Goal: Task Accomplishment & Management: Use online tool/utility

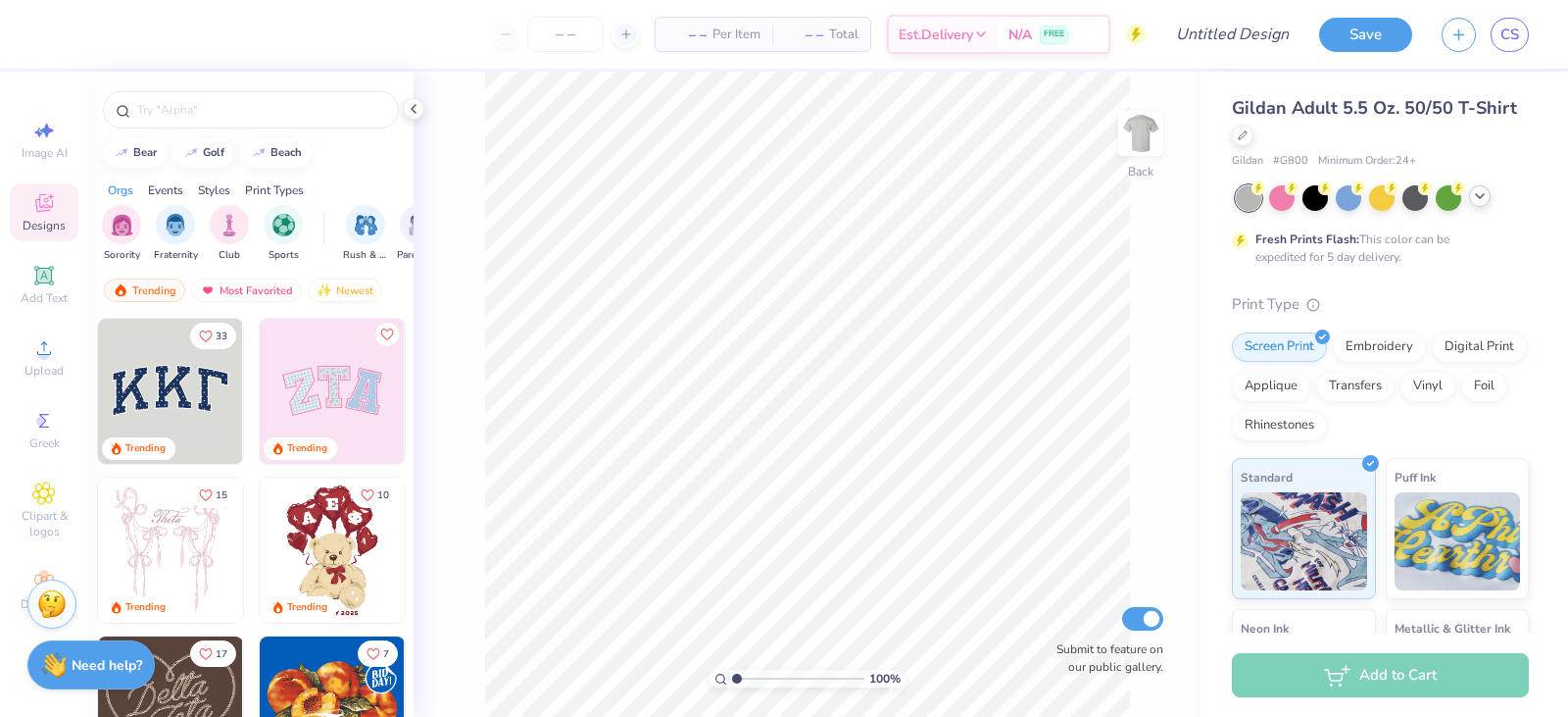
click at [1483, 195] on polyline at bounding box center [1480, 196] width 8 height 4
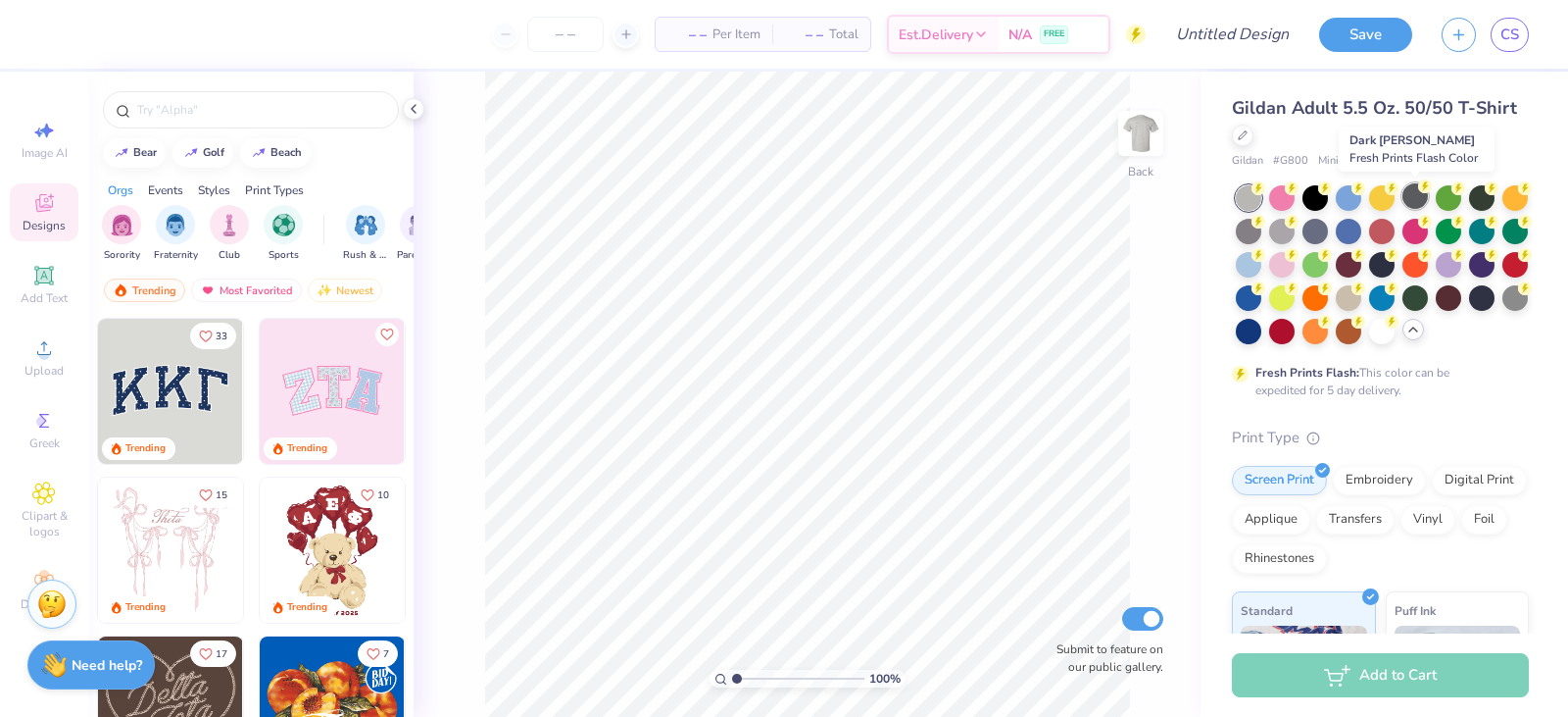
click at [1403, 196] on div at bounding box center [1415, 197] width 26 height 26
click at [1473, 195] on div at bounding box center [1482, 197] width 26 height 26
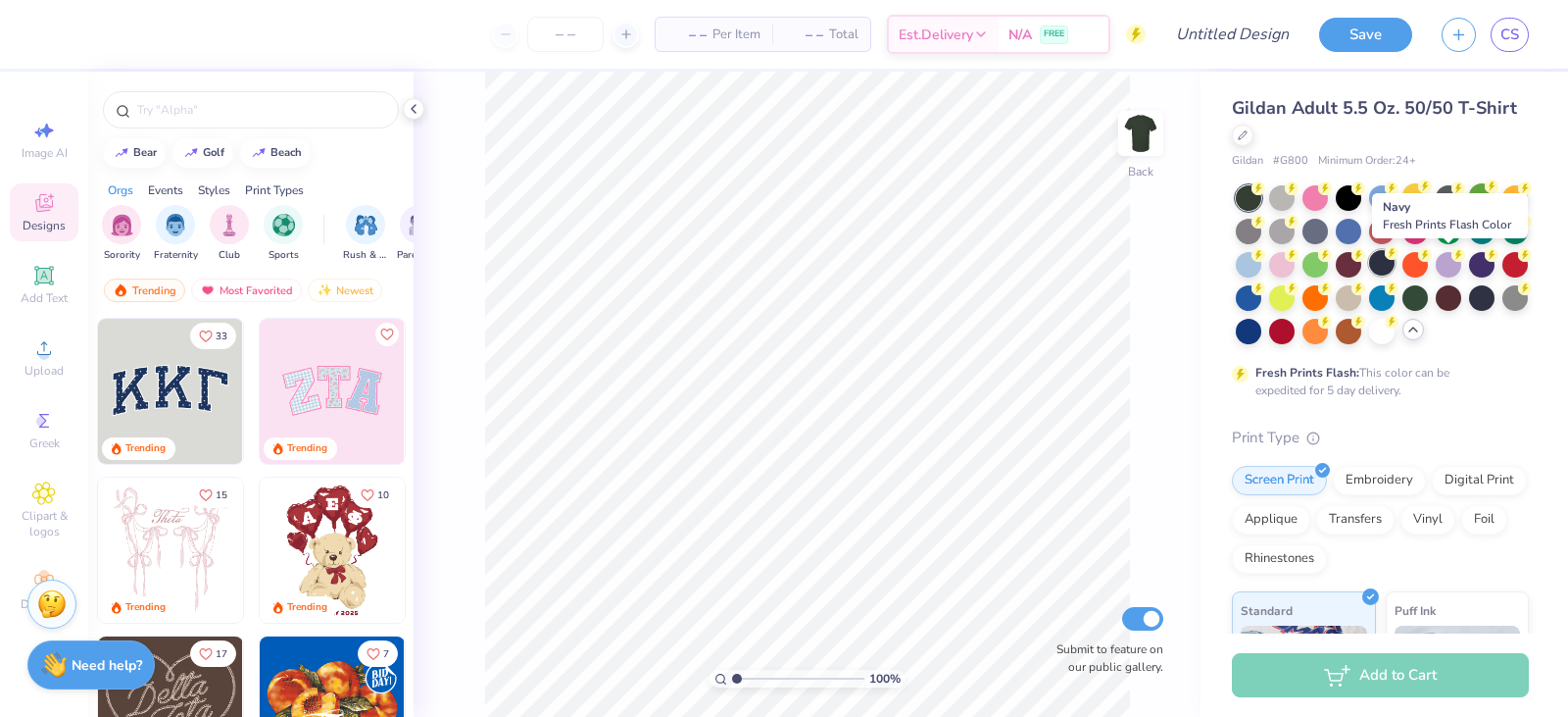
click at [1395, 260] on div at bounding box center [1382, 263] width 26 height 26
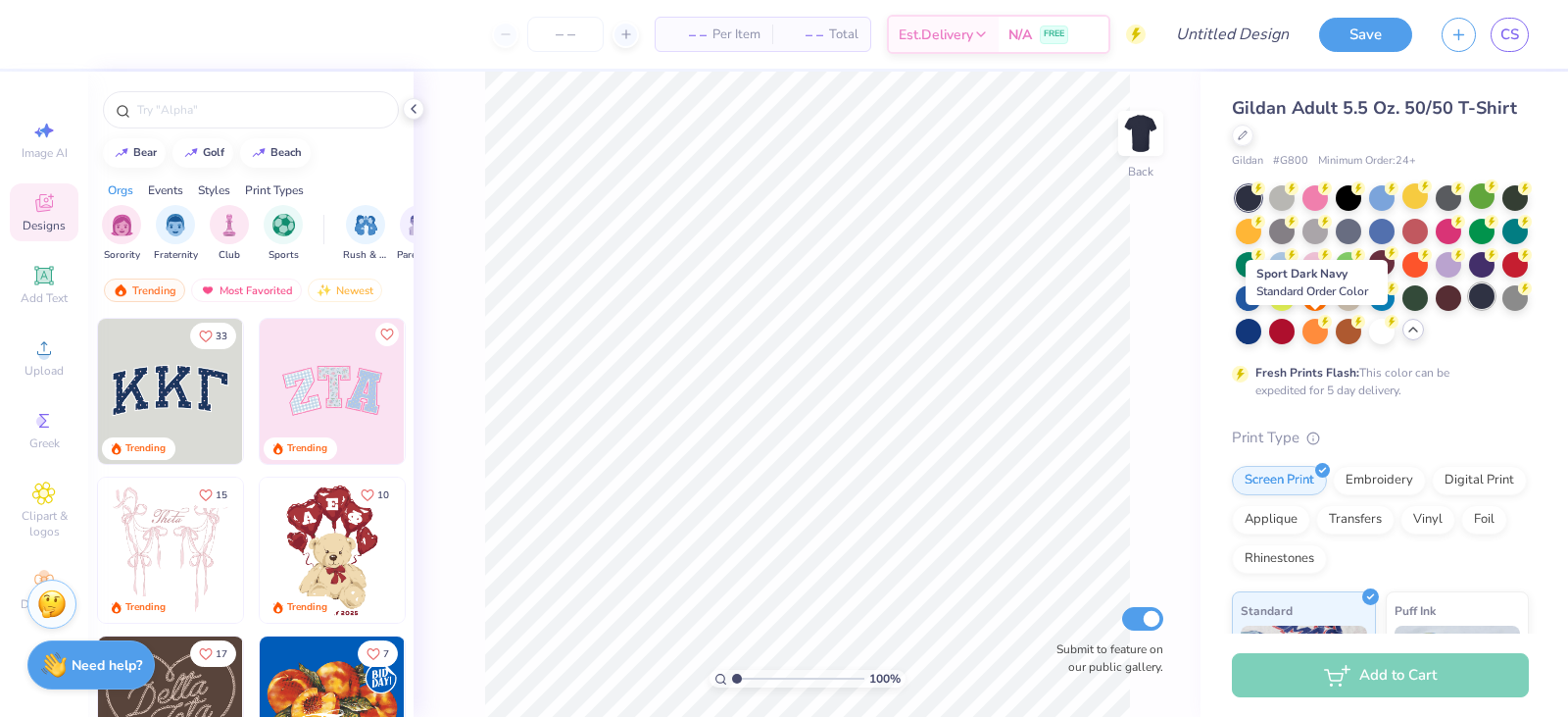
click at [1469, 309] on div at bounding box center [1482, 297] width 26 height 26
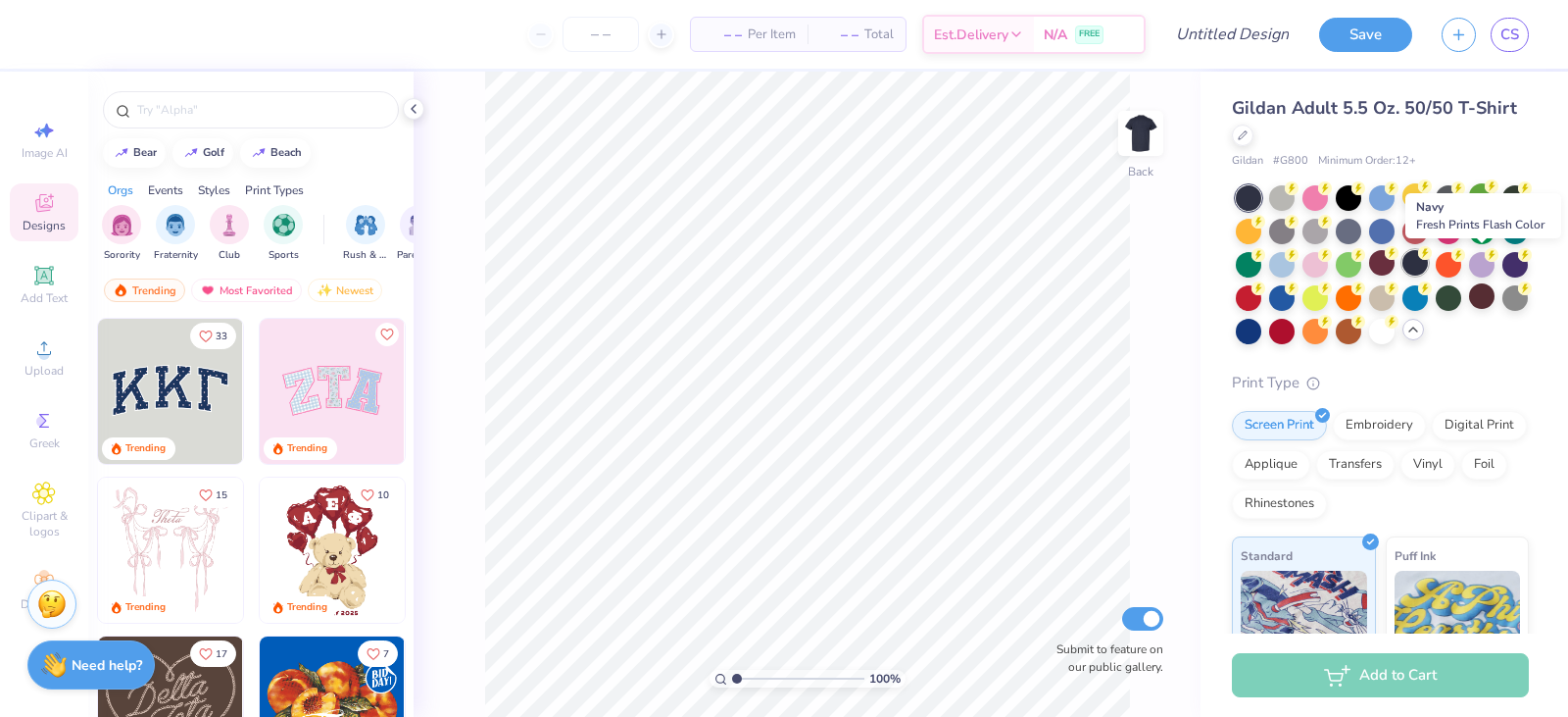
click at [1428, 264] on div at bounding box center [1415, 263] width 26 height 26
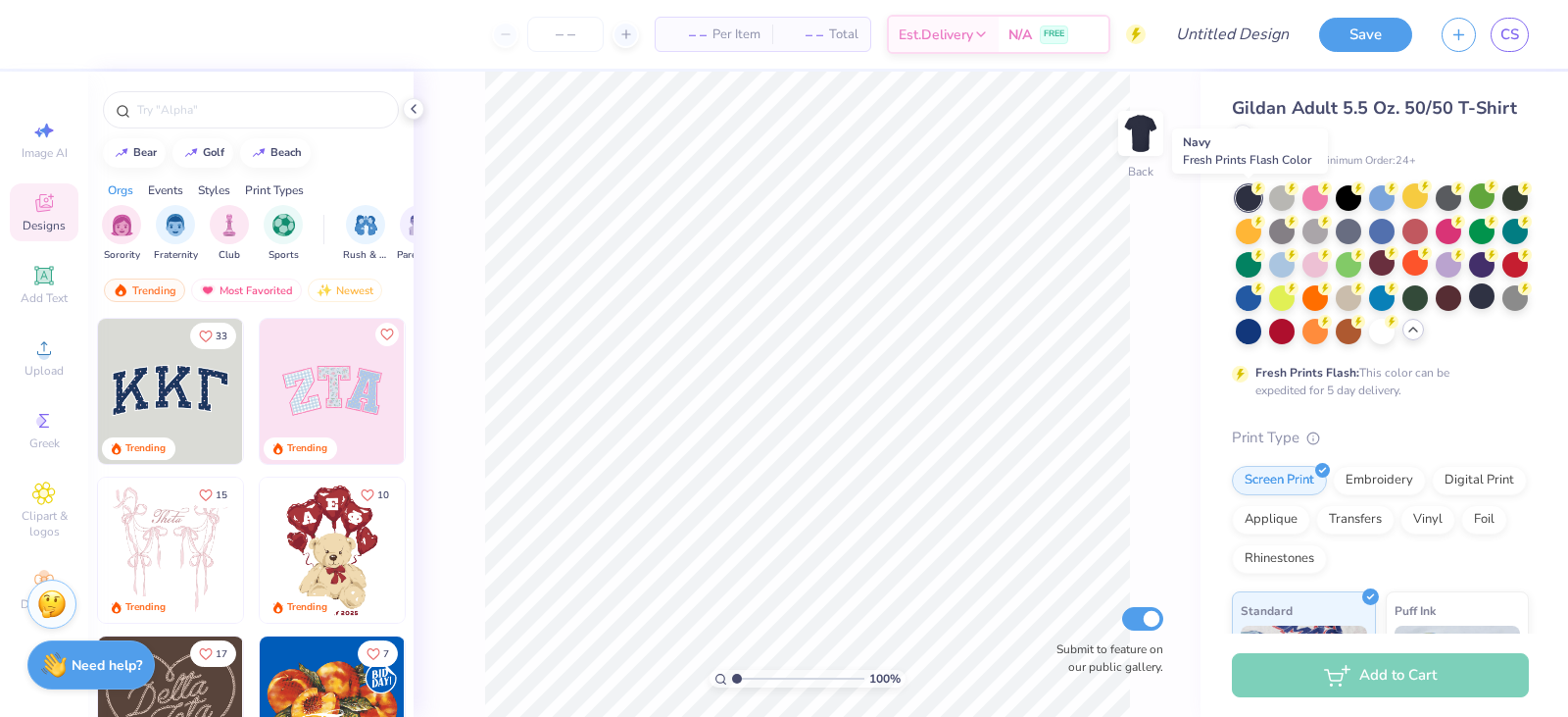
click at [1254, 200] on div at bounding box center [1249, 199] width 26 height 26
click at [1469, 309] on div at bounding box center [1482, 297] width 26 height 26
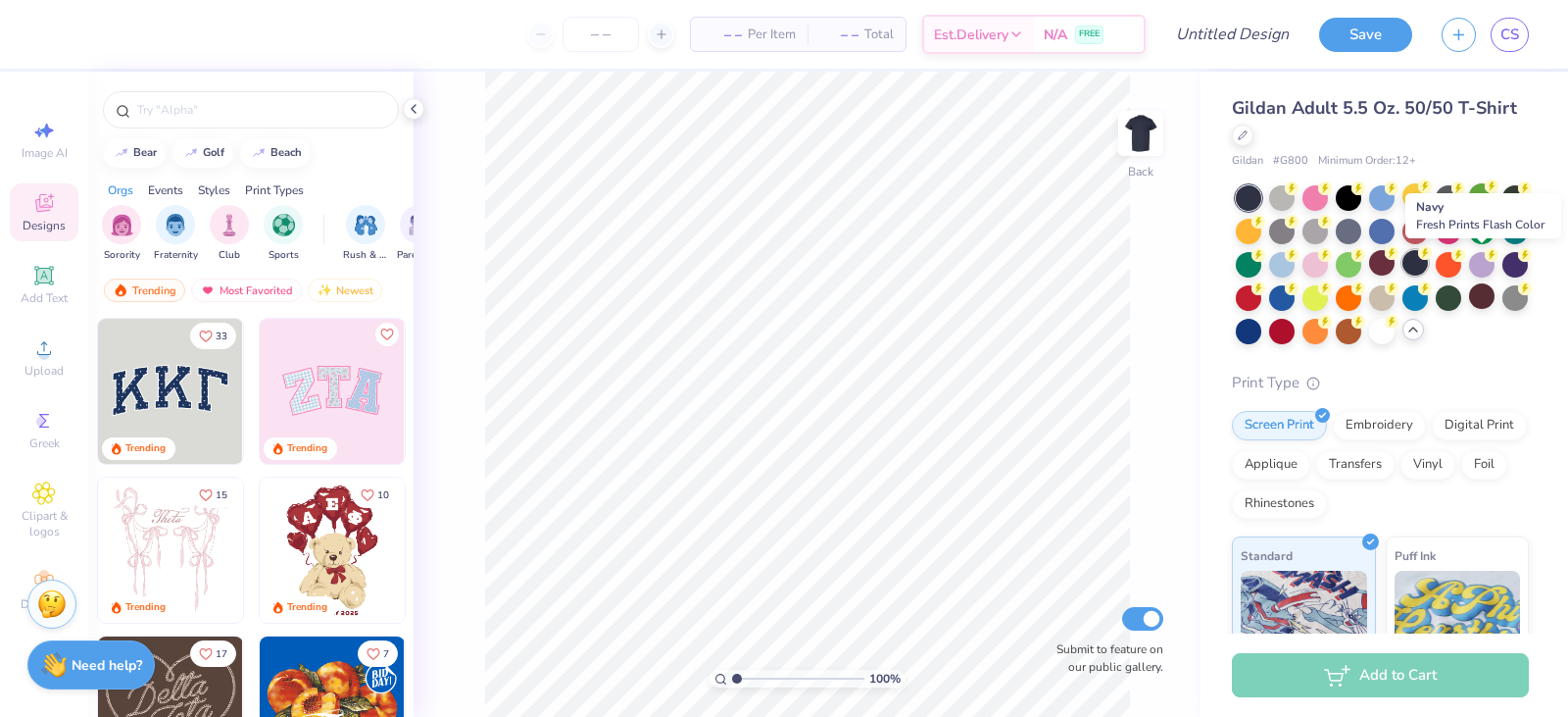
click at [1428, 267] on div at bounding box center [1415, 263] width 26 height 26
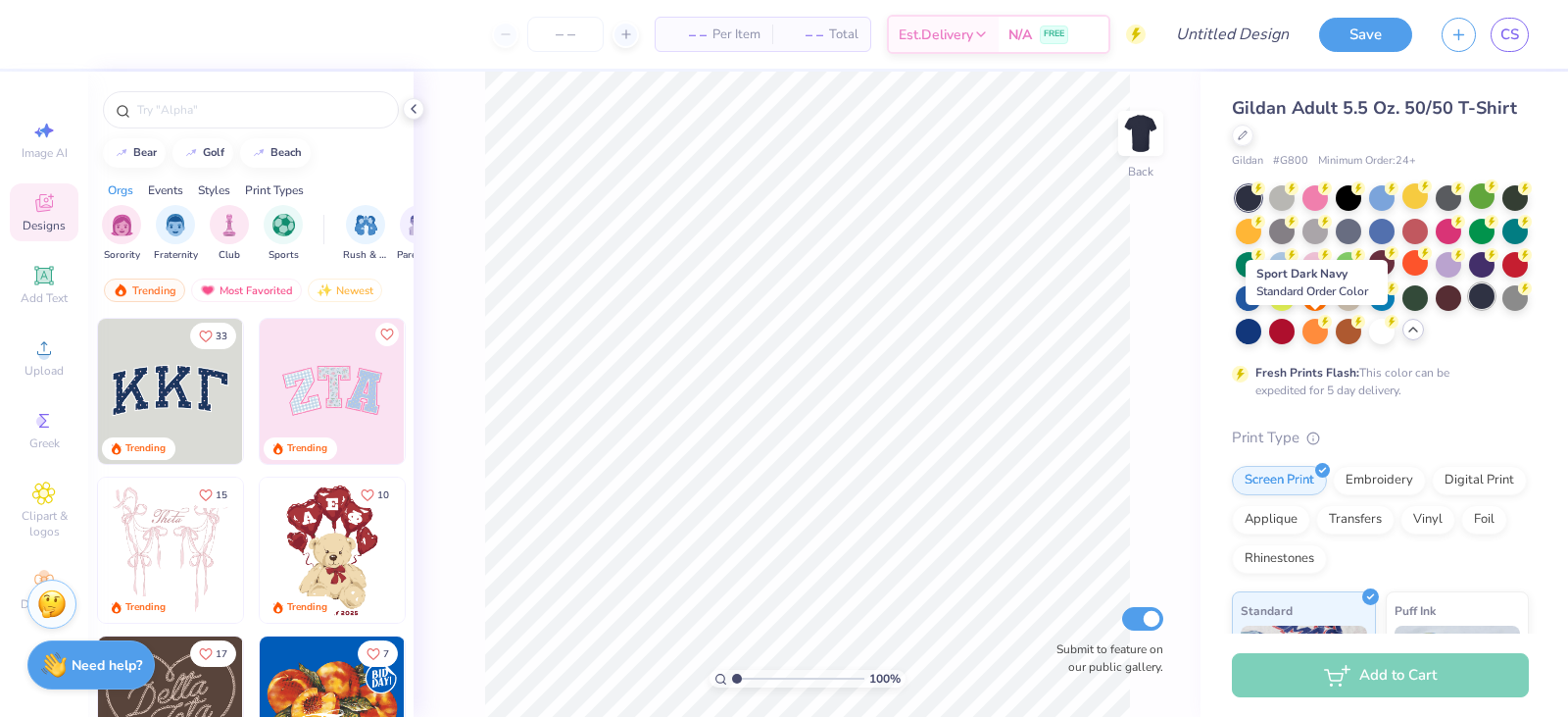
click at [1469, 309] on div at bounding box center [1482, 297] width 26 height 26
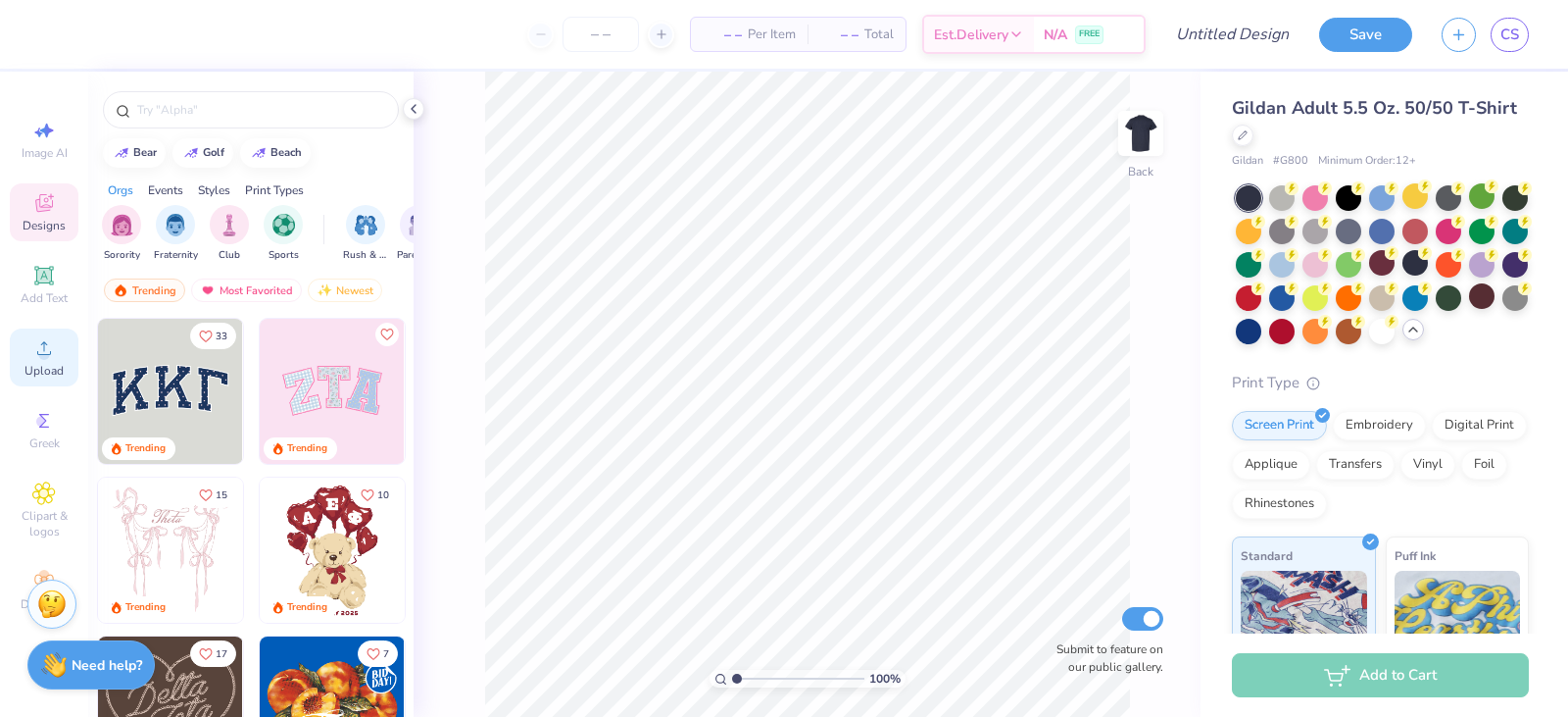
click at [43, 362] on span "Upload" at bounding box center [44, 370] width 39 height 16
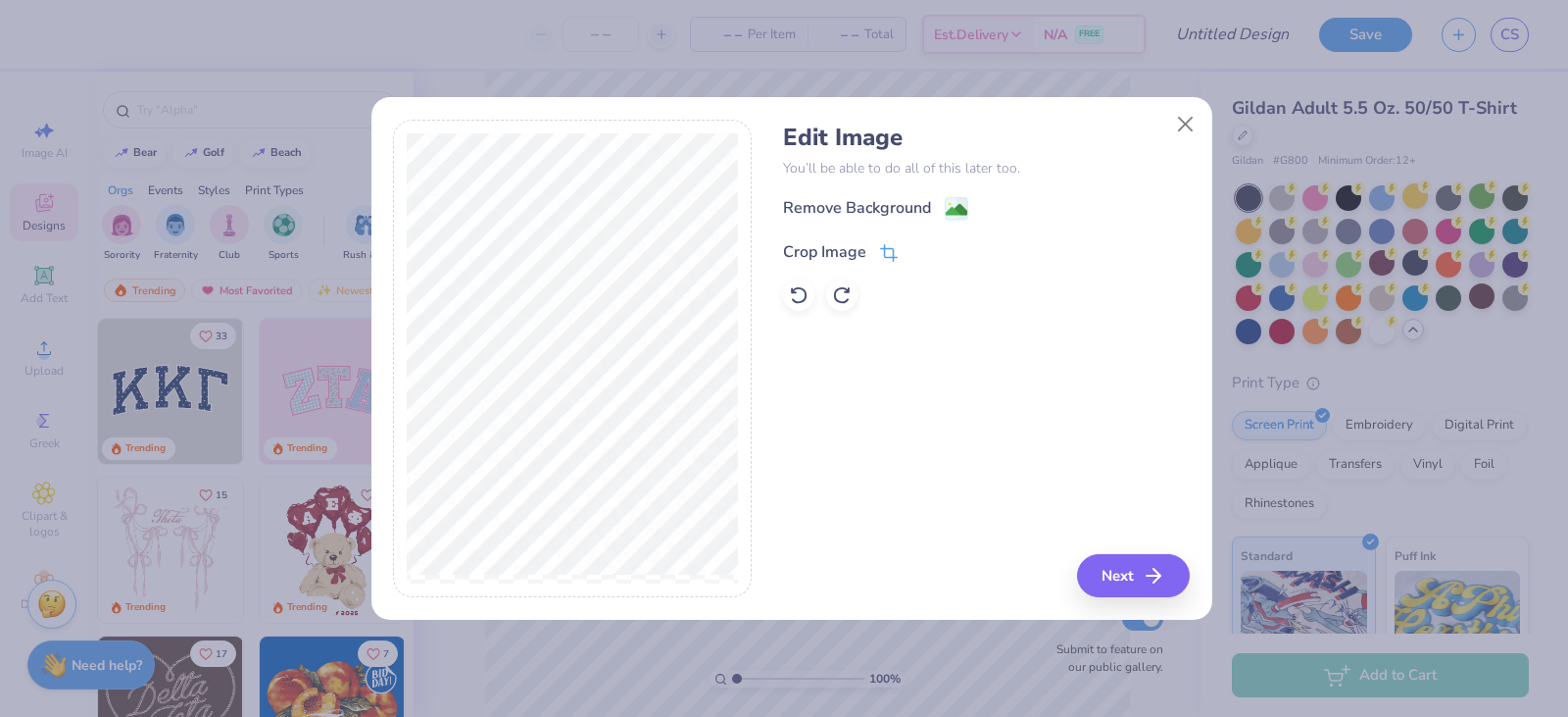
click at [877, 248] on div "Crop Image" at bounding box center [840, 253] width 115 height 24
click at [919, 250] on icon at bounding box center [921, 251] width 12 height 12
click at [956, 209] on image at bounding box center [957, 212] width 22 height 22
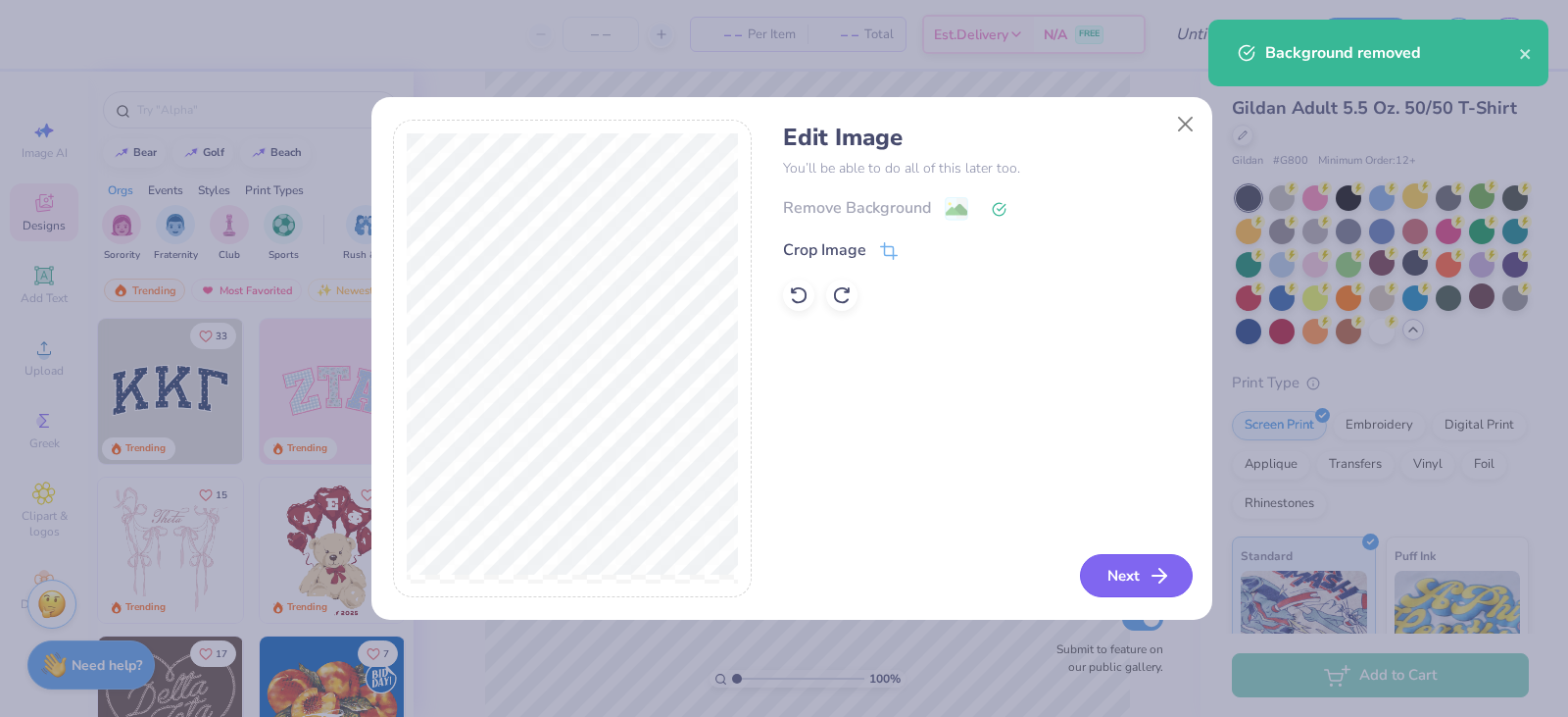
click at [1113, 576] on button "Next" at bounding box center [1136, 575] width 113 height 43
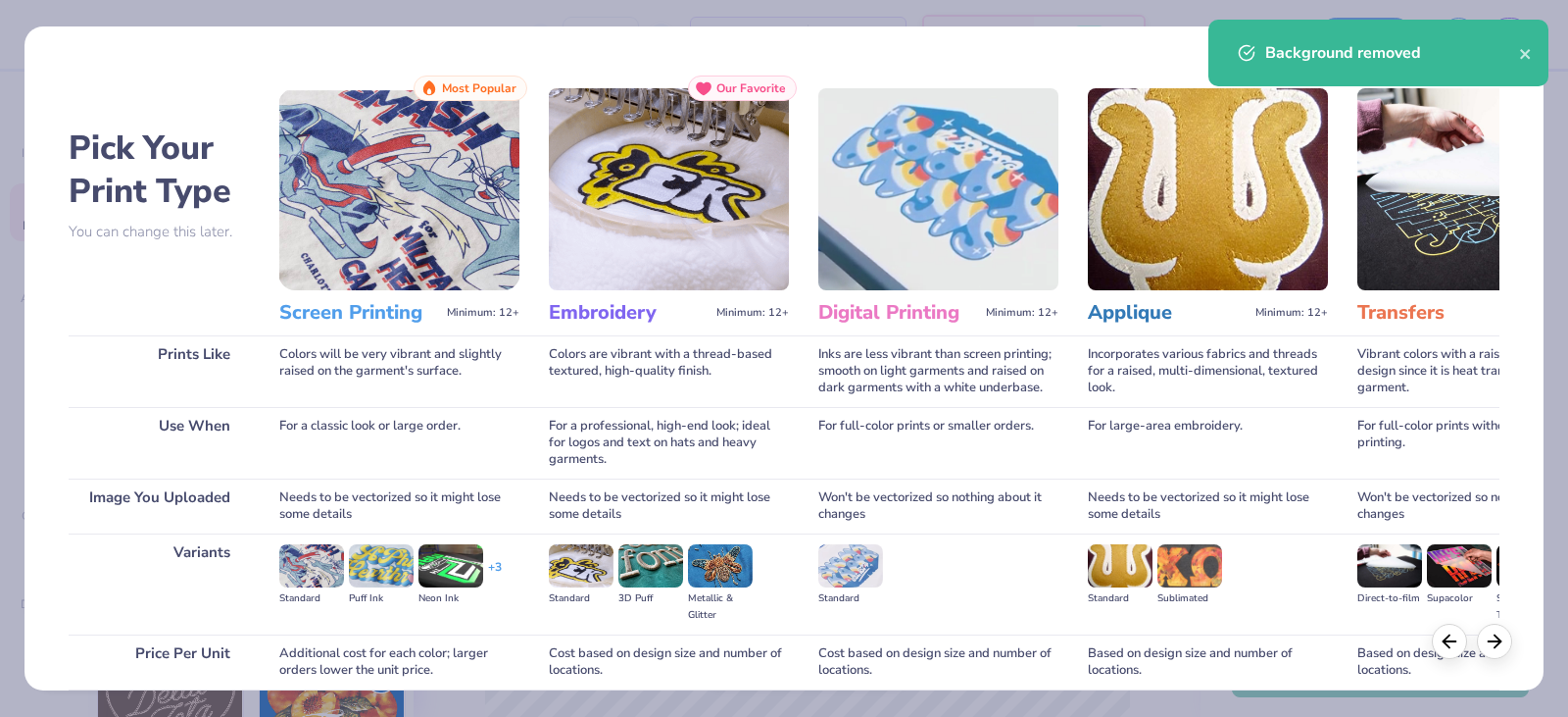
scroll to position [163, 0]
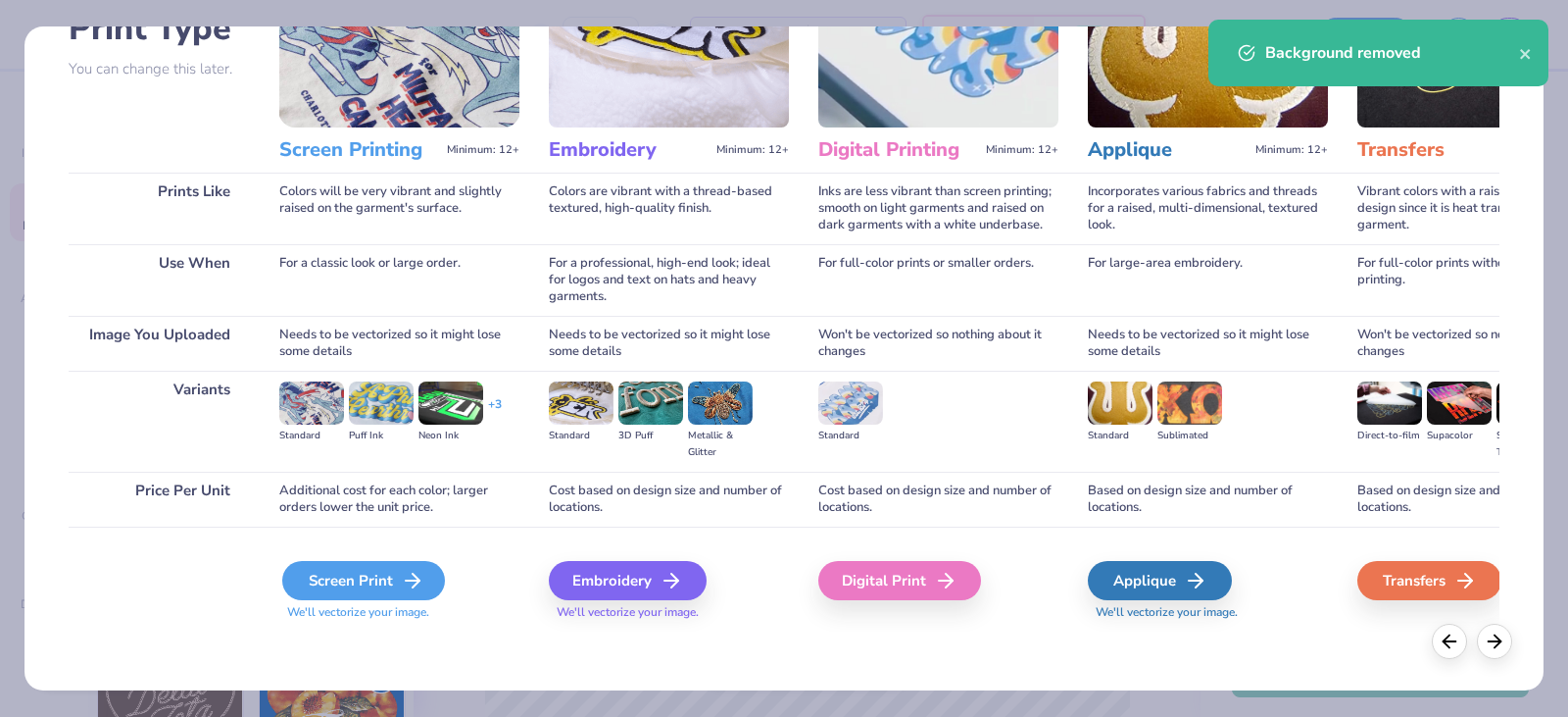
click at [411, 580] on line at bounding box center [413, 580] width 14 height 0
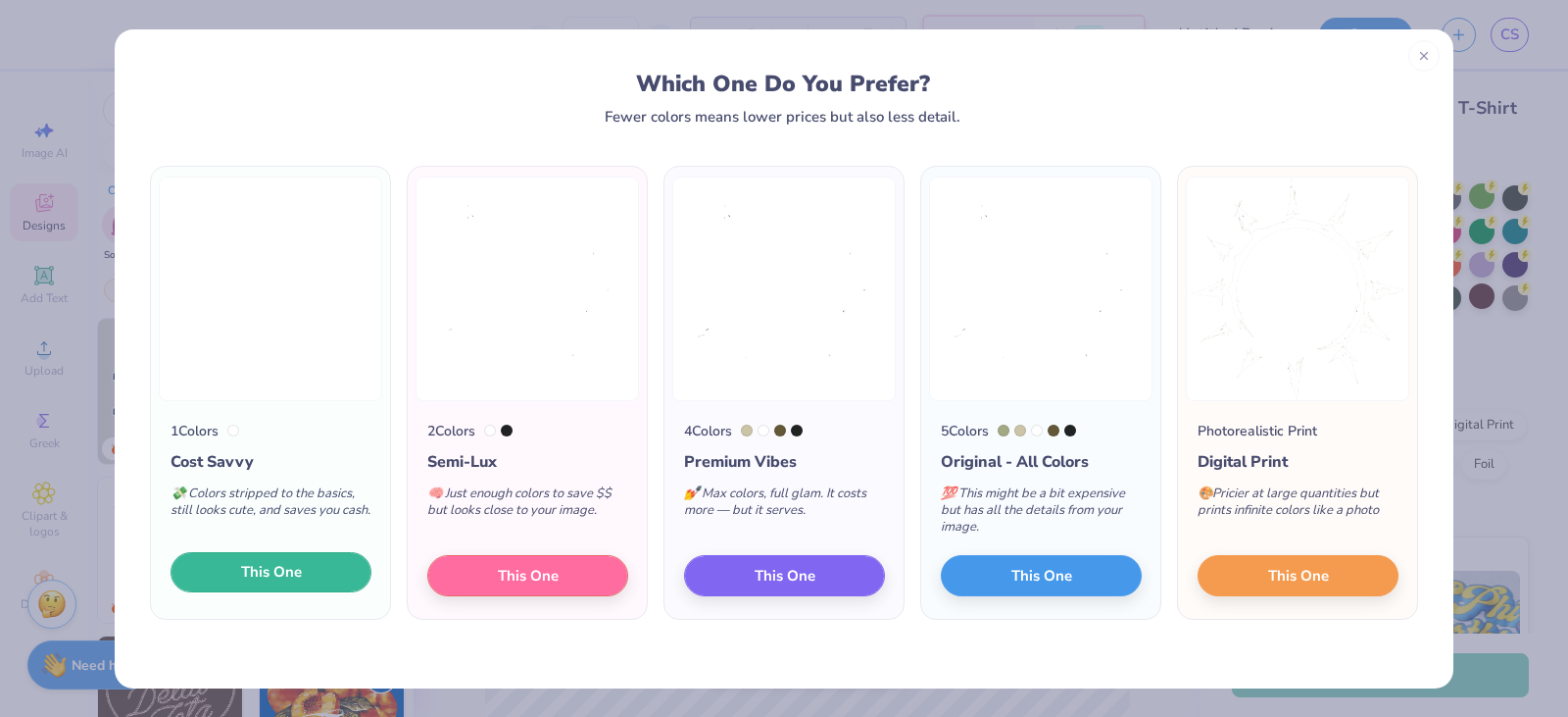
click at [287, 569] on span "This One" at bounding box center [271, 572] width 61 height 23
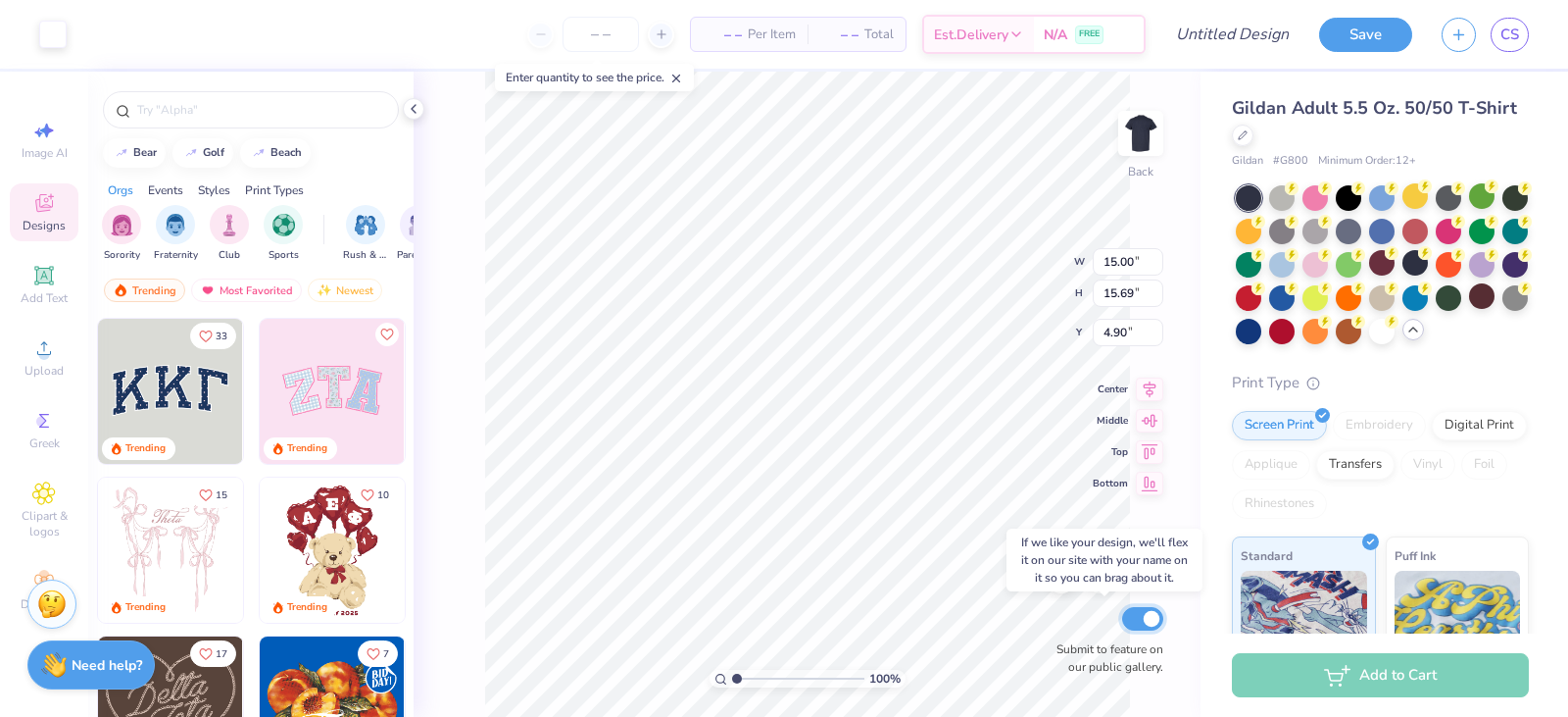
click at [1140, 614] on input "Submit to feature on our public gallery." at bounding box center [1143, 619] width 41 height 24
checkbox input "false"
type input "1.69"
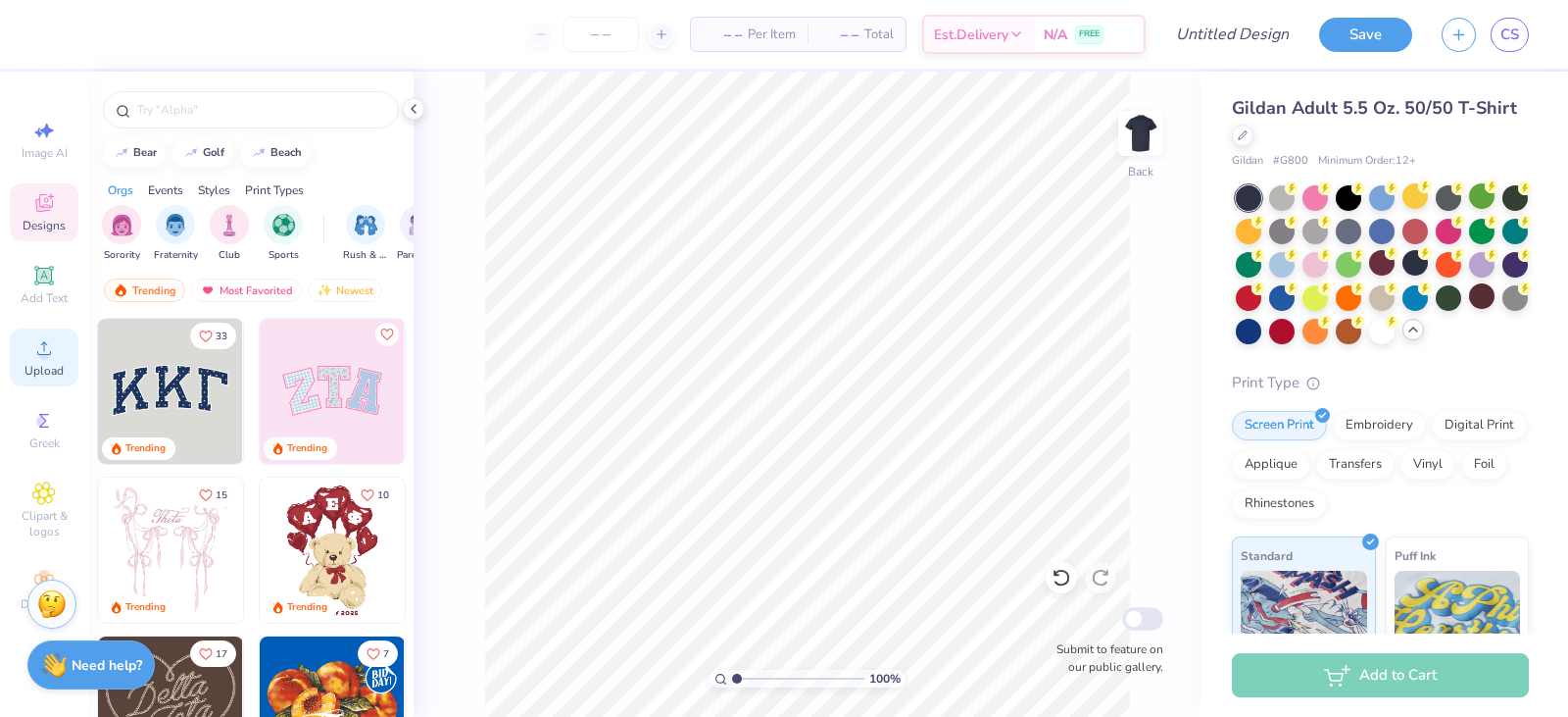
click at [40, 351] on icon at bounding box center [44, 349] width 24 height 24
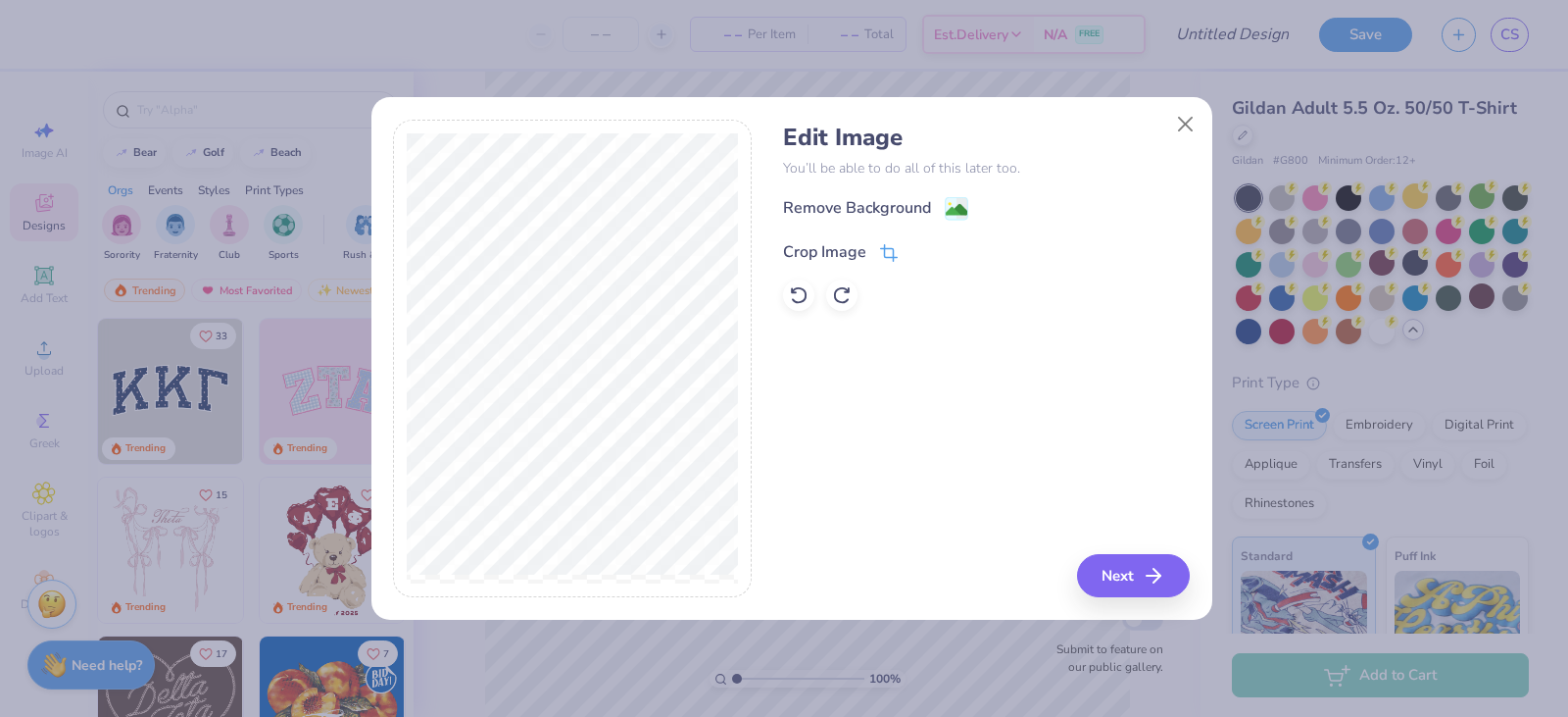
click at [888, 256] on icon at bounding box center [889, 254] width 18 height 18
click at [1178, 122] on button "Close" at bounding box center [1185, 124] width 37 height 37
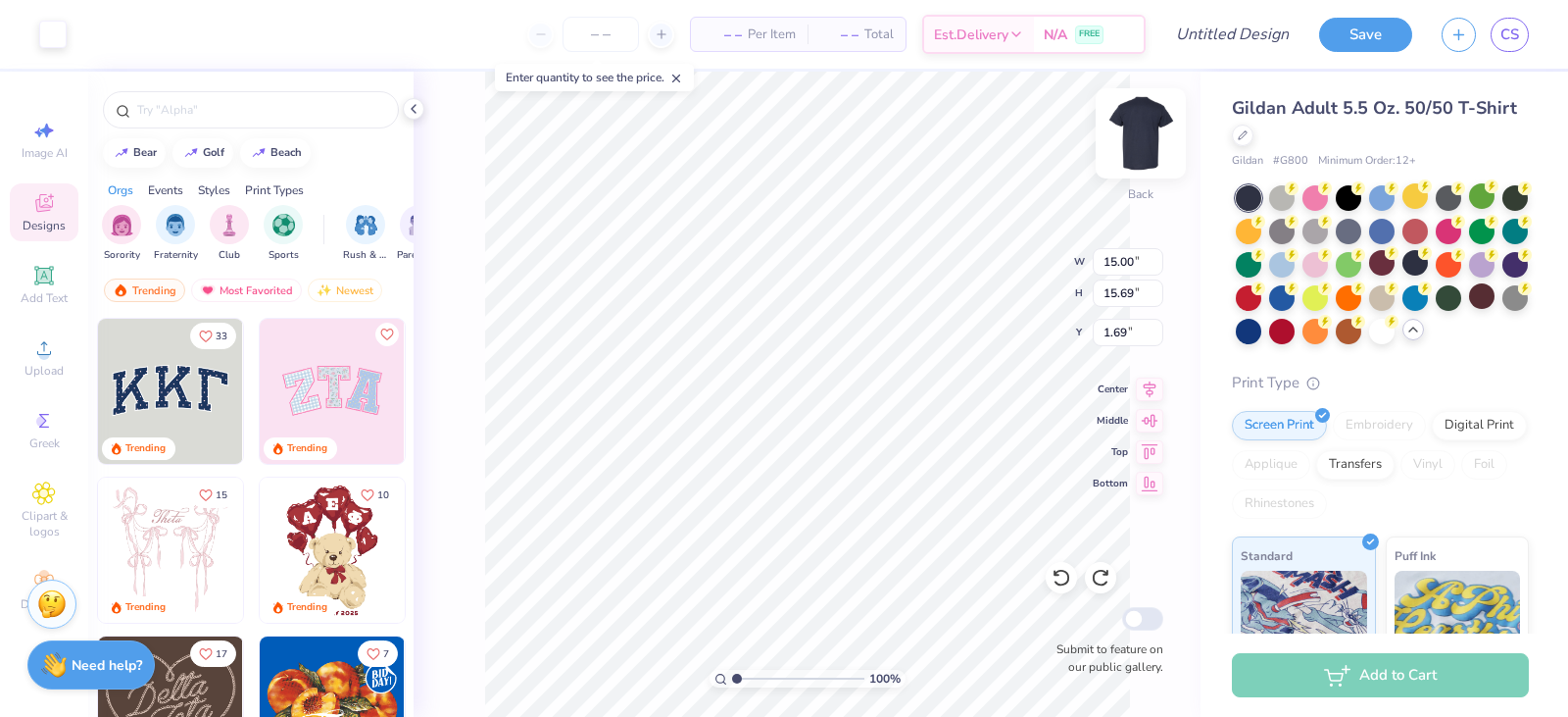
type input "6.62"
type input "6.92"
type input "3.69"
type input "4.14"
type input "4.34"
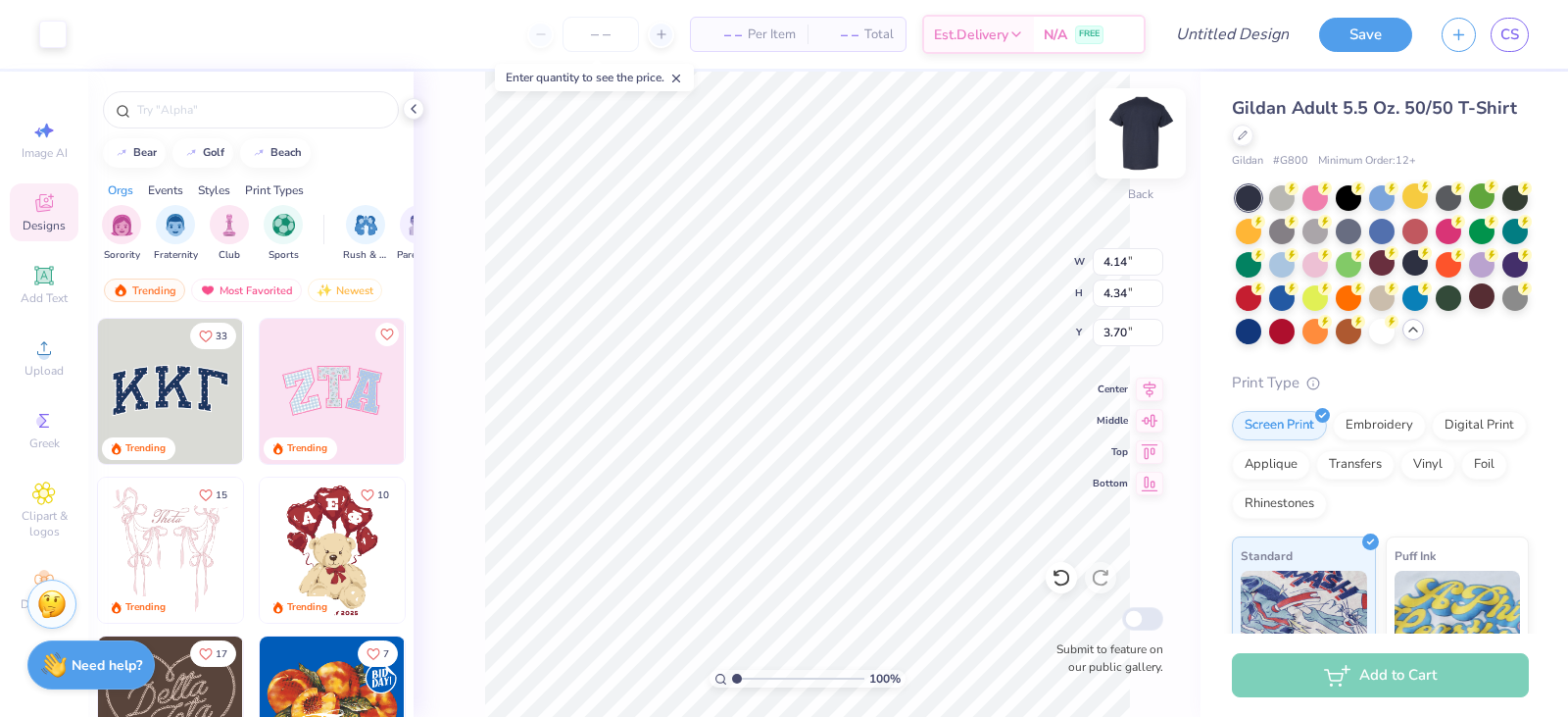
type input "3.00"
type input "4.87"
type input "5.09"
type input "4.41"
type input "4.62"
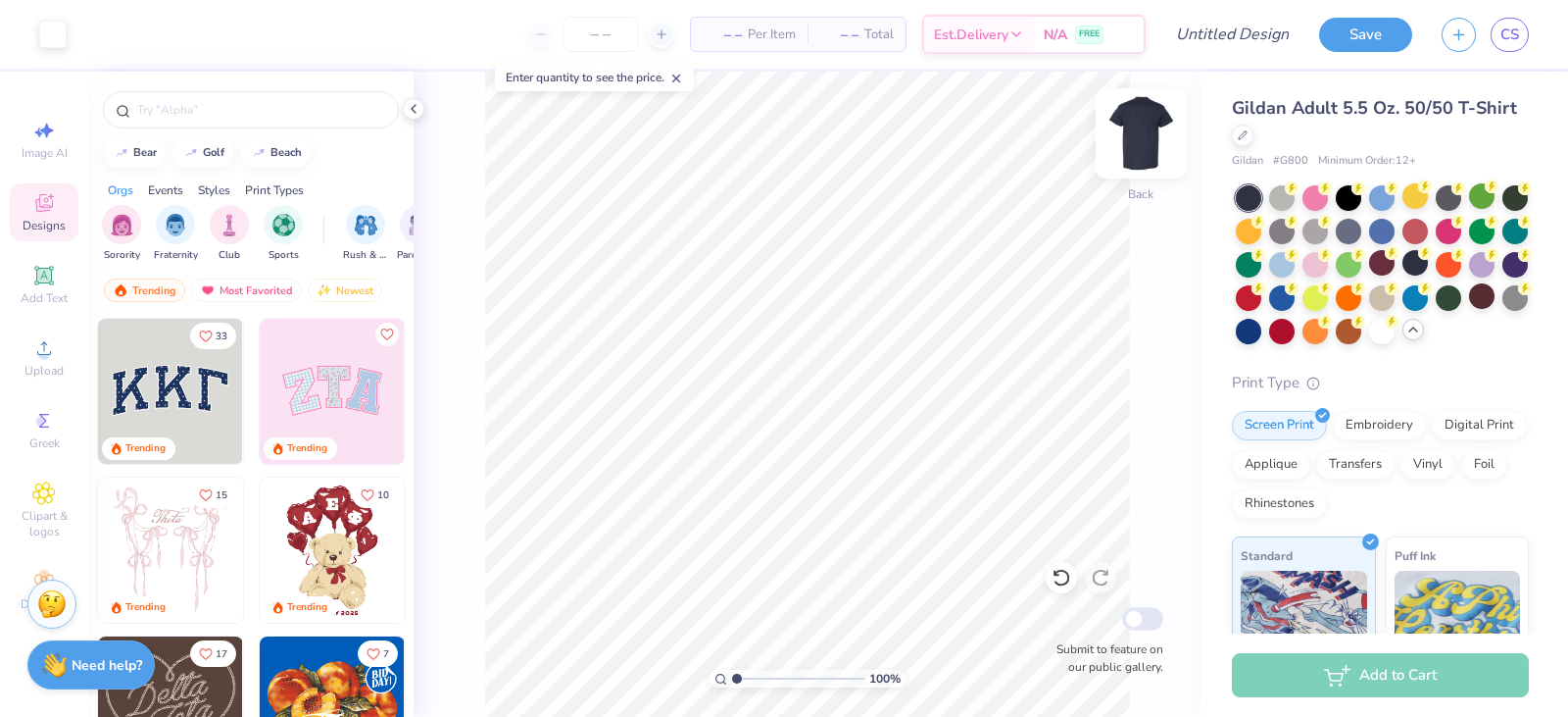
click at [1142, 146] on img at bounding box center [1141, 133] width 79 height 79
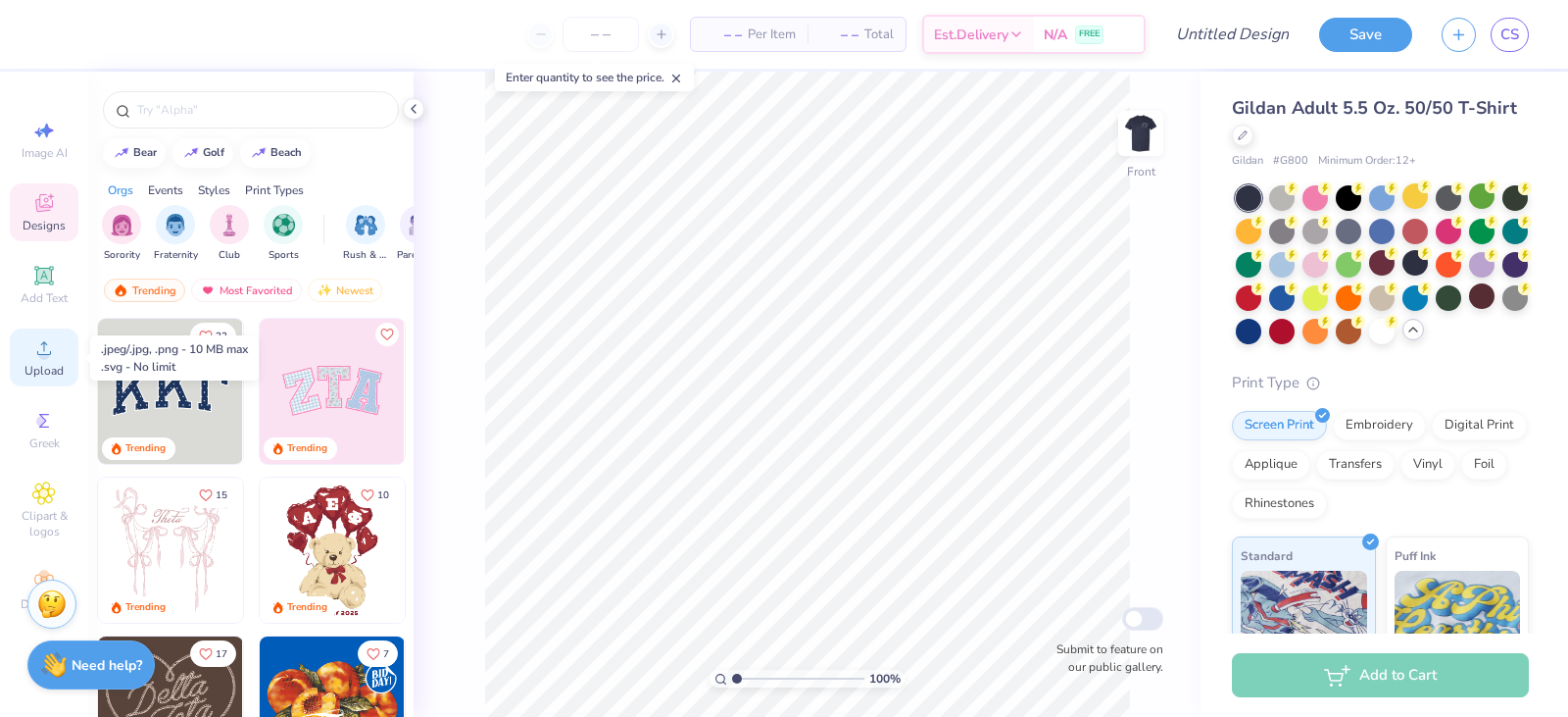
click at [57, 359] on div "Upload" at bounding box center [44, 358] width 69 height 58
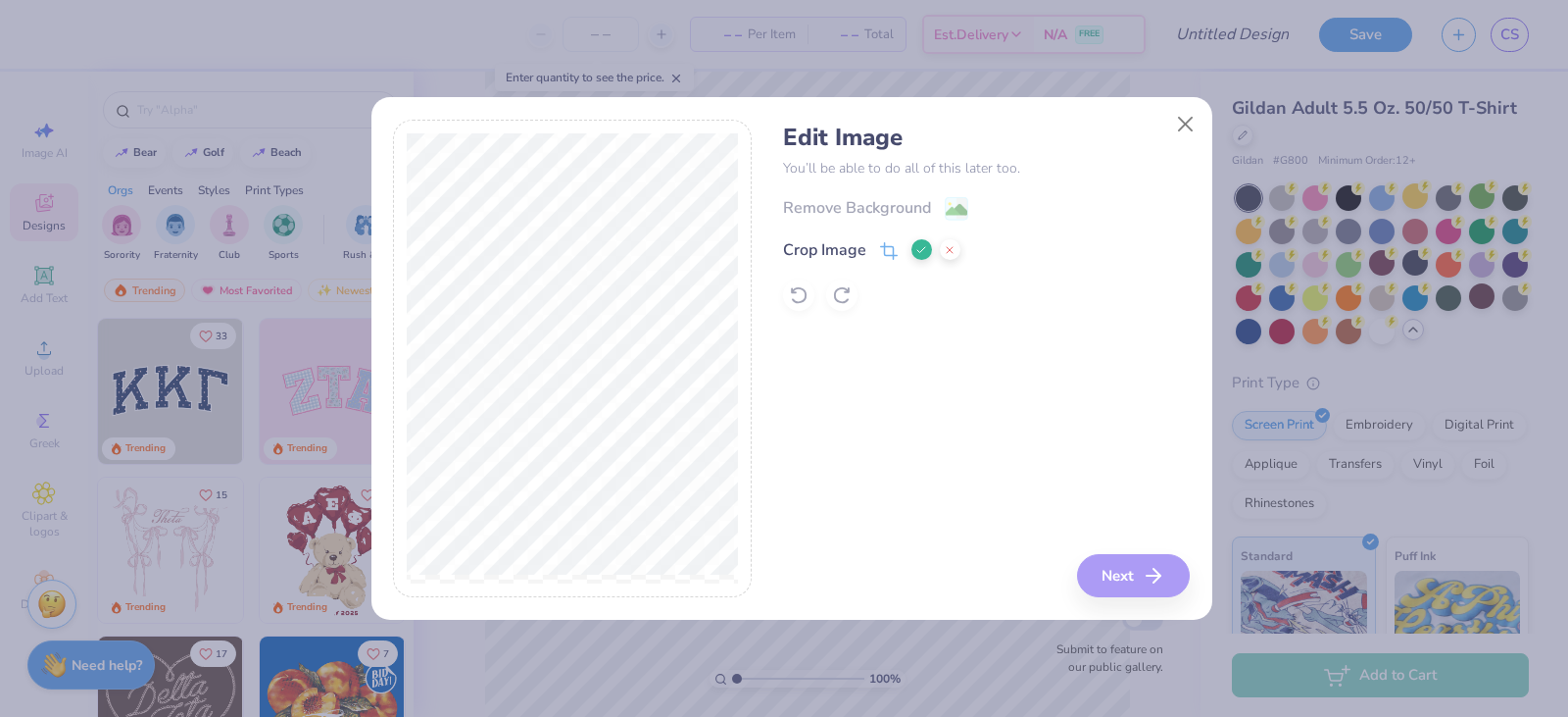
click at [846, 249] on div "Crop Image" at bounding box center [824, 251] width 83 height 24
click at [948, 248] on line at bounding box center [950, 250] width 6 height 6
click at [882, 241] on span at bounding box center [889, 253] width 18 height 24
click at [921, 245] on icon at bounding box center [921, 251] width 12 height 12
click at [960, 208] on image at bounding box center [957, 212] width 22 height 22
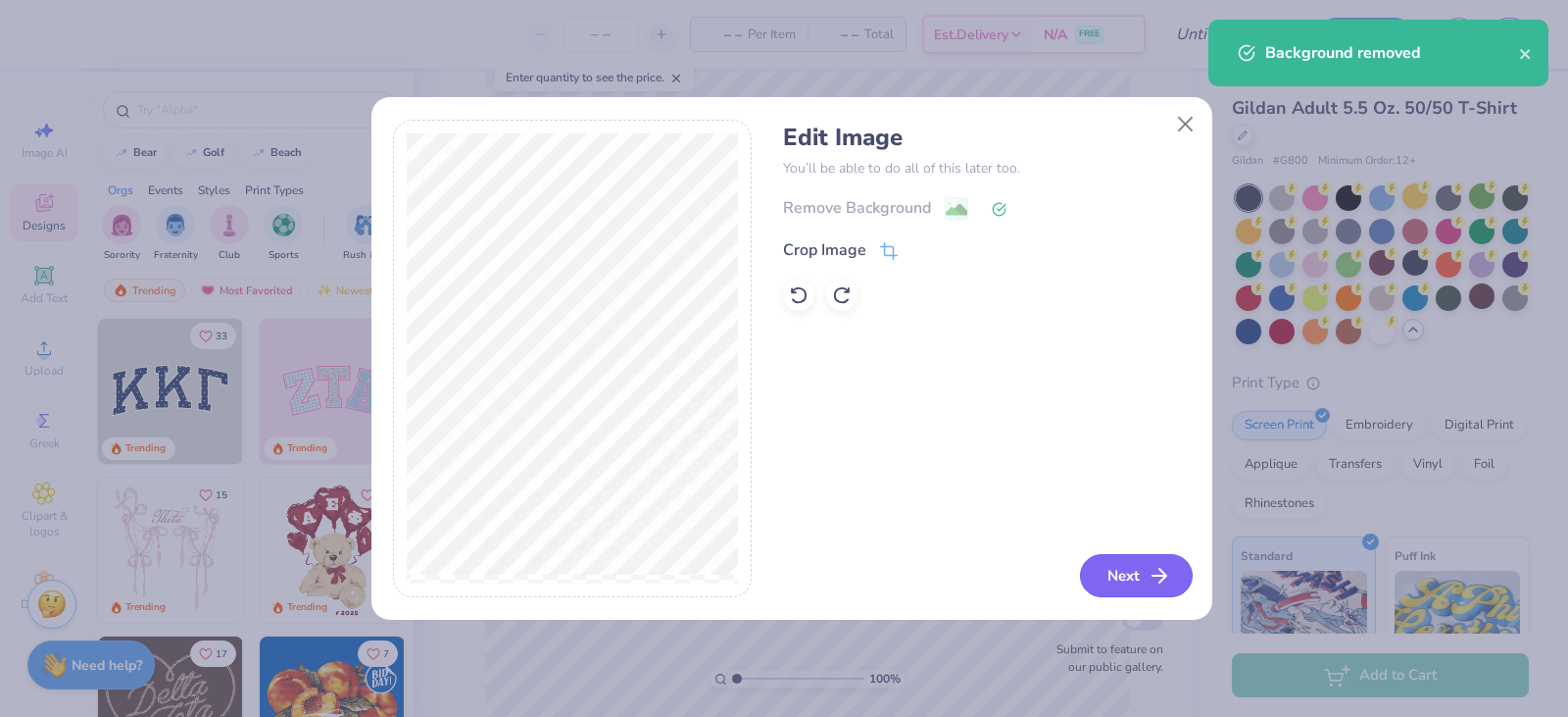
click at [1116, 570] on button "Next" at bounding box center [1136, 575] width 113 height 43
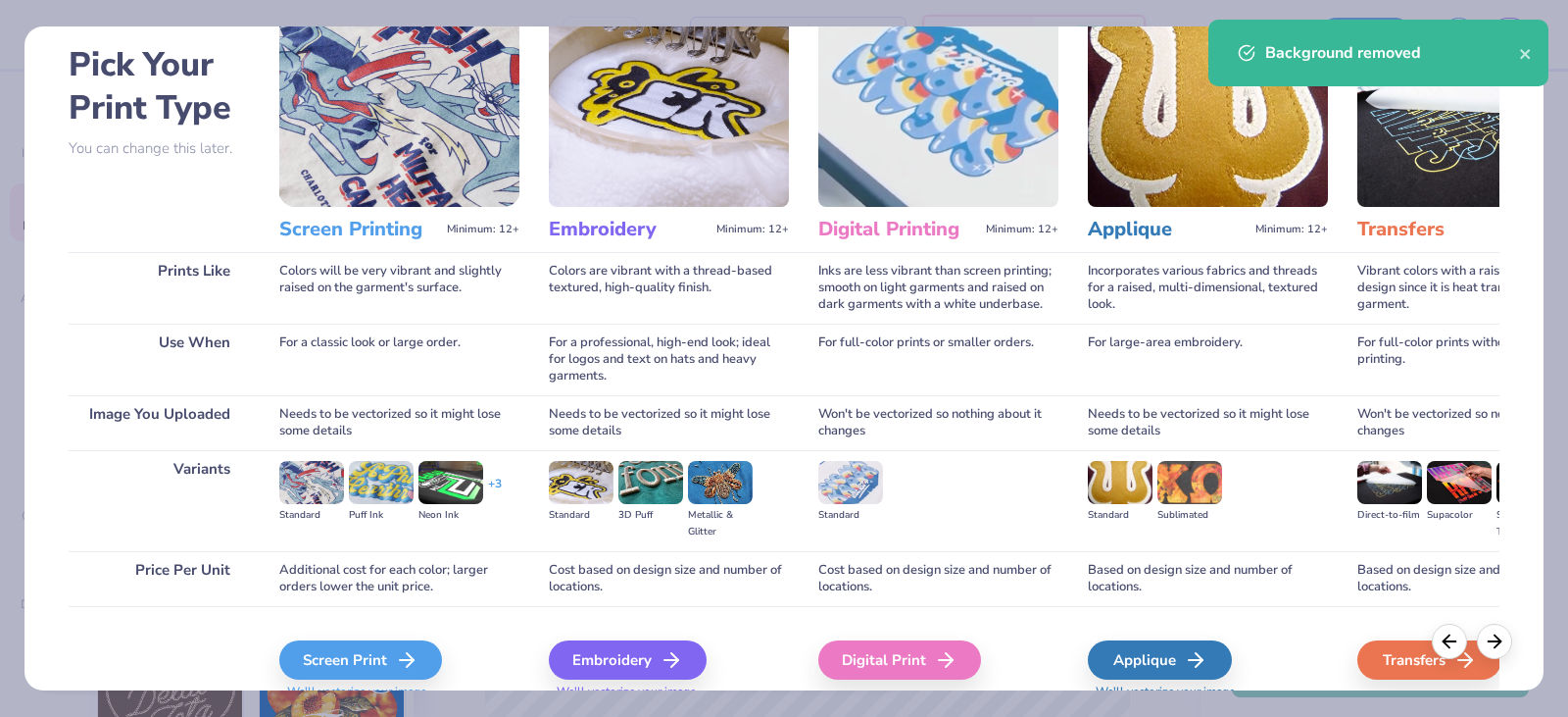
scroll to position [163, 0]
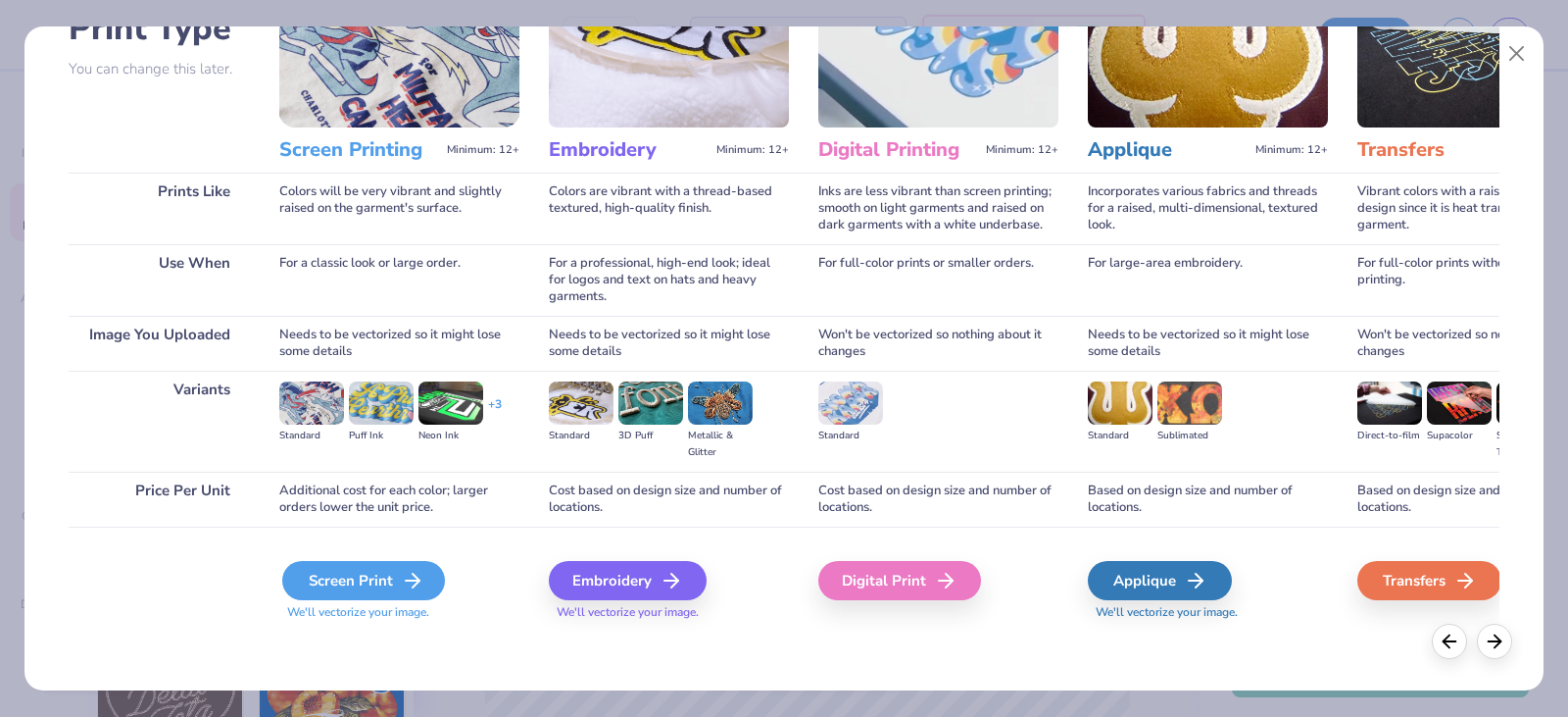
click at [388, 579] on div "Screen Print" at bounding box center [363, 580] width 163 height 39
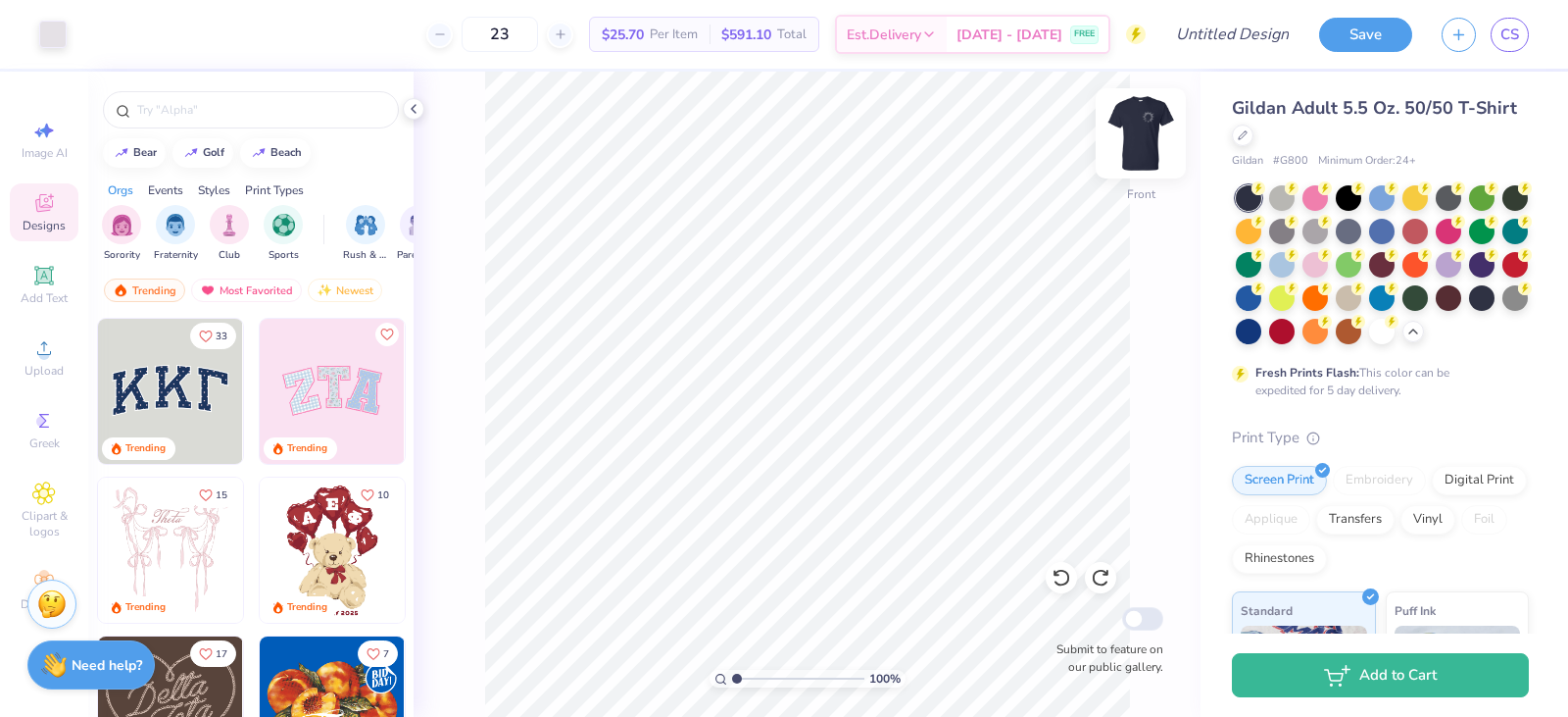
click at [1139, 135] on img at bounding box center [1141, 133] width 79 height 79
click at [1469, 309] on div at bounding box center [1482, 297] width 26 height 26
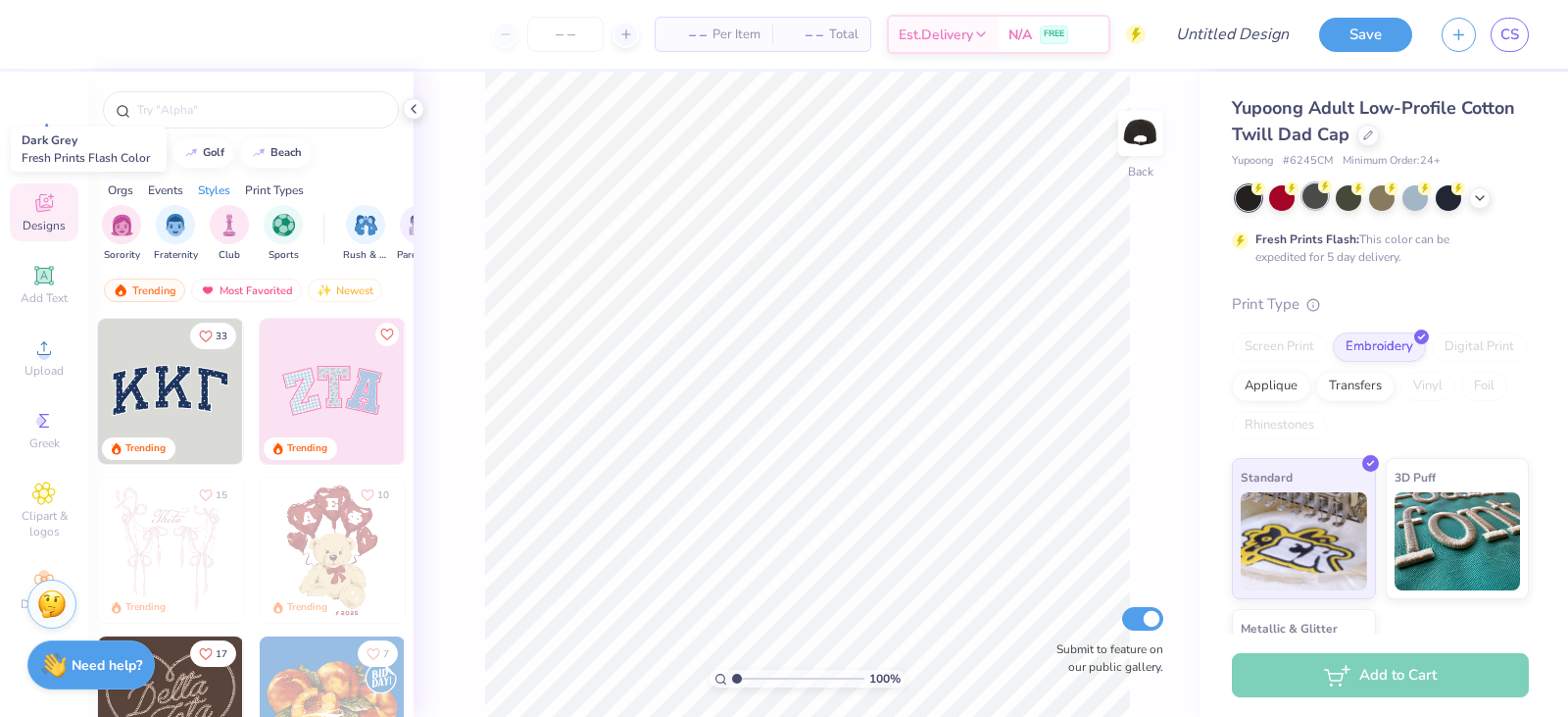
click at [1321, 204] on div at bounding box center [1315, 197] width 26 height 26
click at [1283, 199] on div at bounding box center [1283, 197] width 26 height 26
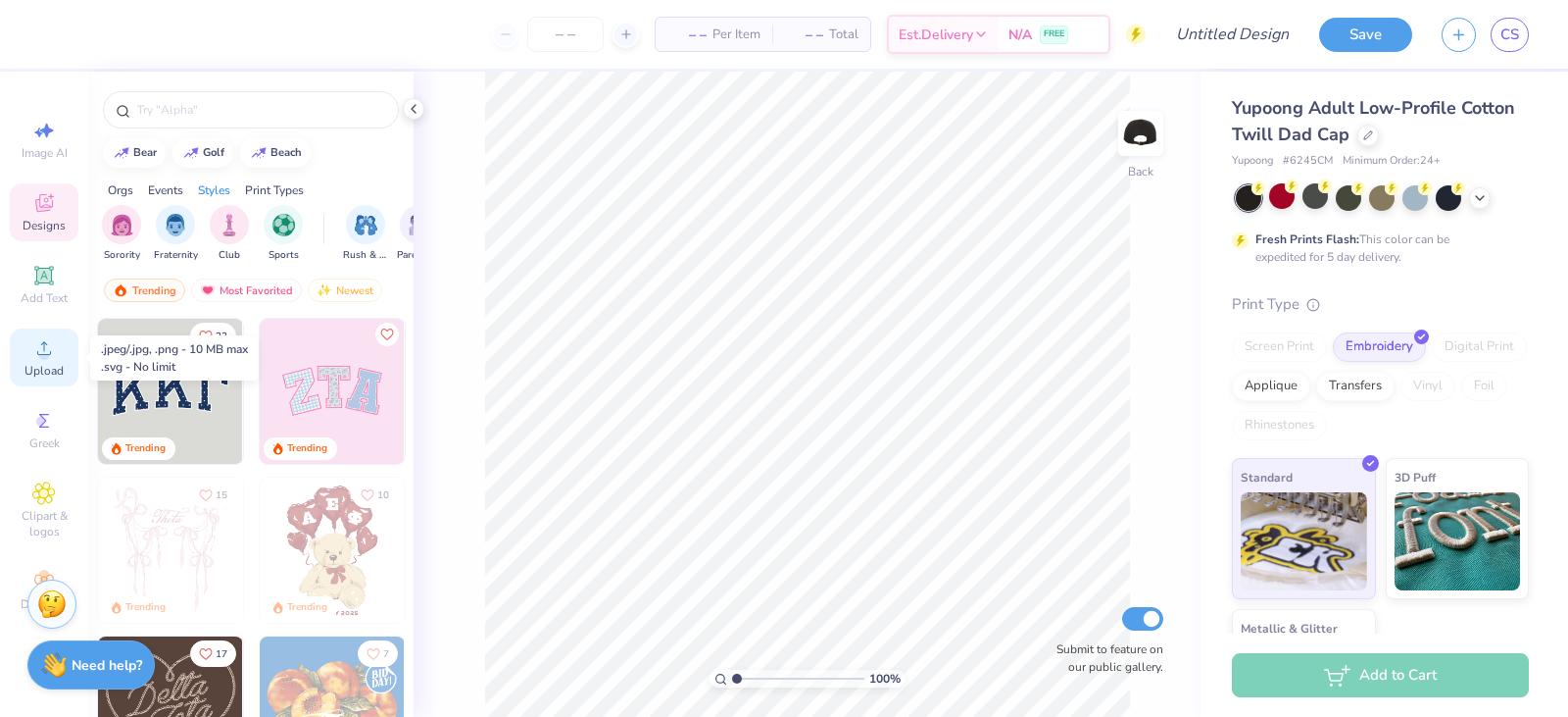
click at [39, 347] on icon at bounding box center [44, 349] width 24 height 24
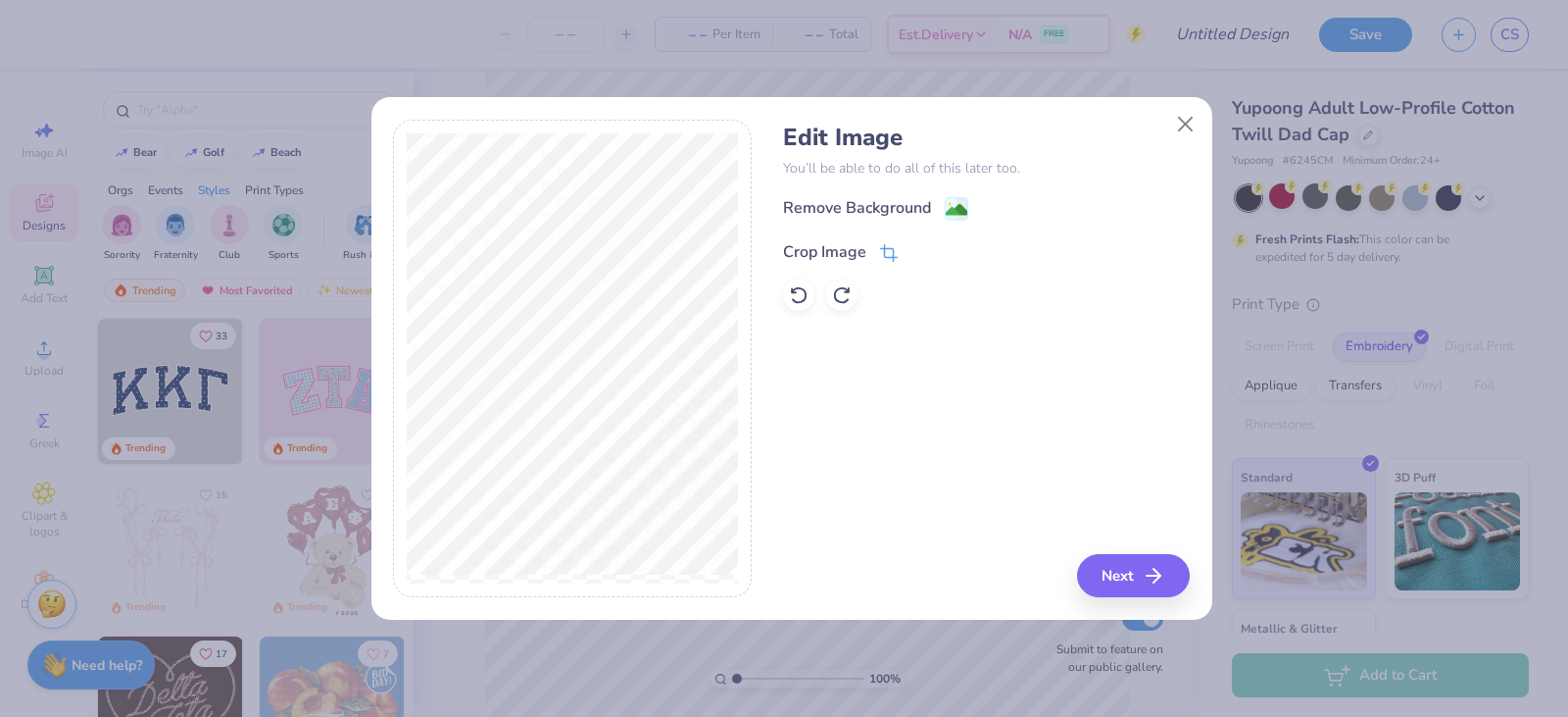
click at [889, 256] on icon at bounding box center [889, 254] width 18 height 18
click at [922, 243] on button at bounding box center [921, 250] width 21 height 21
click at [905, 209] on div "Remove Background" at bounding box center [857, 210] width 148 height 24
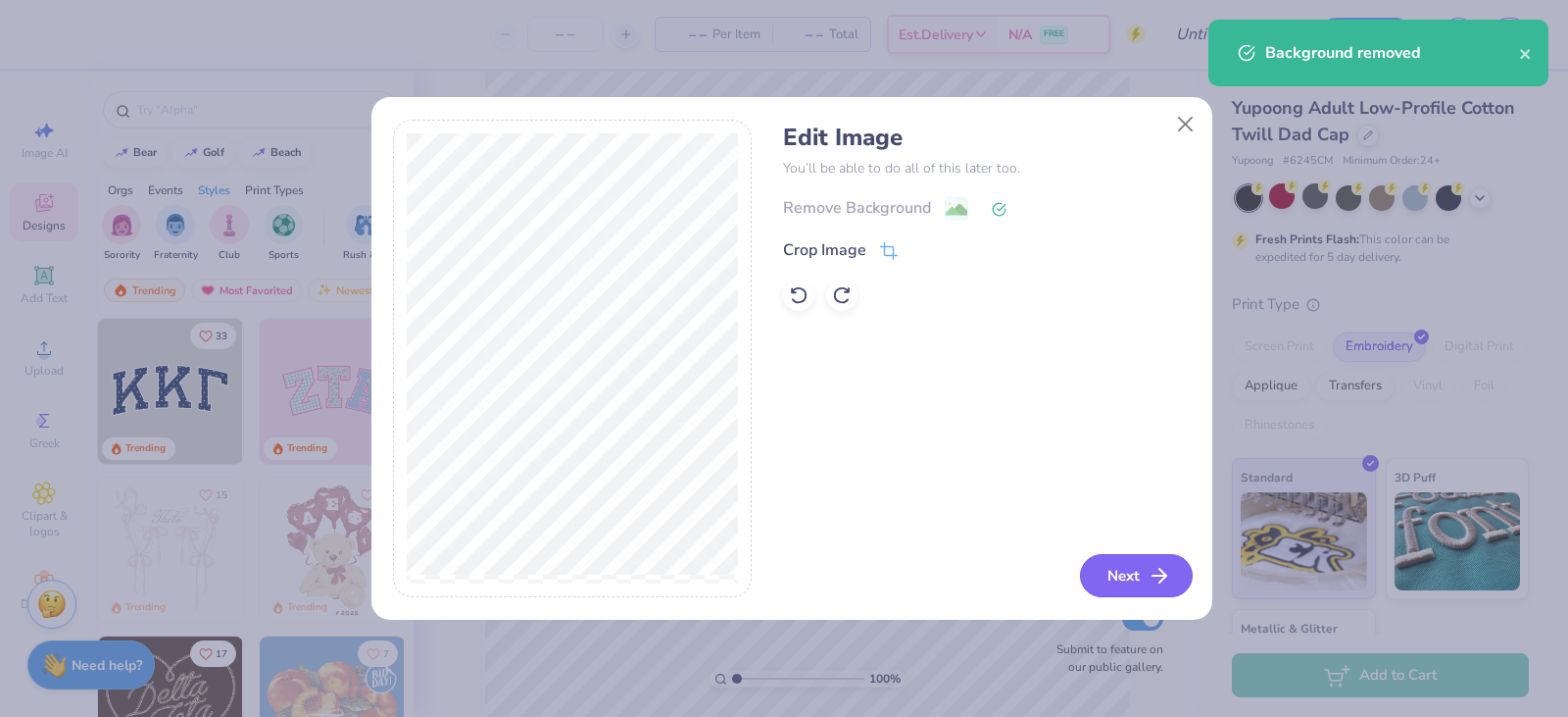
click at [1148, 576] on icon "button" at bounding box center [1160, 576] width 24 height 24
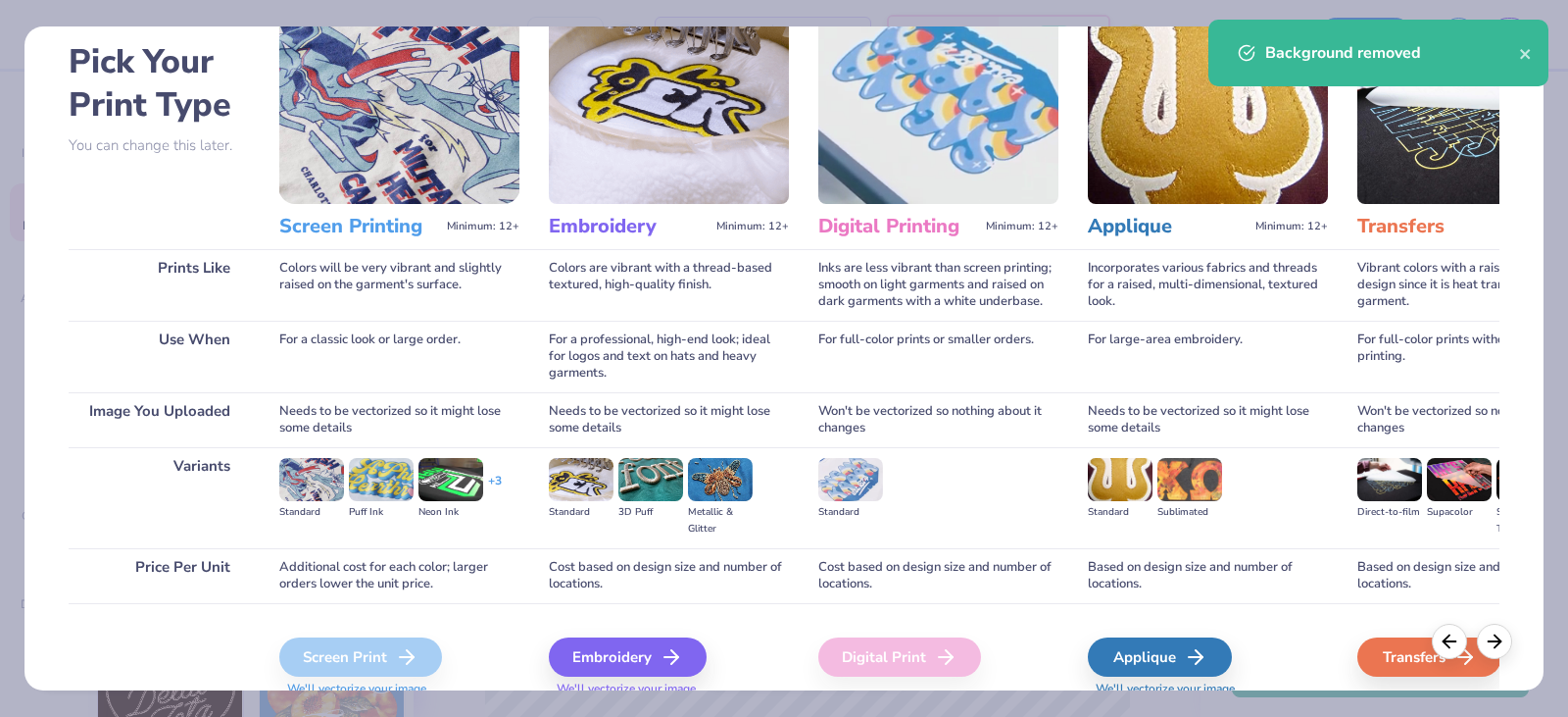
scroll to position [163, 0]
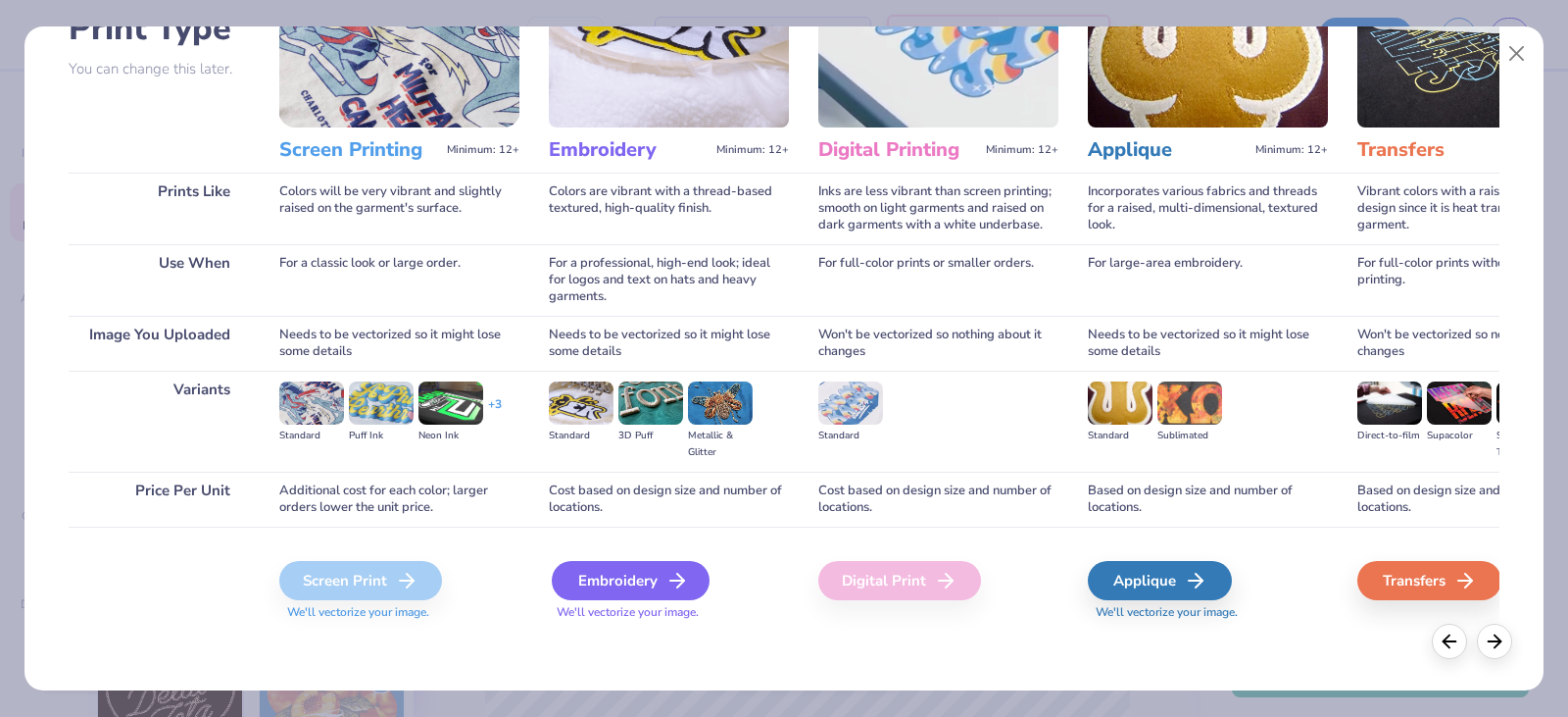
click at [621, 579] on div "Embroidery" at bounding box center [631, 580] width 158 height 39
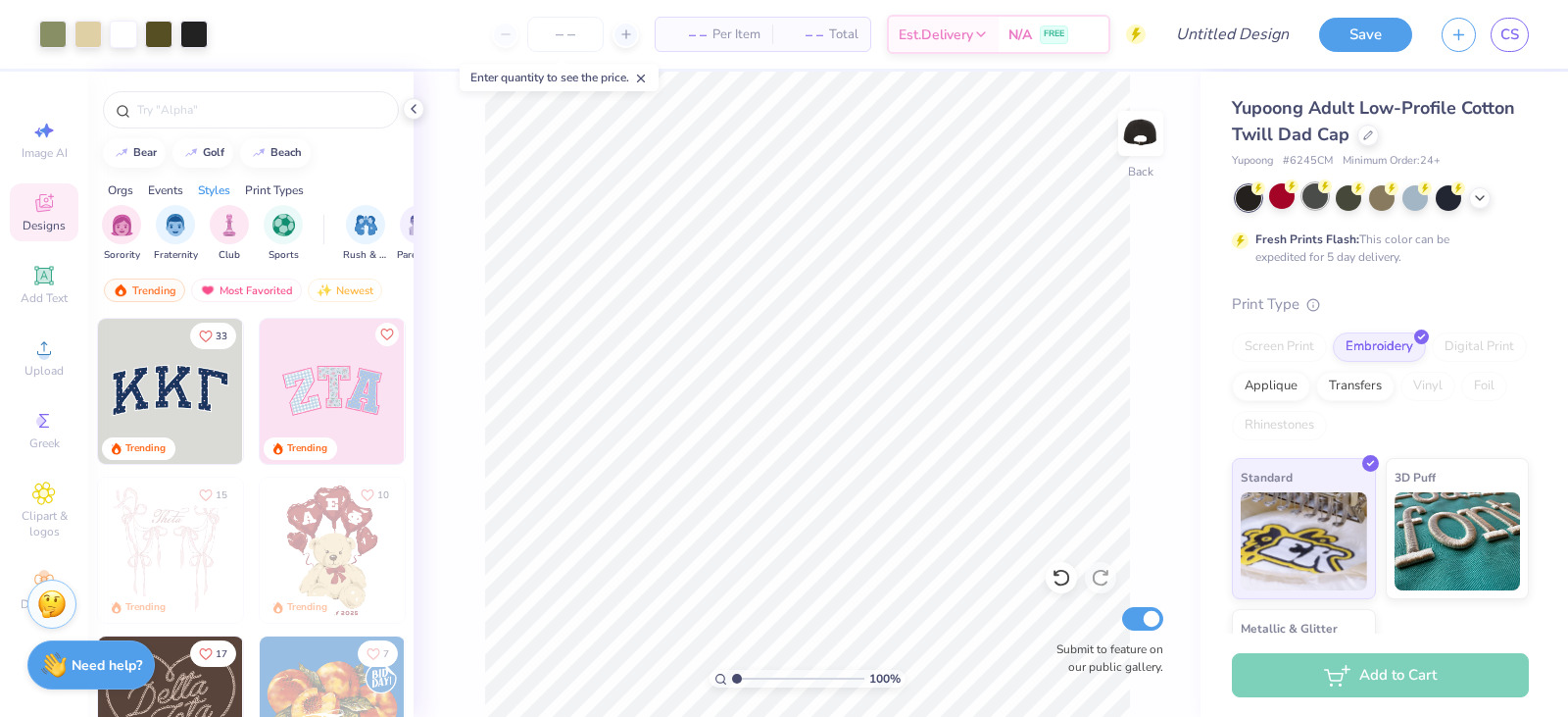
click at [1307, 193] on div at bounding box center [1315, 197] width 26 height 26
click at [1289, 196] on div at bounding box center [1283, 197] width 26 height 26
click at [1486, 194] on icon at bounding box center [1480, 197] width 16 height 16
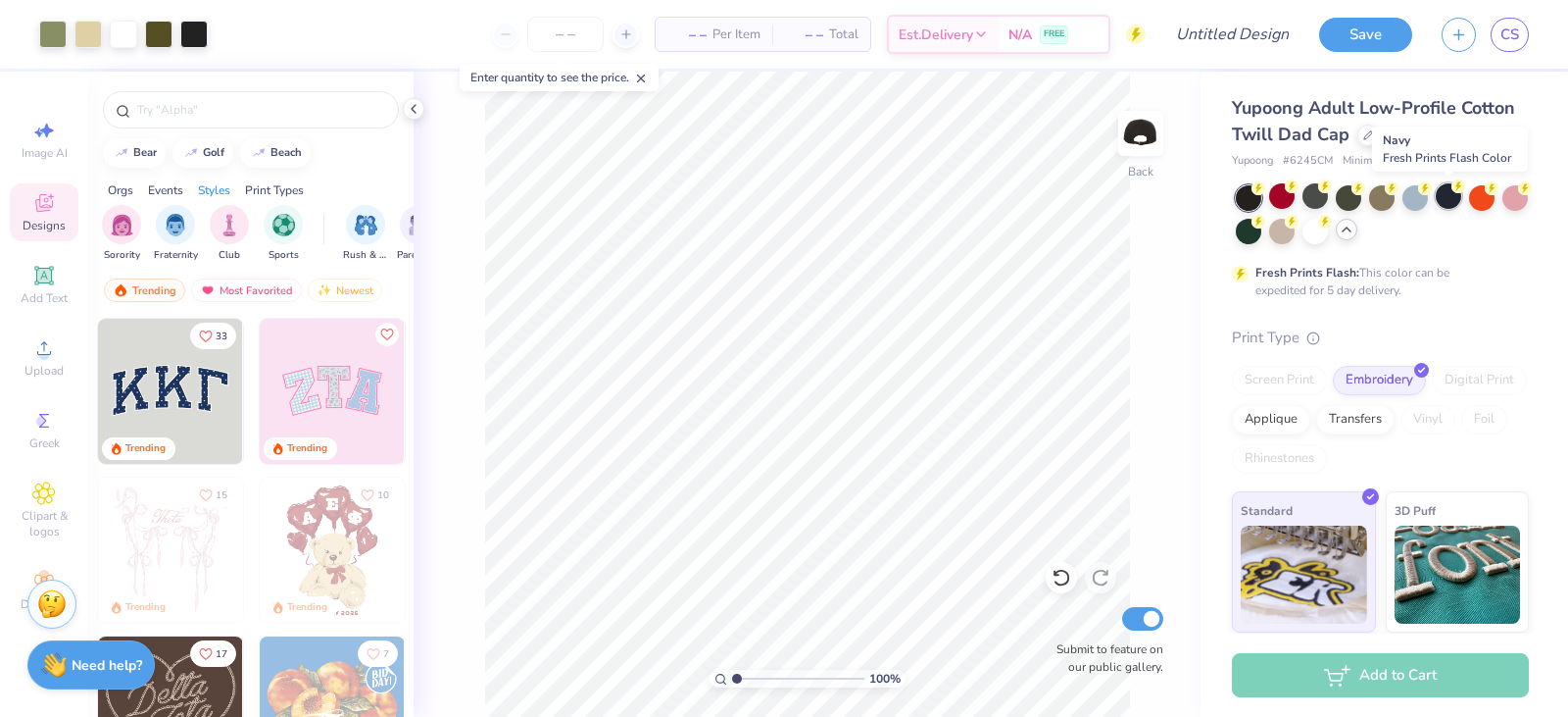
click at [1456, 199] on div at bounding box center [1449, 197] width 26 height 26
click at [1250, 199] on div at bounding box center [1249, 199] width 26 height 26
click at [1288, 201] on div at bounding box center [1283, 197] width 26 height 26
click at [1159, 139] on img at bounding box center [1141, 133] width 79 height 79
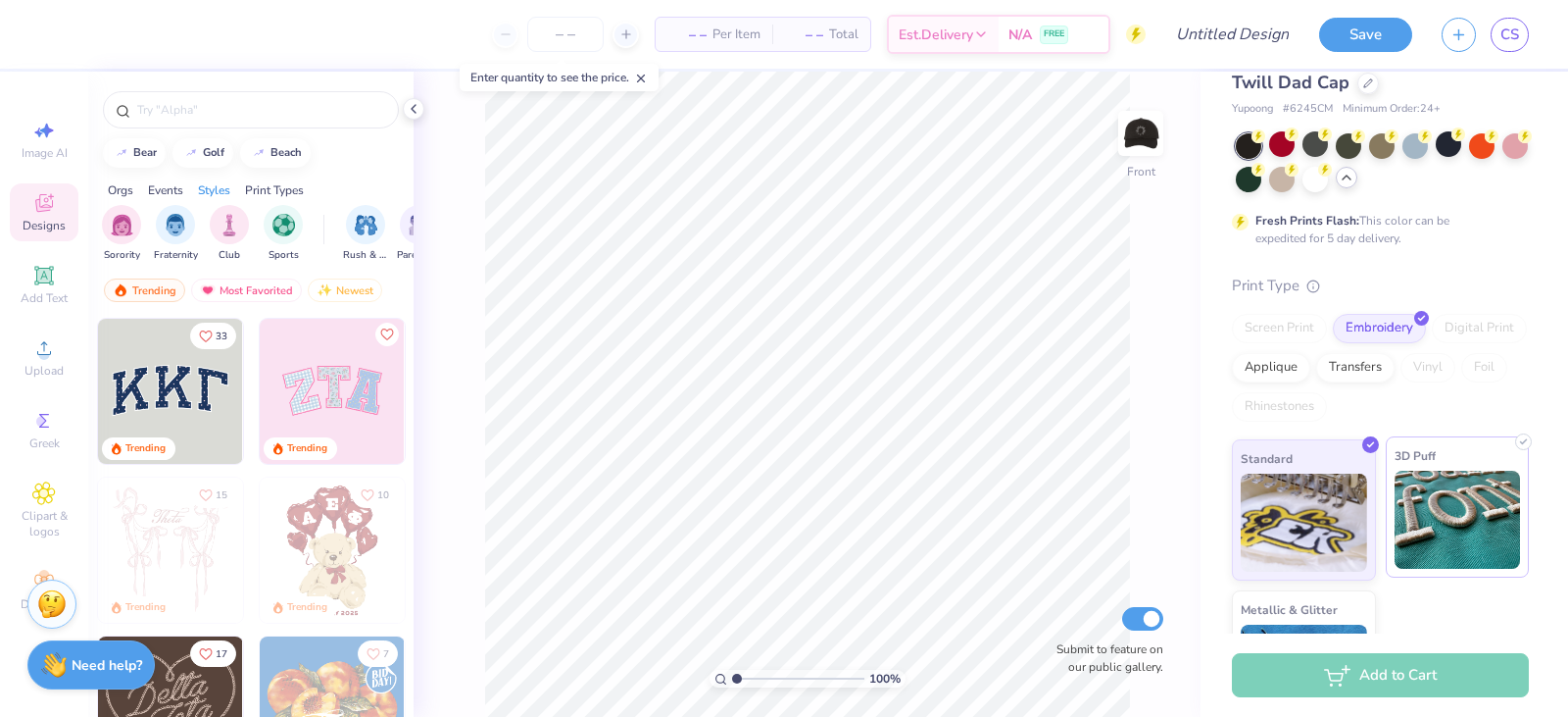
scroll to position [150, 0]
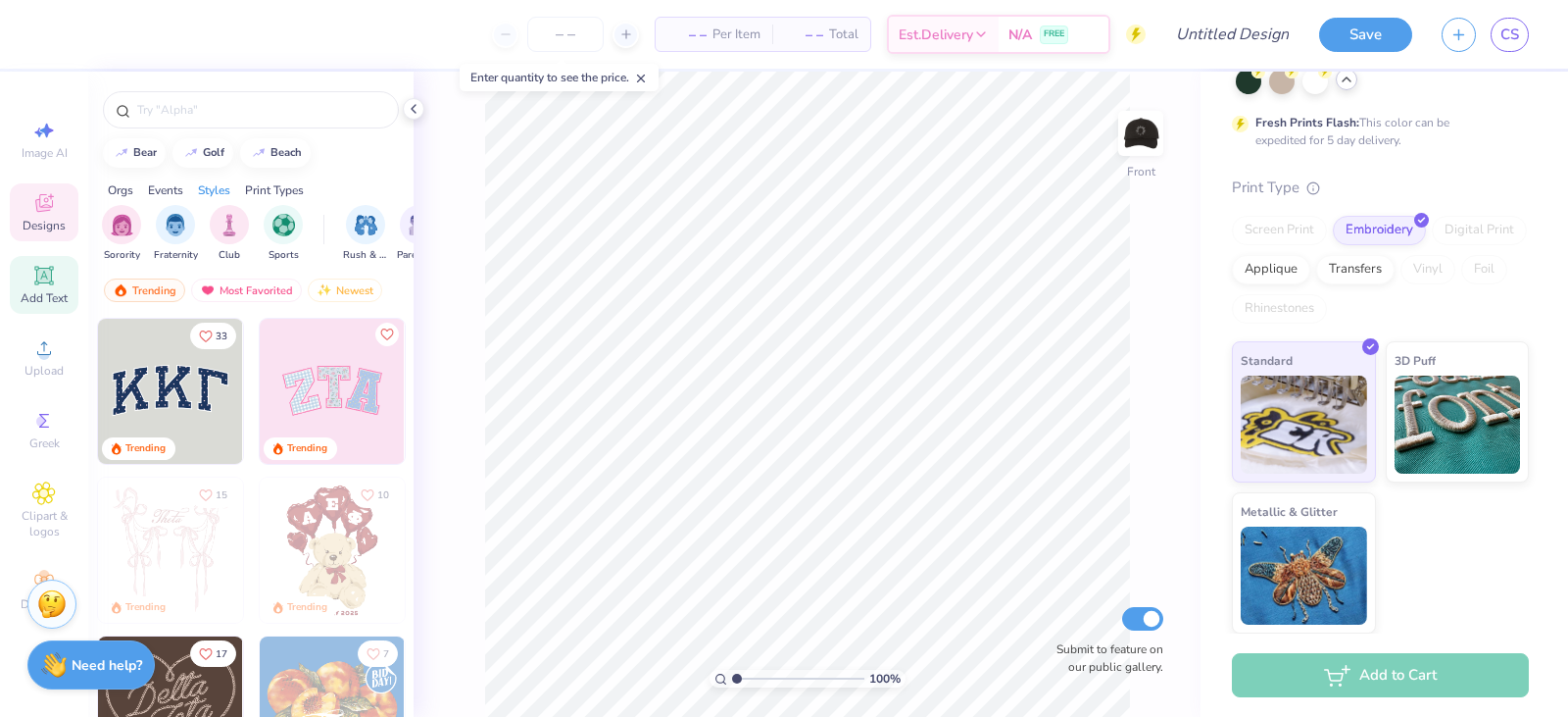
click at [22, 284] on div "Add Text" at bounding box center [44, 285] width 69 height 58
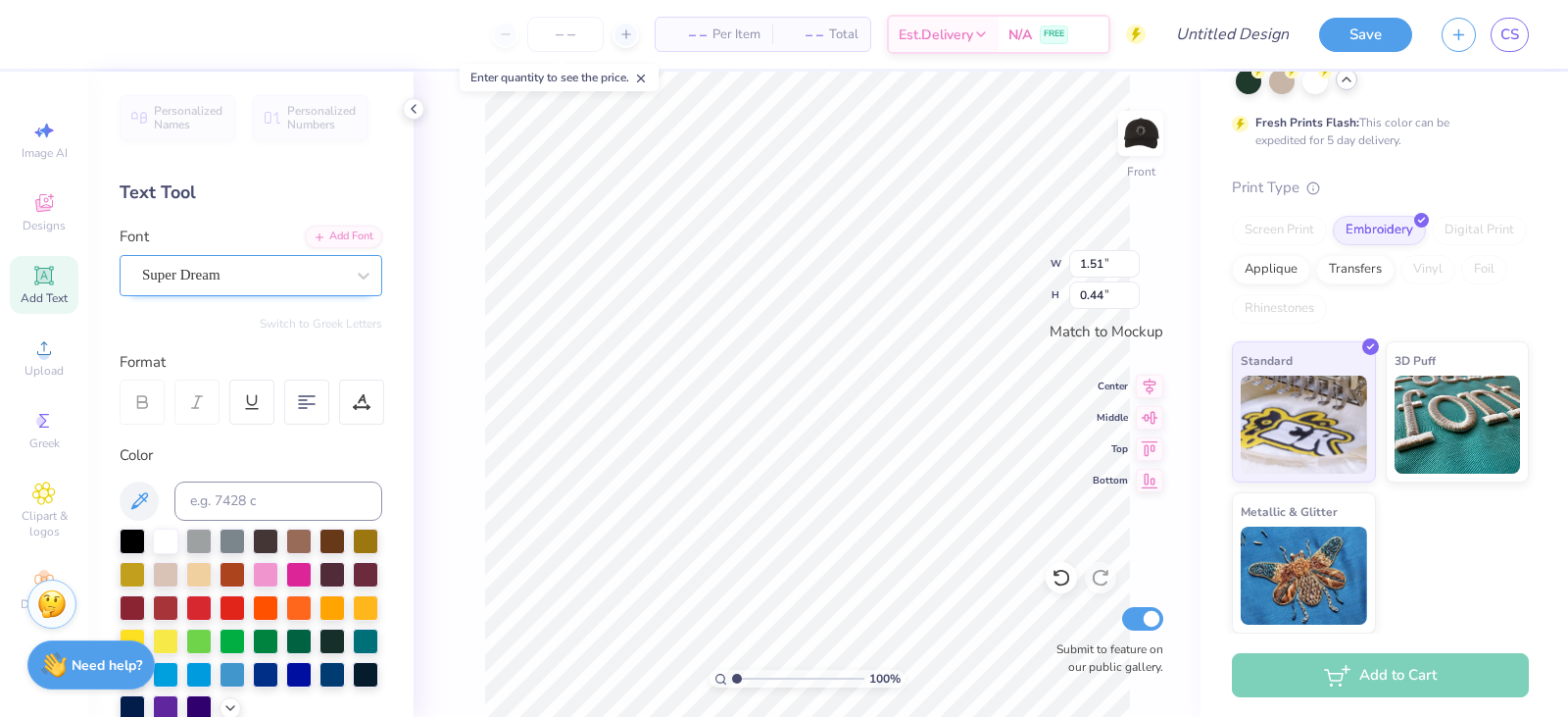
click at [274, 267] on div "Super Dream" at bounding box center [243, 275] width 206 height 30
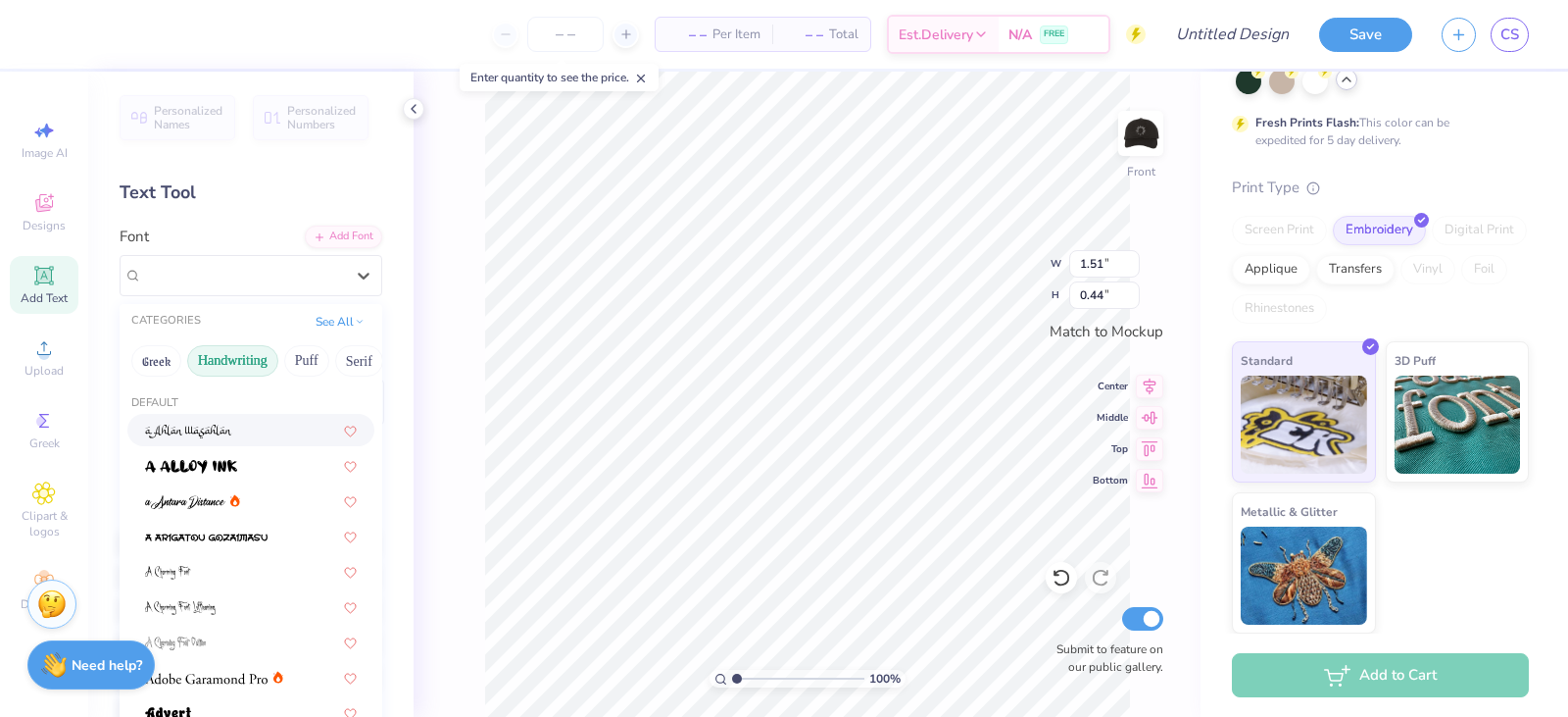
click at [265, 363] on button "Handwriting" at bounding box center [233, 360] width 91 height 31
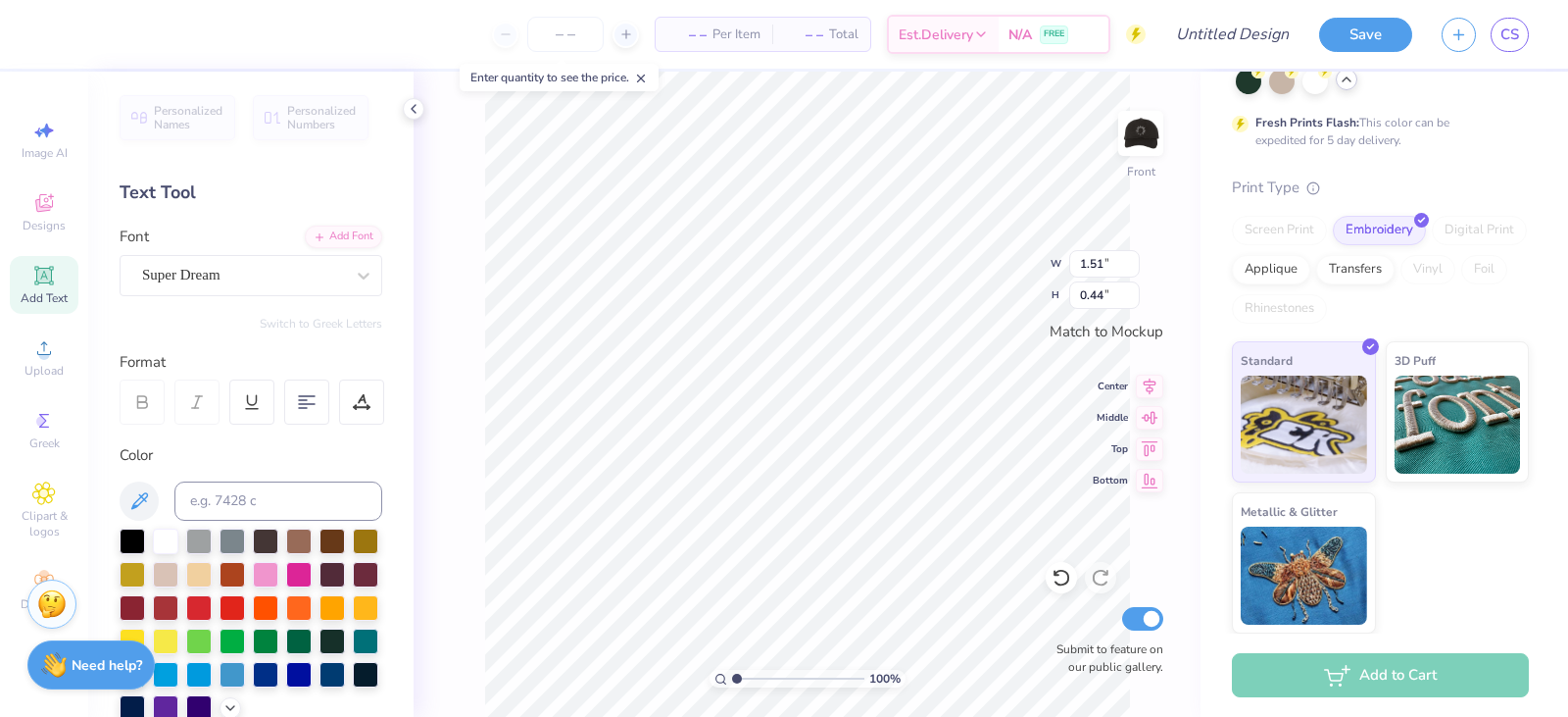
scroll to position [17, 3]
type textarea "T"
type textarea "STONY TSA"
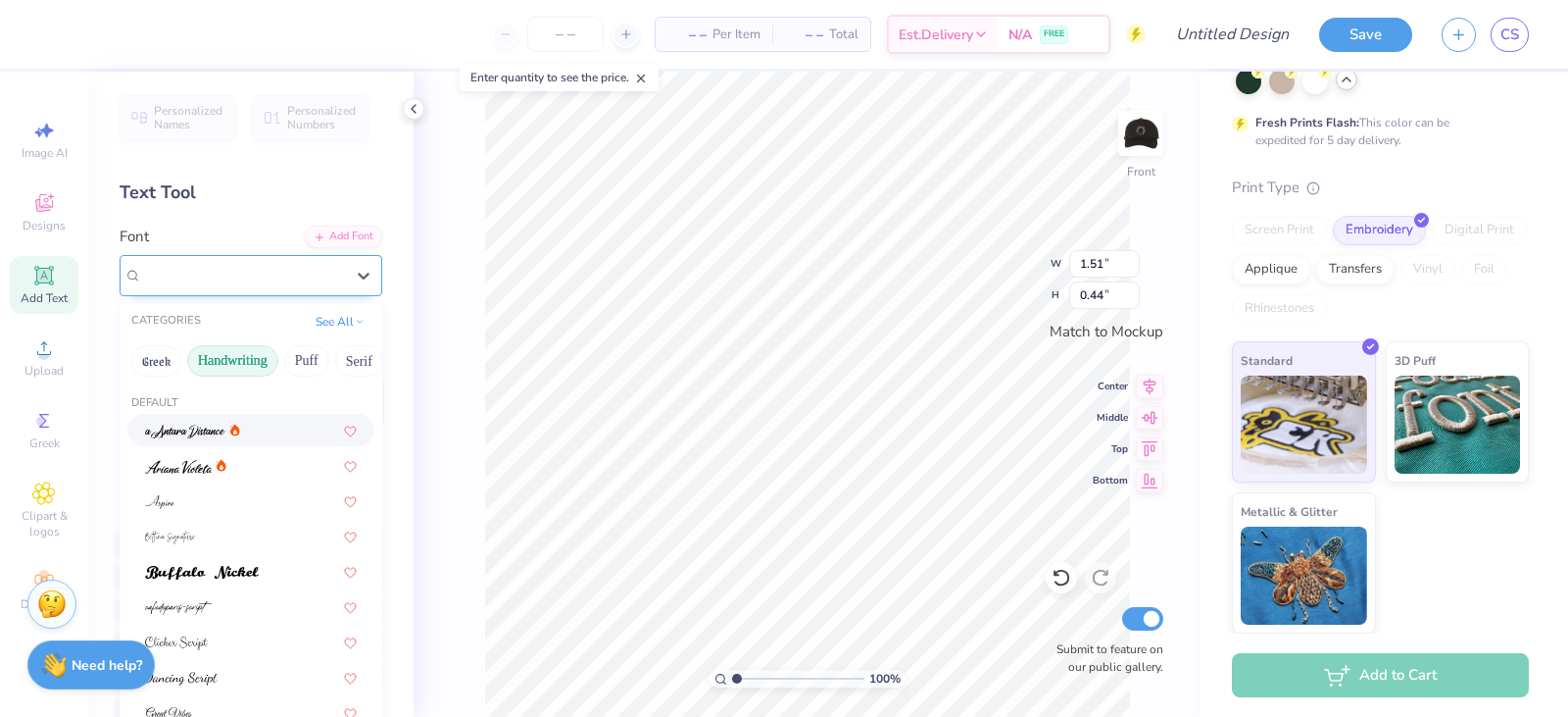
click at [309, 259] on div "Super Dream" at bounding box center [251, 275] width 262 height 41
click at [213, 358] on button "Handwriting" at bounding box center [233, 360] width 91 height 31
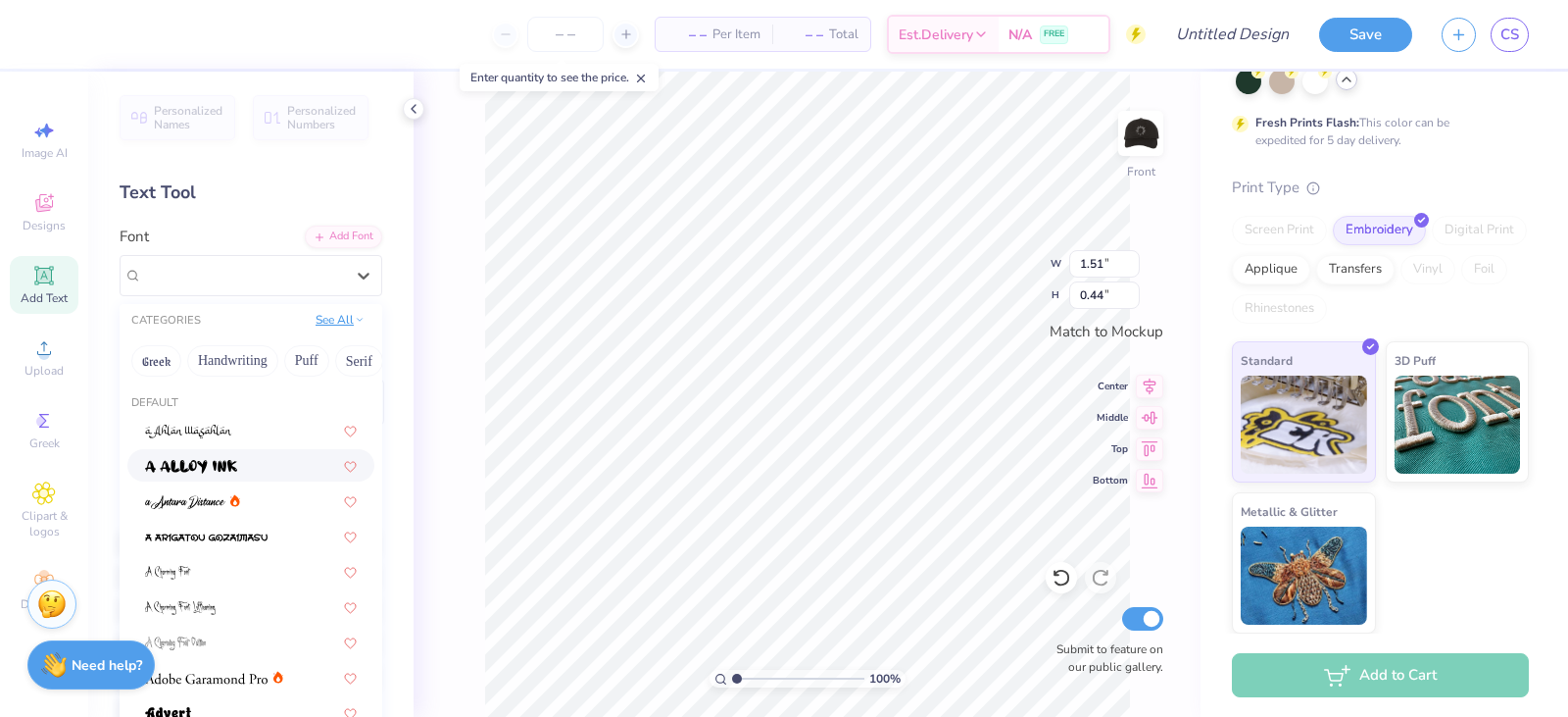
click at [326, 316] on button "See All" at bounding box center [339, 320] width 61 height 20
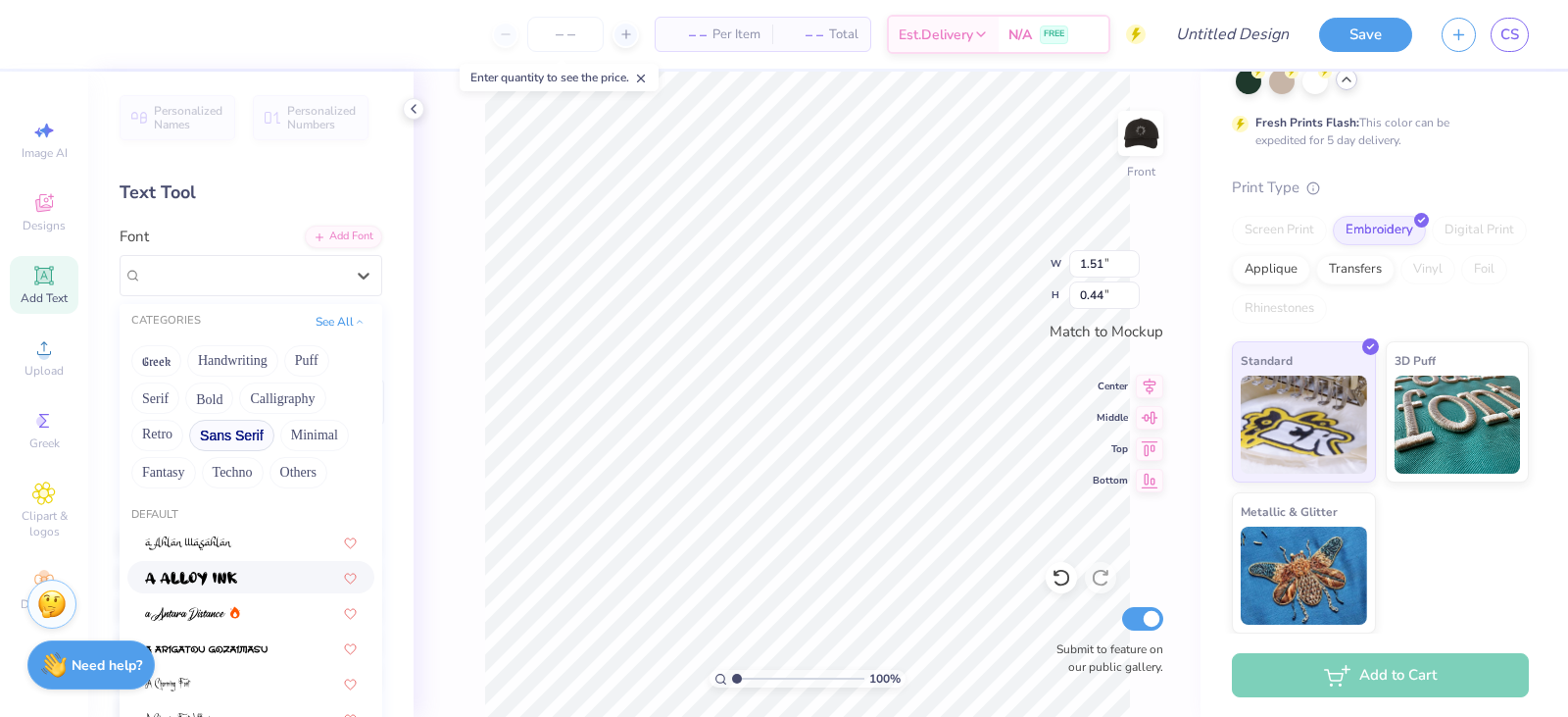
click at [234, 432] on button "Sans Serif" at bounding box center [232, 434] width 85 height 31
click at [255, 576] on div at bounding box center [251, 577] width 212 height 21
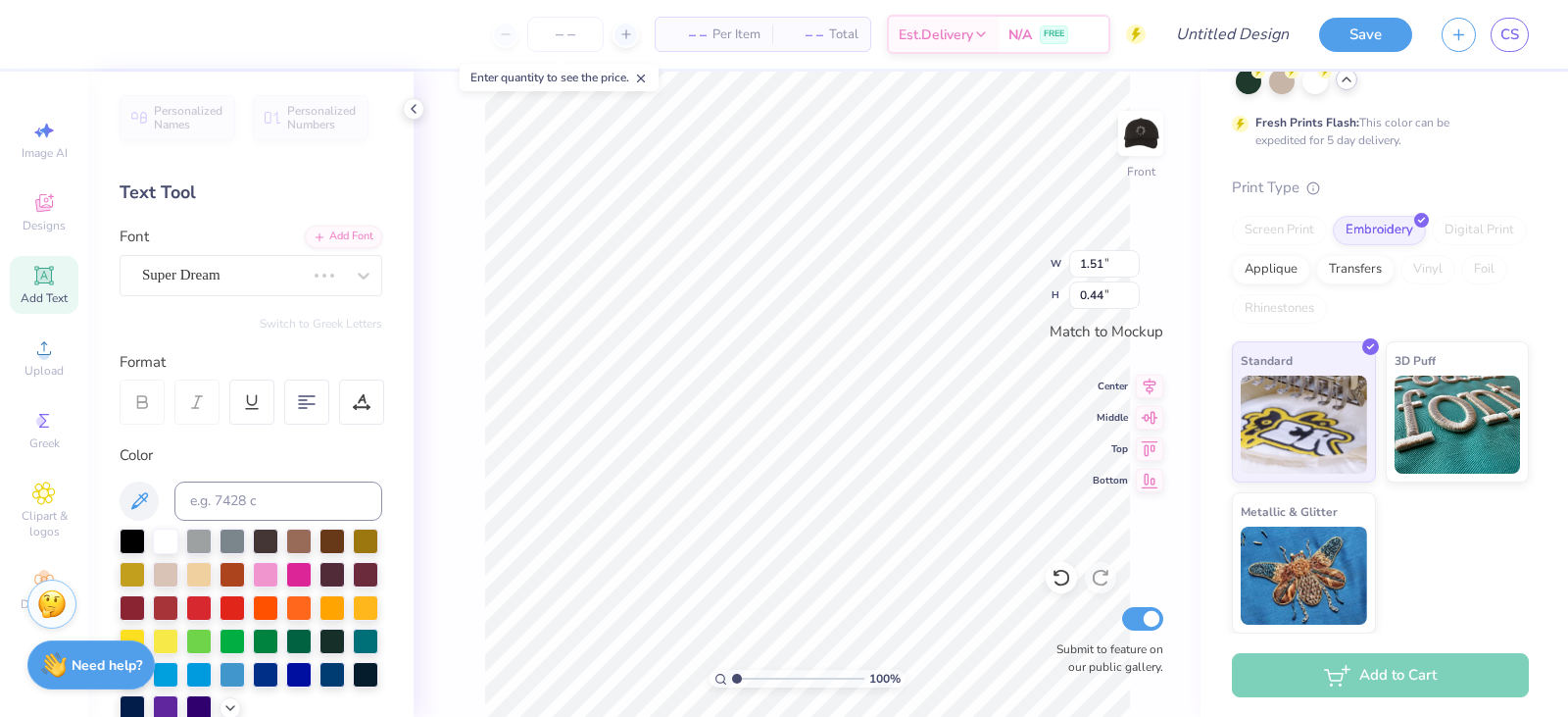
scroll to position [17, 6]
click at [191, 292] on div "Asimov" at bounding box center [251, 275] width 262 height 41
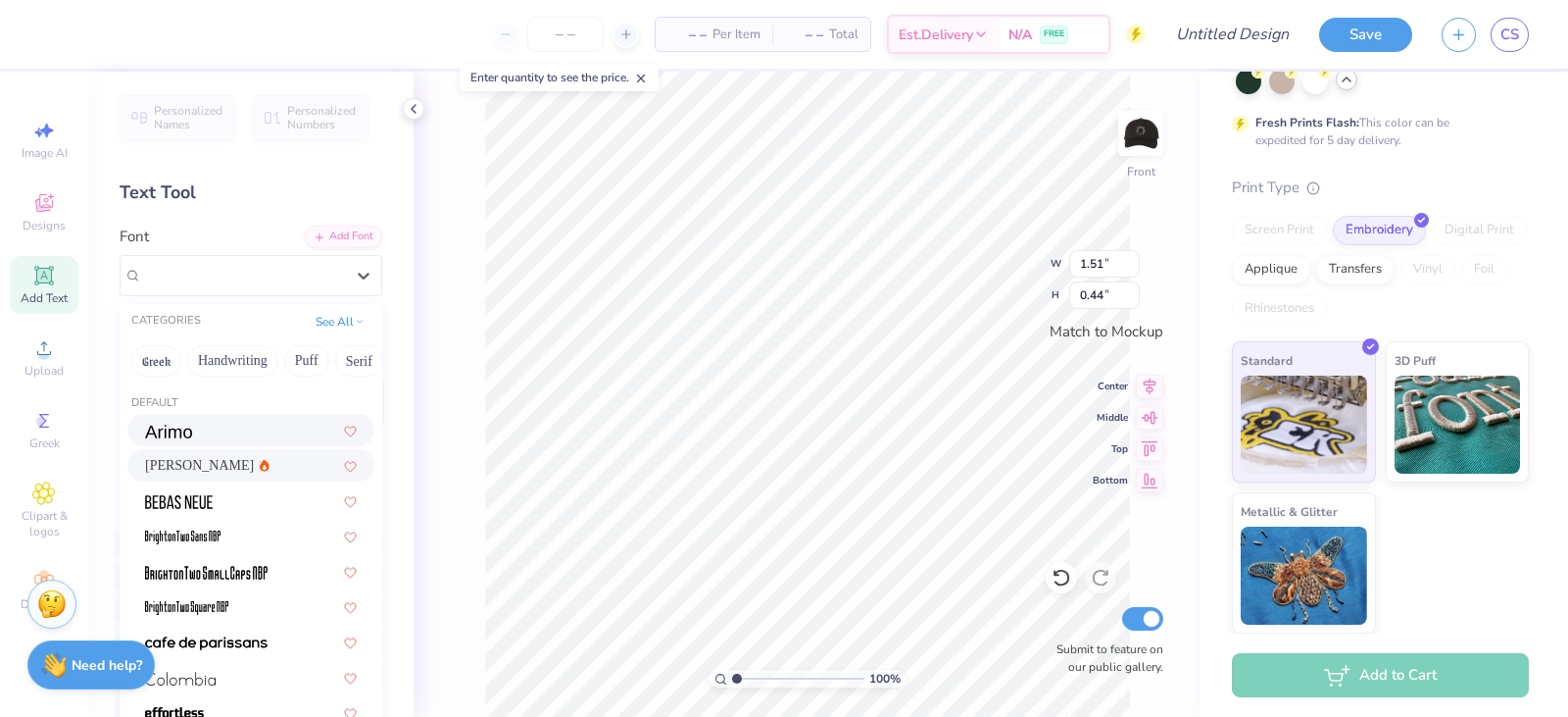
click at [253, 438] on div at bounding box center [251, 429] width 212 height 21
click at [201, 276] on div "Arimo" at bounding box center [243, 275] width 206 height 30
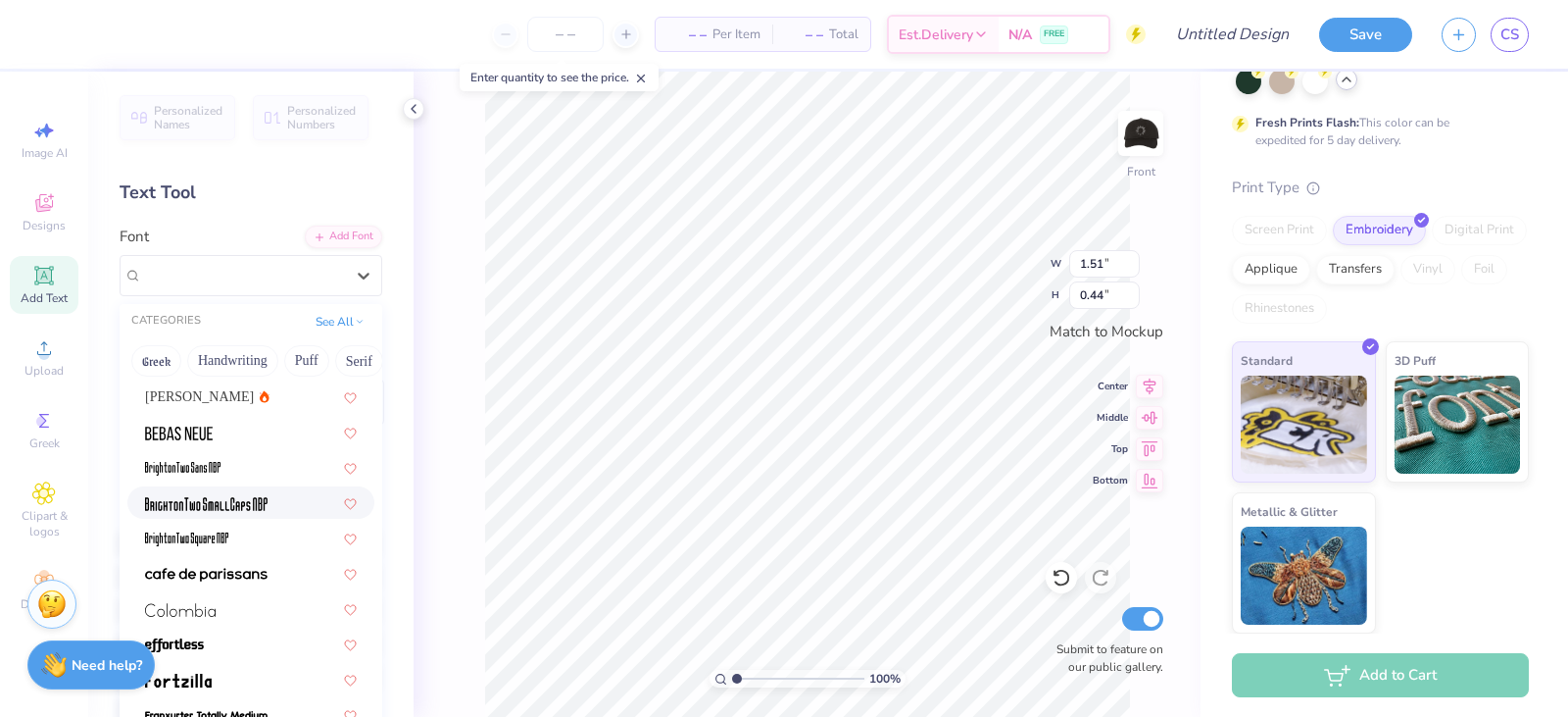
scroll to position [98, 0]
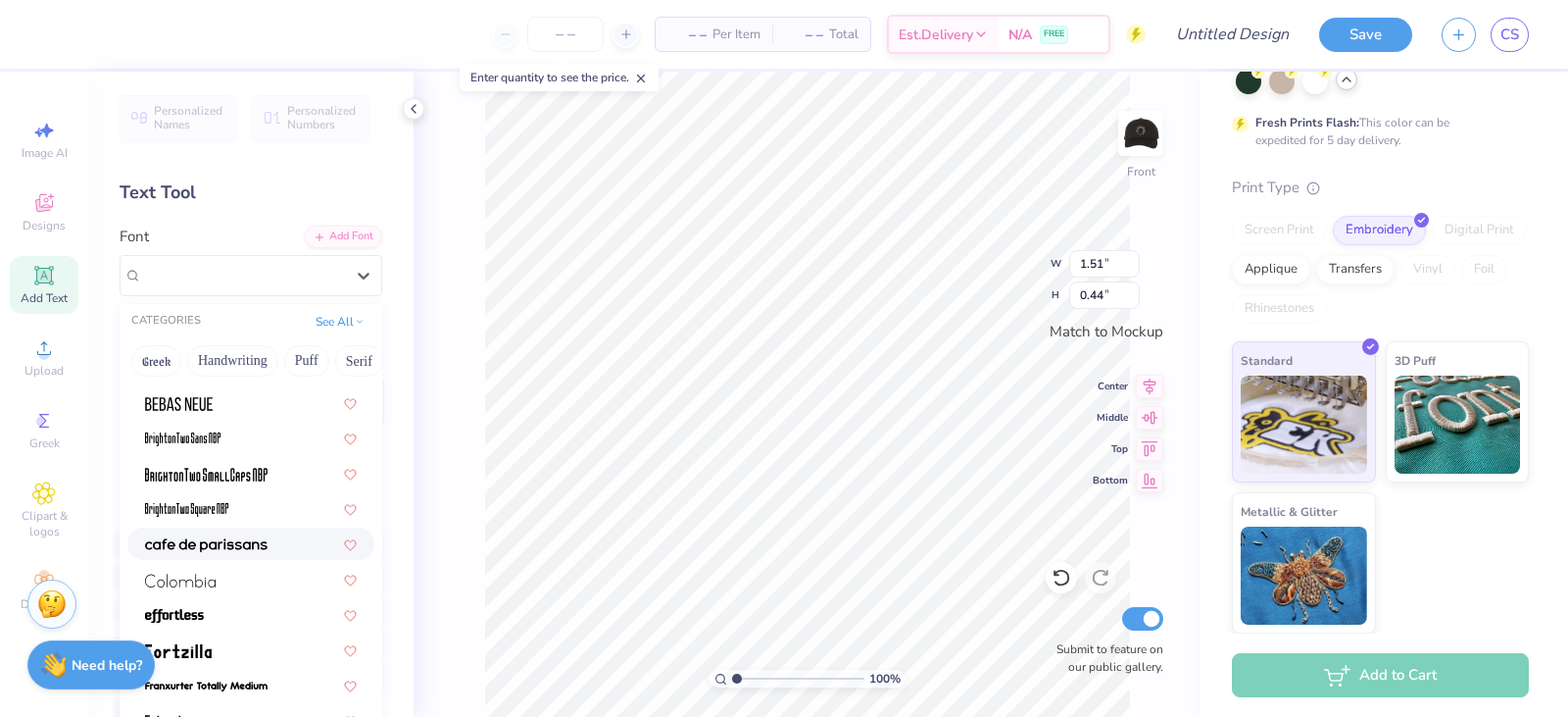
click at [251, 553] on span at bounding box center [206, 543] width 123 height 21
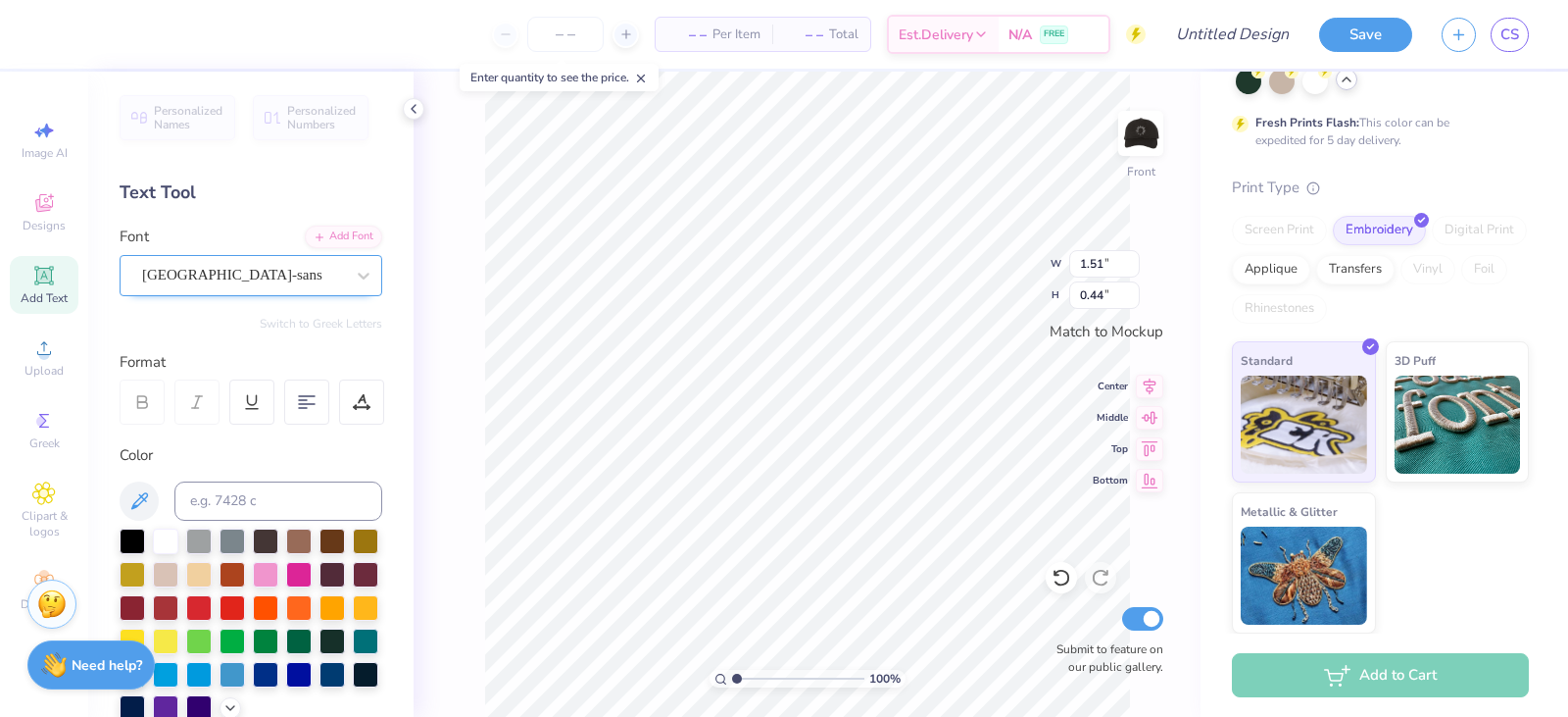
click at [190, 280] on div "cafe de paris-sans" at bounding box center [243, 275] width 206 height 30
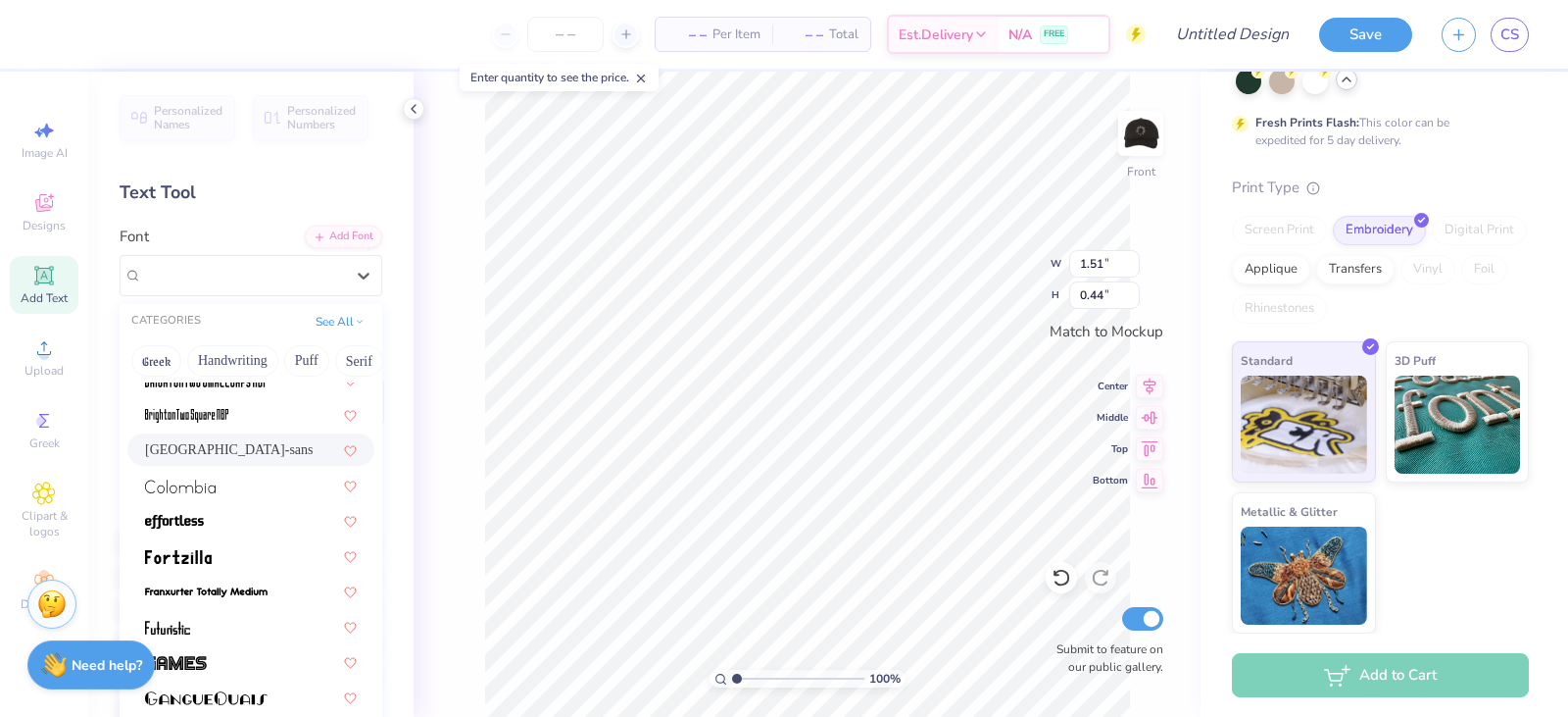
scroll to position [196, 0]
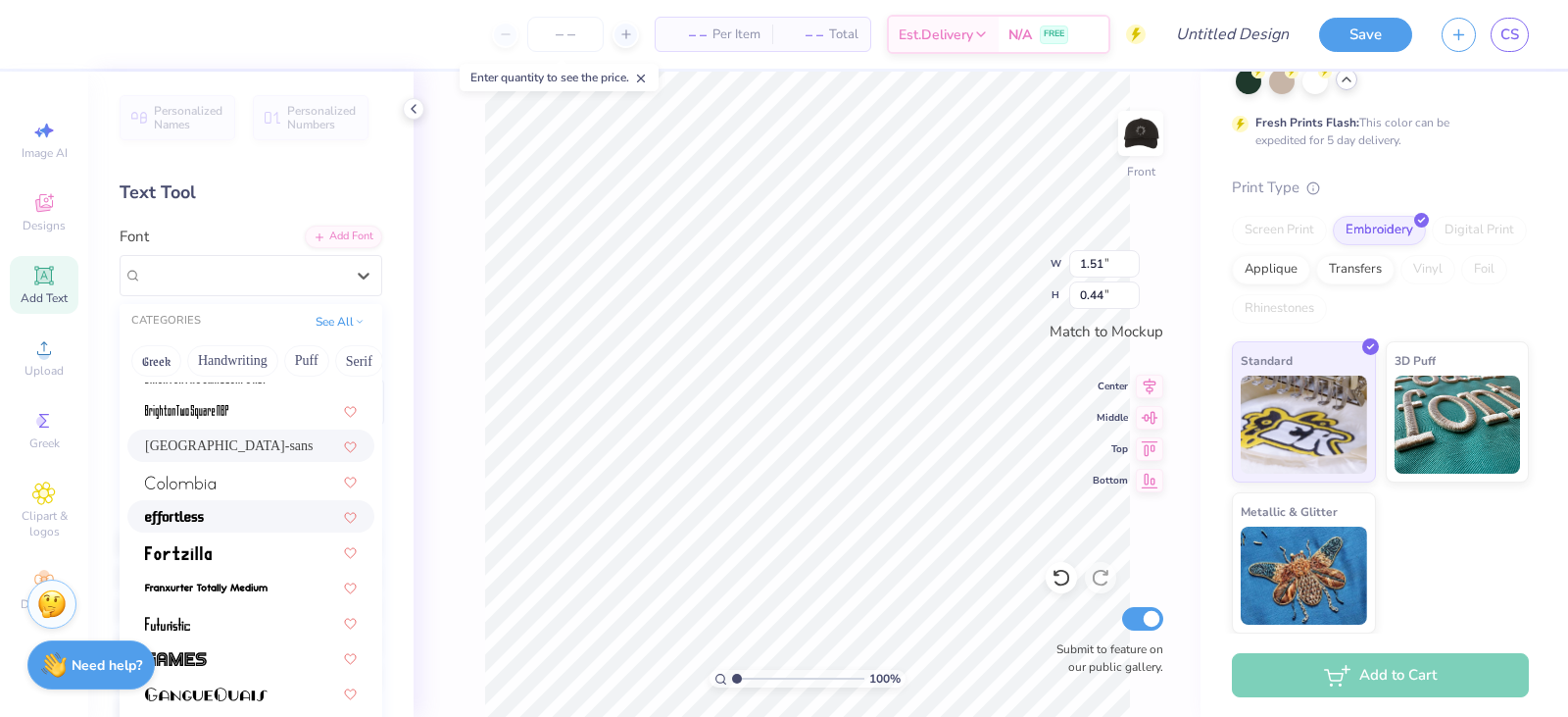
click at [221, 503] on div at bounding box center [251, 516] width 247 height 32
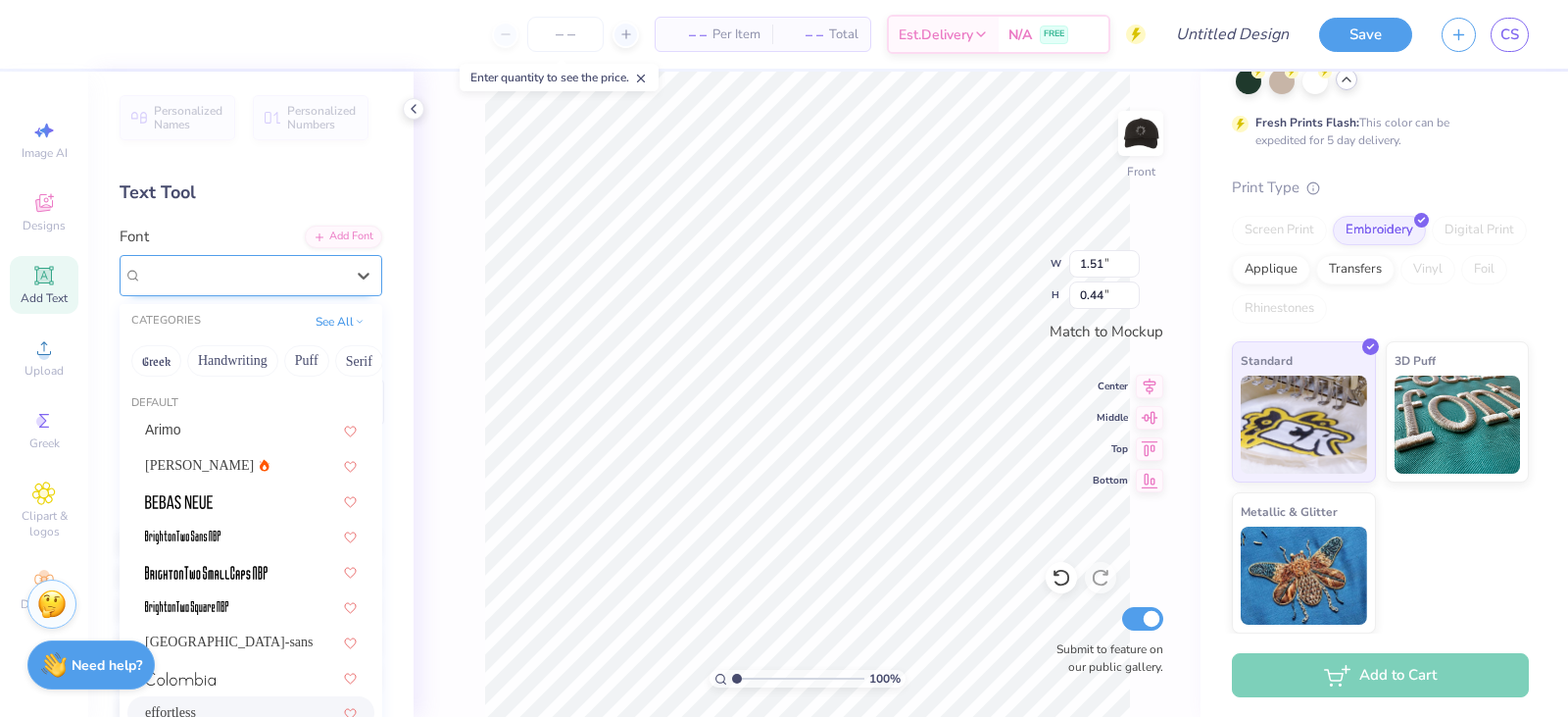
click at [230, 280] on div "effortless" at bounding box center [243, 275] width 206 height 30
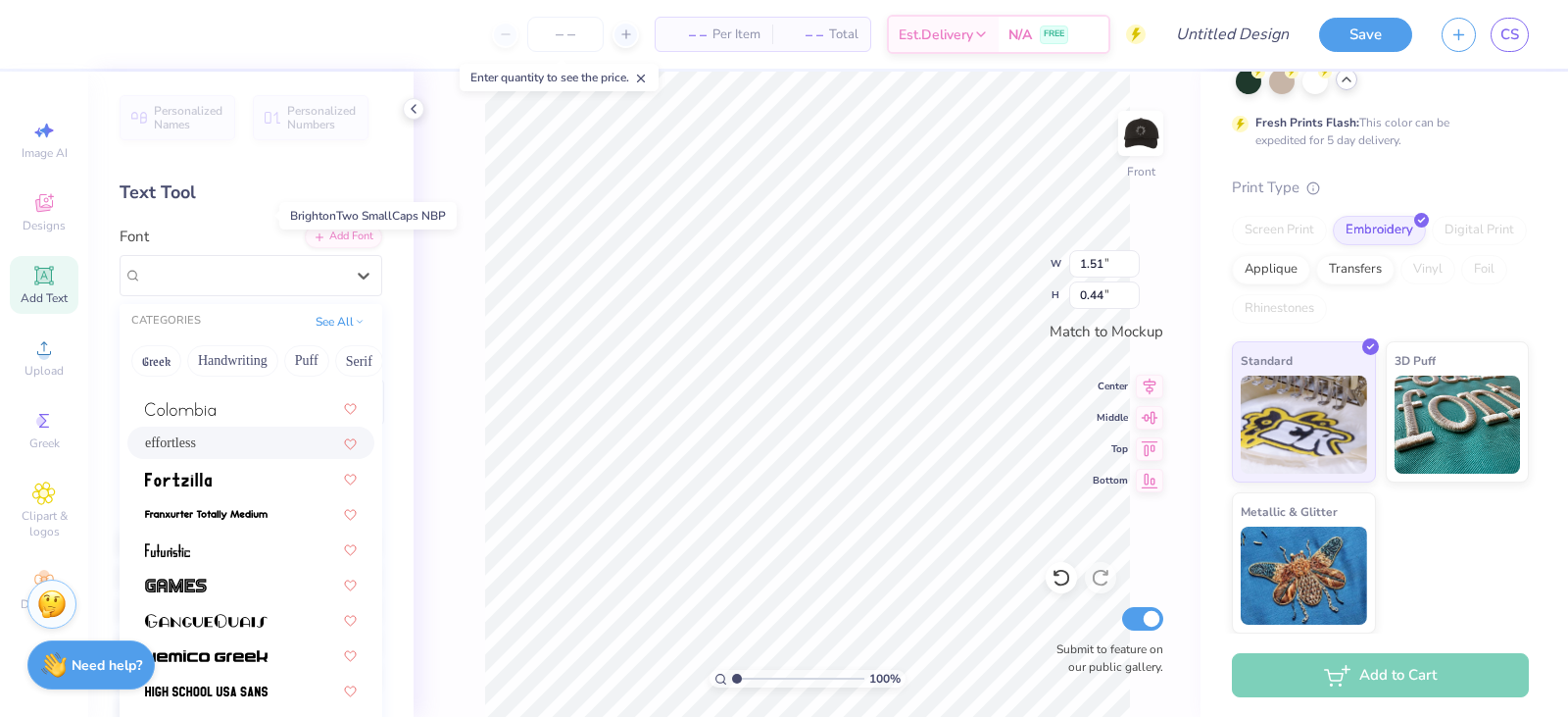
scroll to position [392, 0]
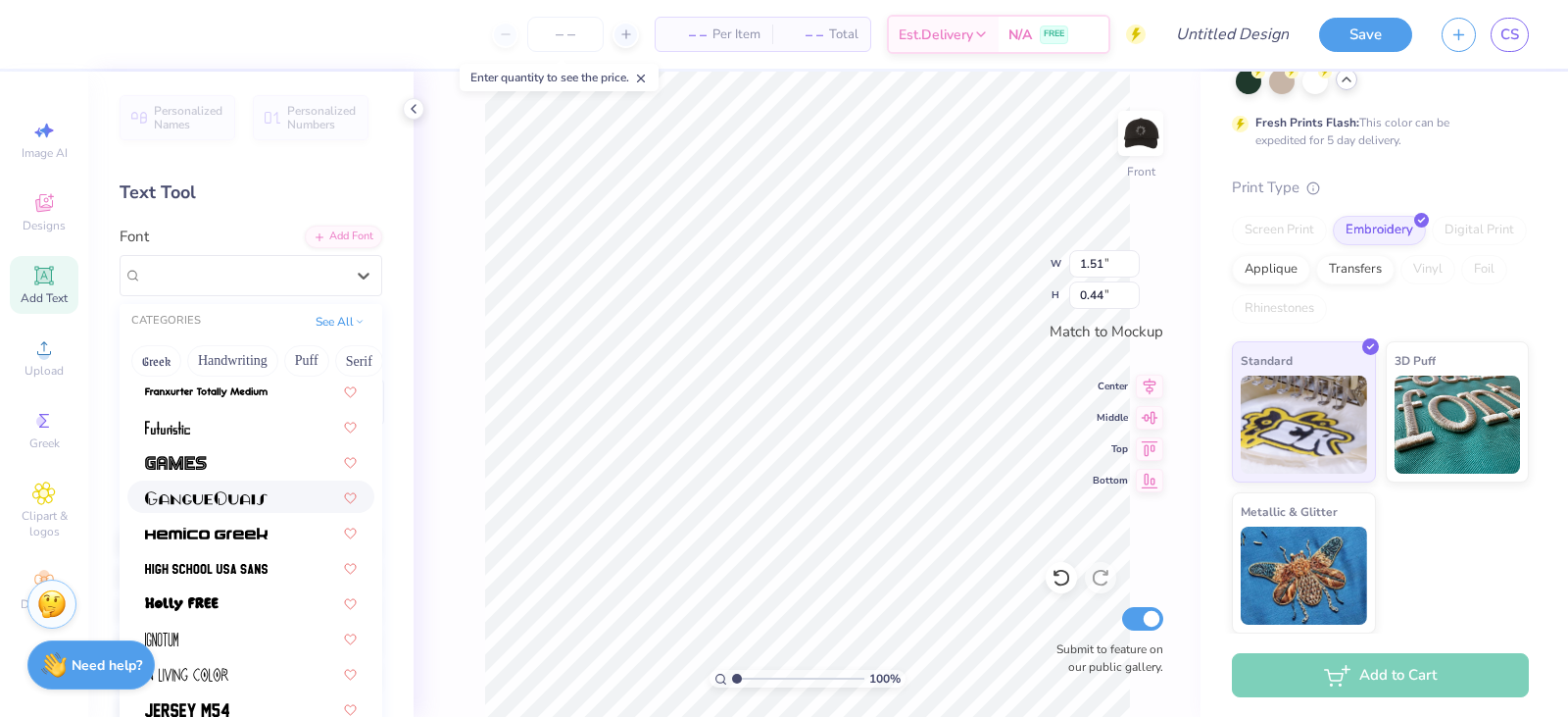
click at [211, 498] on img at bounding box center [206, 498] width 123 height 14
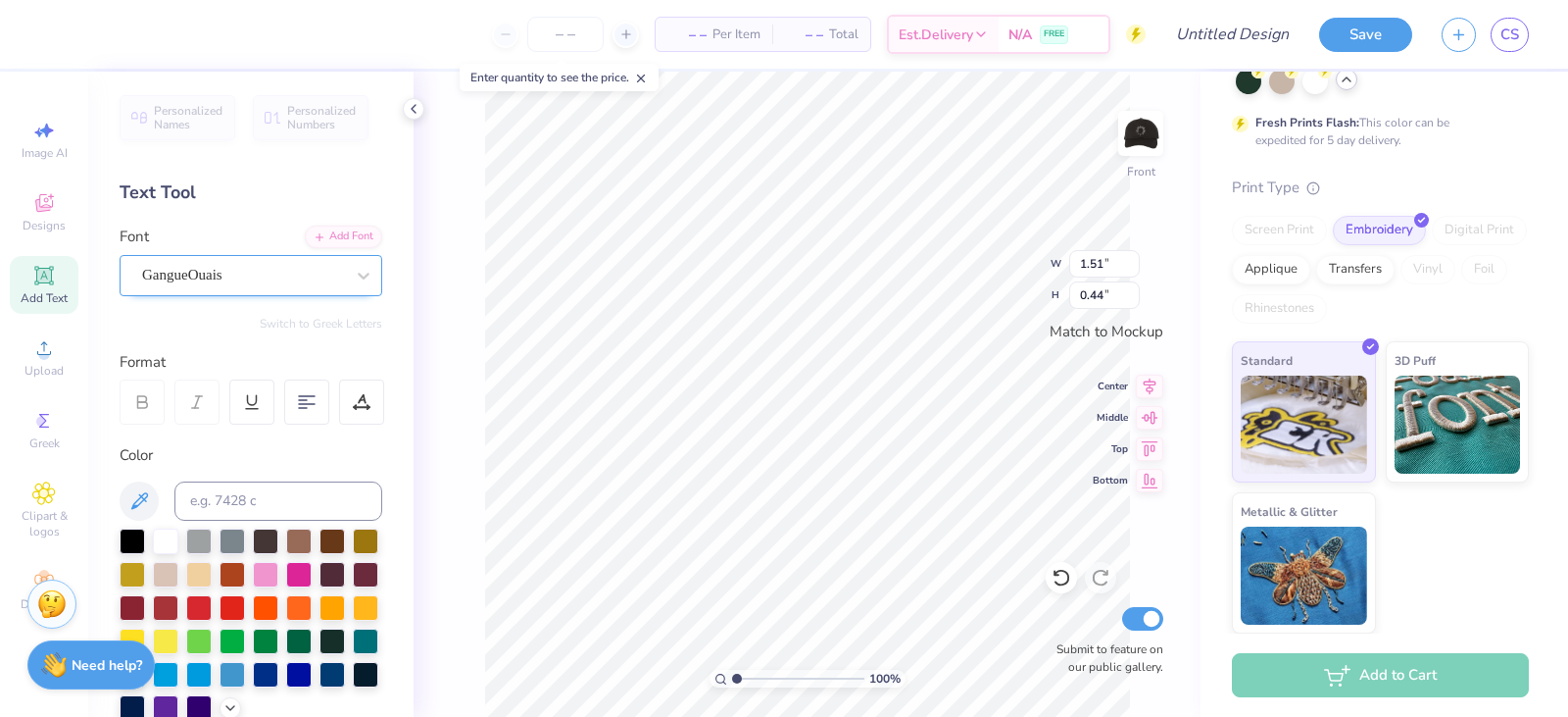
click at [201, 277] on div "GangueOuais" at bounding box center [243, 275] width 206 height 30
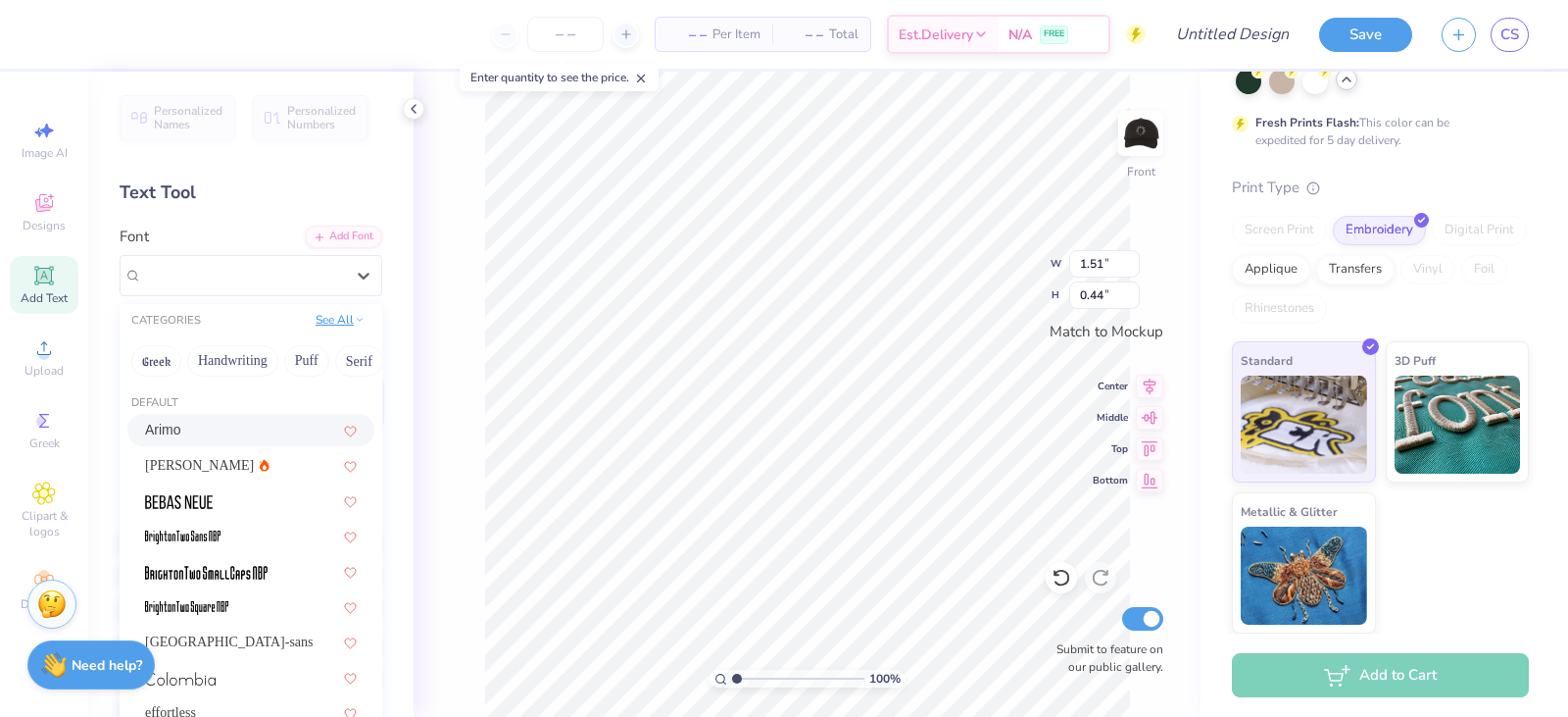
click at [336, 327] on button "See All" at bounding box center [339, 320] width 61 height 20
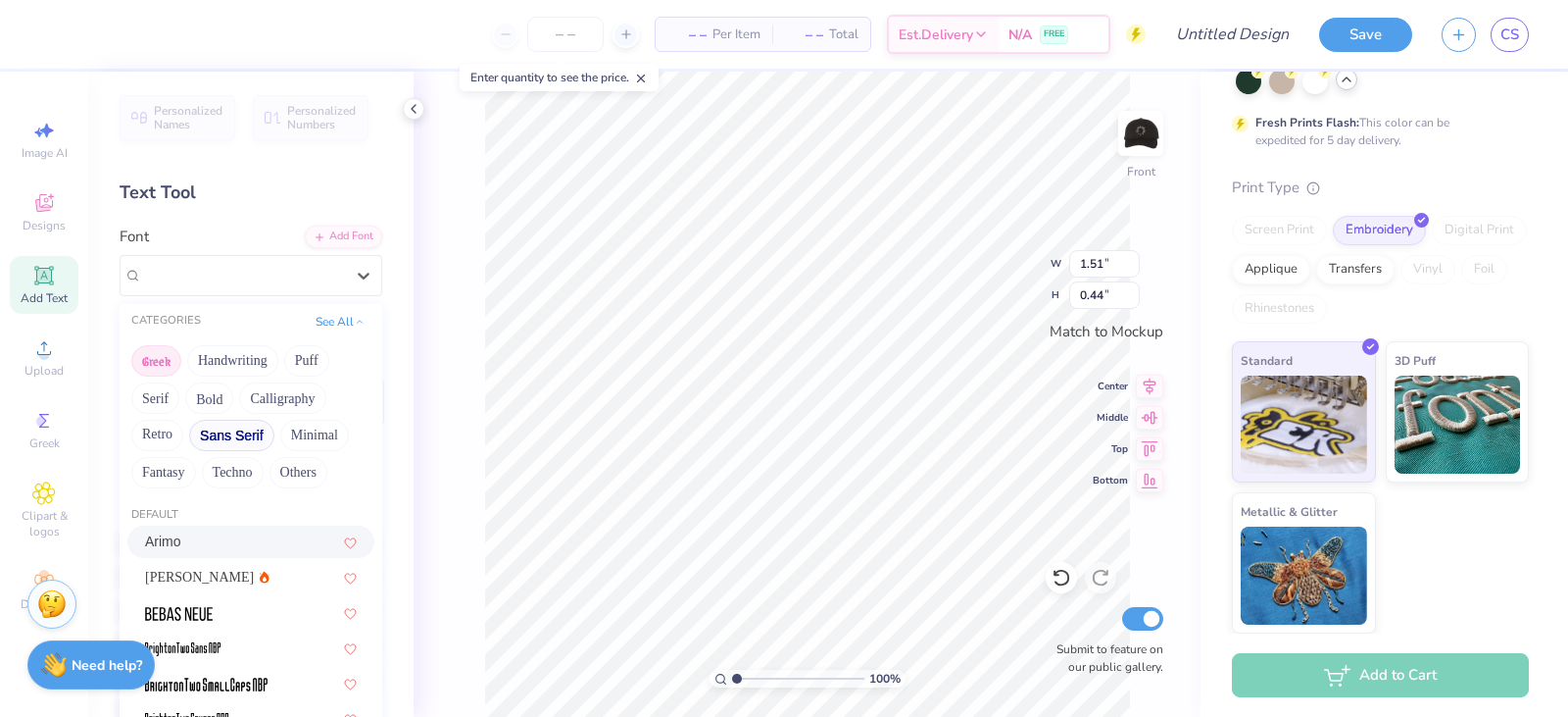
click at [152, 366] on button "Greek" at bounding box center [157, 360] width 50 height 31
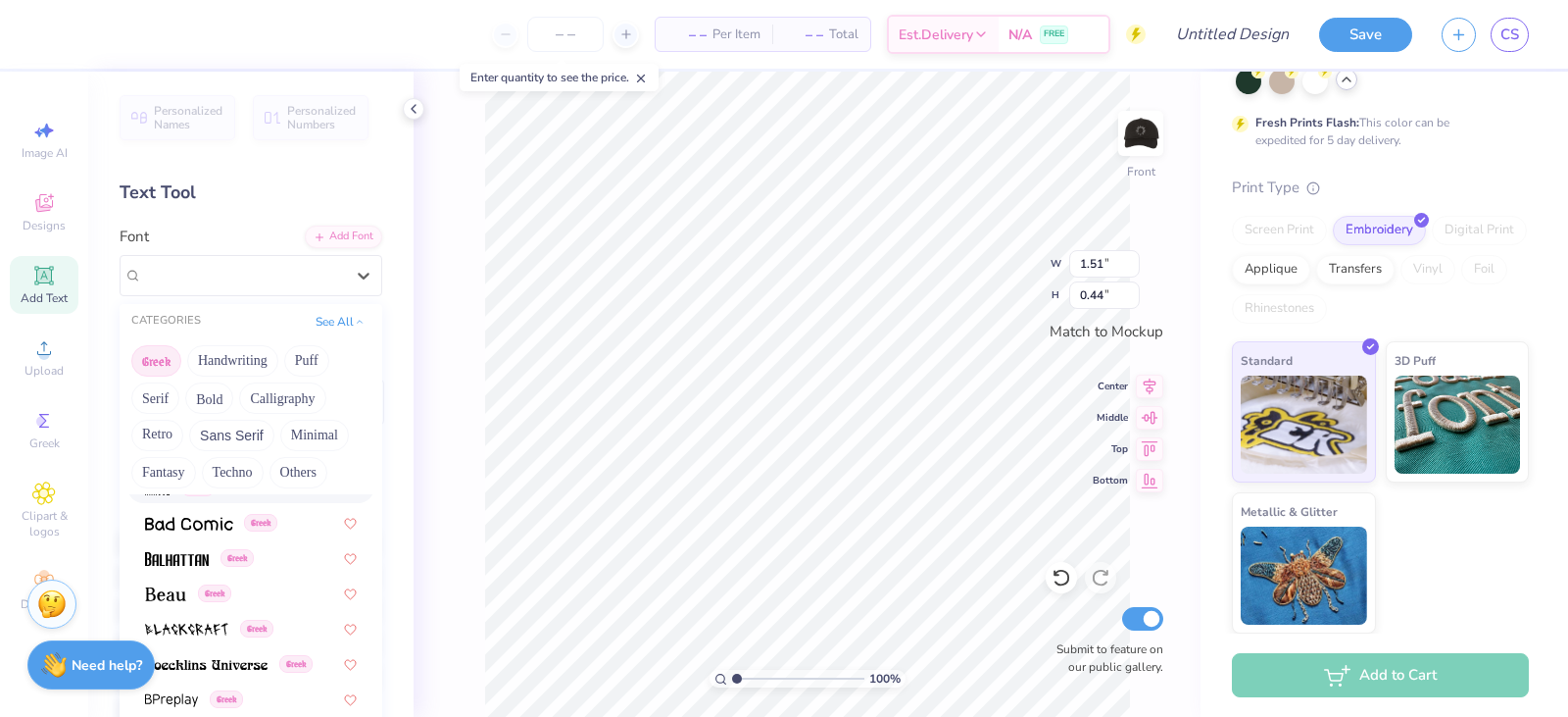
scroll to position [295, 0]
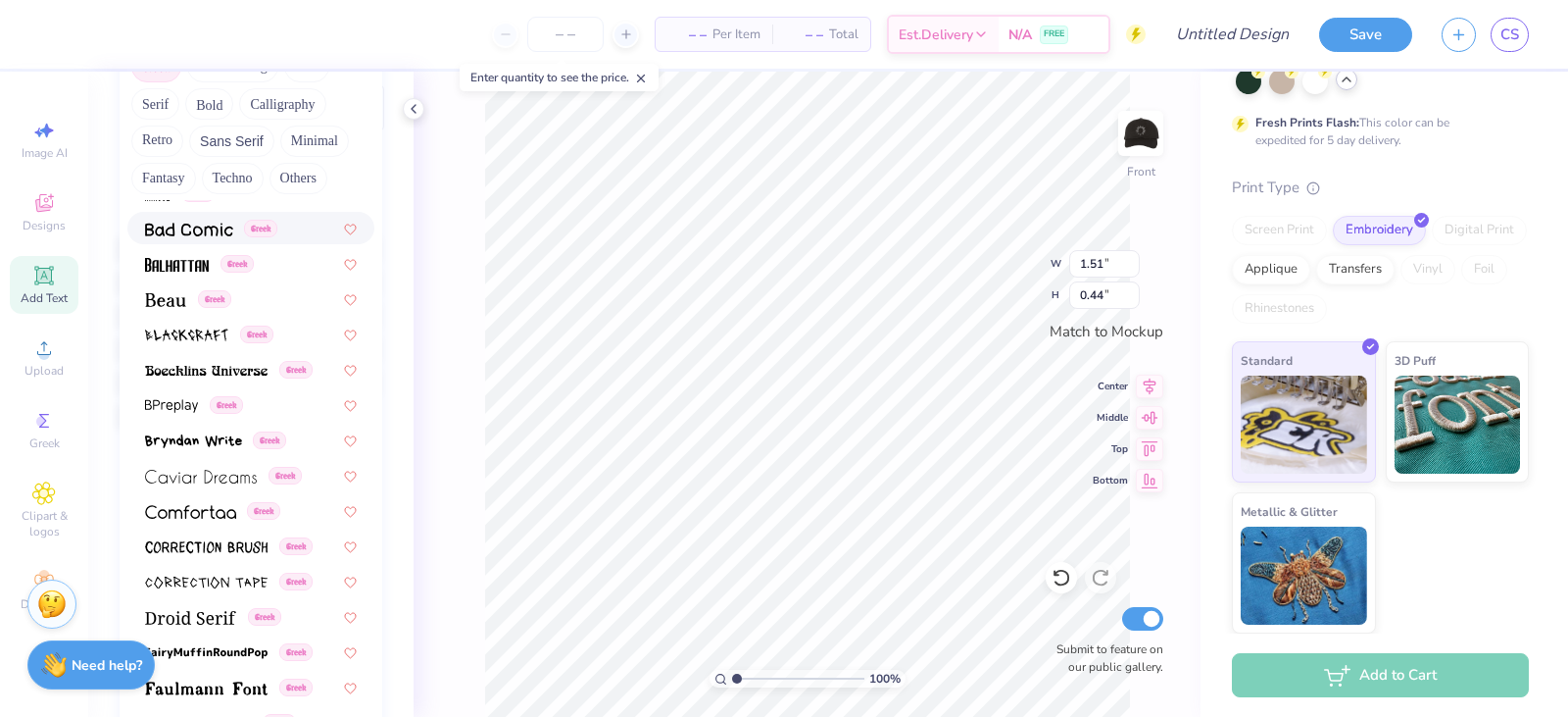
click at [183, 224] on img at bounding box center [189, 230] width 88 height 14
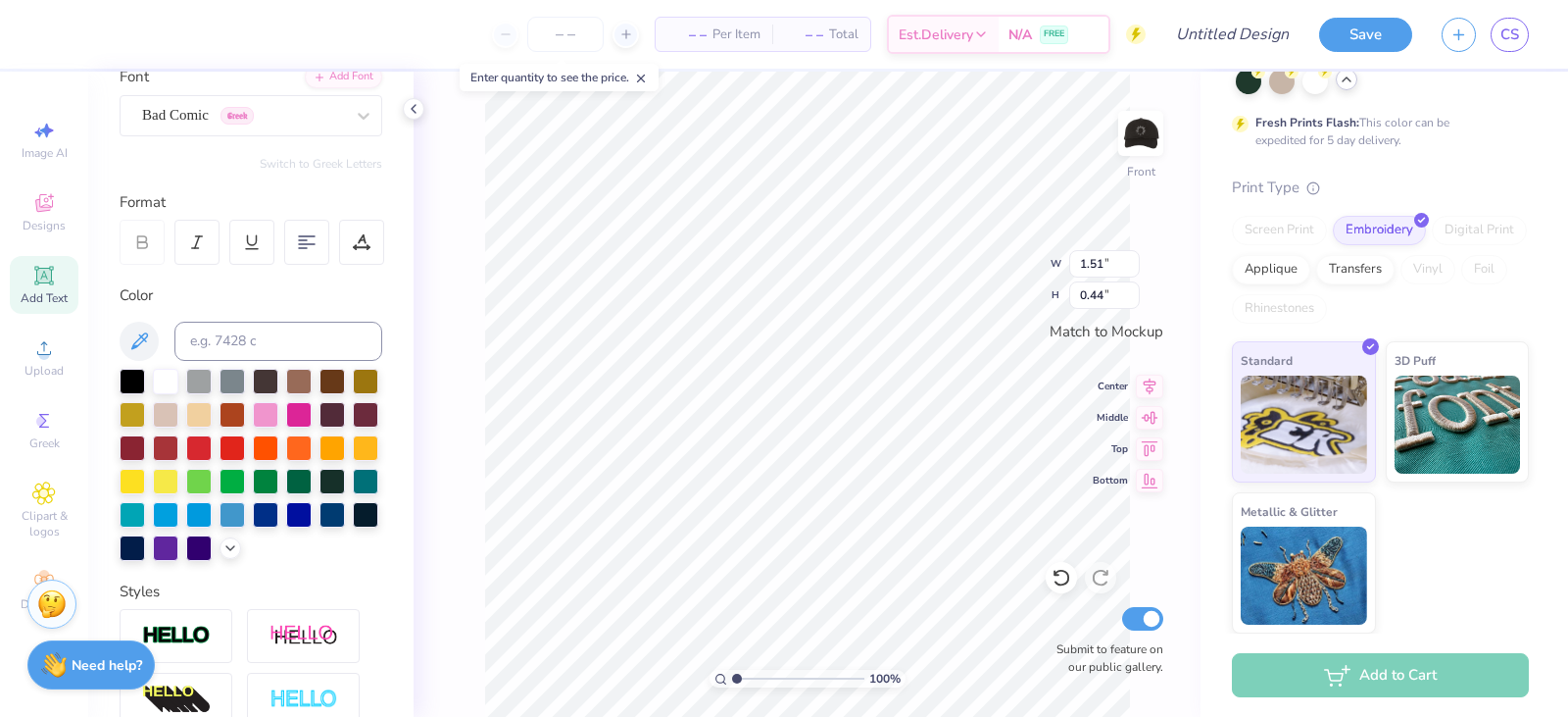
scroll to position [0, 0]
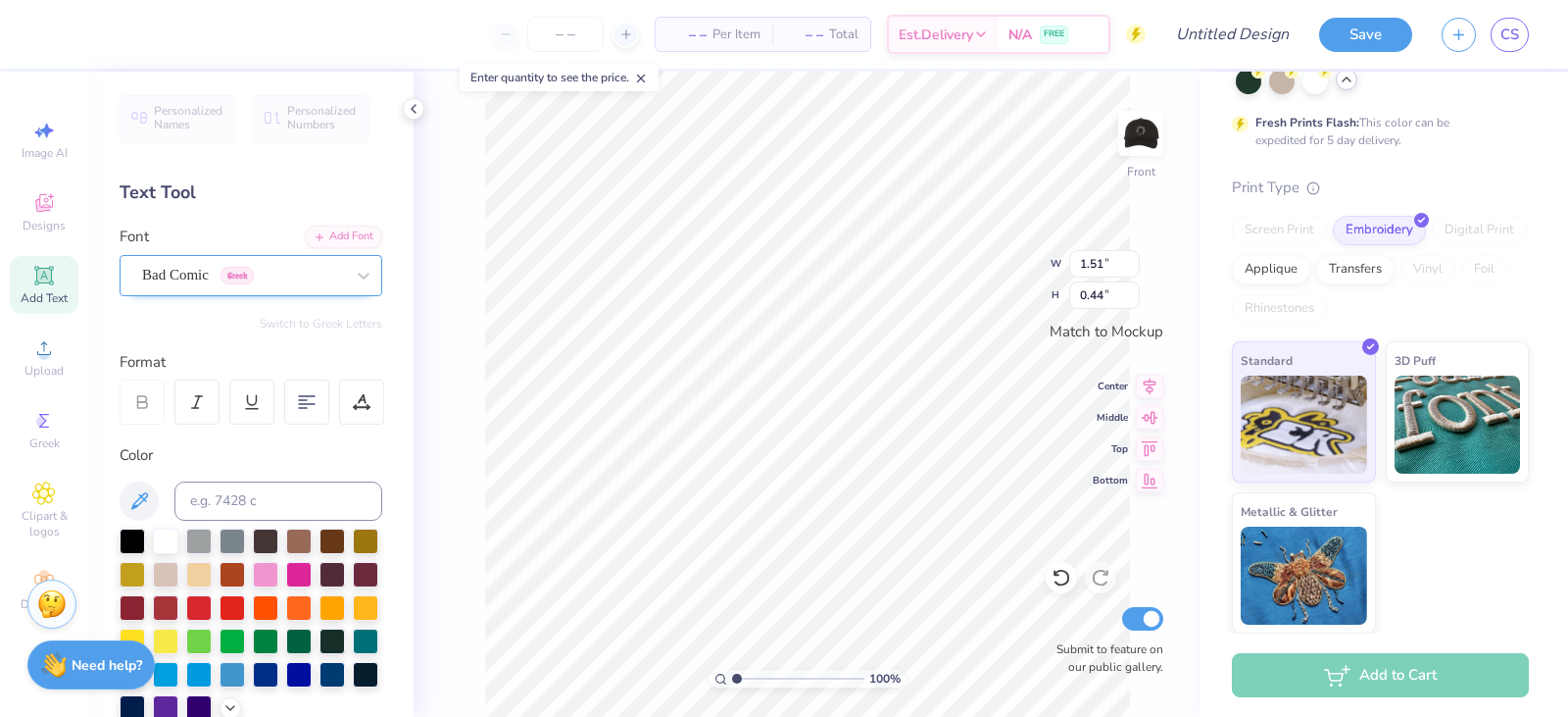
click at [224, 284] on div "Bad Comic Greek" at bounding box center [243, 275] width 206 height 30
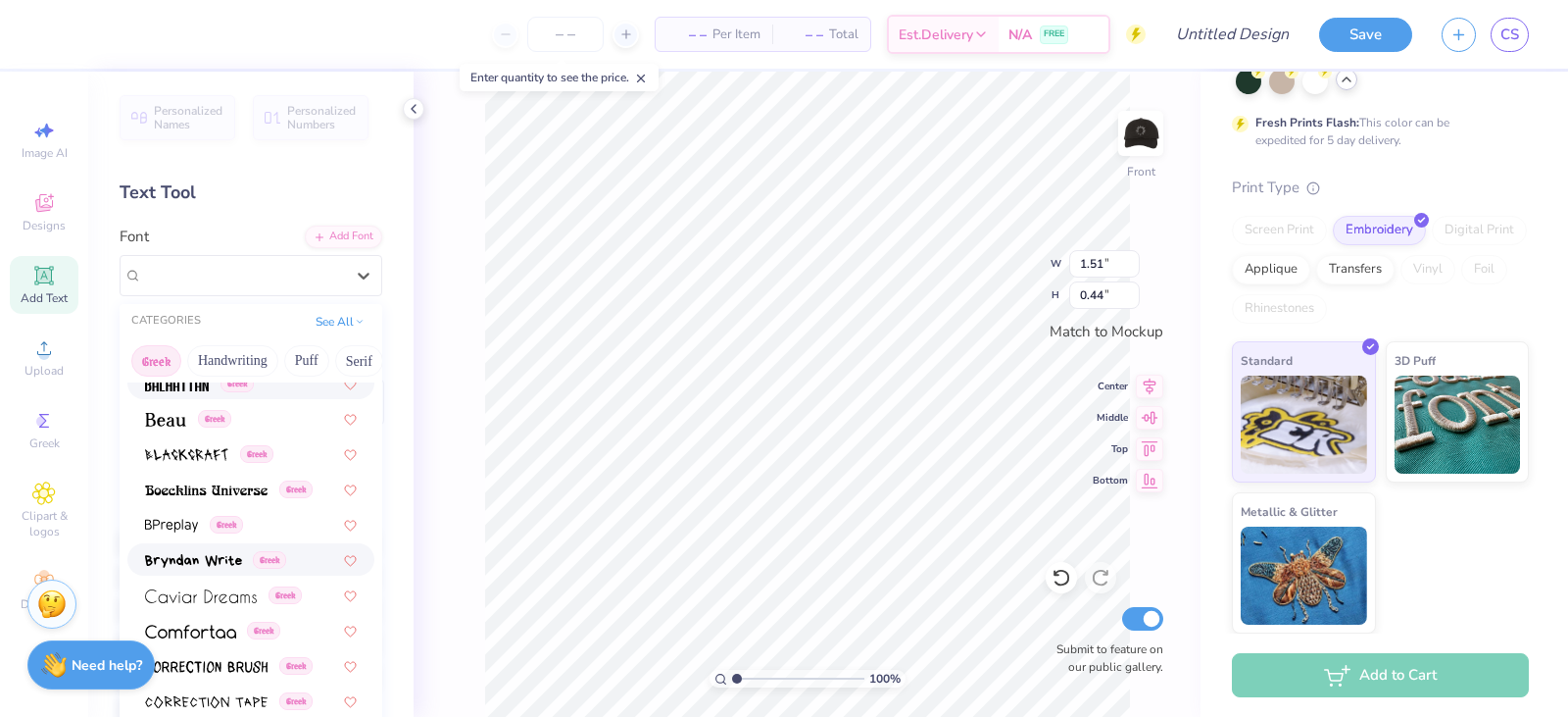
scroll to position [295, 0]
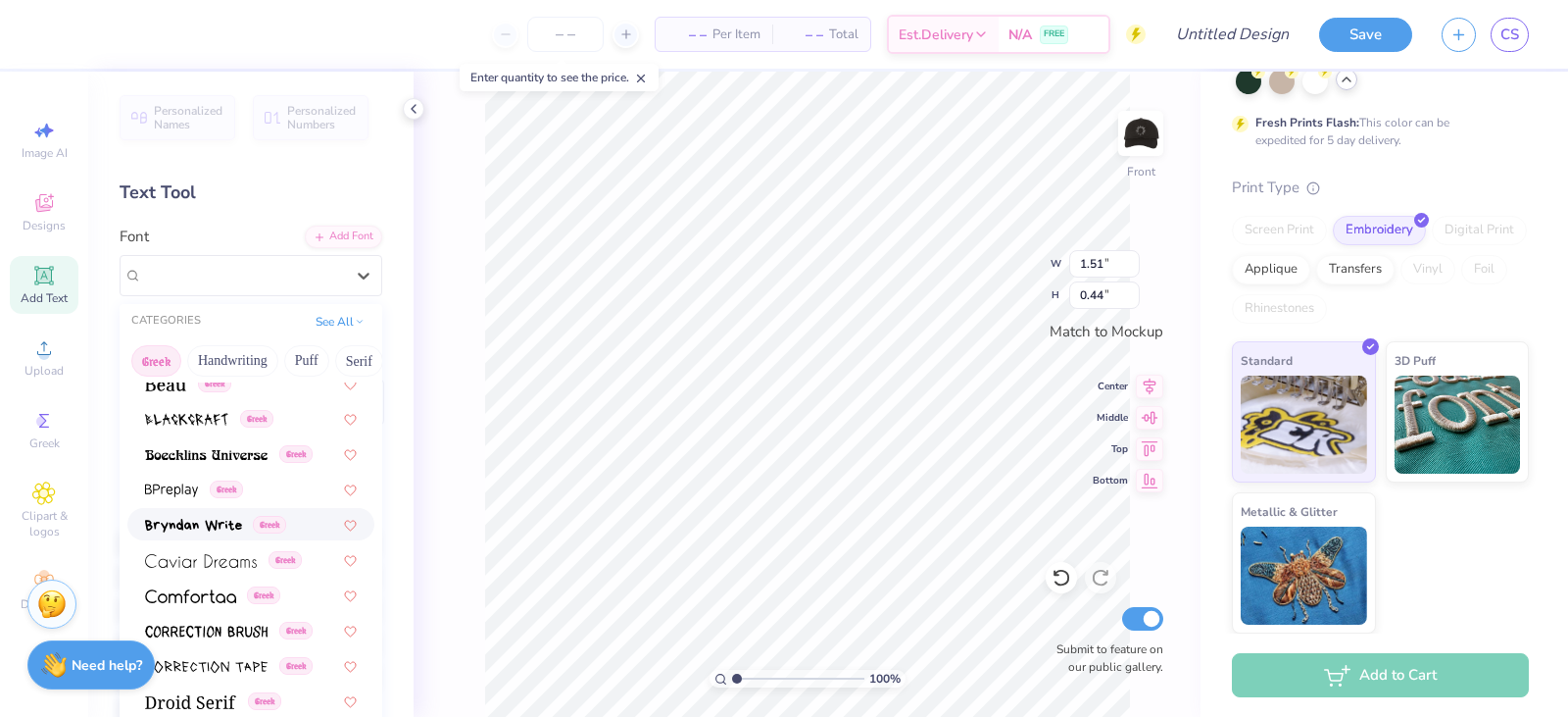
click at [220, 530] on img at bounding box center [193, 526] width 97 height 14
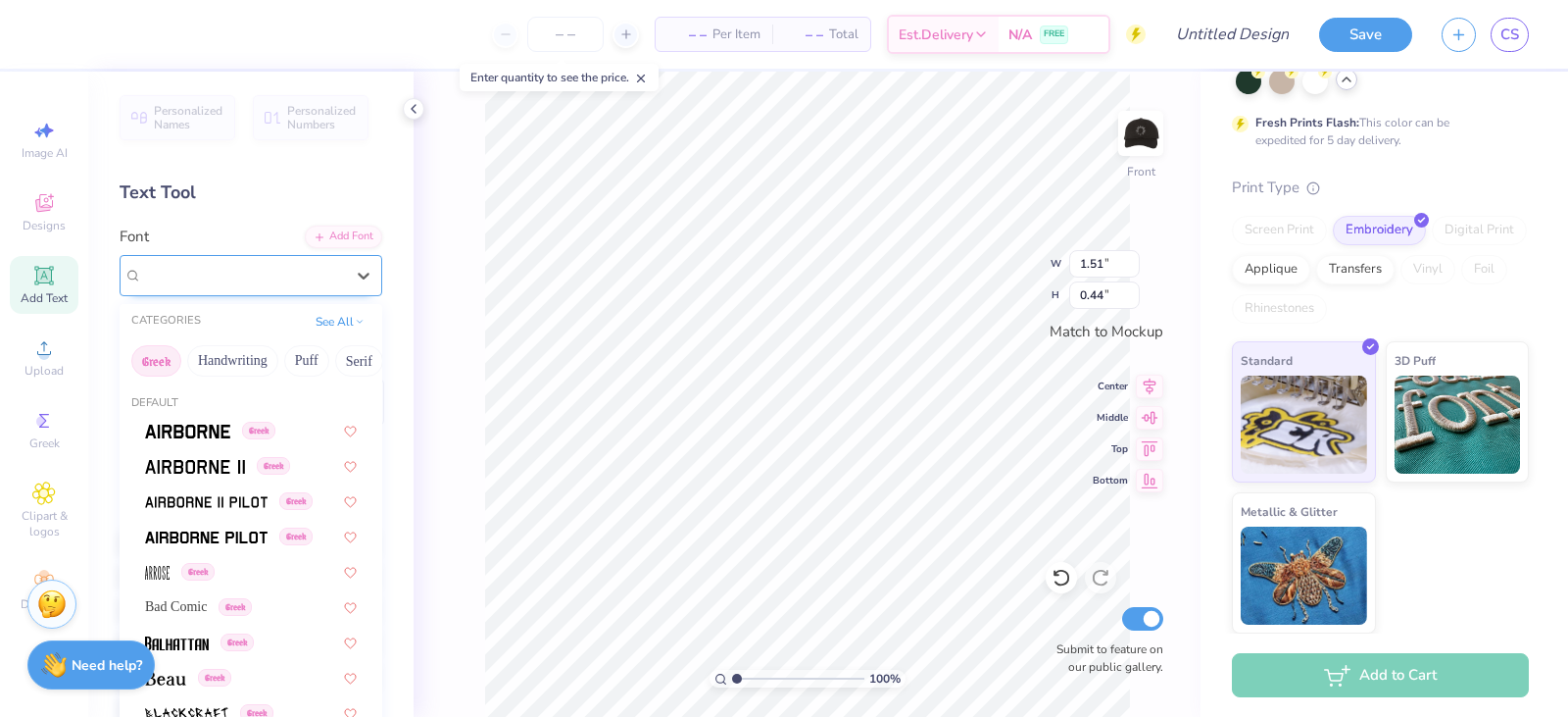
click at [199, 258] on div "Bryndan Write Greek" at bounding box center [251, 275] width 262 height 41
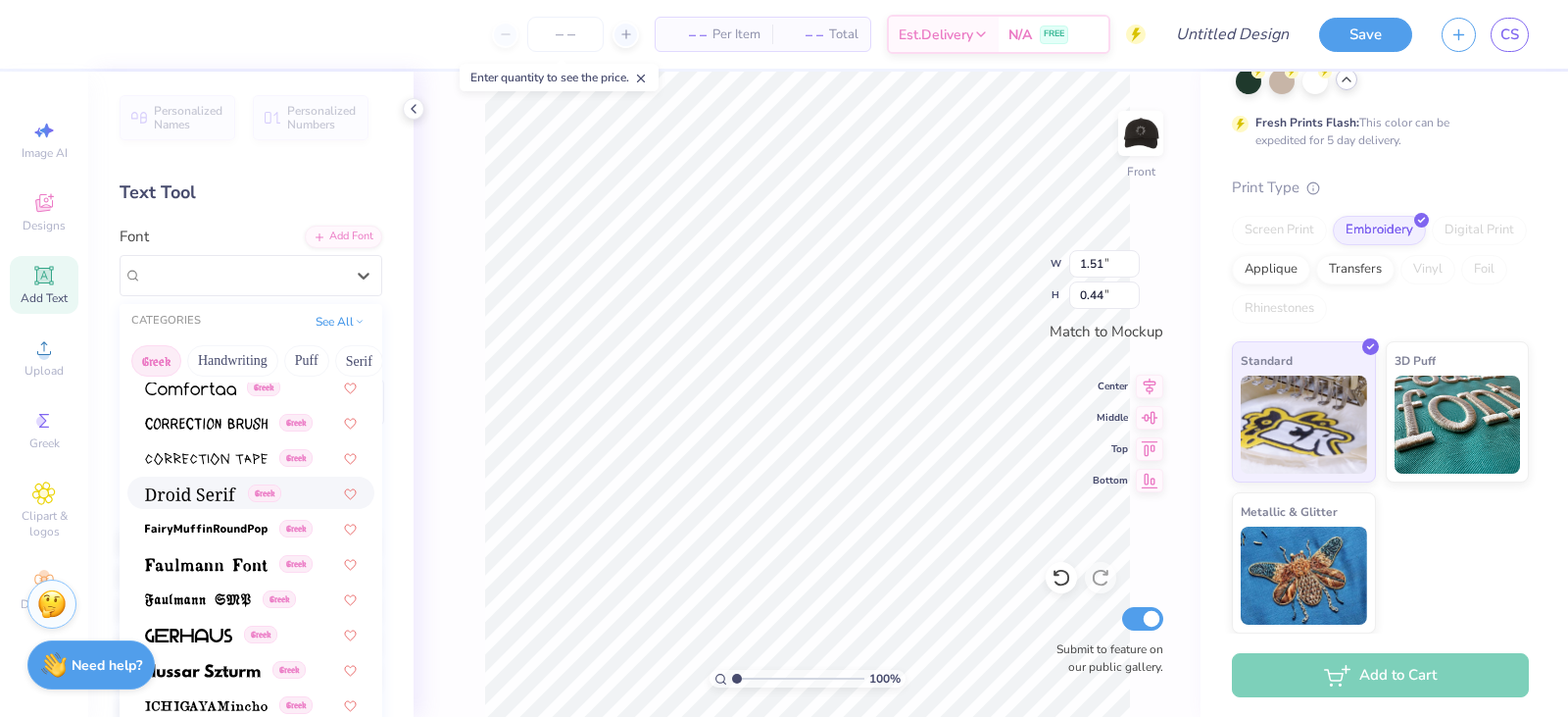
scroll to position [588, 0]
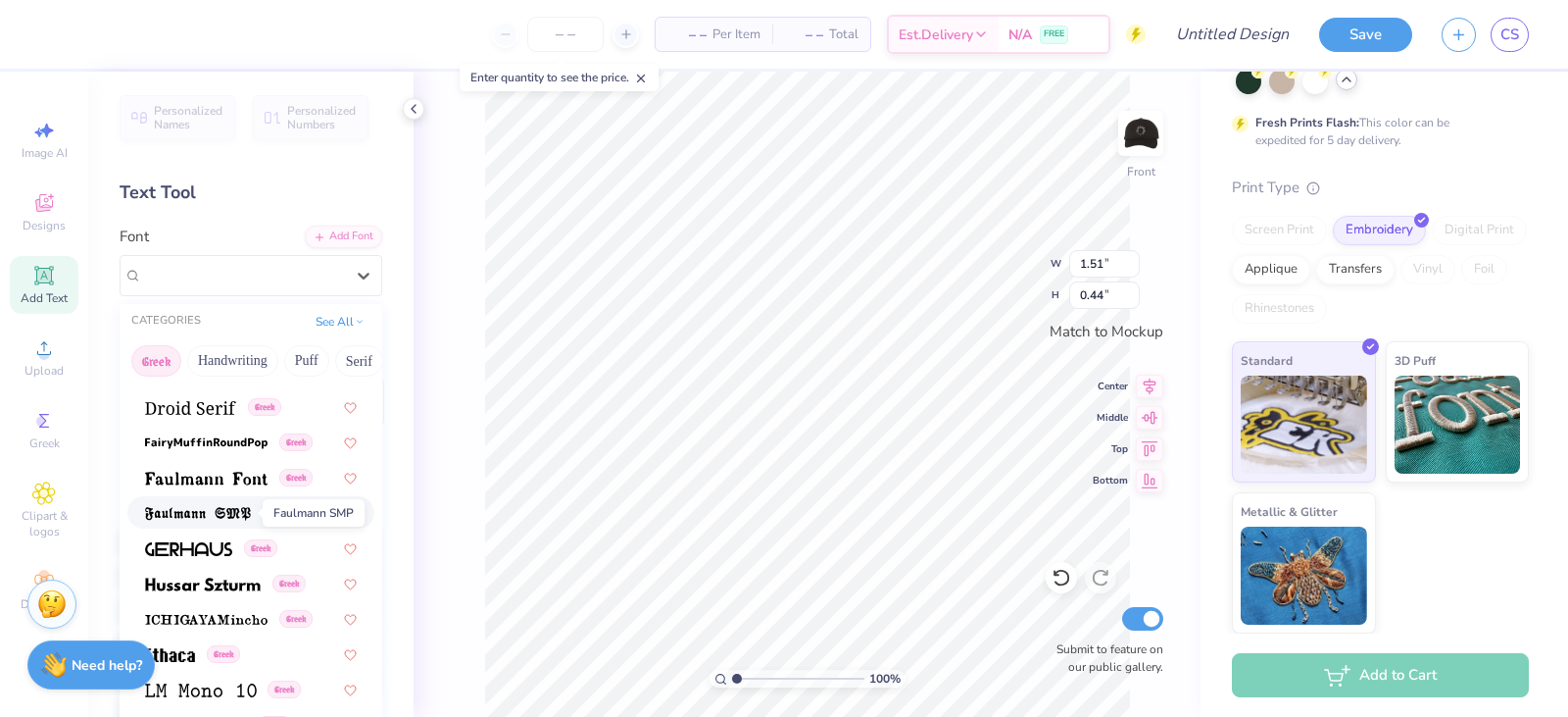
click at [213, 514] on img at bounding box center [198, 514] width 106 height 14
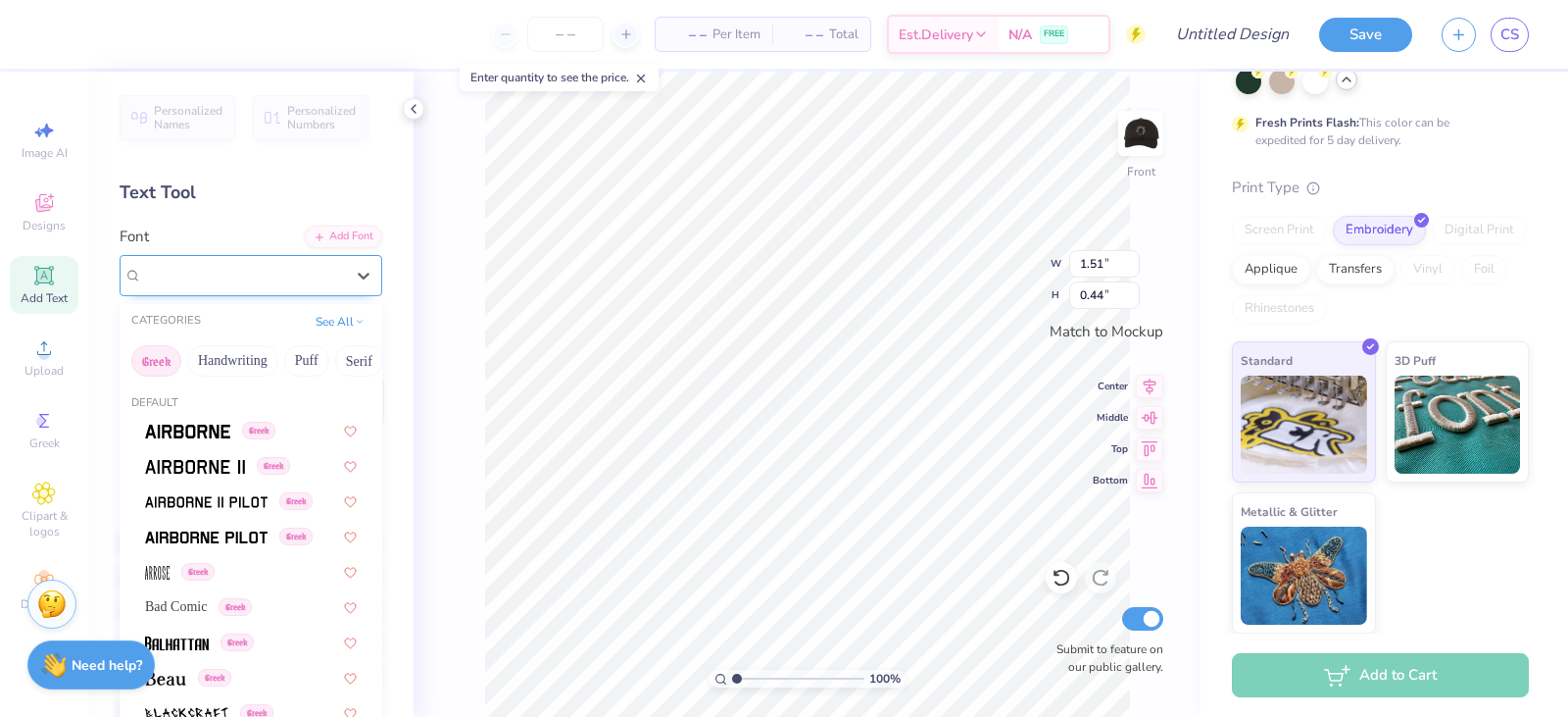
click at [243, 278] on div "Faulmann SMP Greek" at bounding box center [243, 275] width 206 height 30
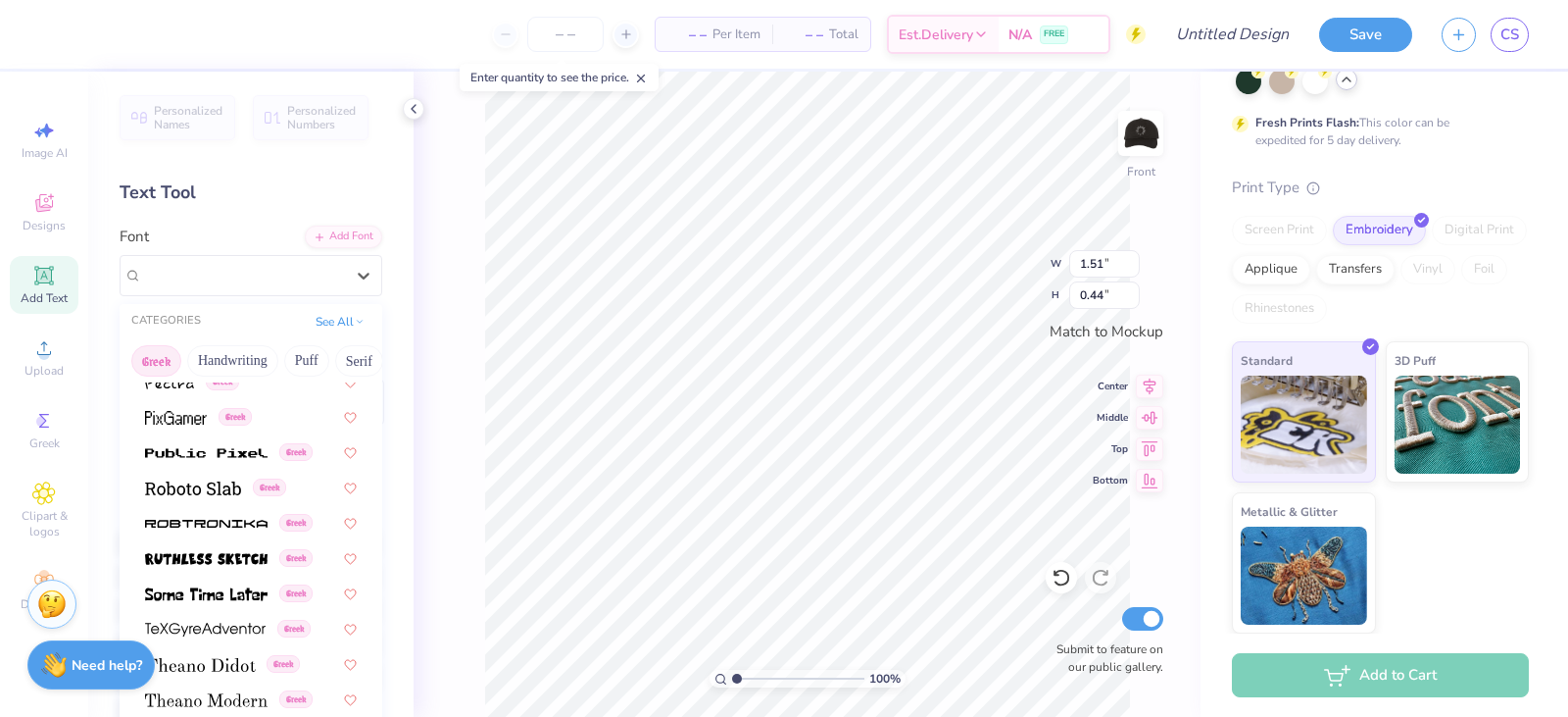
scroll to position [1185, 0]
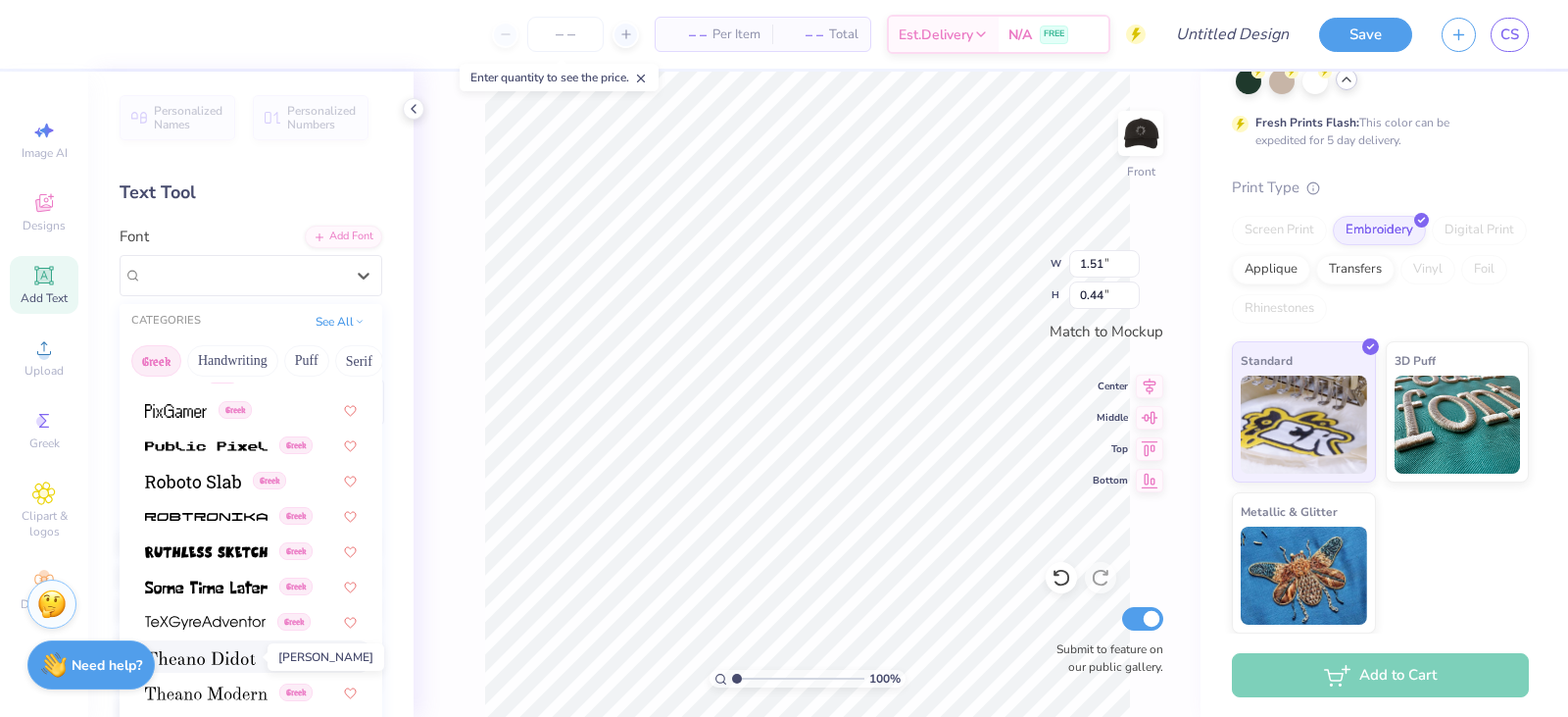
click at [227, 659] on img at bounding box center [200, 658] width 111 height 14
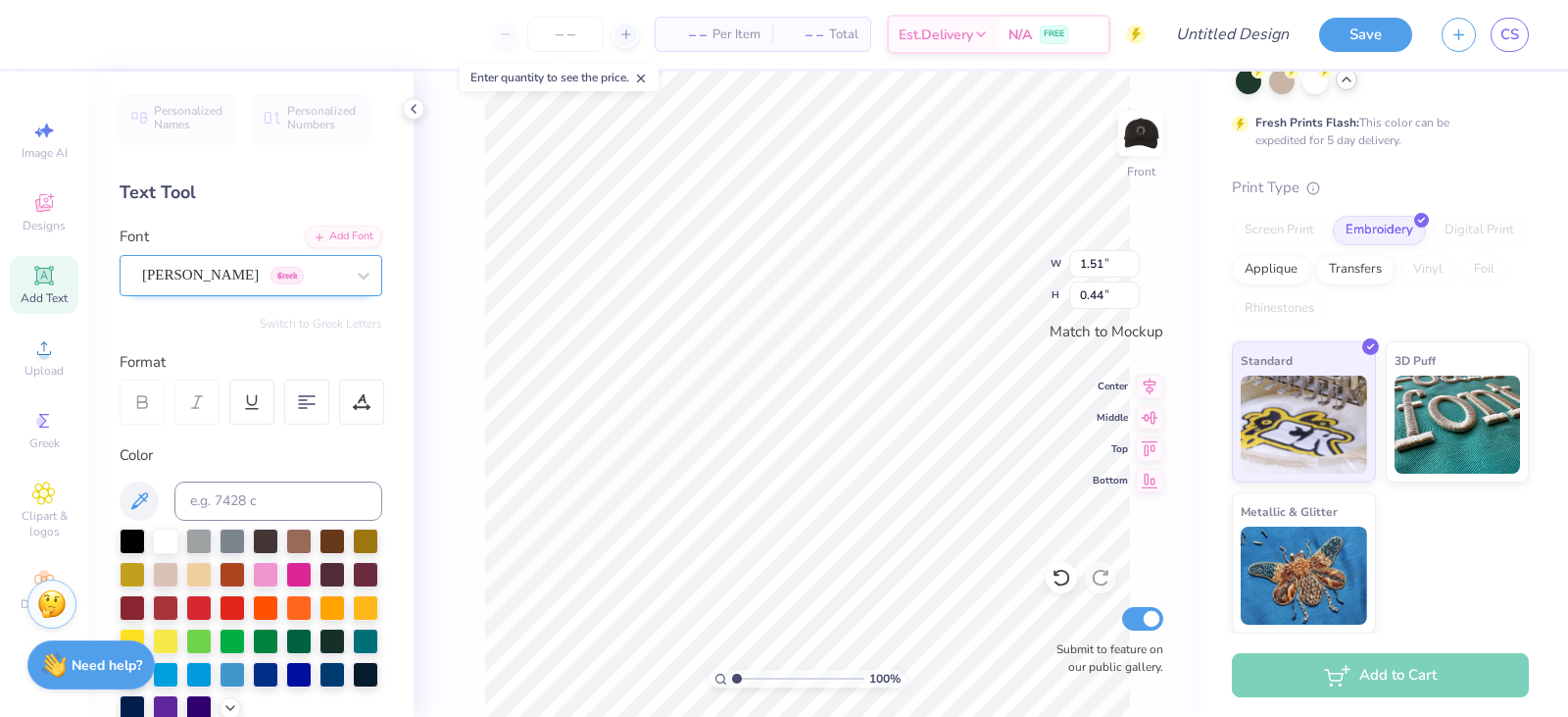
click at [203, 286] on div "Theano Didot Greek" at bounding box center [243, 275] width 206 height 30
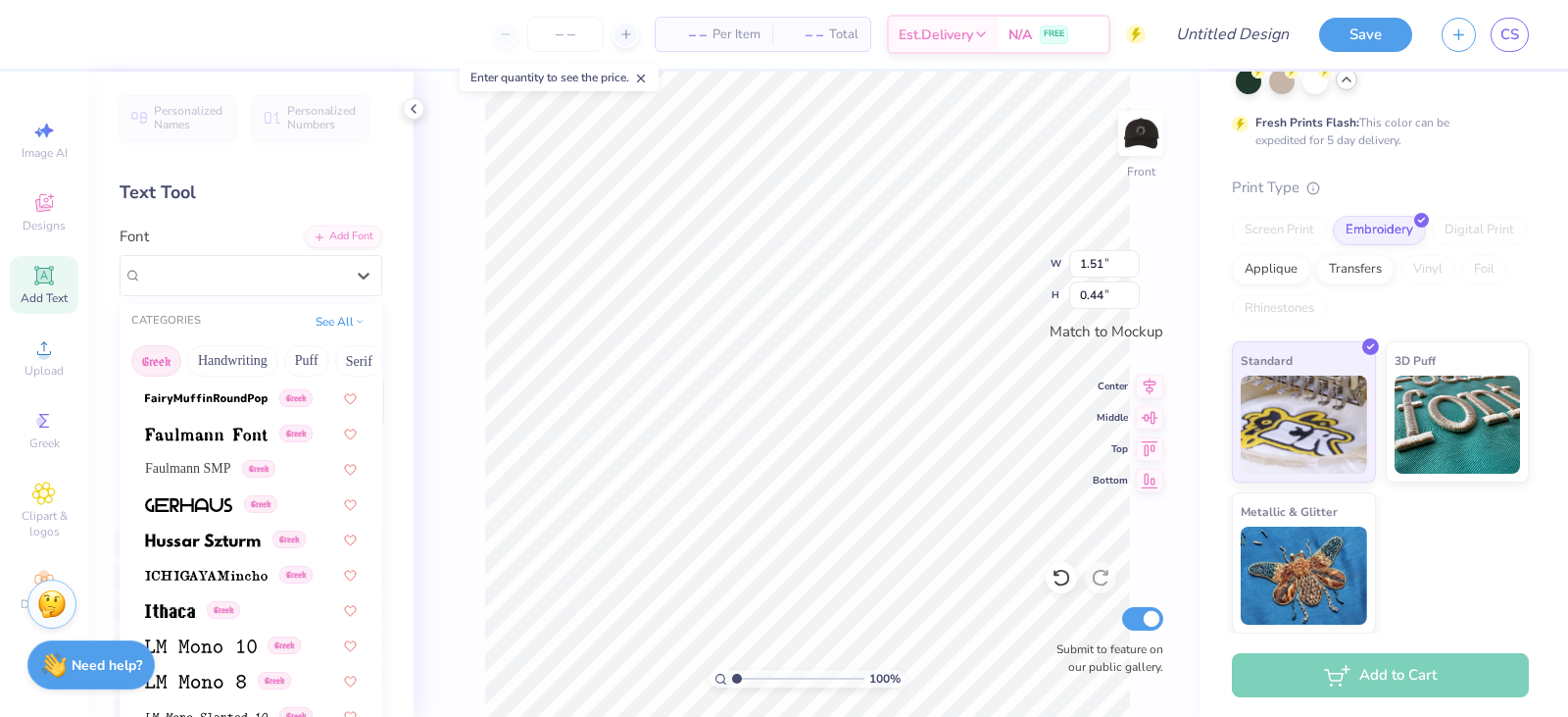
scroll to position [597, 0]
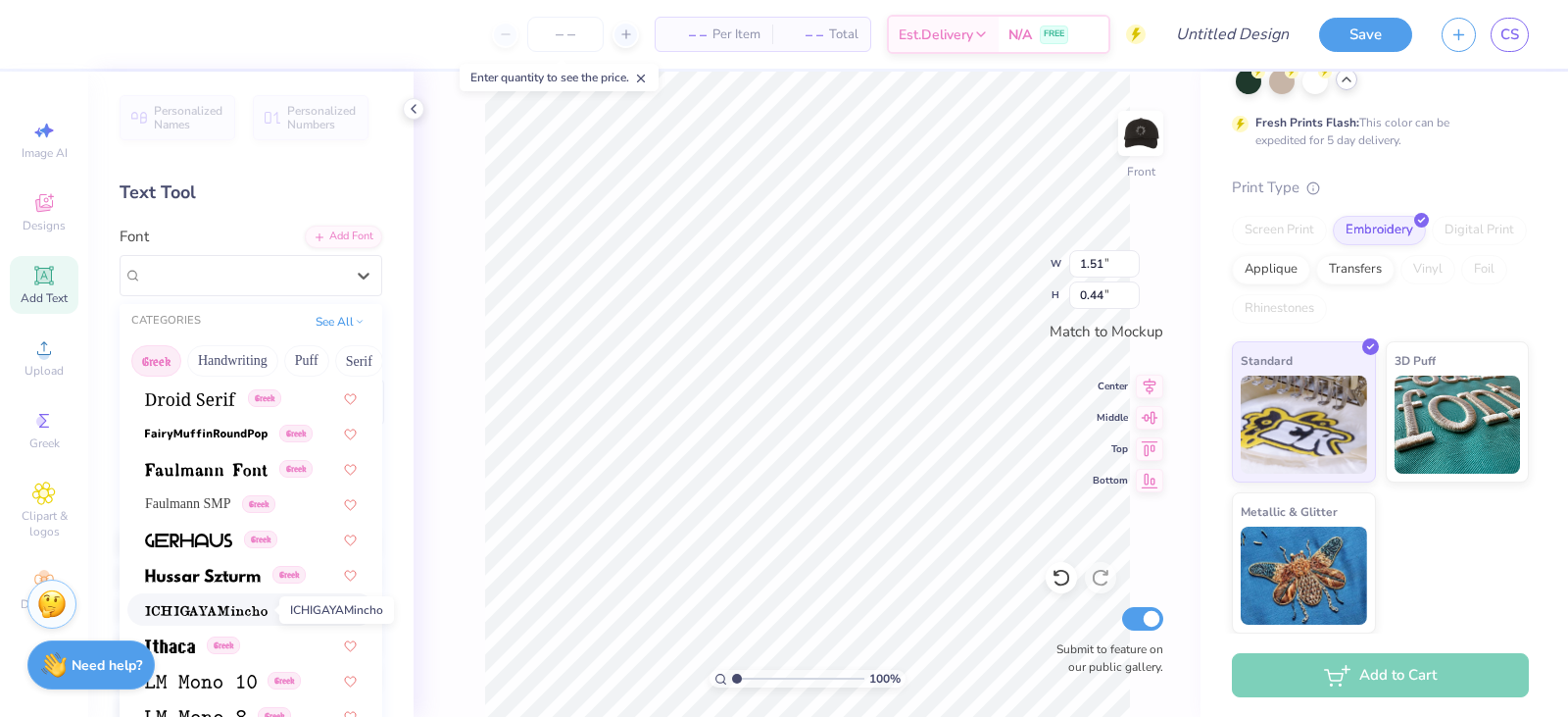
click at [223, 608] on img at bounding box center [206, 611] width 123 height 14
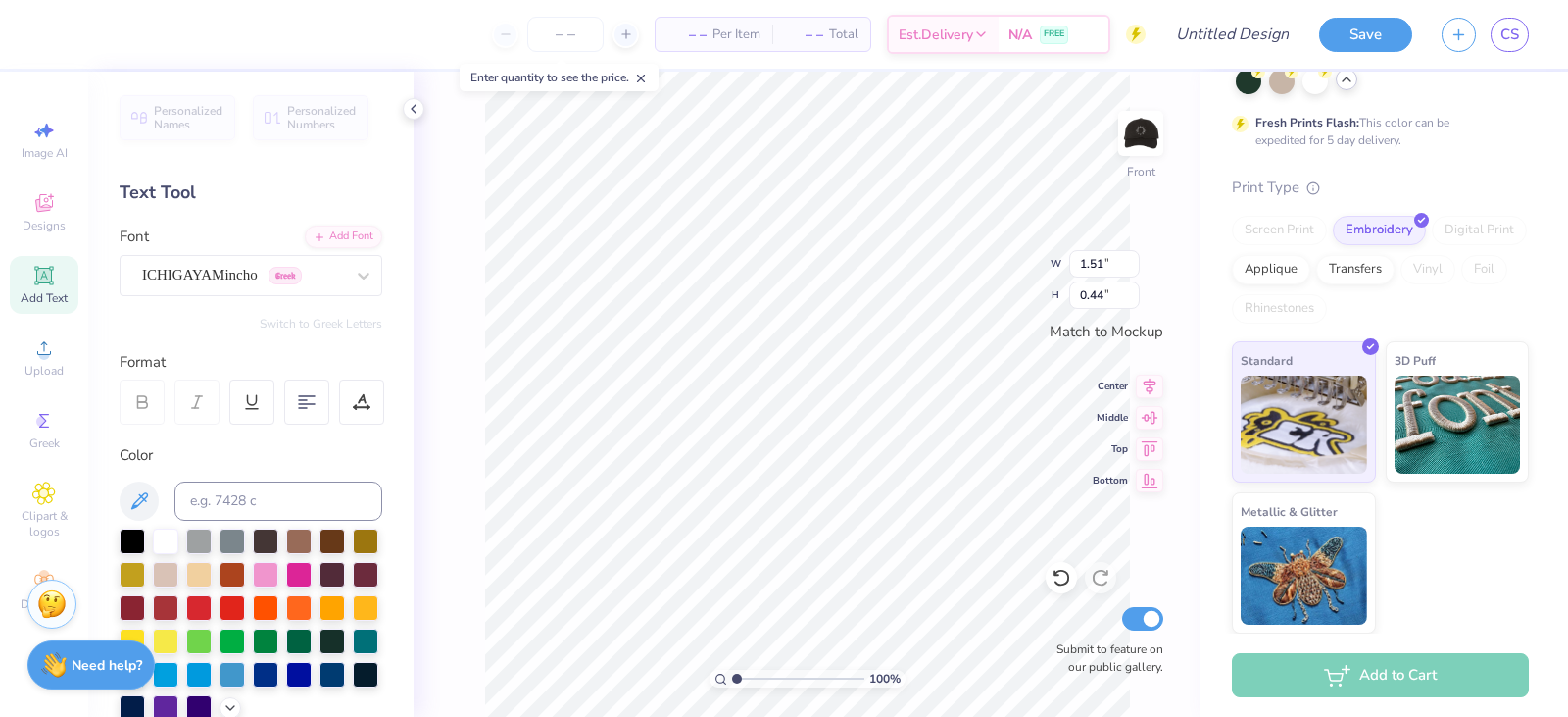
scroll to position [98, 0]
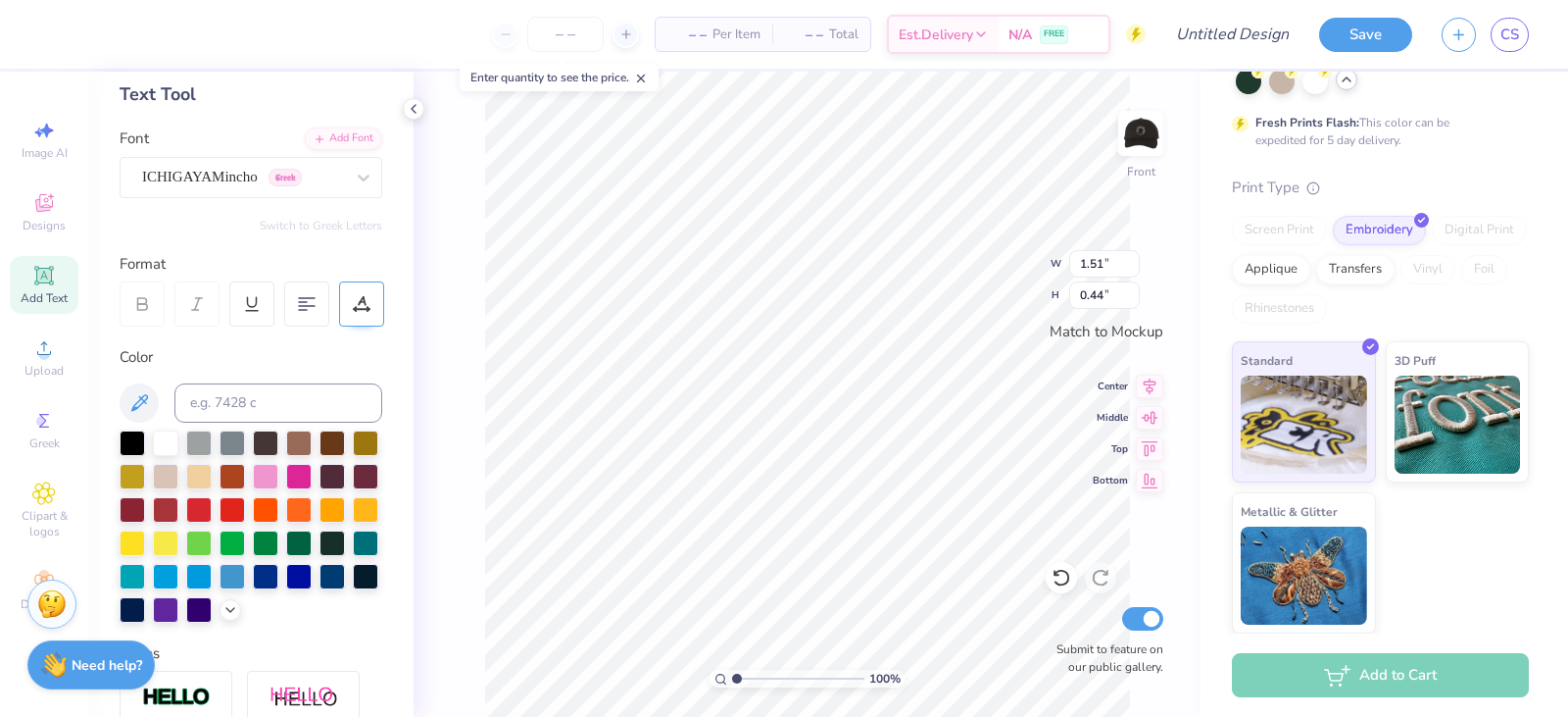
click at [345, 309] on div at bounding box center [361, 304] width 45 height 45
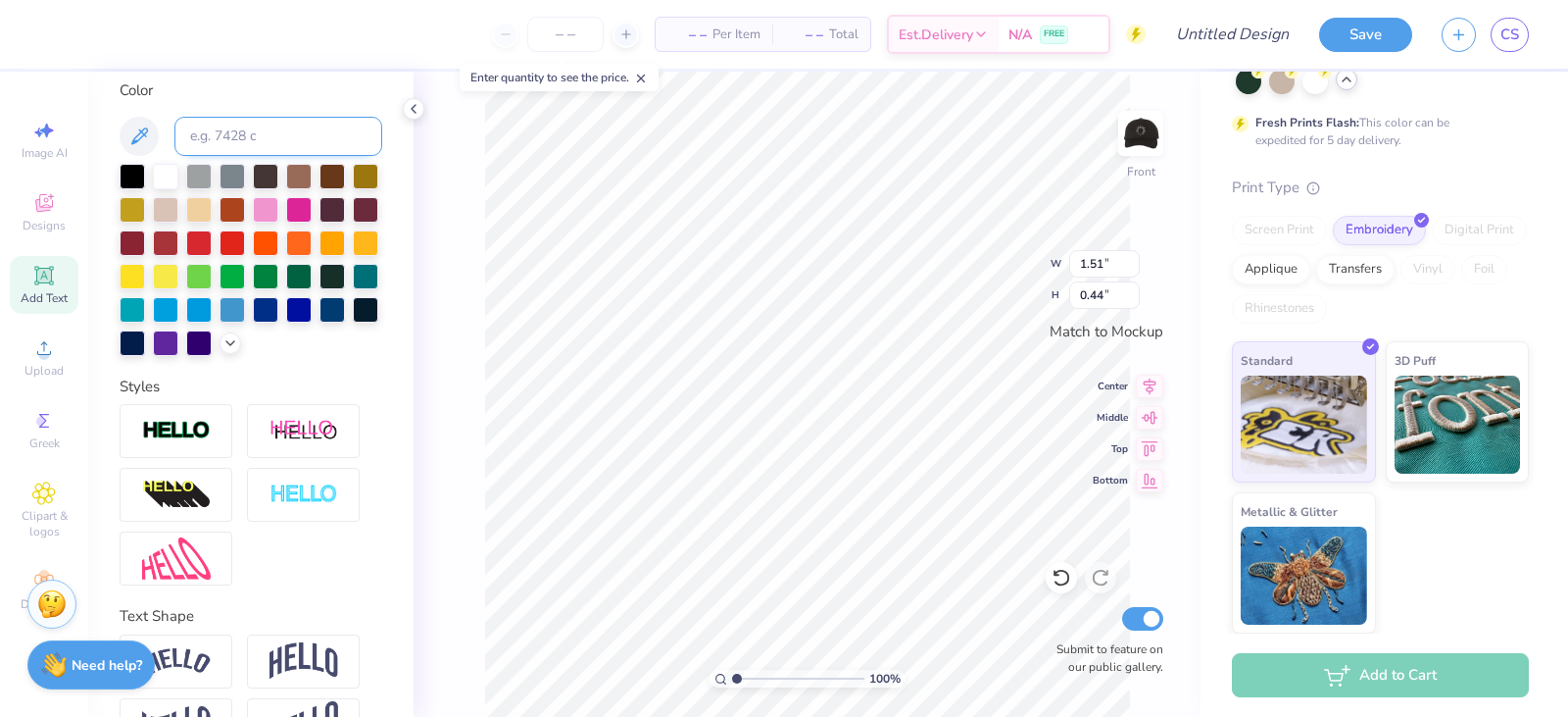
scroll to position [521, 0]
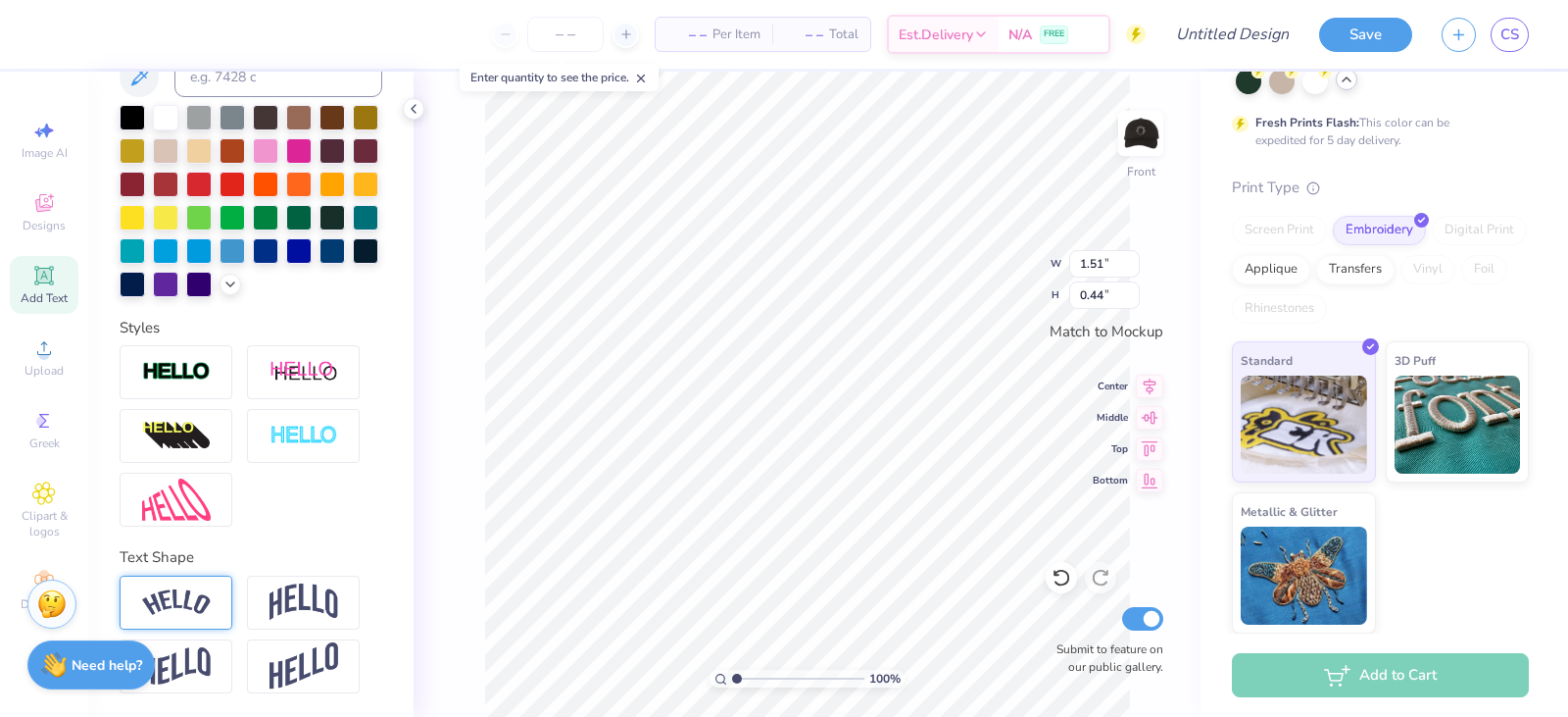
click at [176, 599] on img at bounding box center [176, 602] width 69 height 27
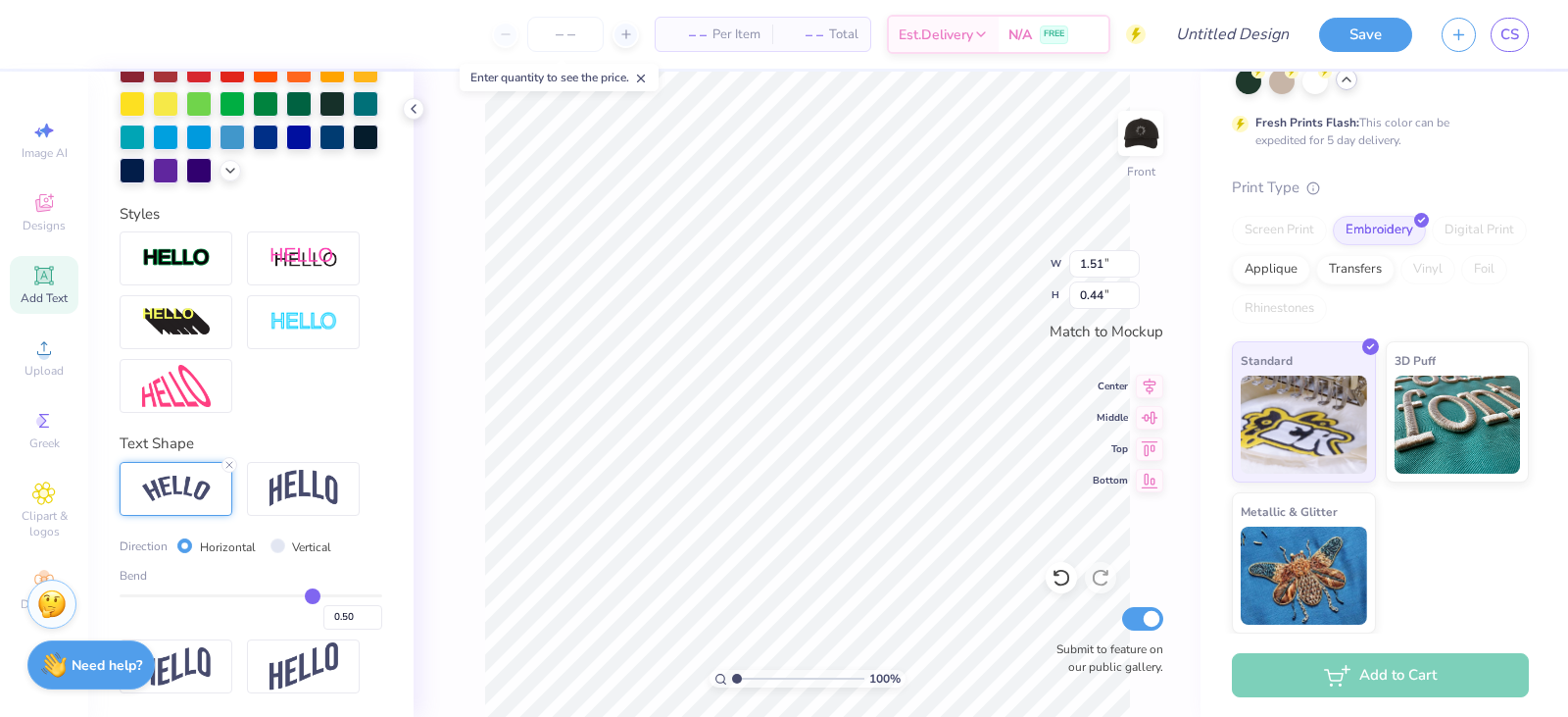
scroll to position [635, 0]
type input "0.52"
type input "0.56"
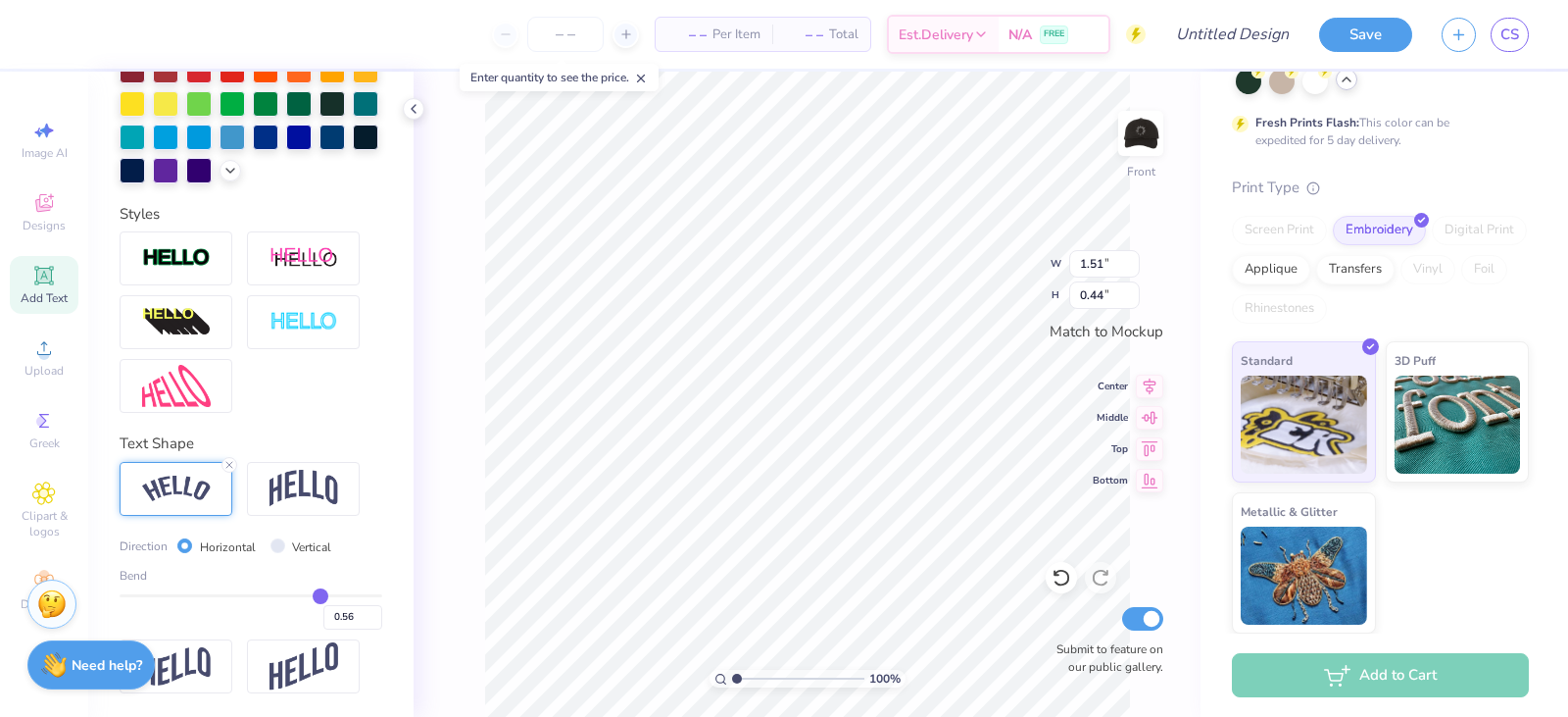
type input "0.65"
type input "0.76"
type input "0.87"
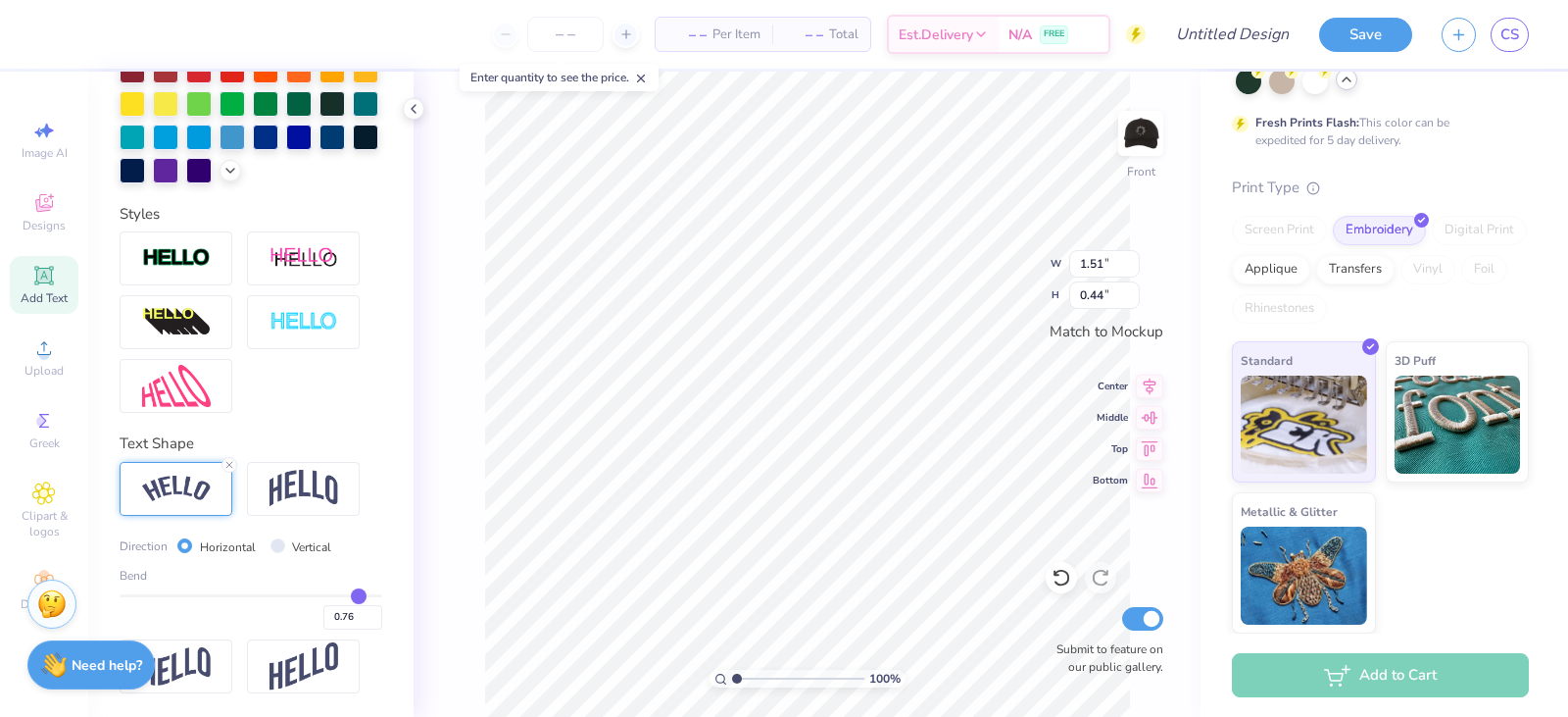
type input "0.87"
type input "0.92"
type input "0.76"
type input "0.83"
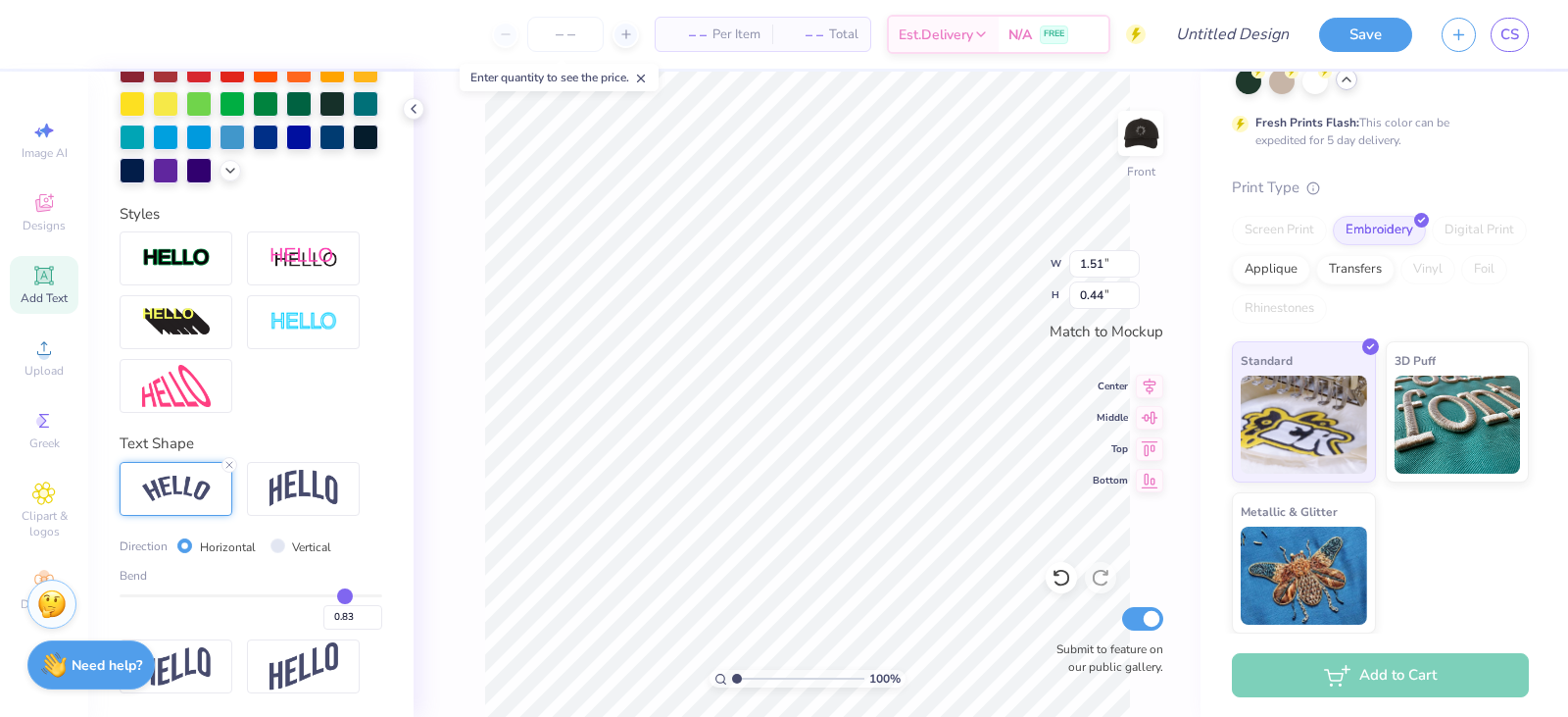
type input "0.92"
type input "0.71"
type input "0.68"
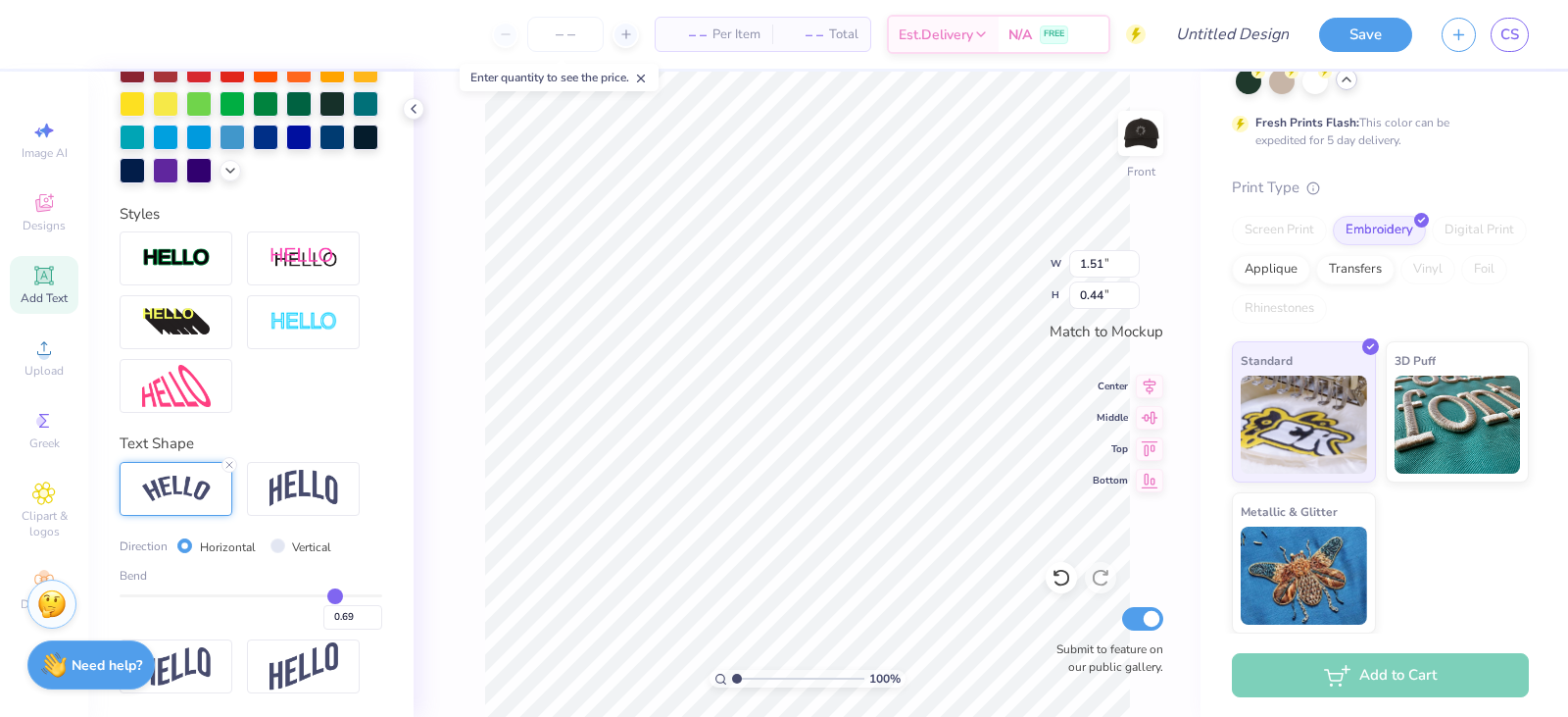
type input "0.68"
type input "0.67"
type input "0.66"
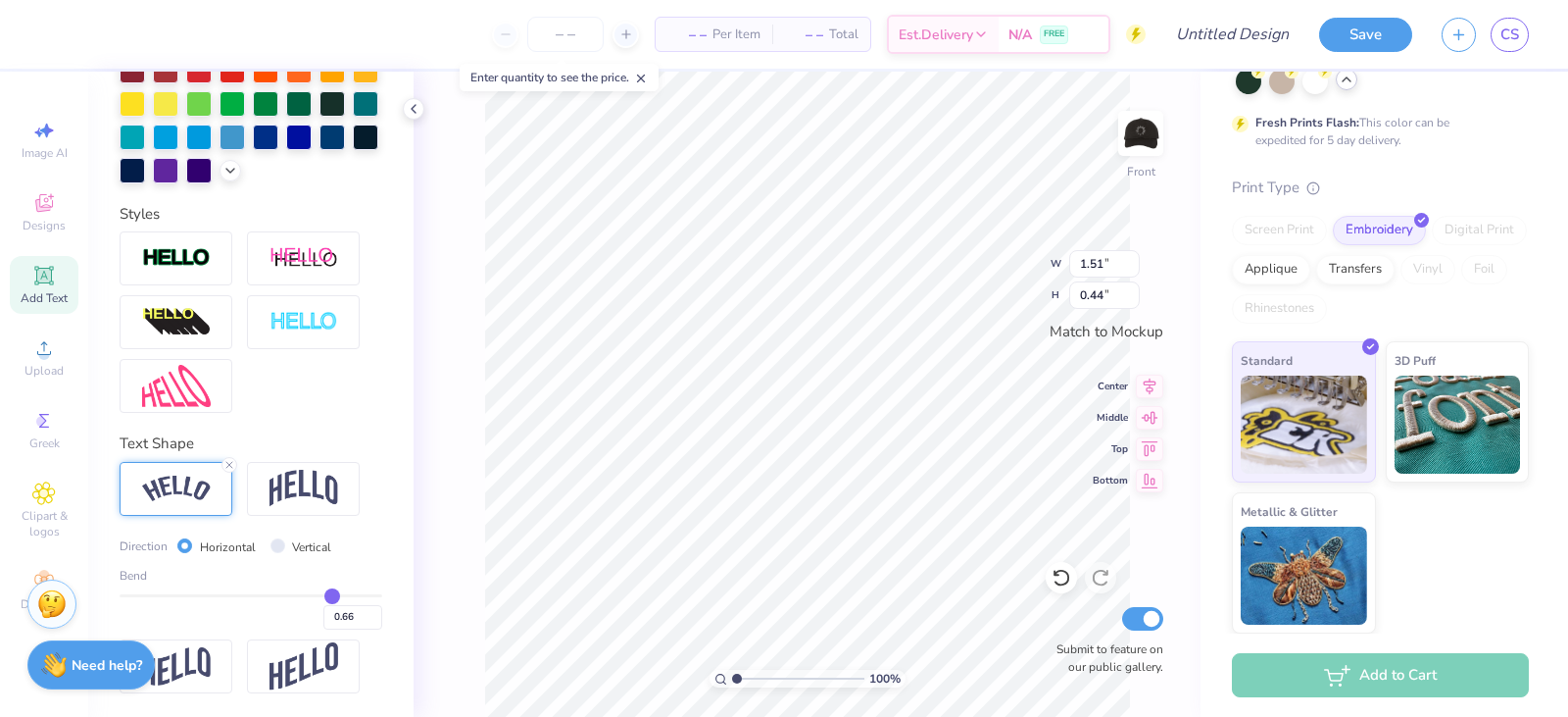
type input "0.65"
type input "0.64"
type input "0.63"
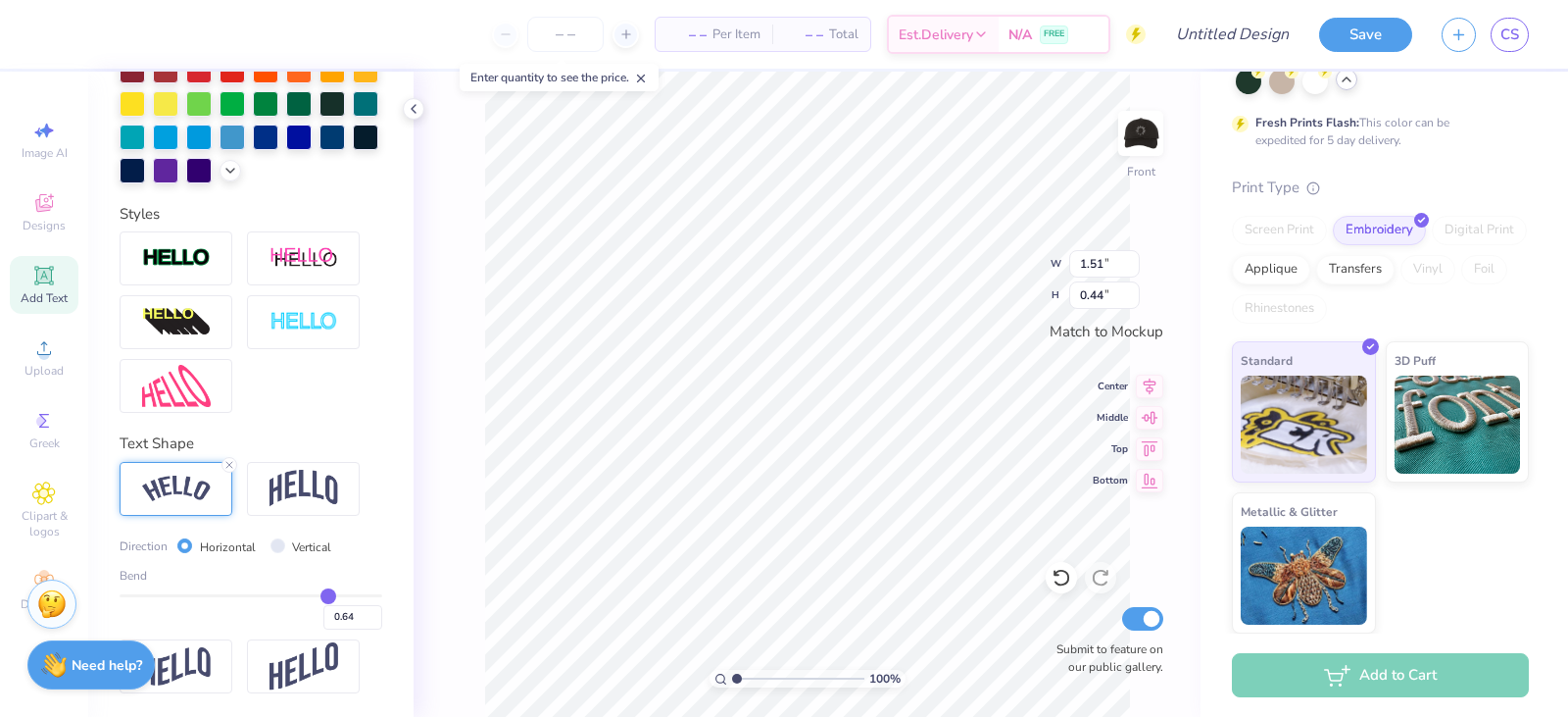
type input "0.63"
type input "0.61"
type input "0.58"
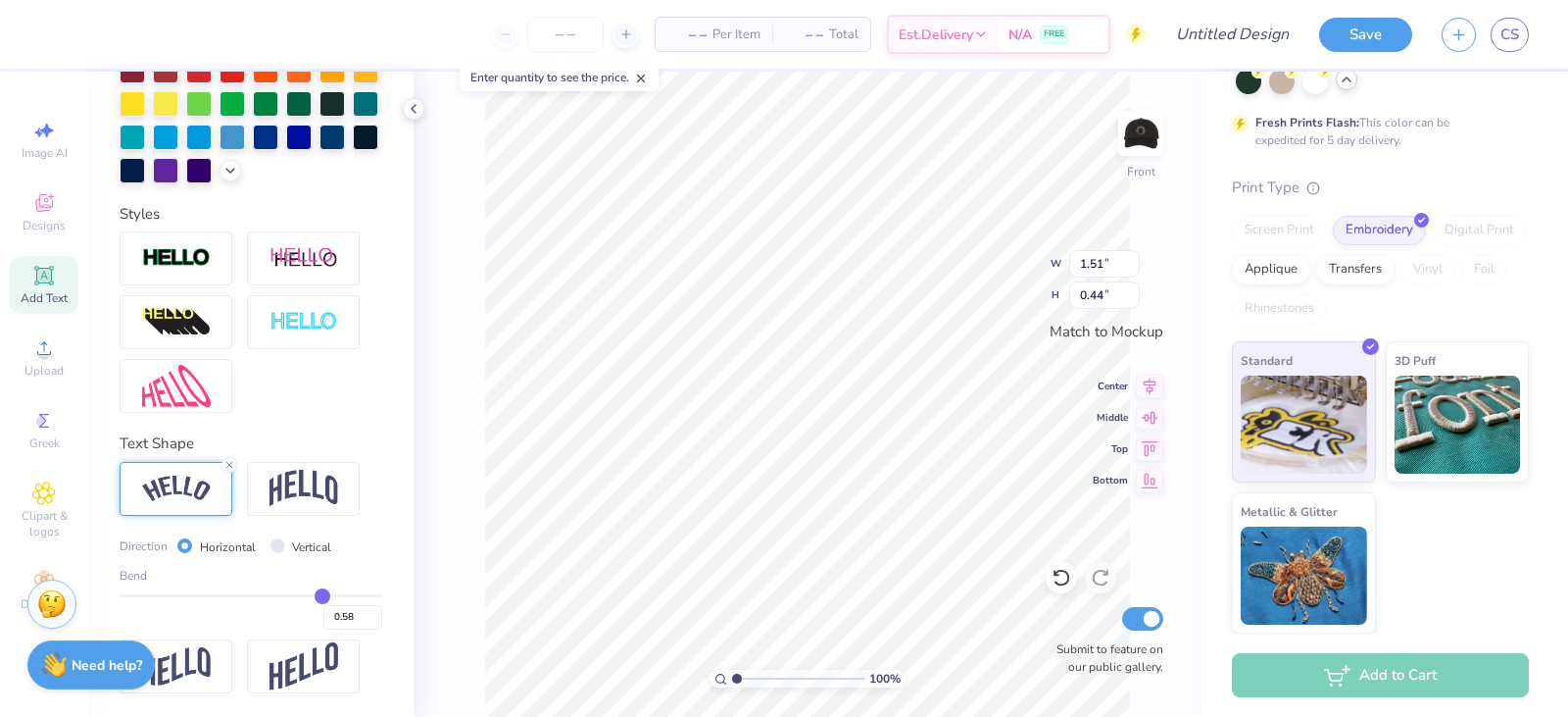
type input "0.55"
type input "0.54"
type input "0.52"
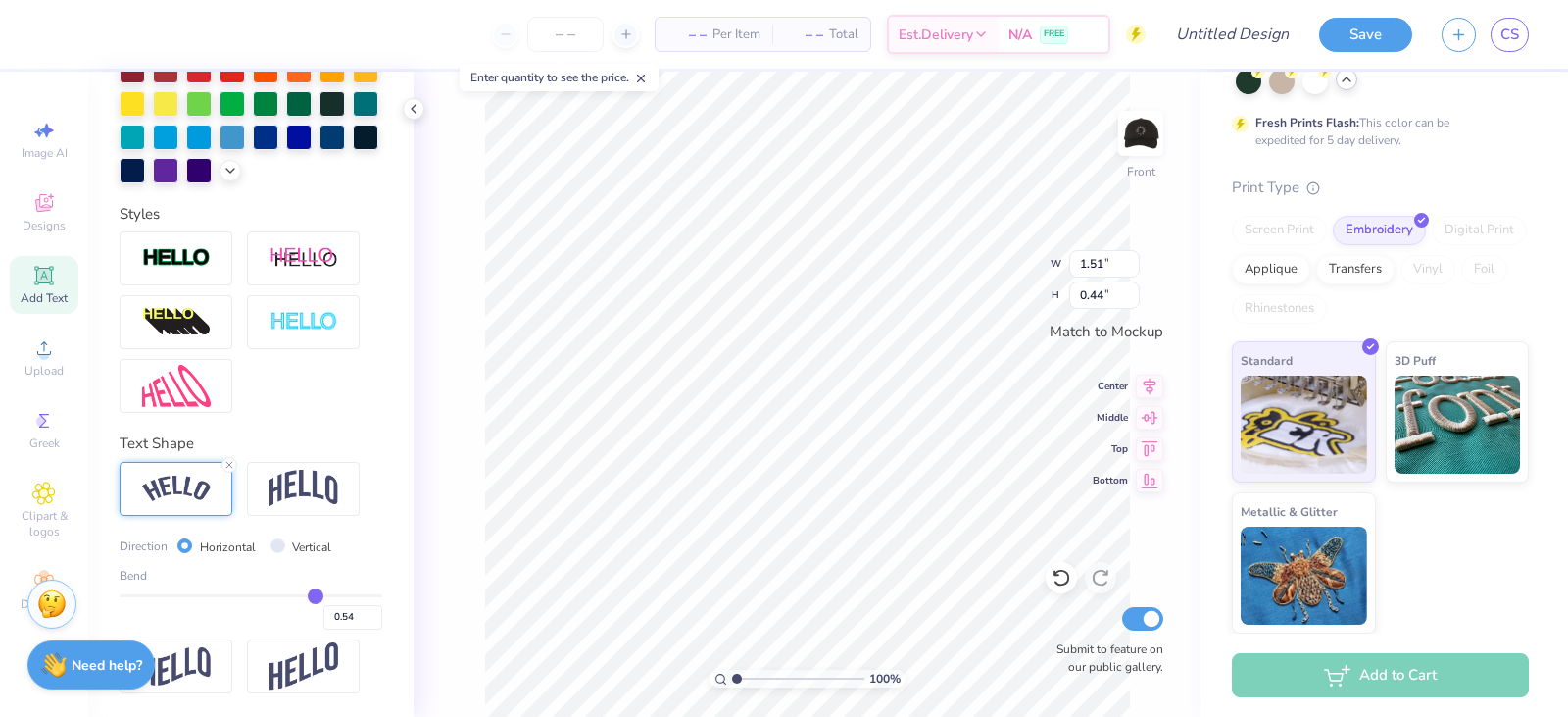
type input "0.52"
type input "0.49"
type input "0.46"
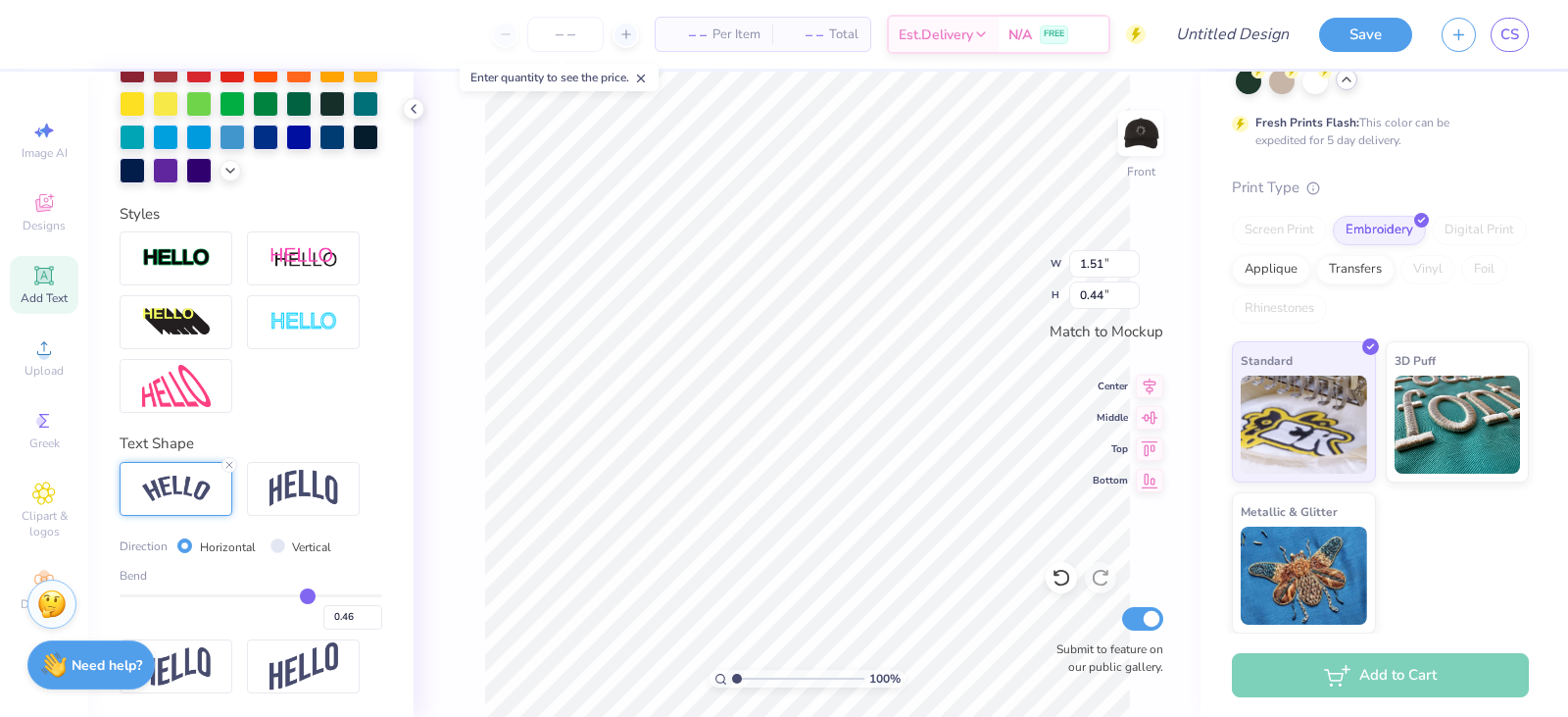
type input "0.43"
type input "0.42"
type input "0.4"
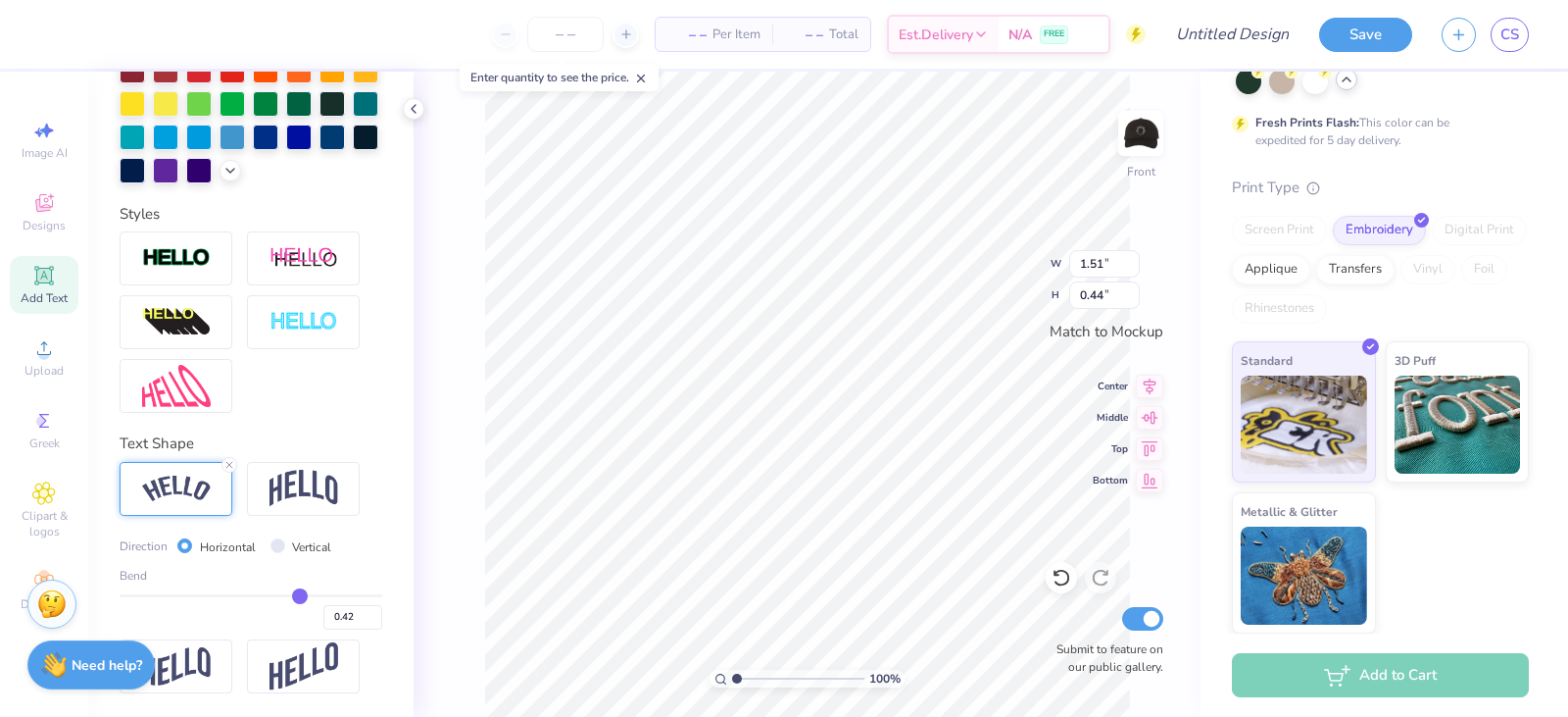
type input "0.40"
drag, startPoint x: 302, startPoint y: 592, endPoint x: 290, endPoint y: 596, distance: 12.6
click at [290, 596] on input "range" at bounding box center [251, 595] width 262 height 3
type input "0.47"
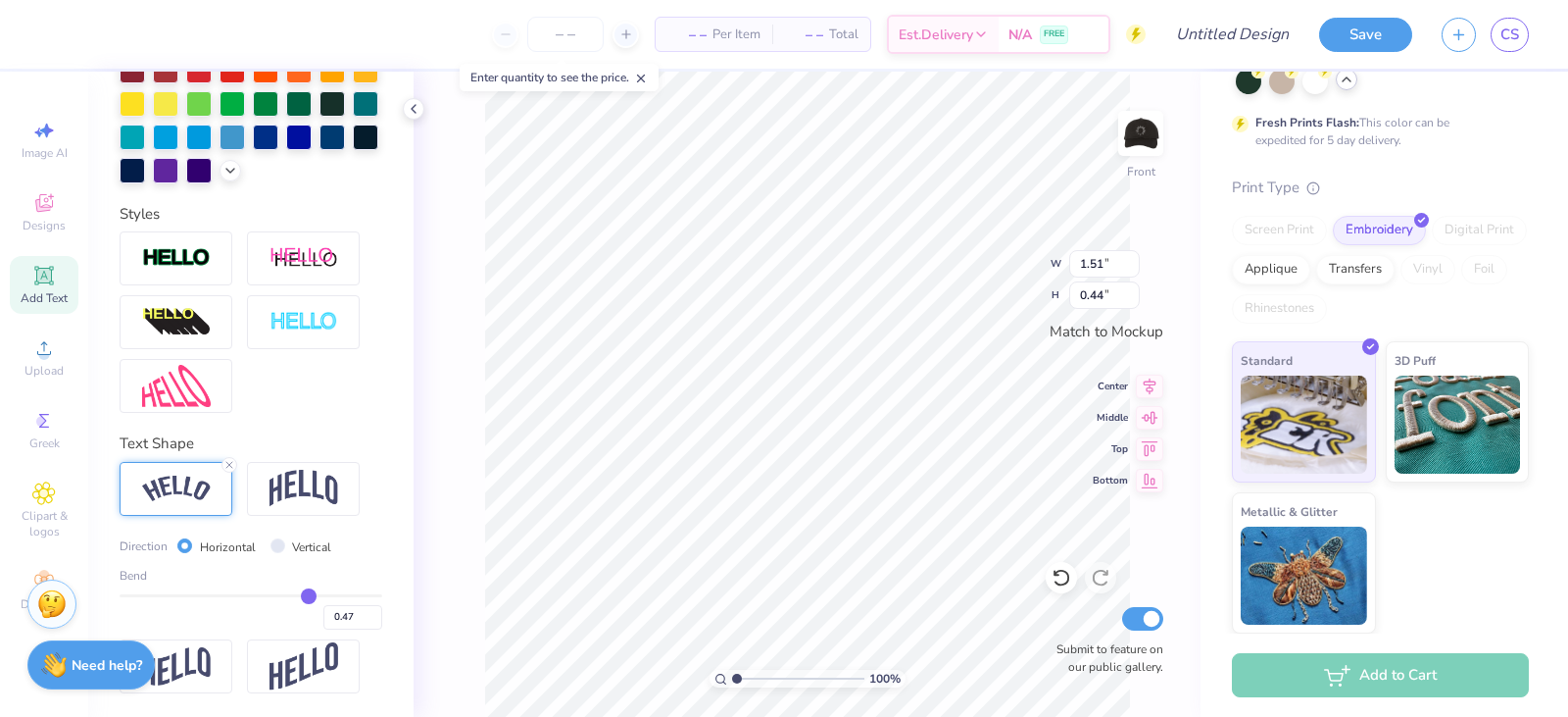
type input "0.57"
type input "0.59"
type input "0.6"
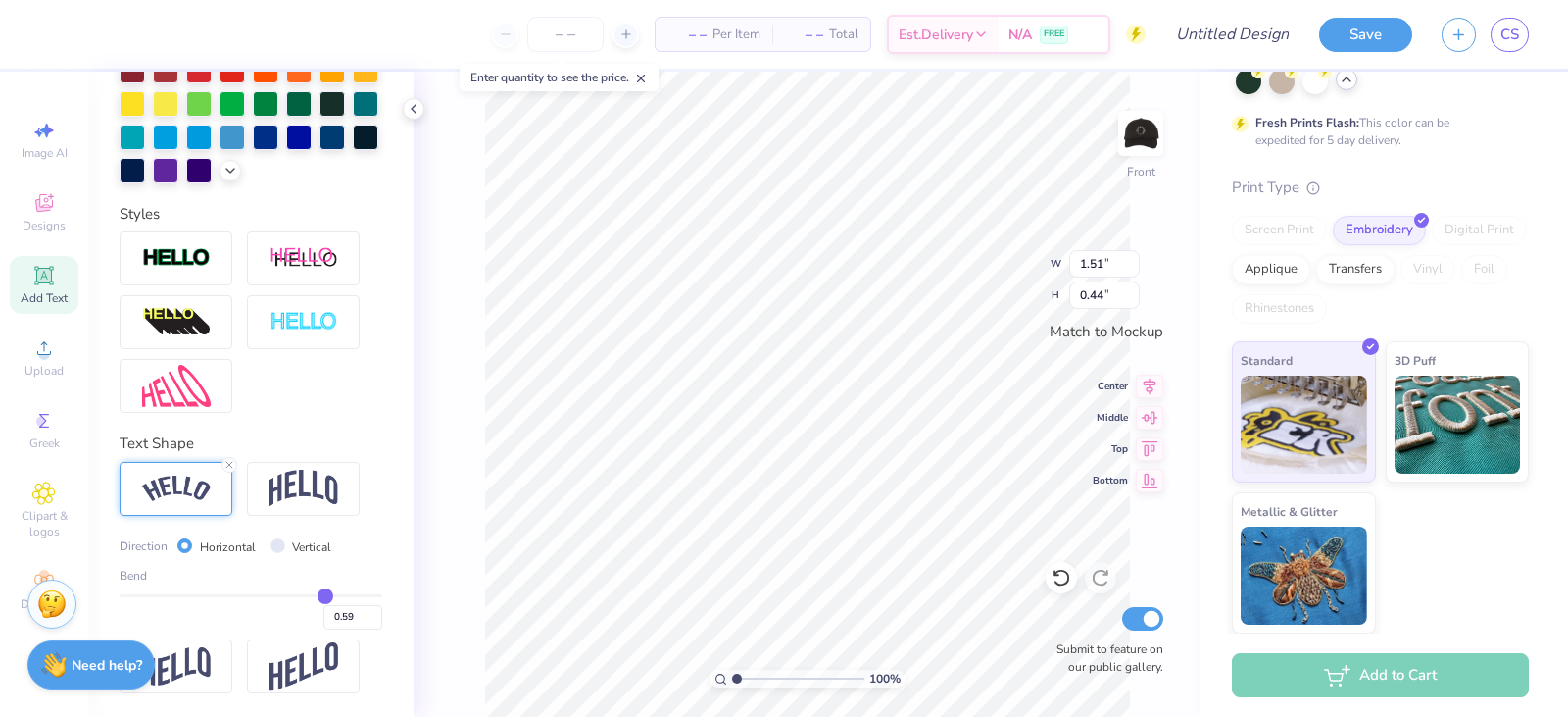
type input "0.60"
type input "0.61"
type input "0.62"
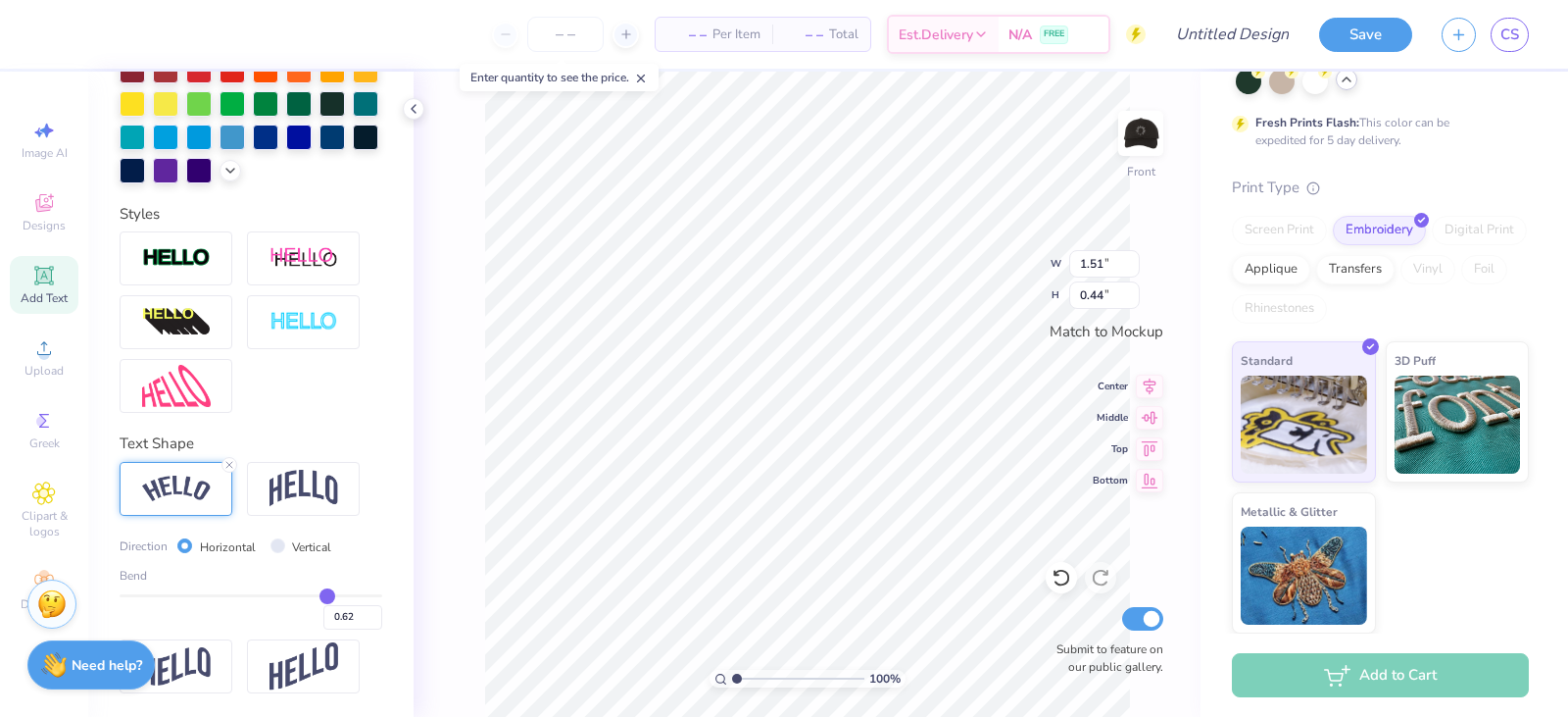
type input "0.63"
type input "0.65"
type input "0.66"
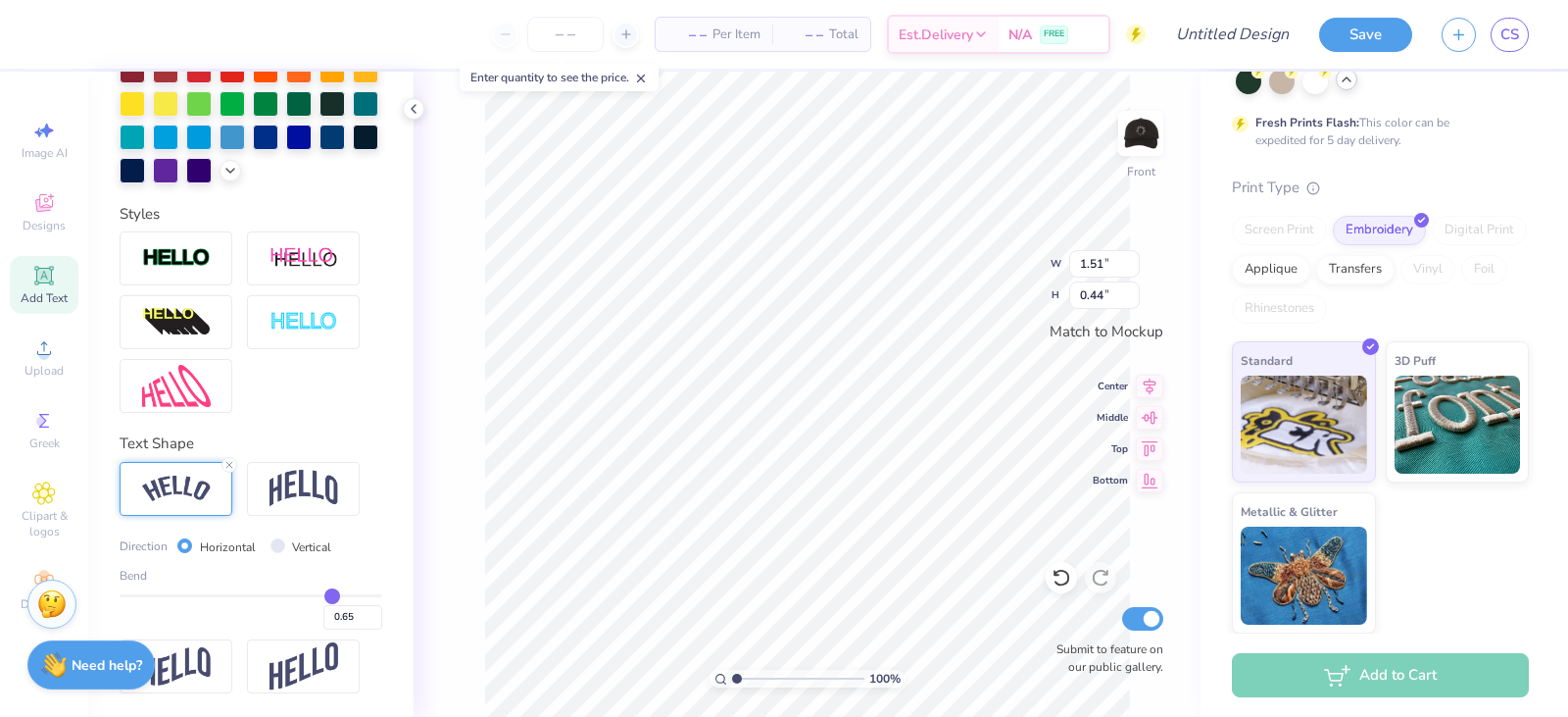
type input "0.66"
type input "0.67"
type input "0.69"
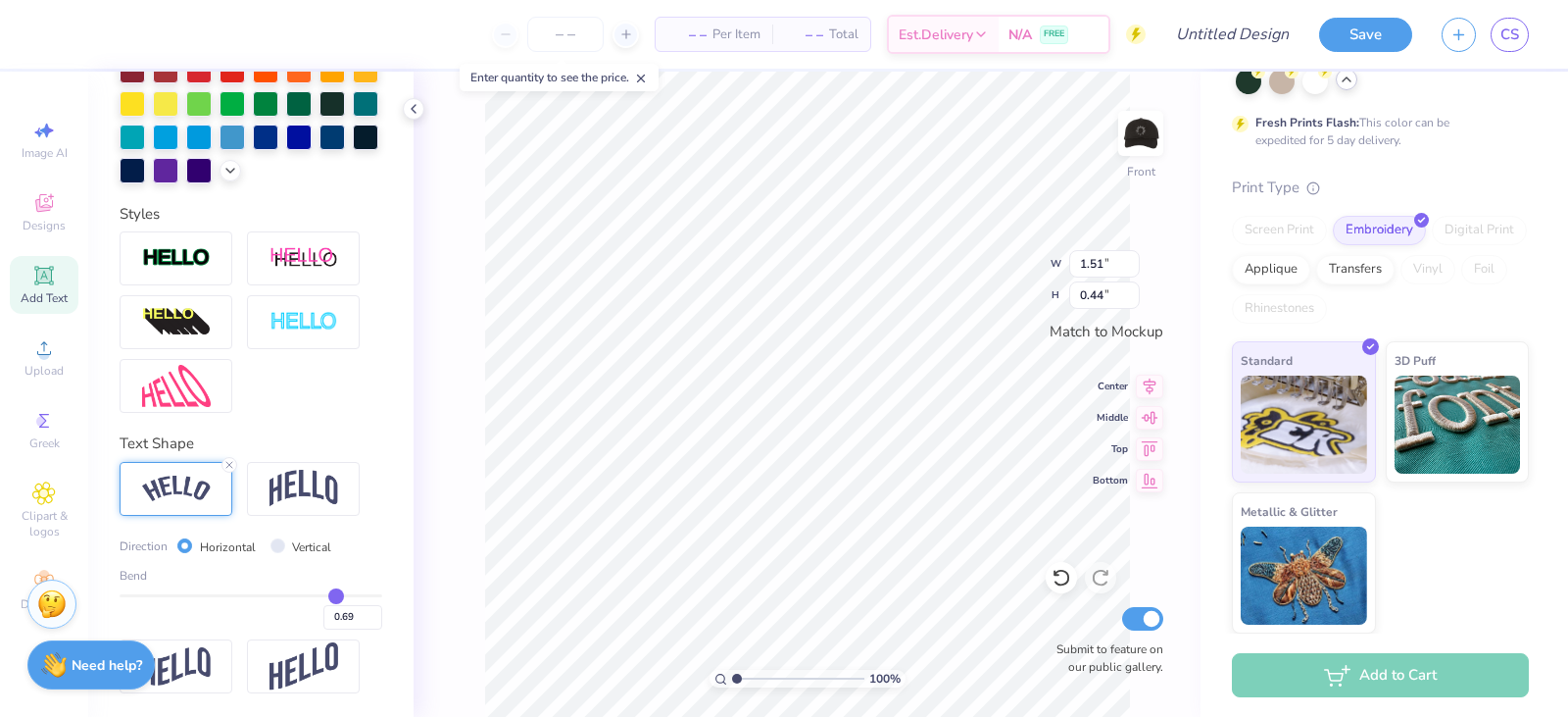
type input "0.7"
type input "0.70"
type input "0.71"
drag, startPoint x: 290, startPoint y: 596, endPoint x: 326, endPoint y: 589, distance: 36.7
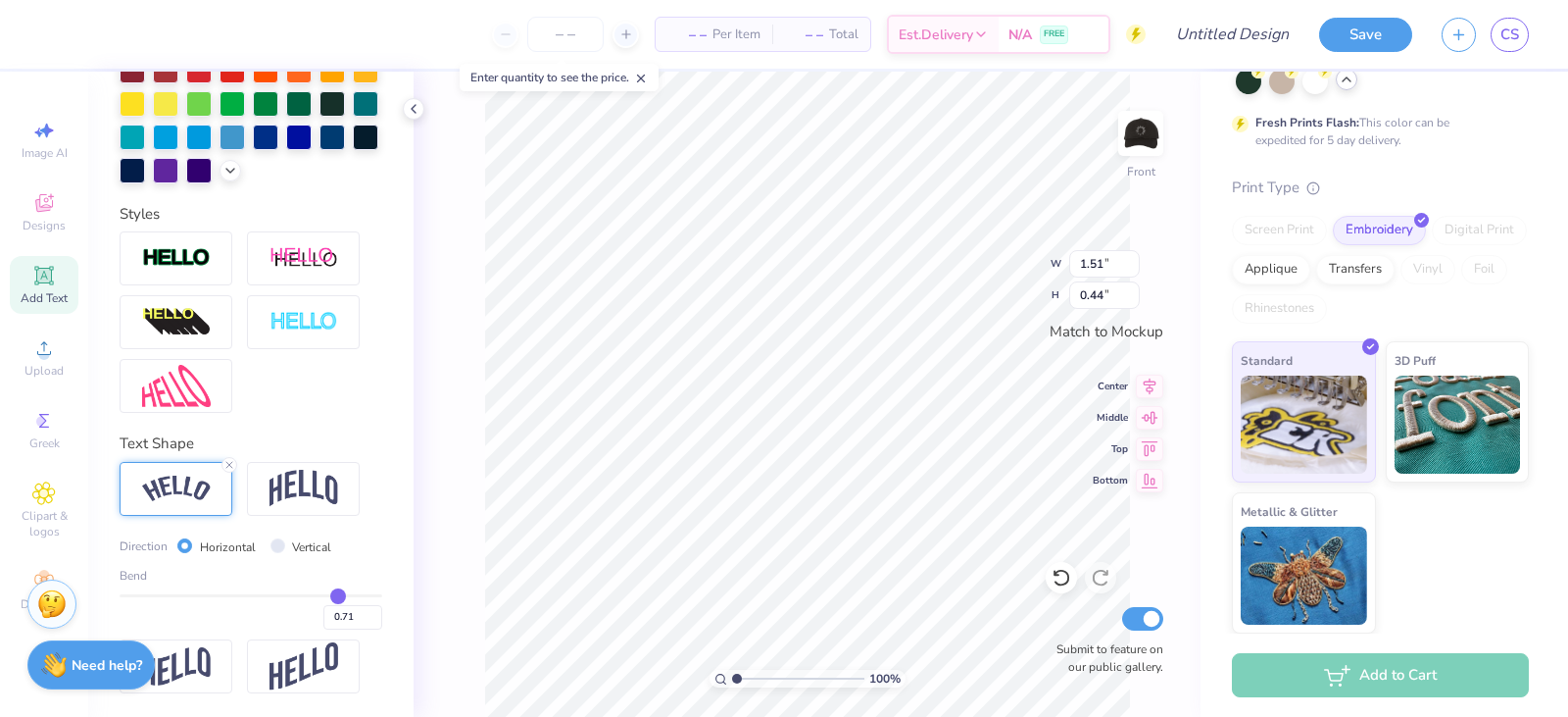
click at [326, 594] on input "range" at bounding box center [251, 595] width 262 height 3
type input "0.68"
type input "0.66"
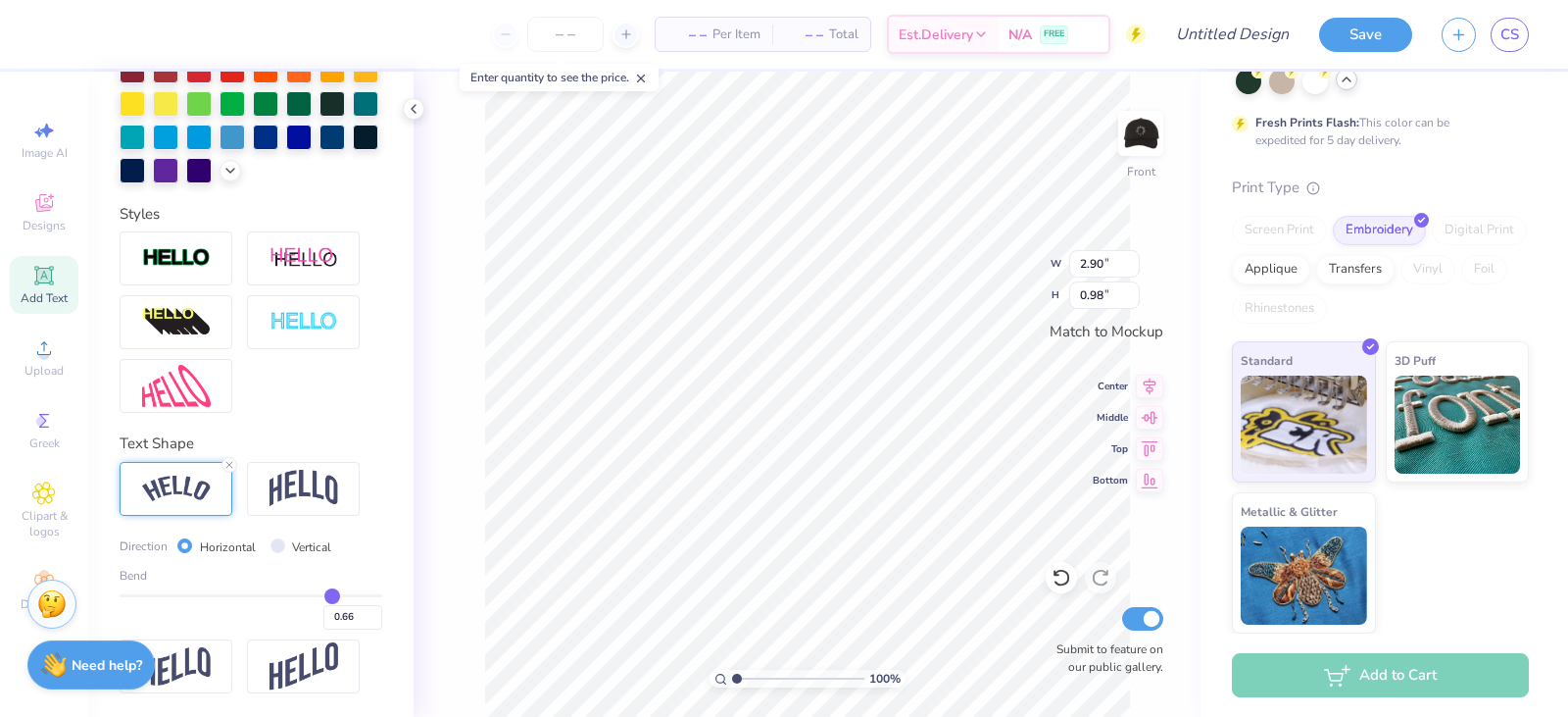
type input "0.65"
type input "0.63"
type input "0.61"
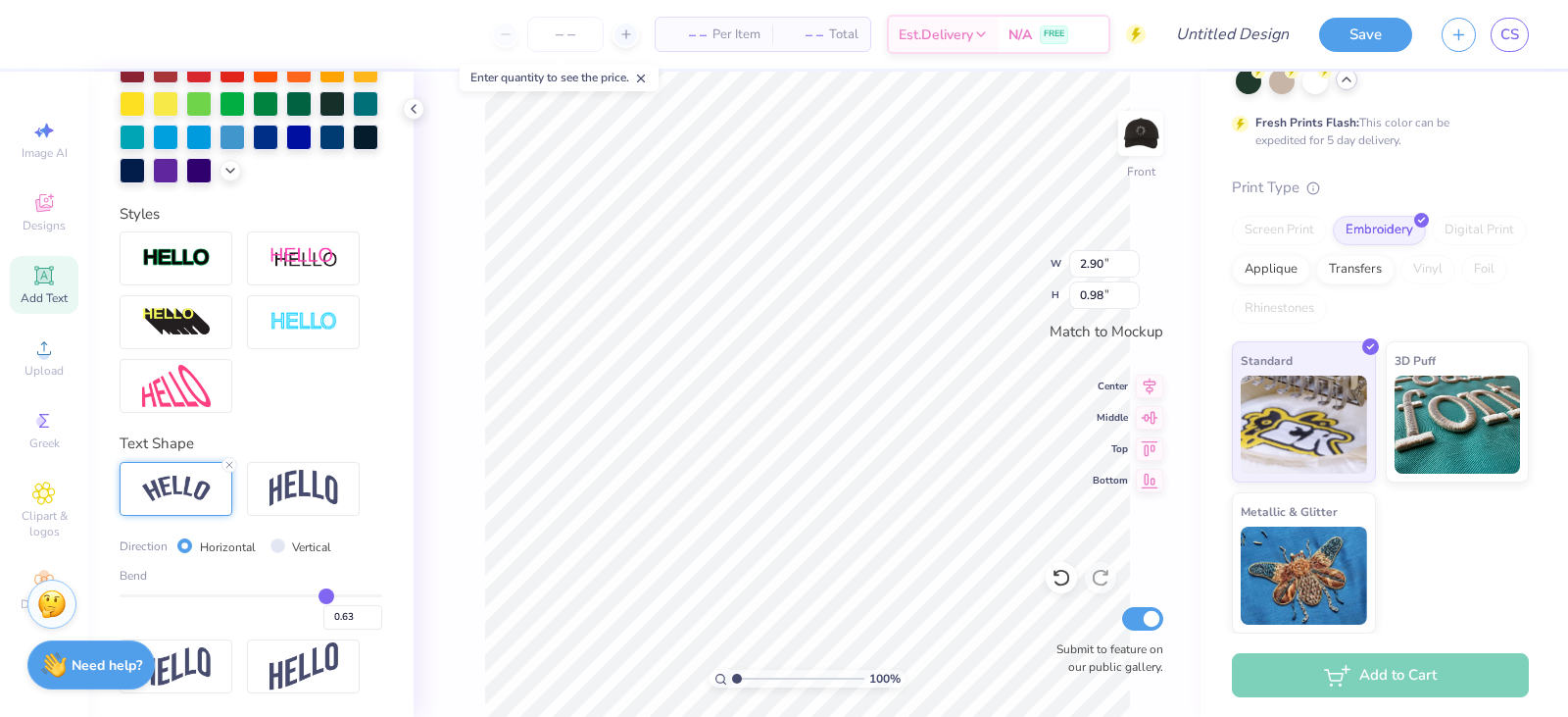
type input "0.61"
type input "0.6"
type input "0.60"
type input "0.59"
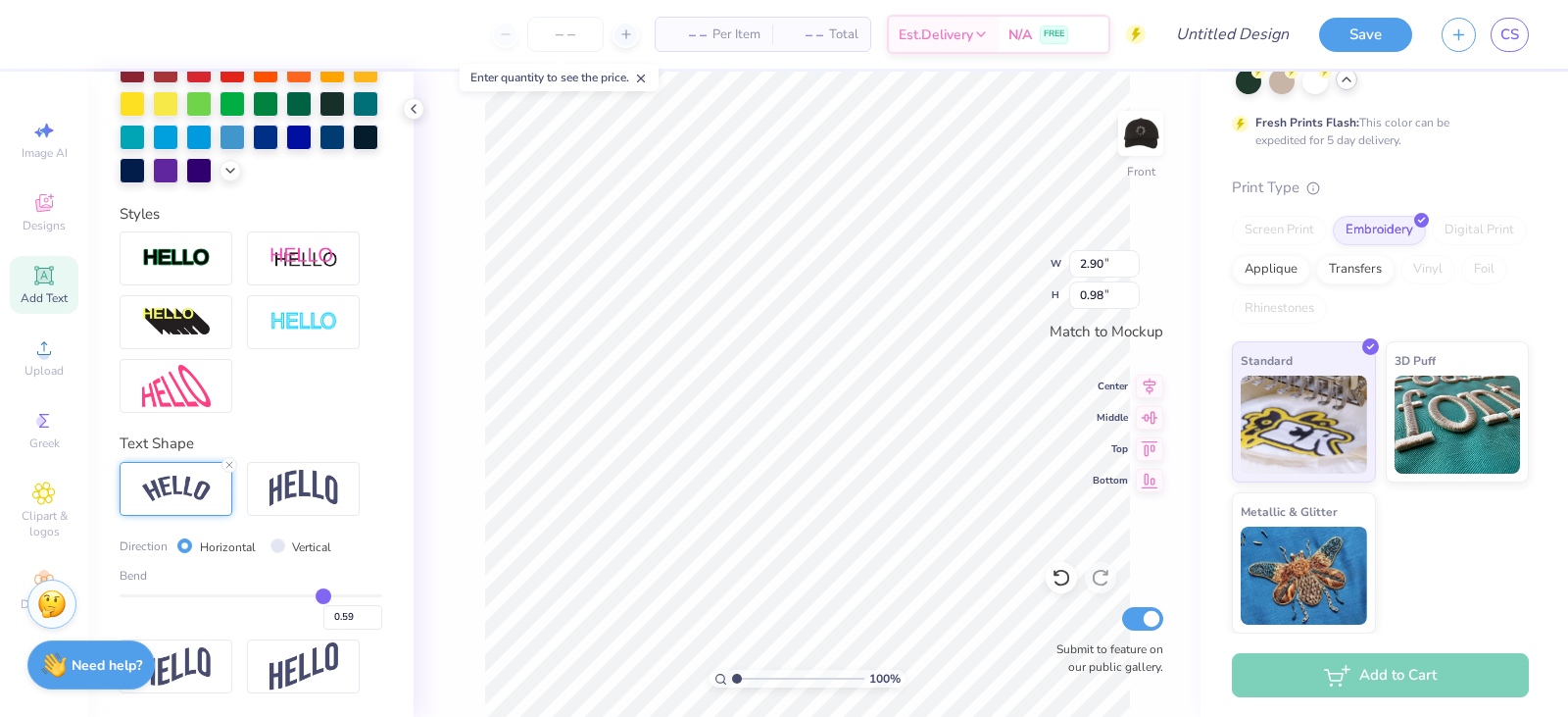
type input "0.58"
type input "0.57"
type input "0.55"
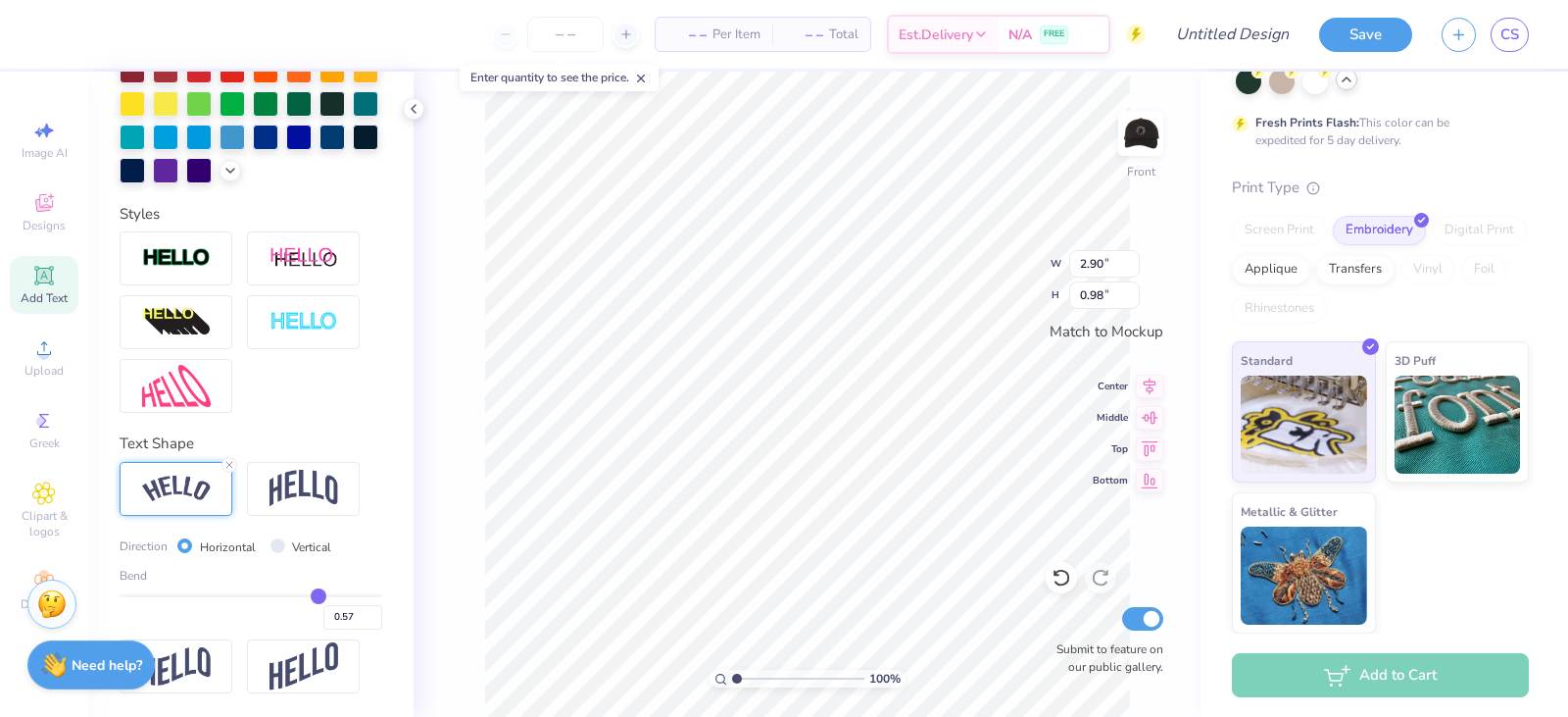
type input "0.55"
type input "0.54"
type input "0.52"
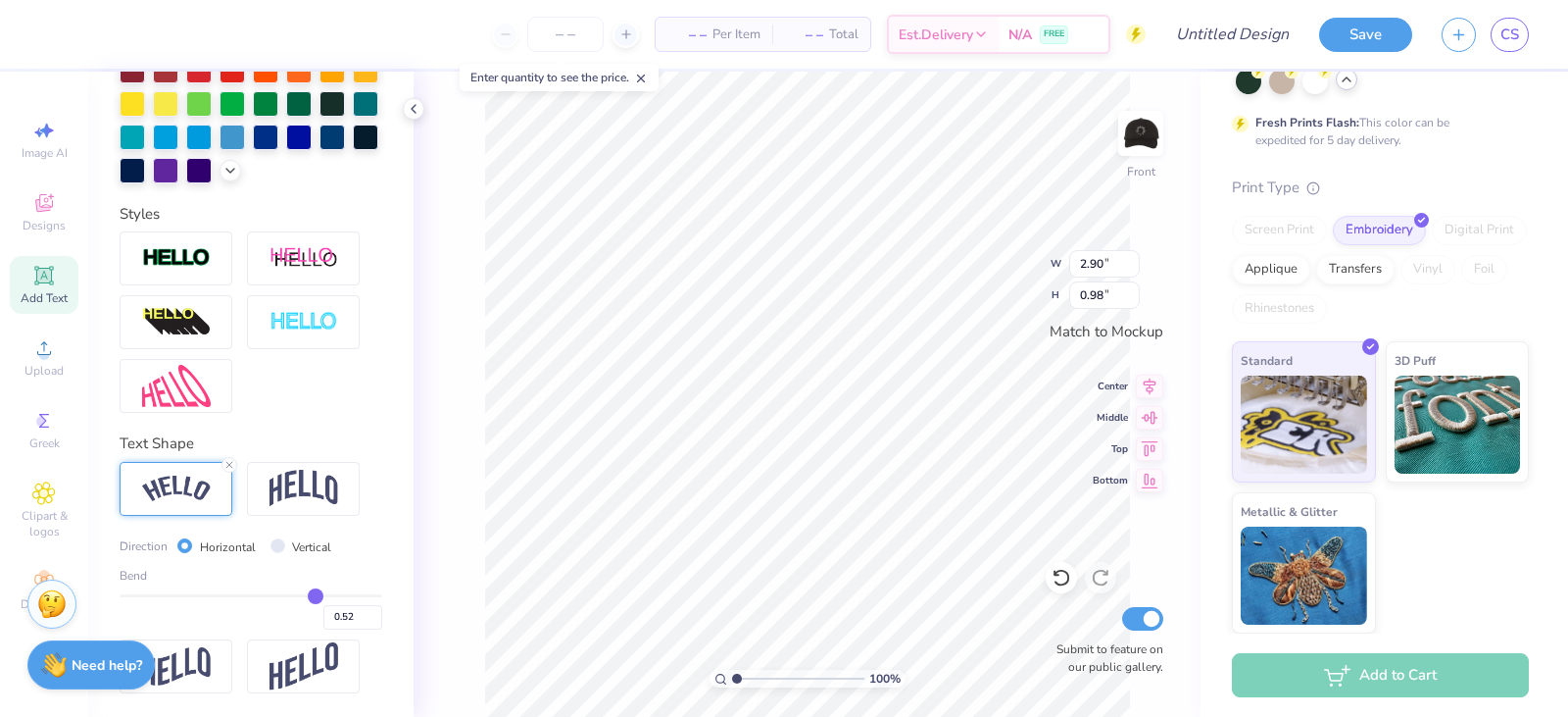
type input "0.5"
type input "0.50"
type input "0.49"
type input "0.48"
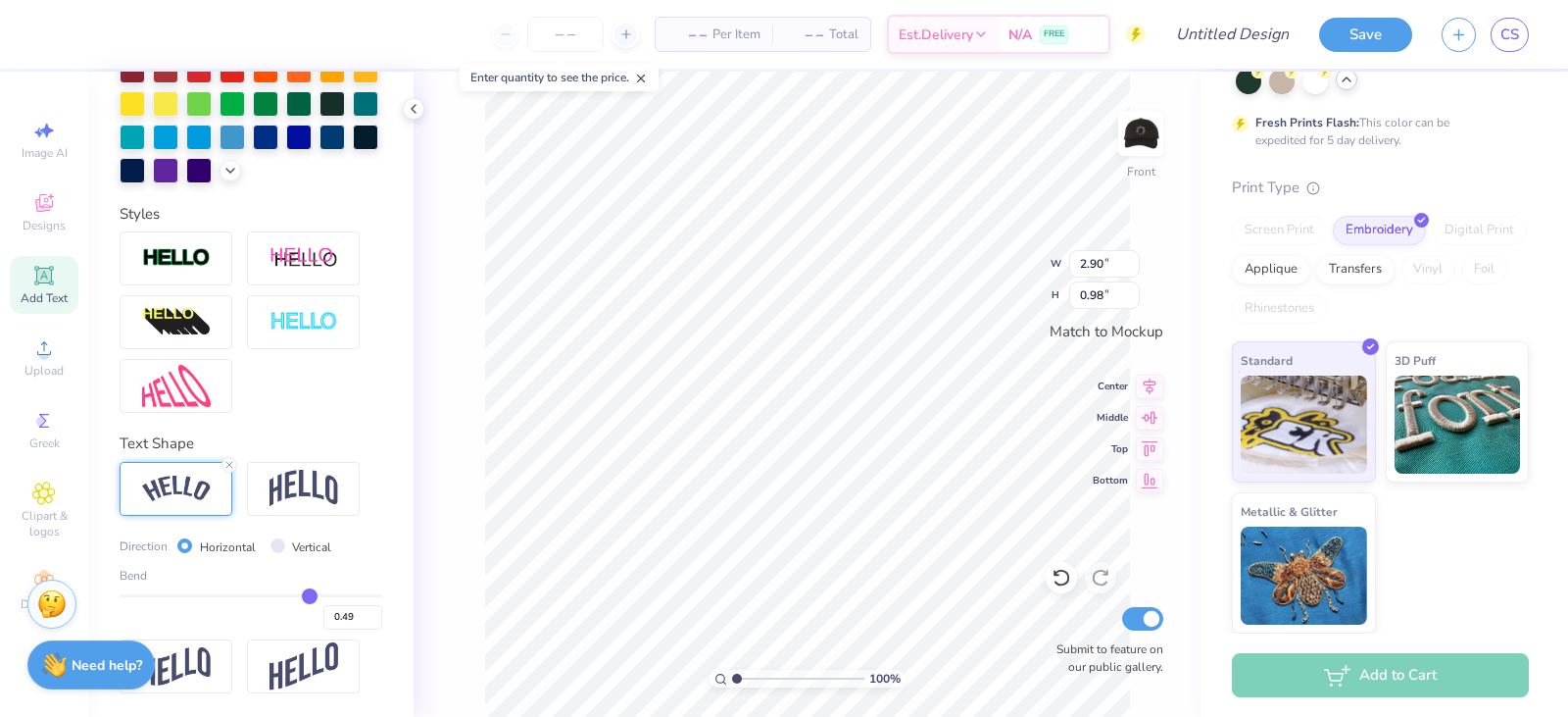
type input "0.48"
type input "0.47"
type input "0.46"
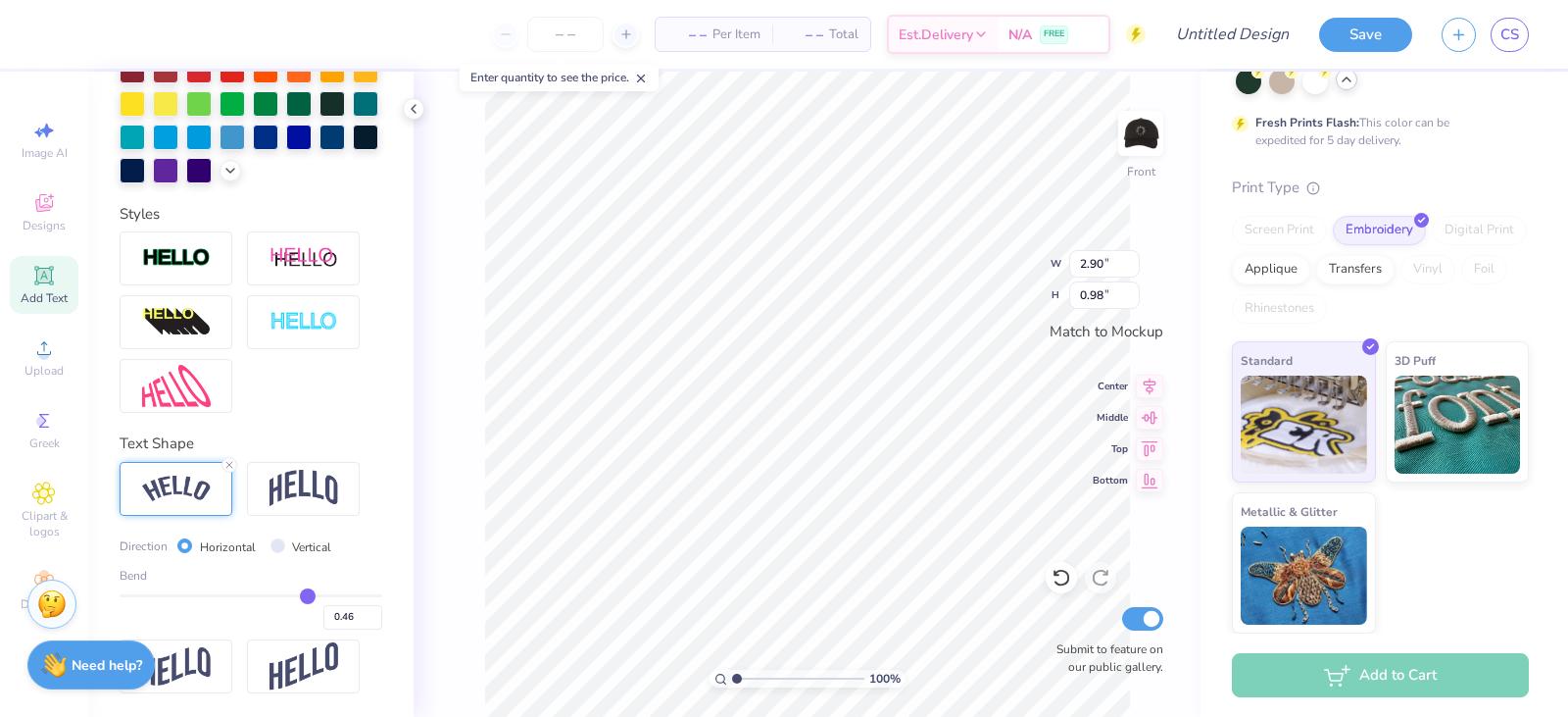
drag, startPoint x: 323, startPoint y: 593, endPoint x: 297, endPoint y: 594, distance: 26.0
type input "0.46"
click at [297, 594] on input "range" at bounding box center [251, 595] width 262 height 3
type input "2.72"
type input "0.59"
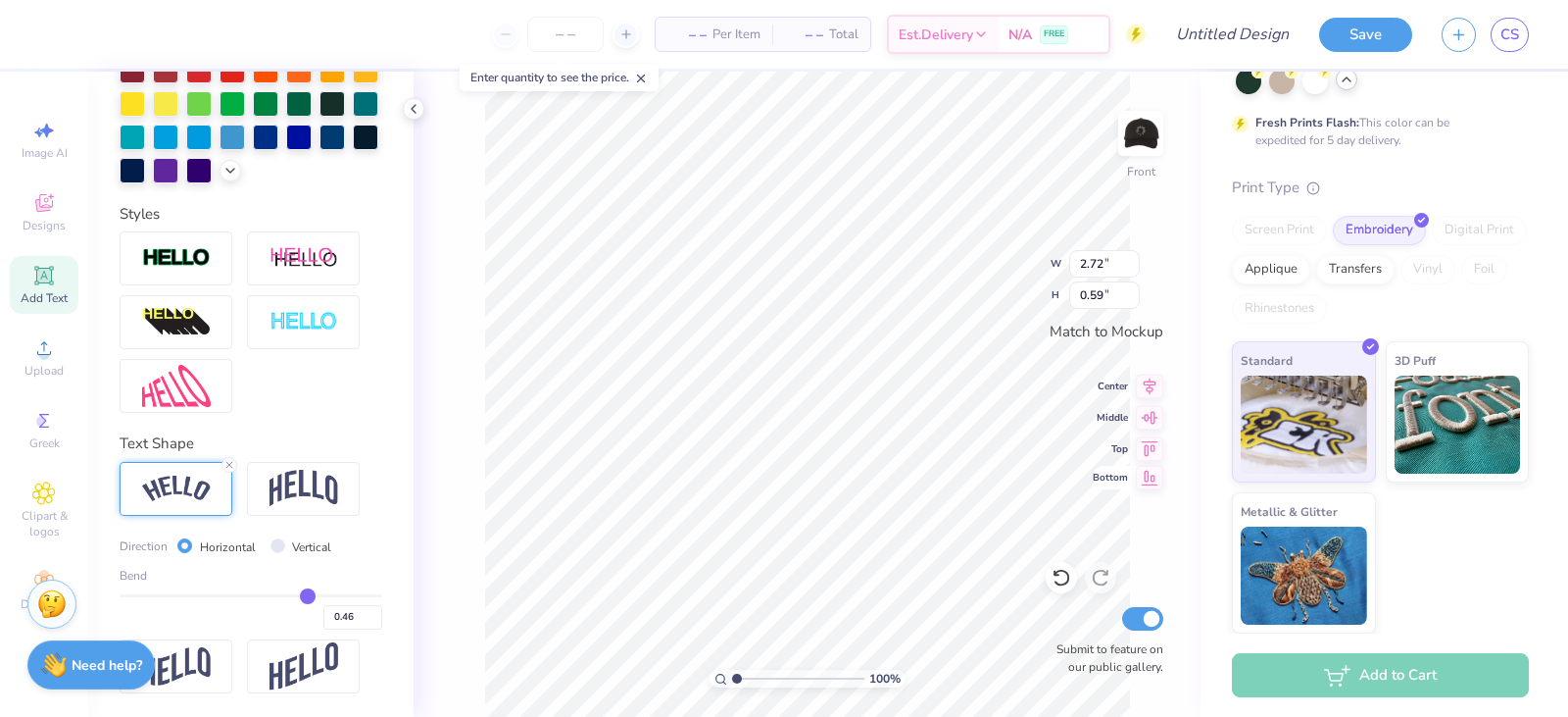
click at [1147, 475] on icon at bounding box center [1149, 478] width 27 height 24
click at [1144, 481] on icon at bounding box center [1149, 478] width 27 height 24
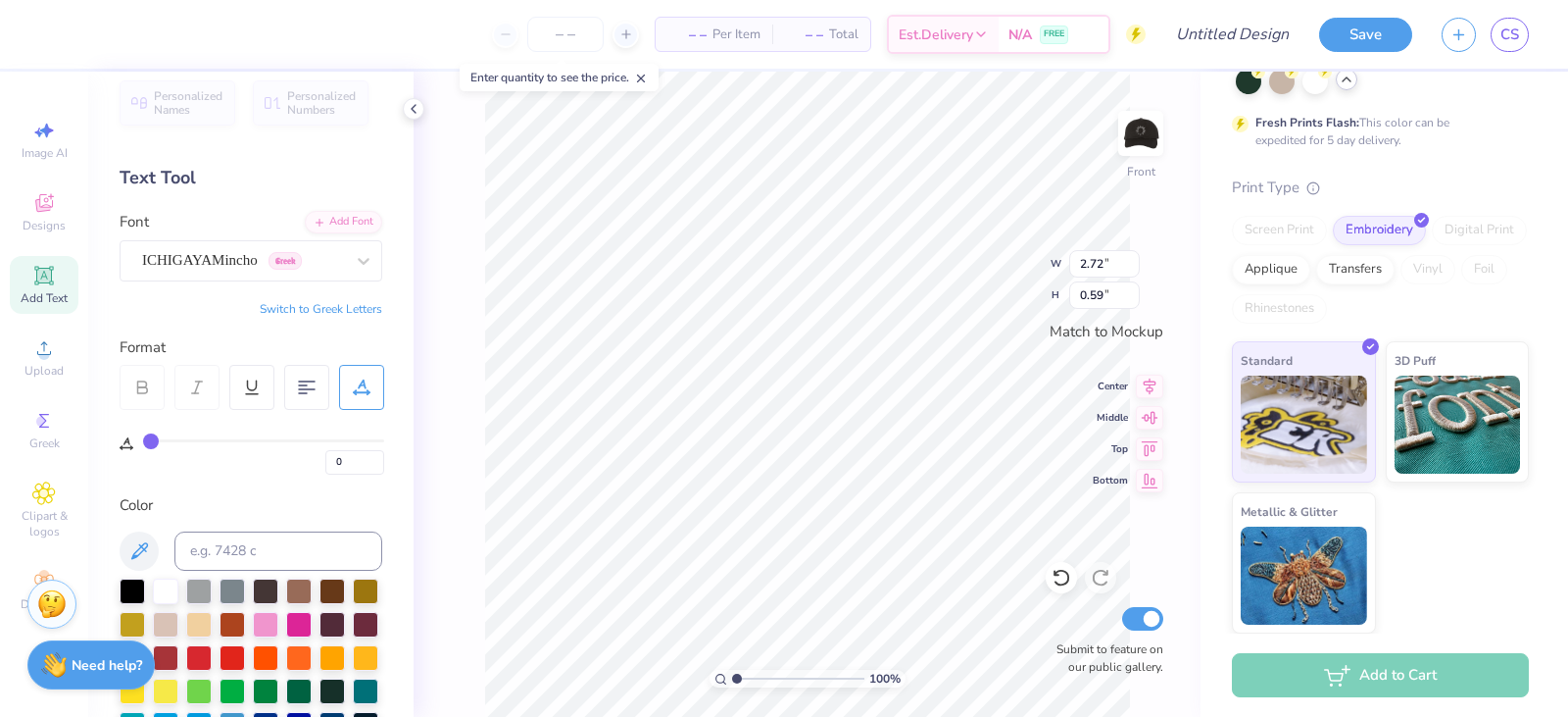
scroll to position [0, 0]
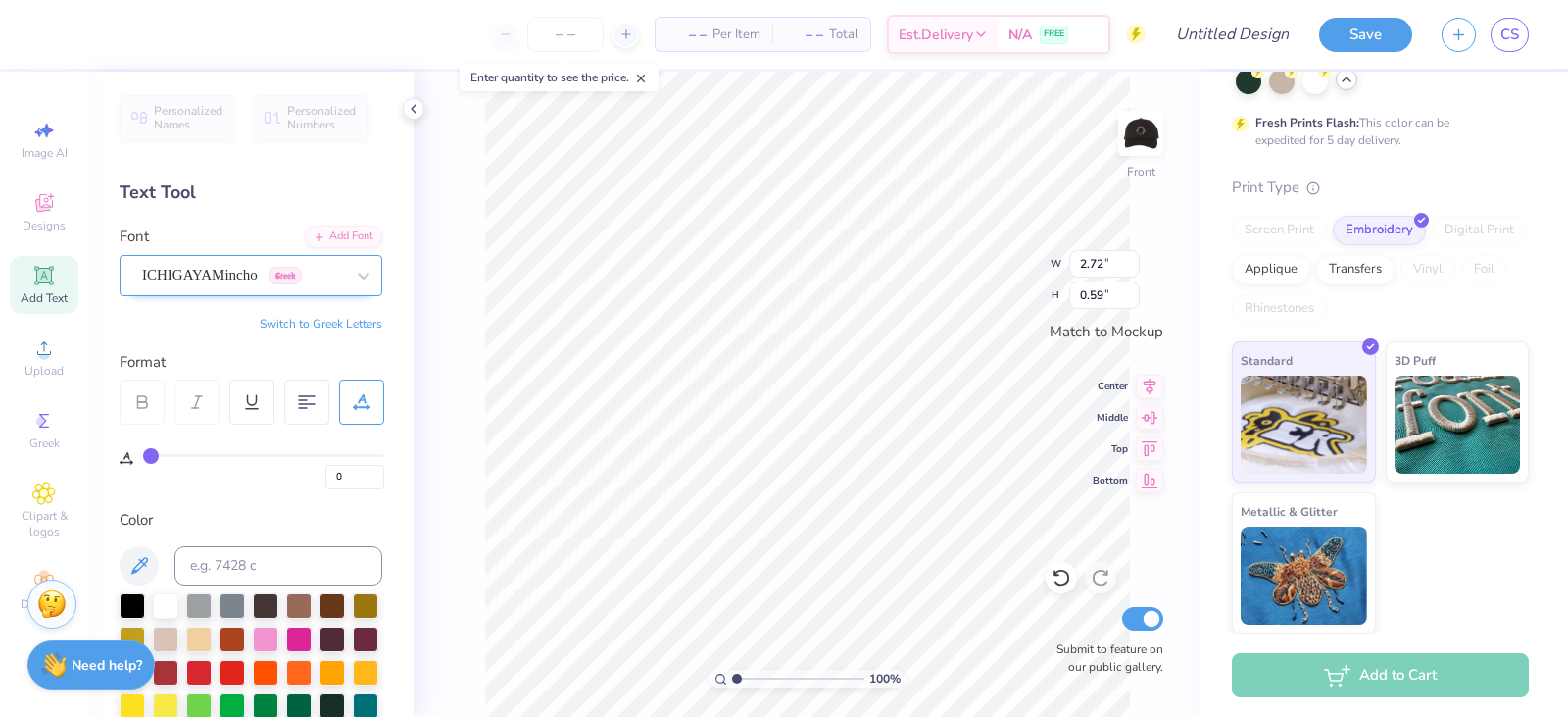
click at [234, 266] on div "ICHIGAYAMincho Greek" at bounding box center [243, 275] width 206 height 30
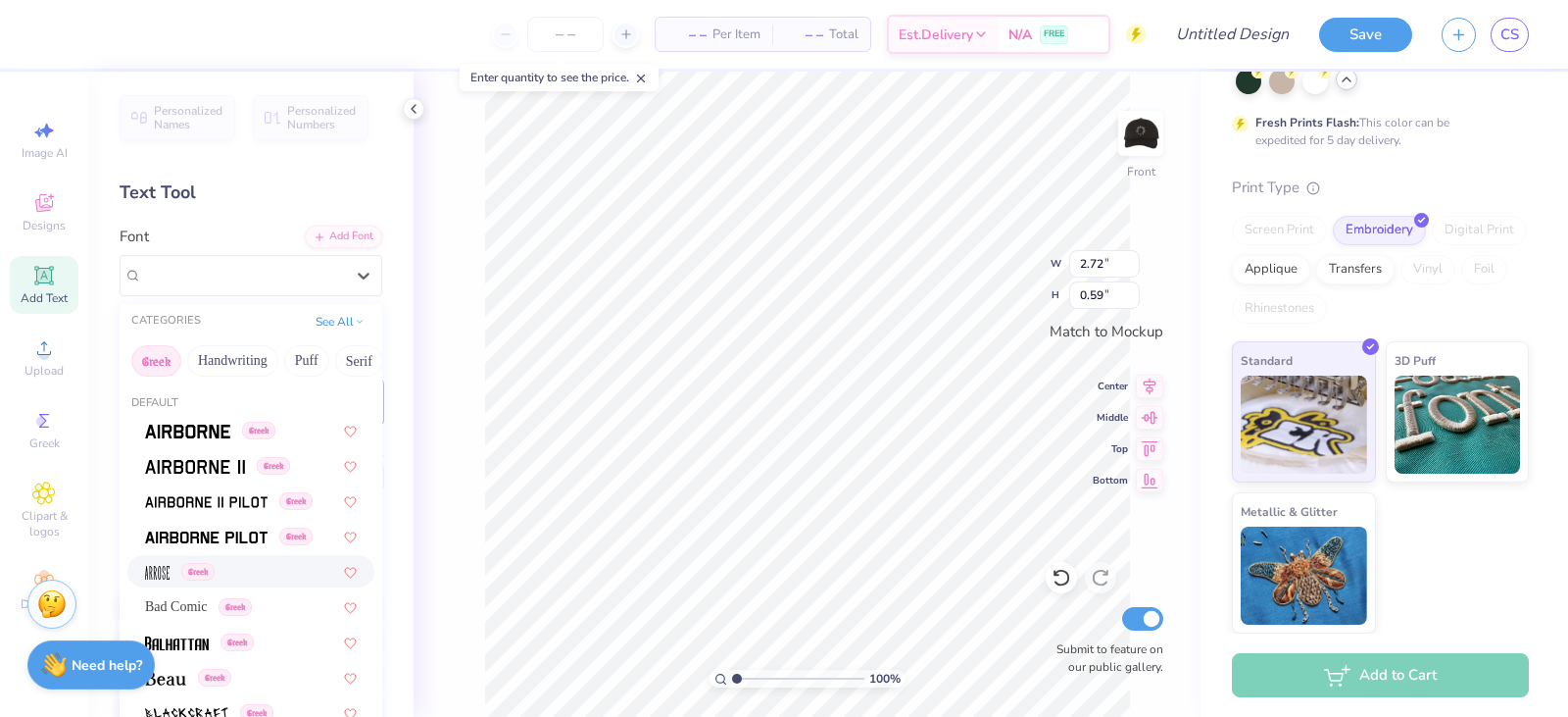
click at [229, 576] on div "Greek" at bounding box center [251, 571] width 212 height 21
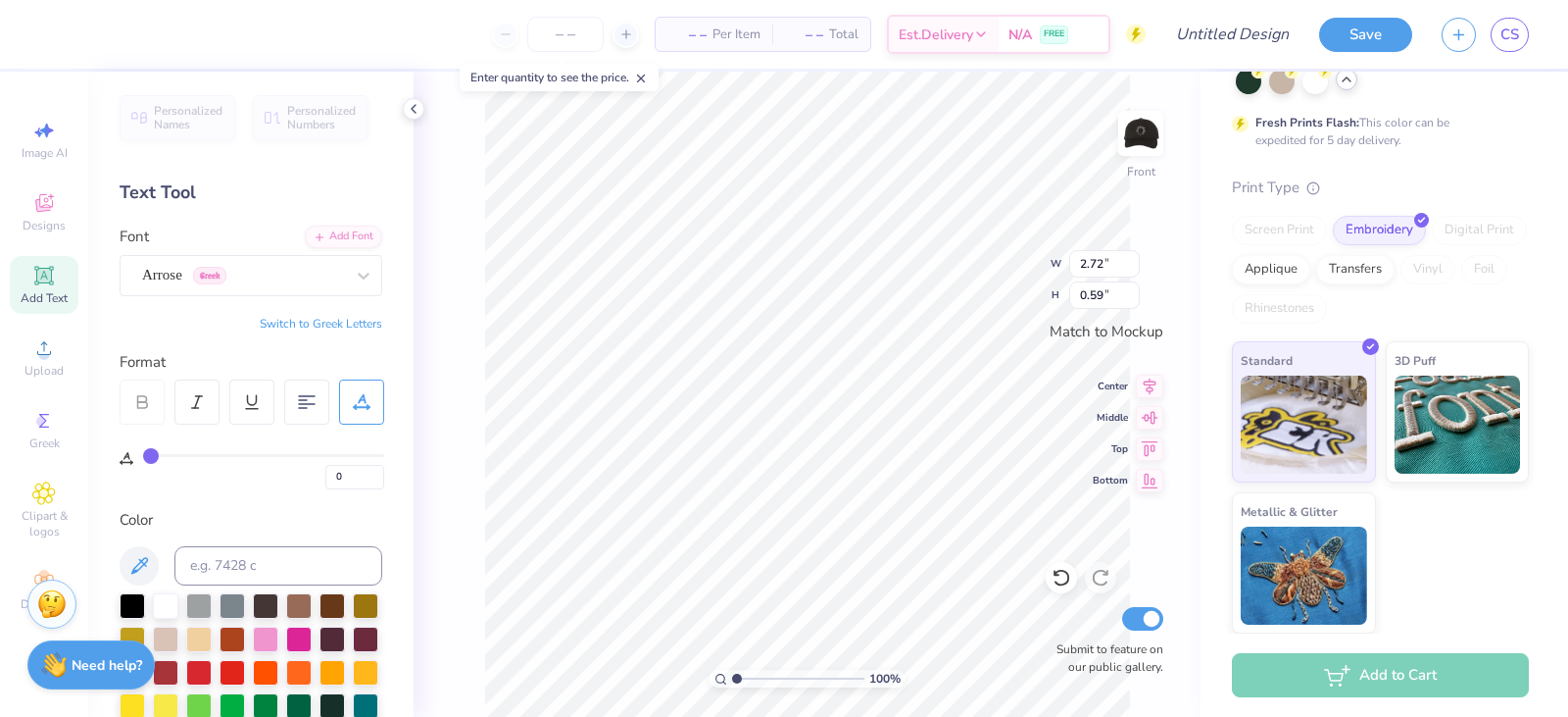
type input "1.68"
type input "0.58"
click at [235, 265] on div "Arrose Greek" at bounding box center [243, 275] width 206 height 30
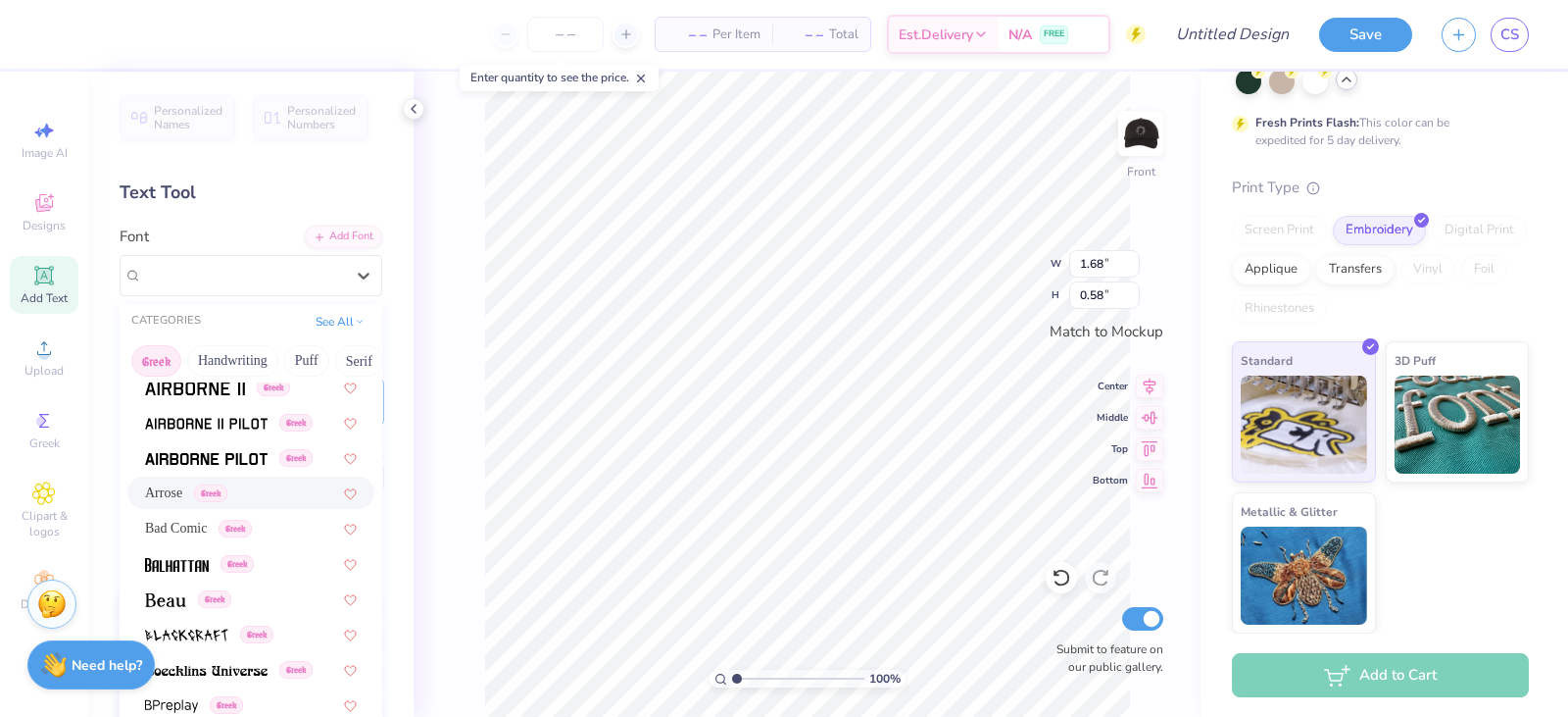
scroll to position [196, 0]
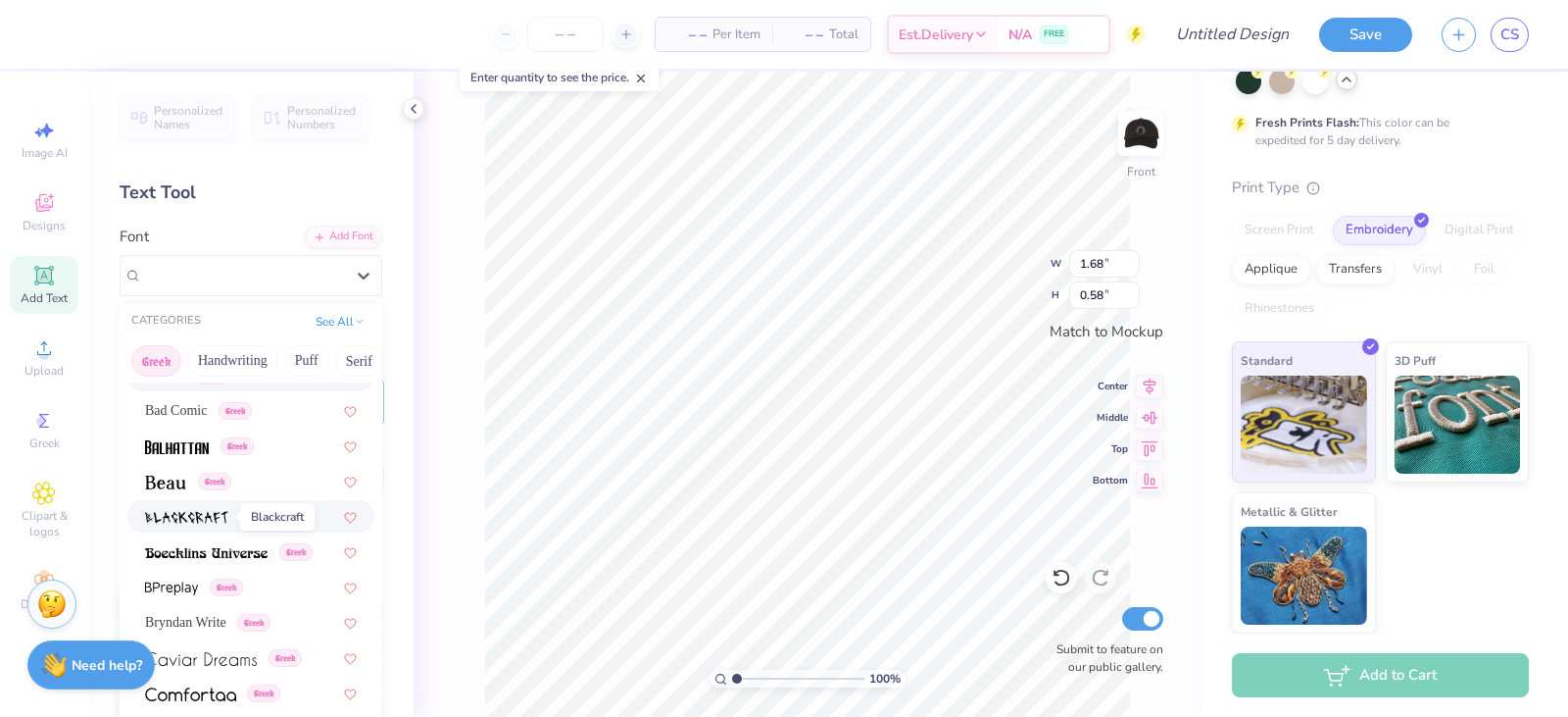
click at [206, 518] on img at bounding box center [186, 518] width 83 height 14
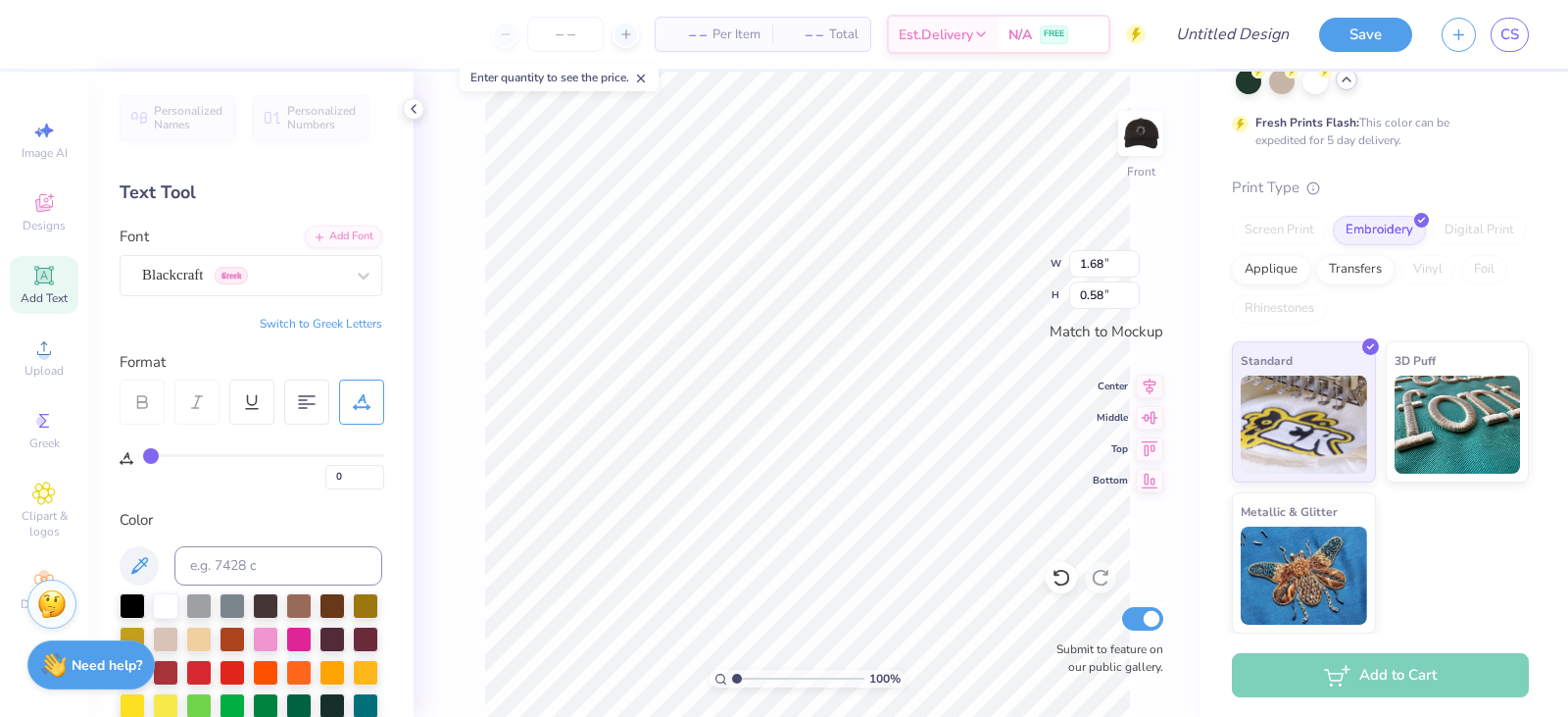
type input "2.30"
type input "0.60"
click at [254, 295] on div "Blackcraft Greek" at bounding box center [251, 275] width 262 height 41
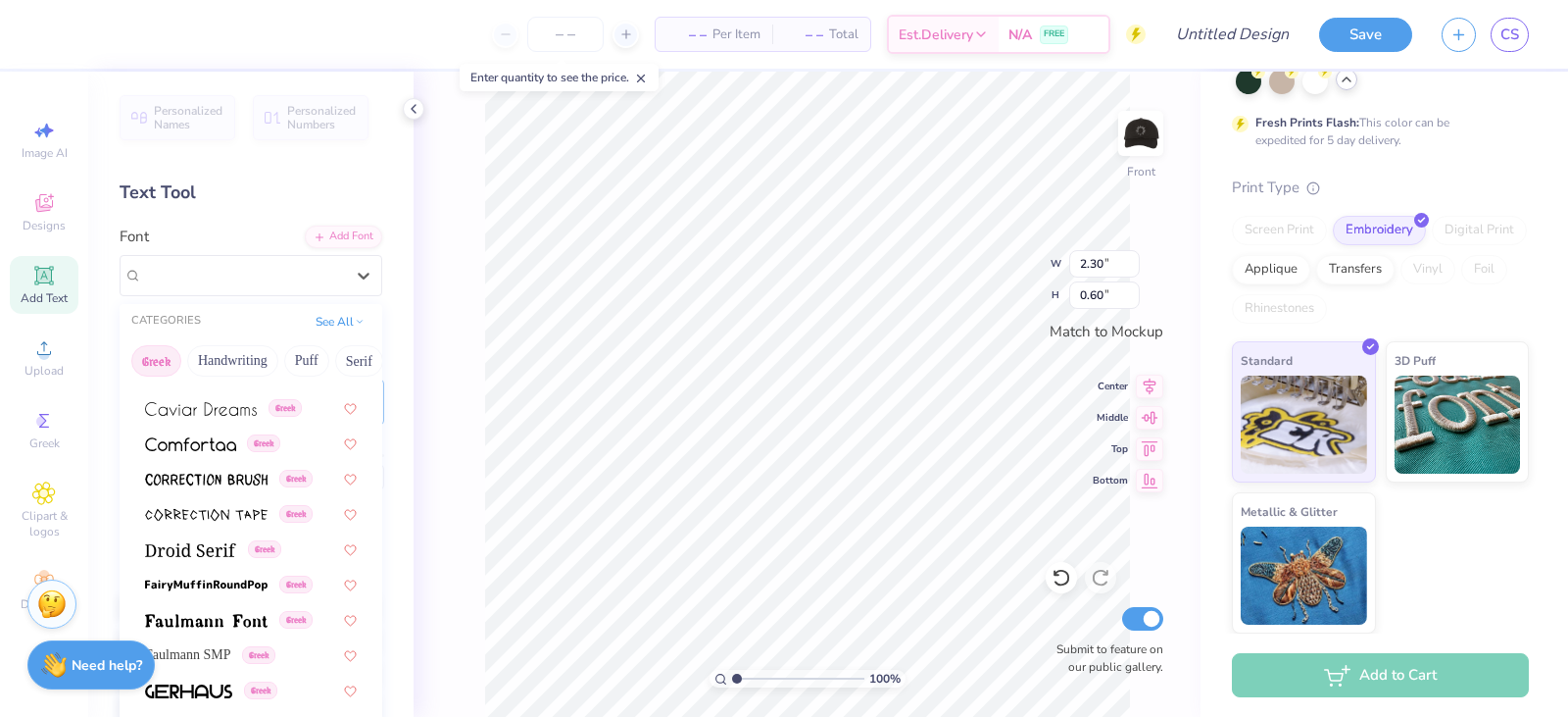
scroll to position [490, 0]
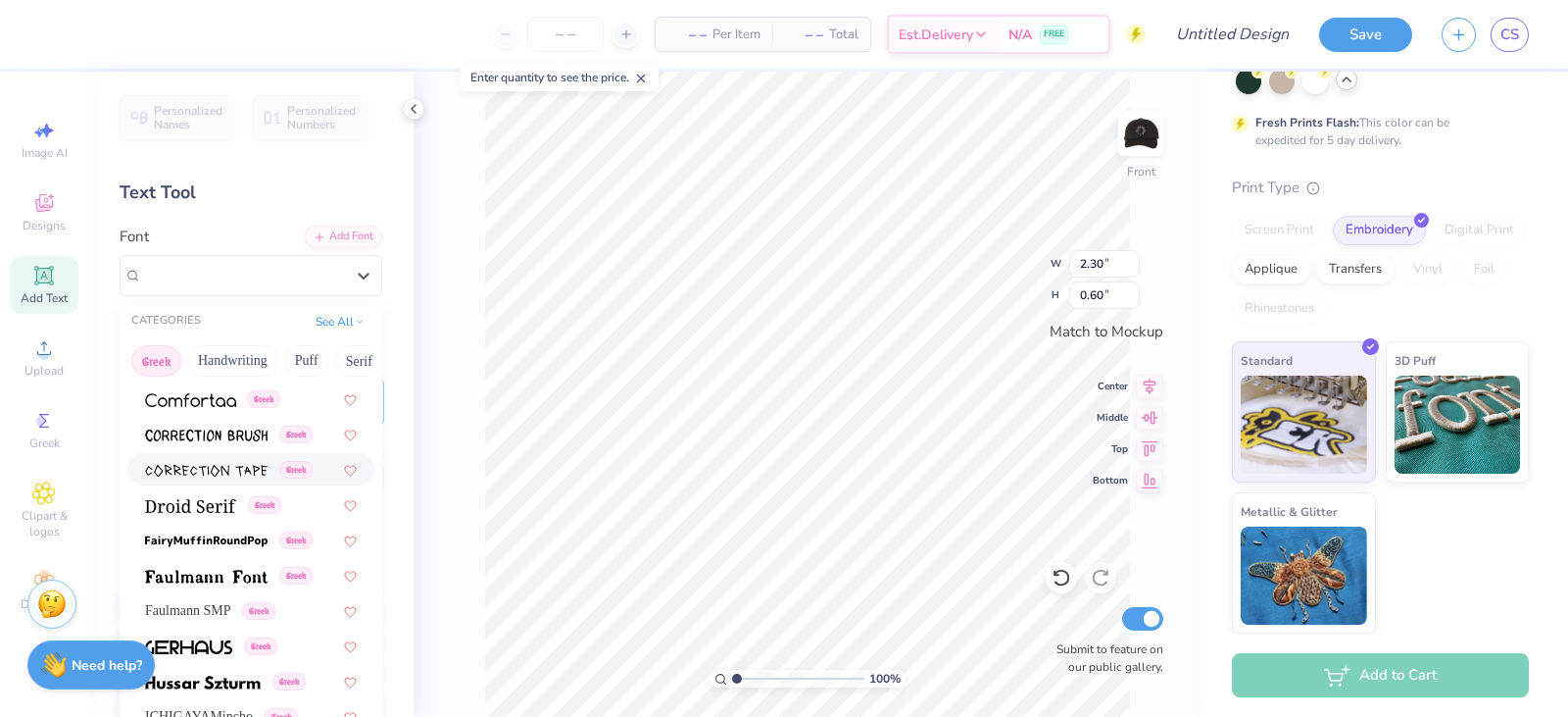
click at [192, 480] on div "Greek" at bounding box center [251, 469] width 247 height 32
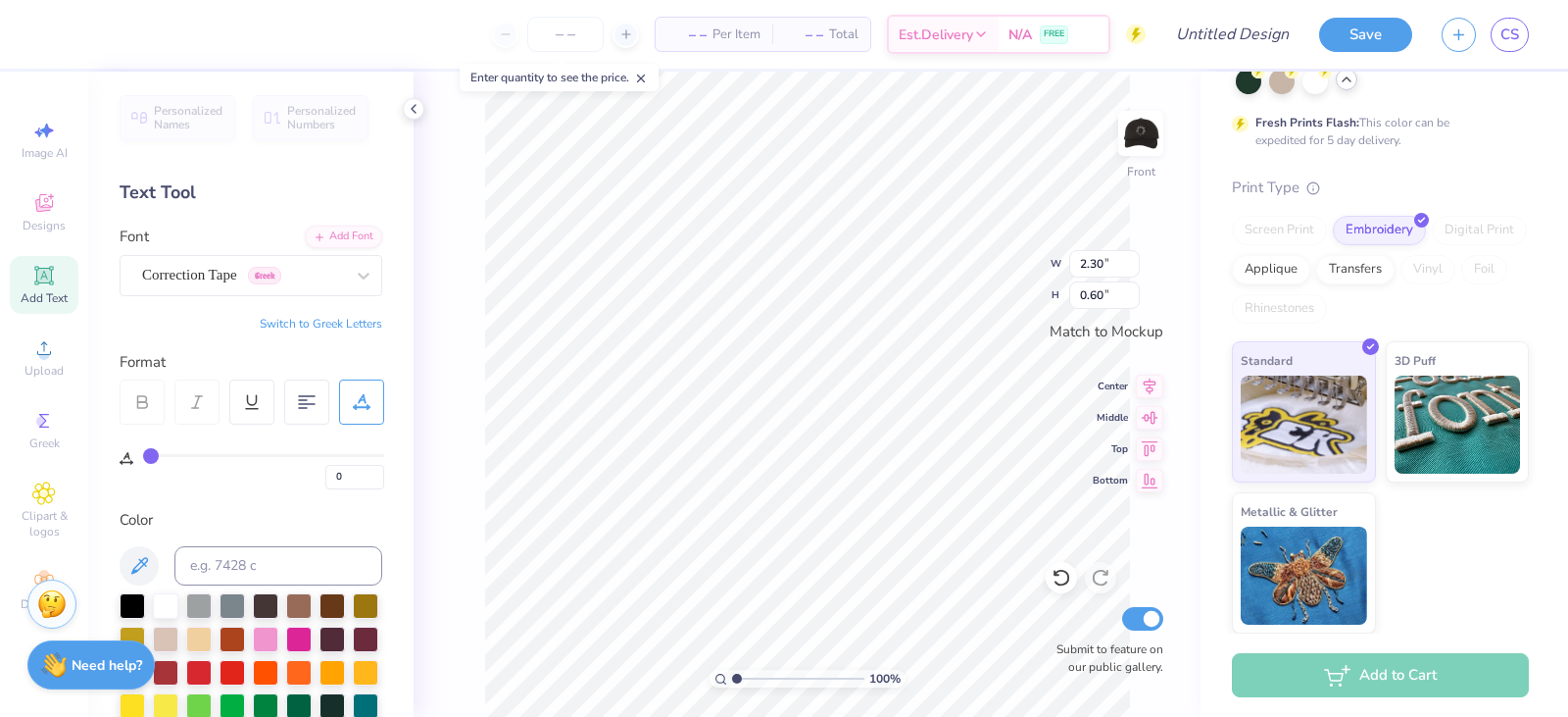
type input "2.94"
type input "0.72"
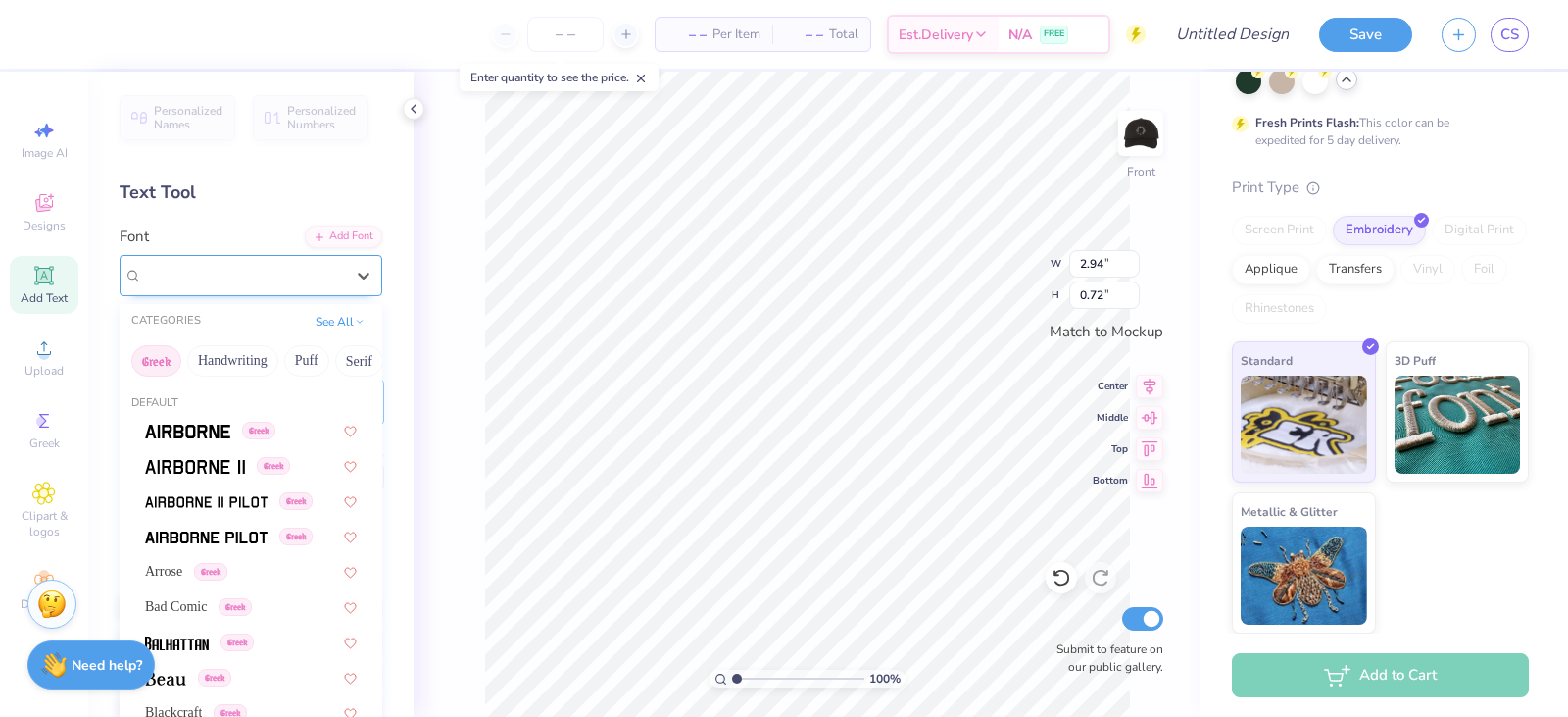
click at [225, 264] on div "Correction Tape Greek" at bounding box center [243, 275] width 206 height 30
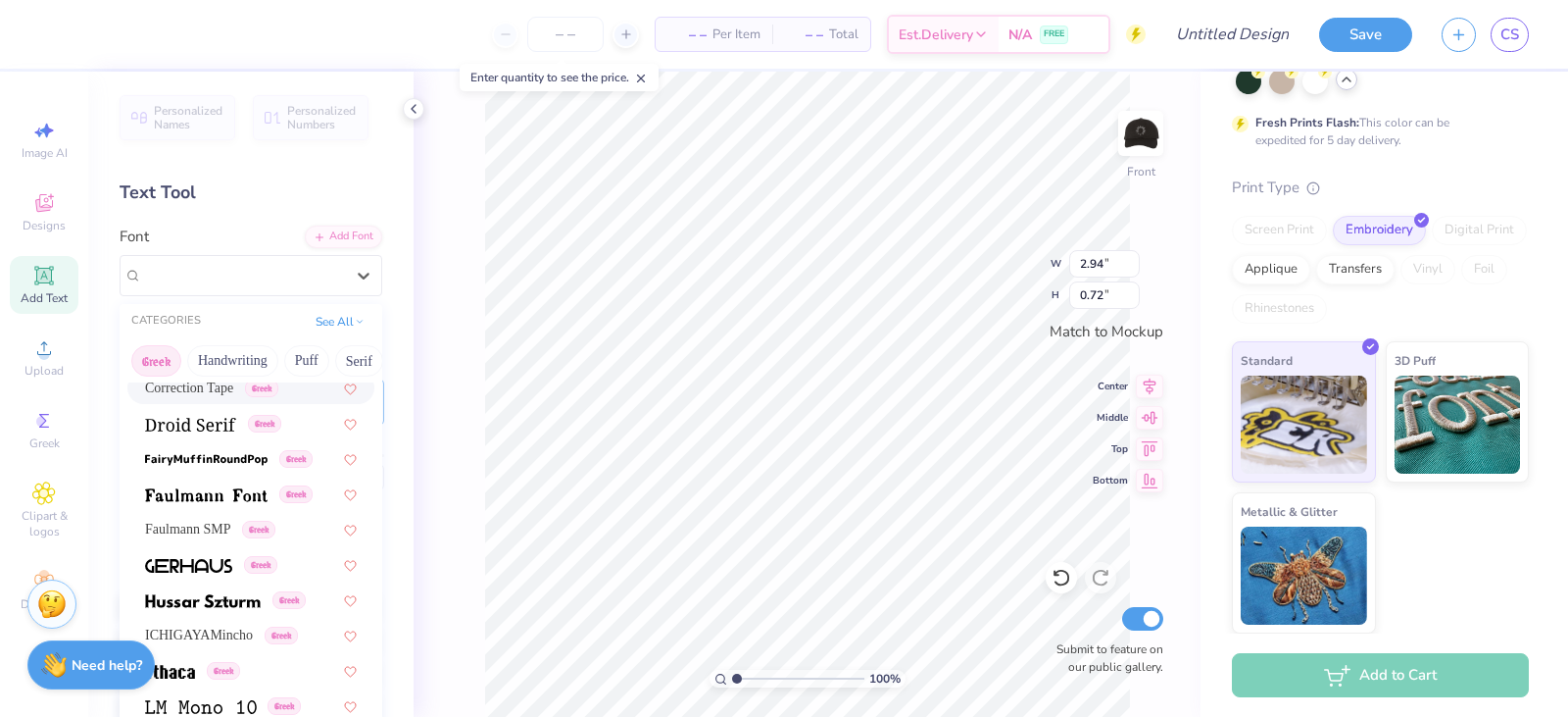
scroll to position [588, 0]
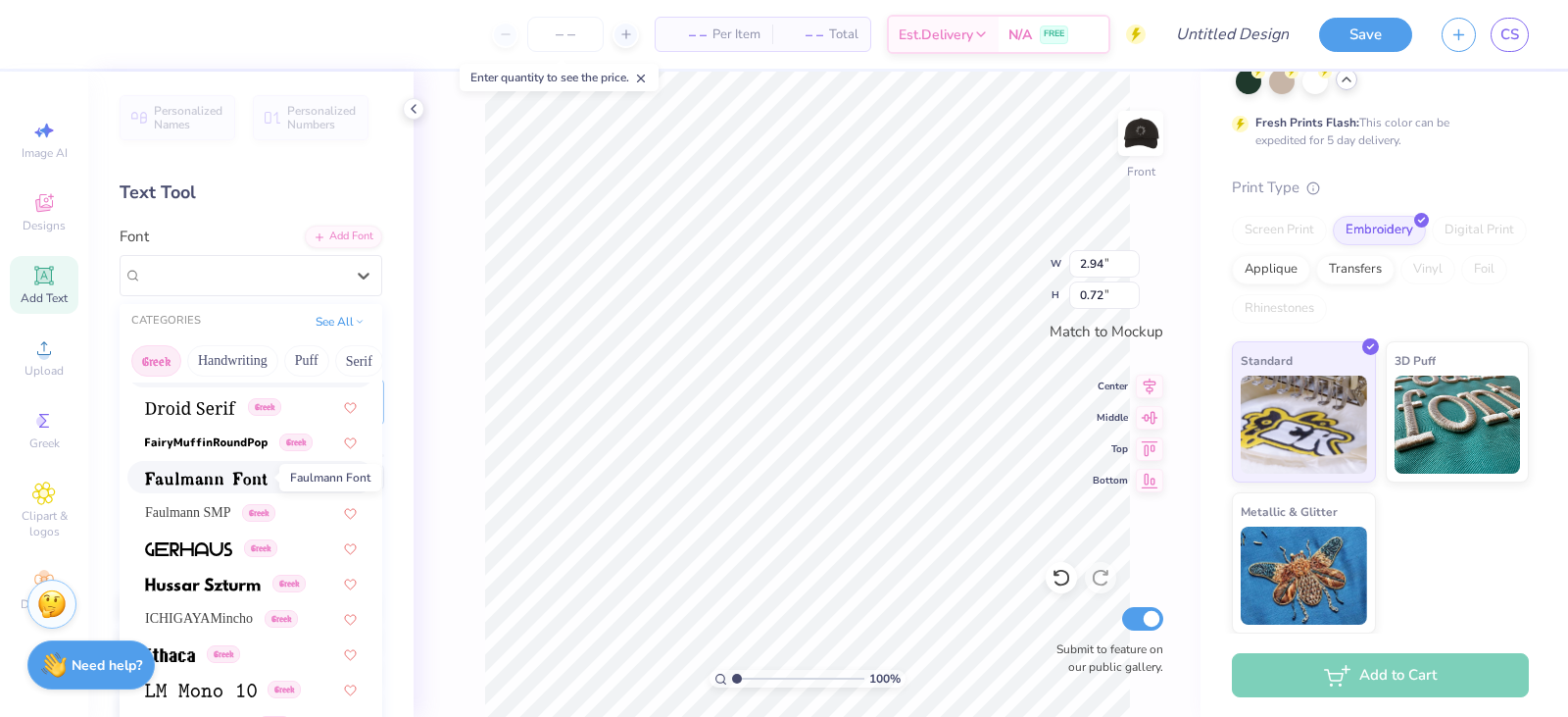
click at [192, 480] on img at bounding box center [206, 478] width 123 height 14
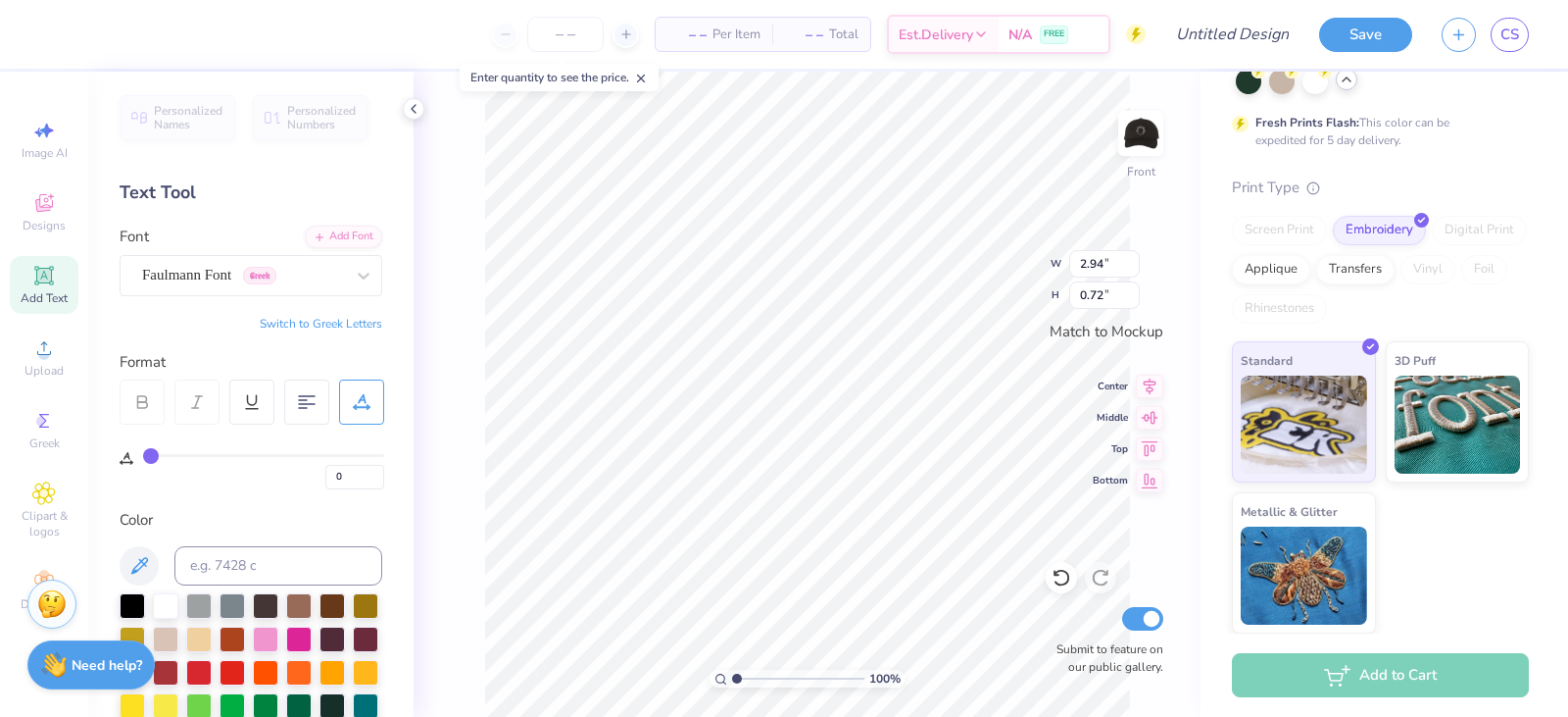
type input "2.87"
type input "0.66"
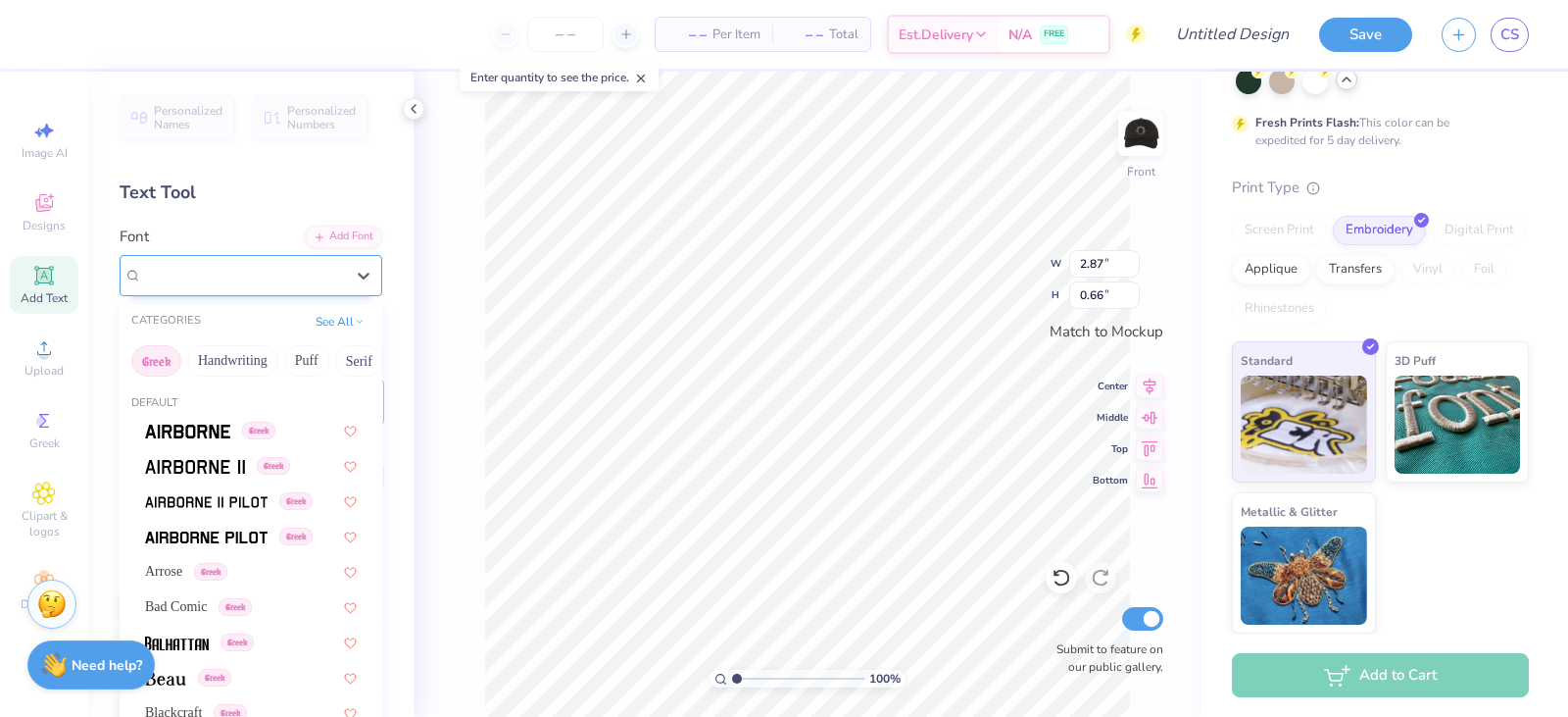
click at [216, 285] on div "Faulmann Font Greek" at bounding box center [243, 275] width 206 height 30
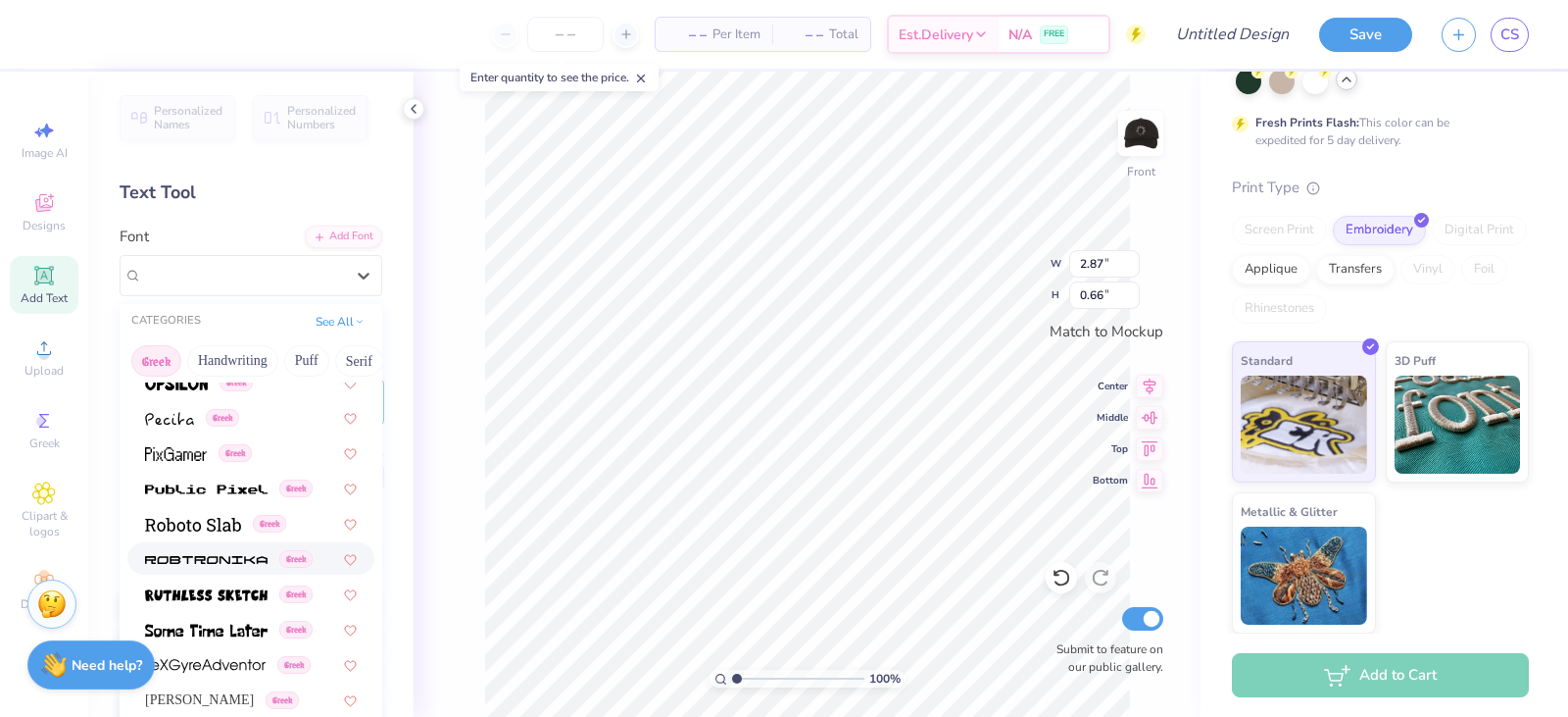
scroll to position [1185, 0]
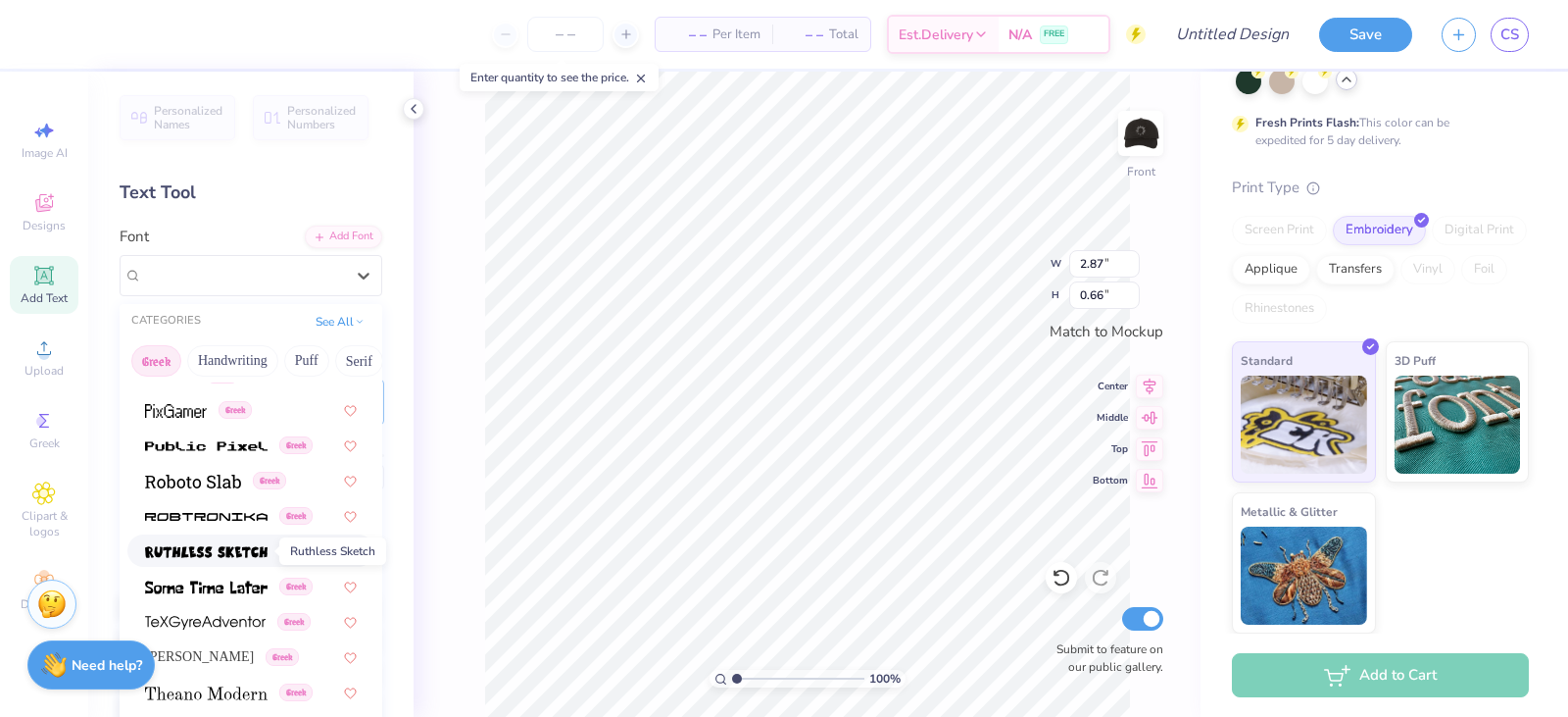
click at [201, 556] on img at bounding box center [206, 552] width 123 height 14
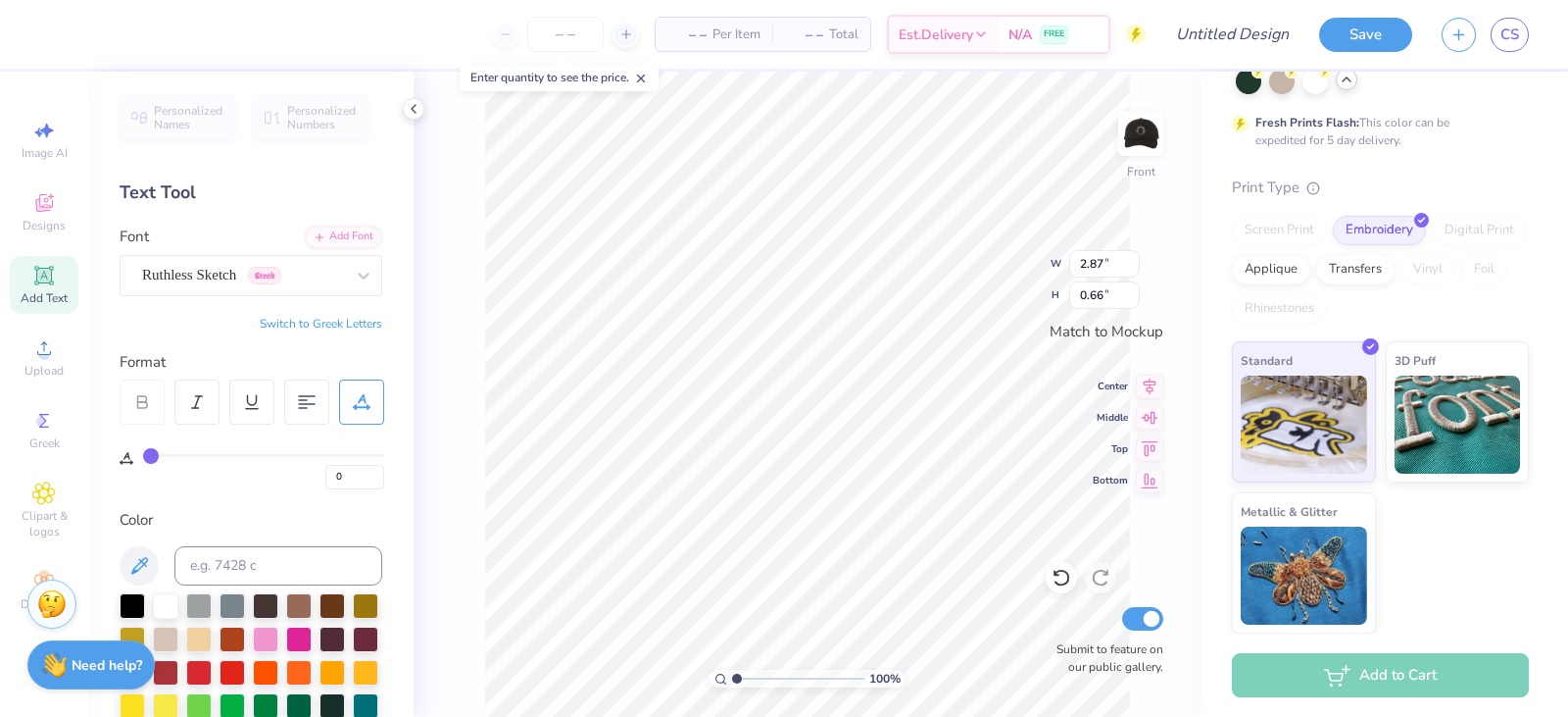
type input "2.51"
type input "0.60"
click at [223, 274] on div "Ruthless Sketch Greek" at bounding box center [243, 275] width 206 height 30
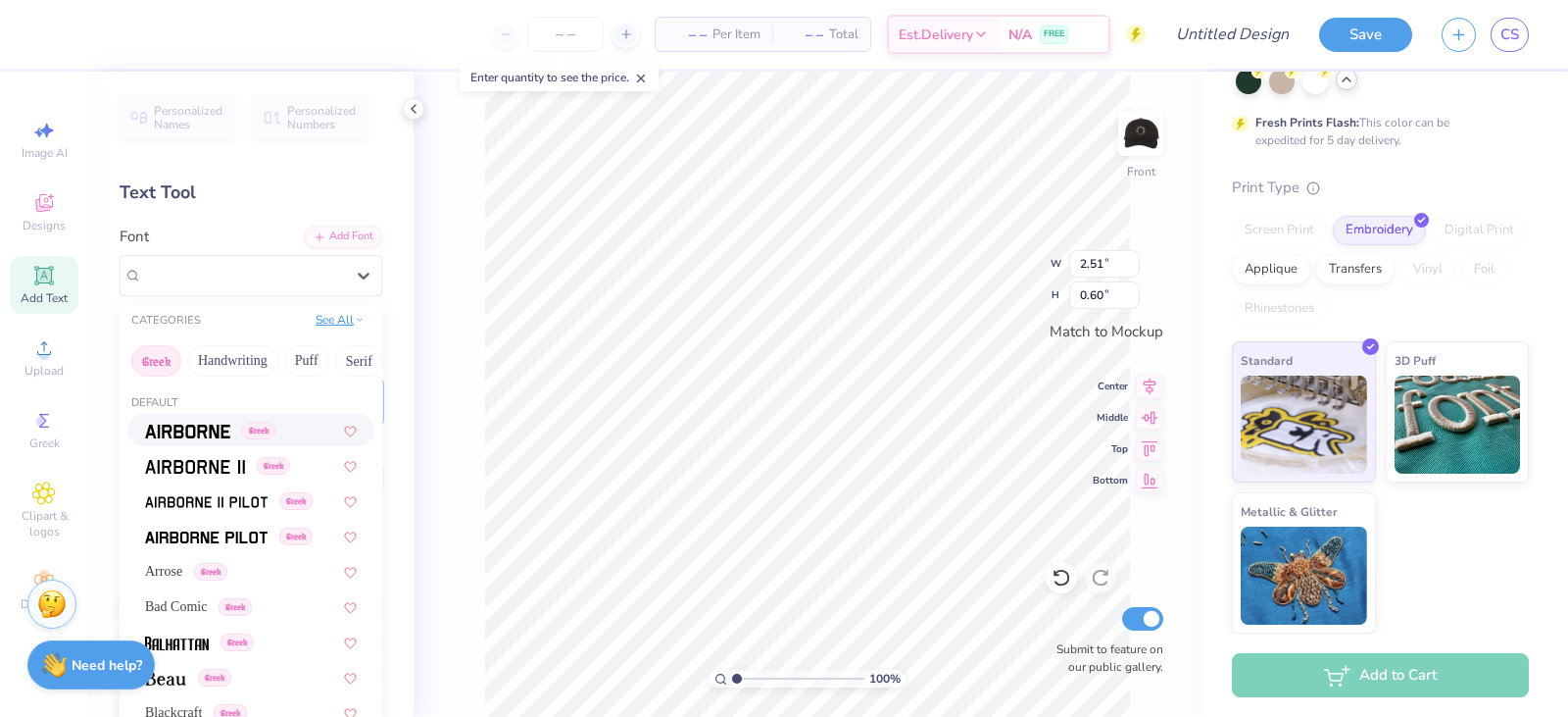
click at [332, 325] on button "See All" at bounding box center [339, 320] width 61 height 20
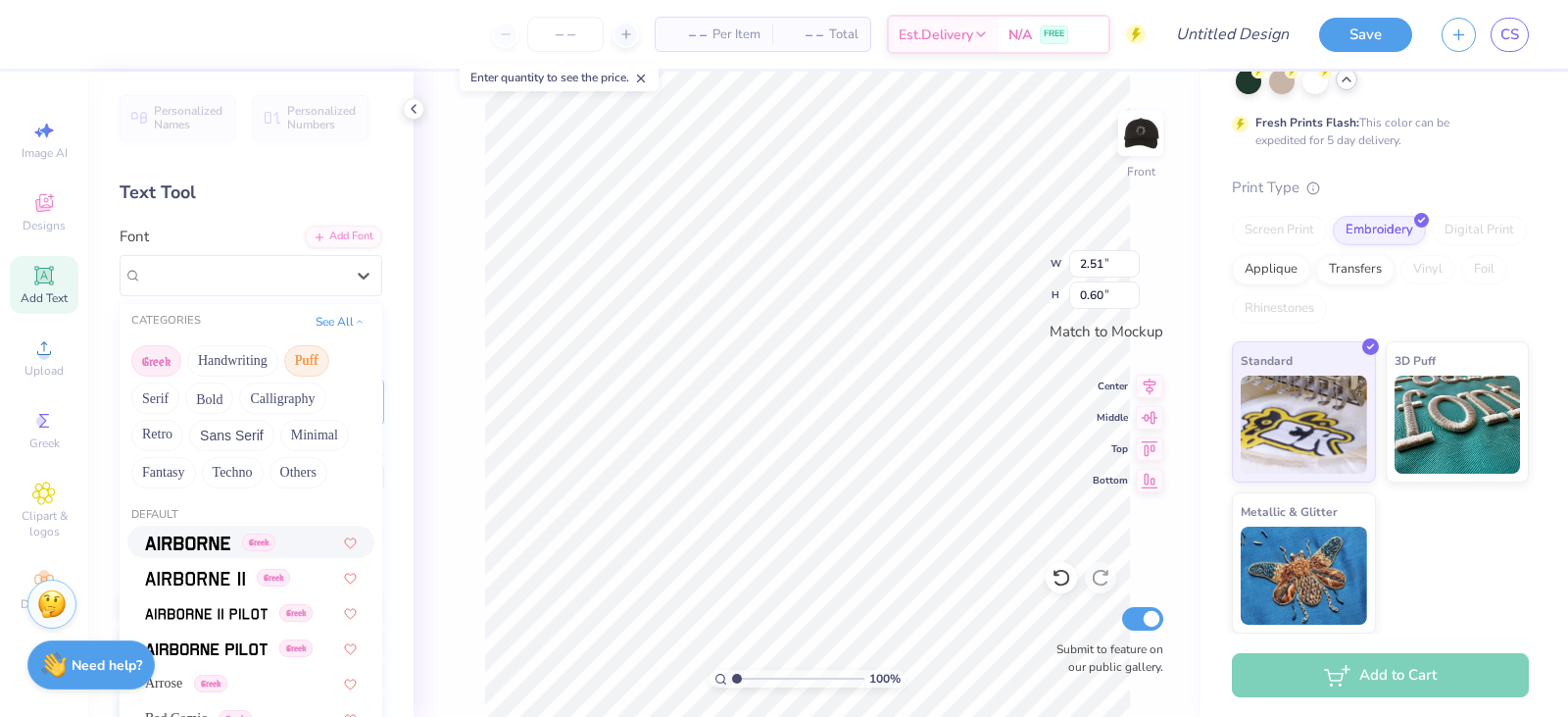
click at [318, 364] on button "Puff" at bounding box center [306, 360] width 45 height 31
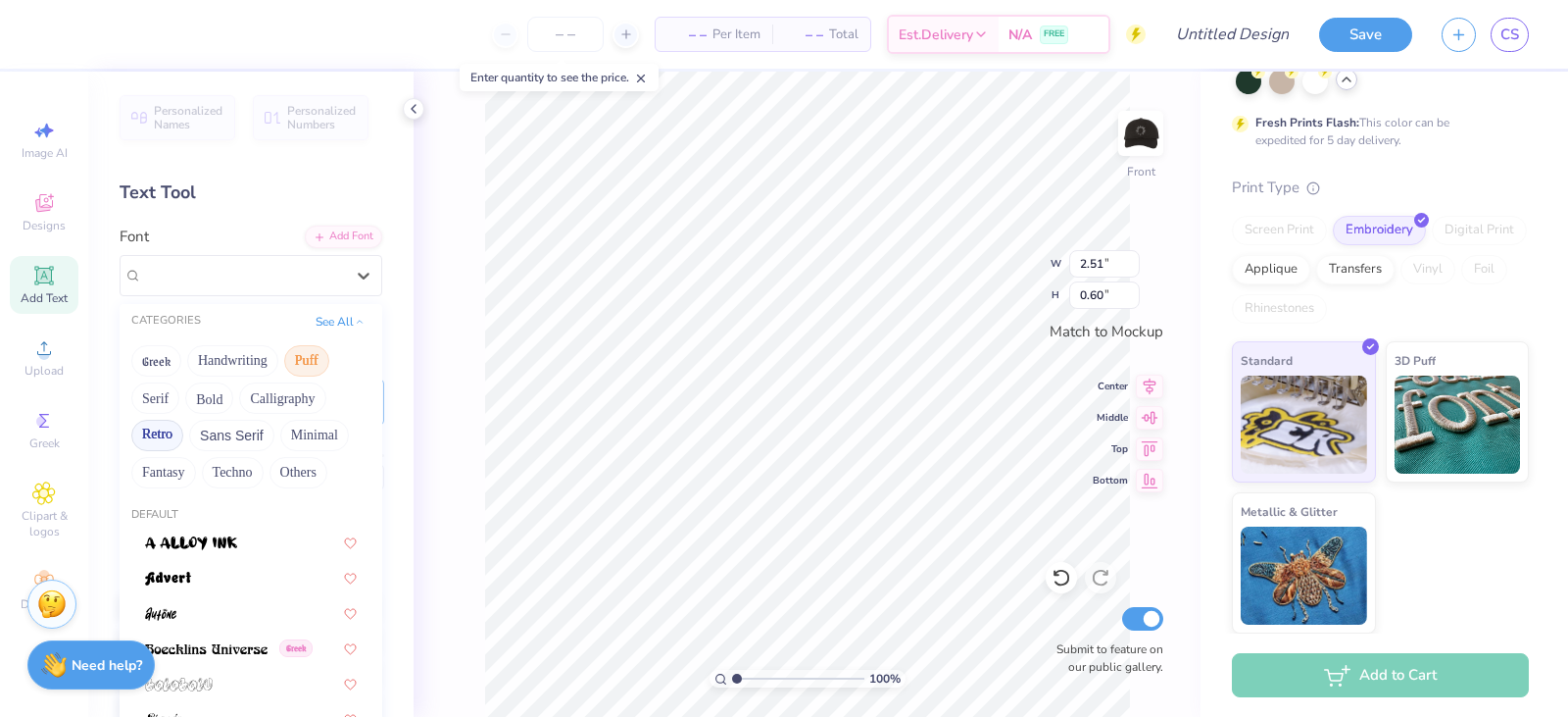
click at [166, 436] on button "Retro" at bounding box center [158, 434] width 52 height 31
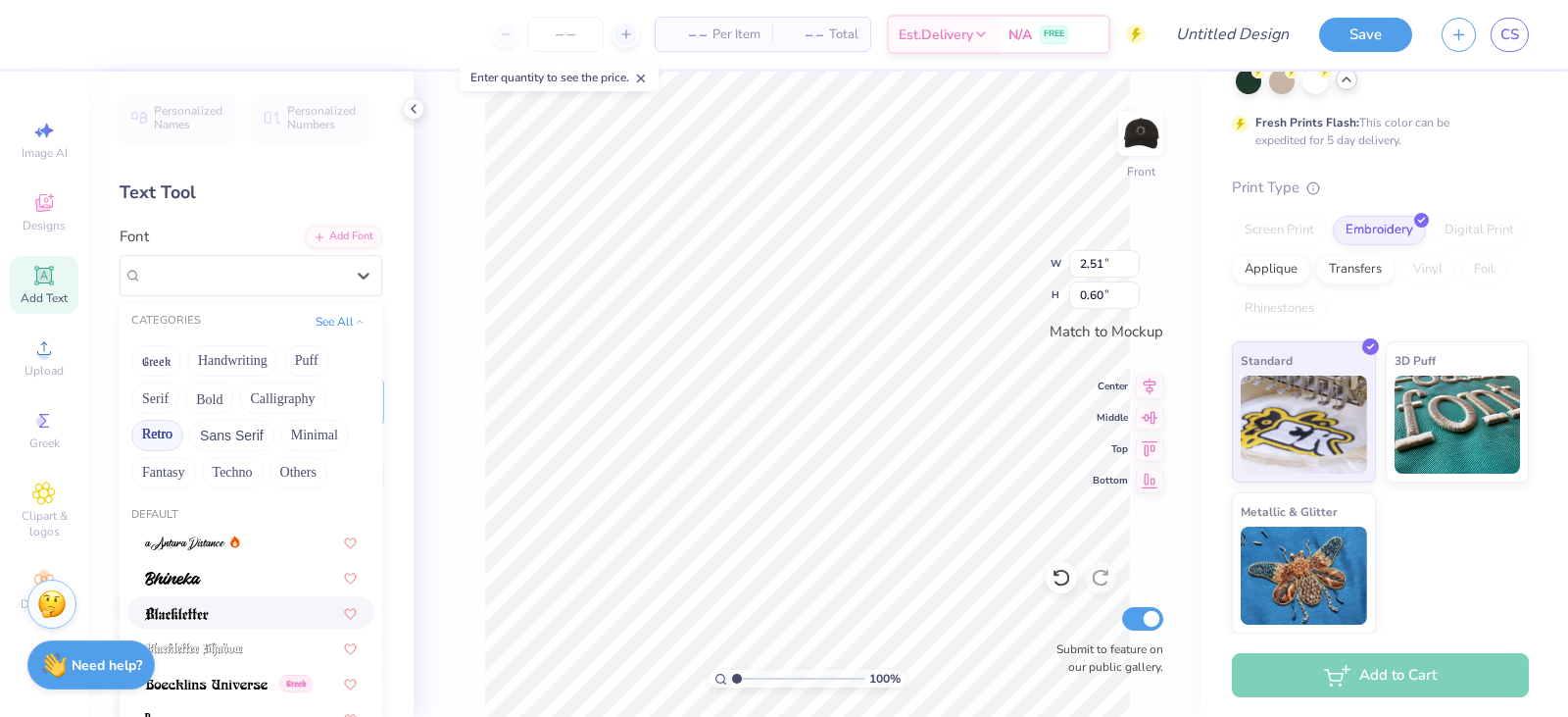
click at [261, 597] on div at bounding box center [251, 612] width 247 height 32
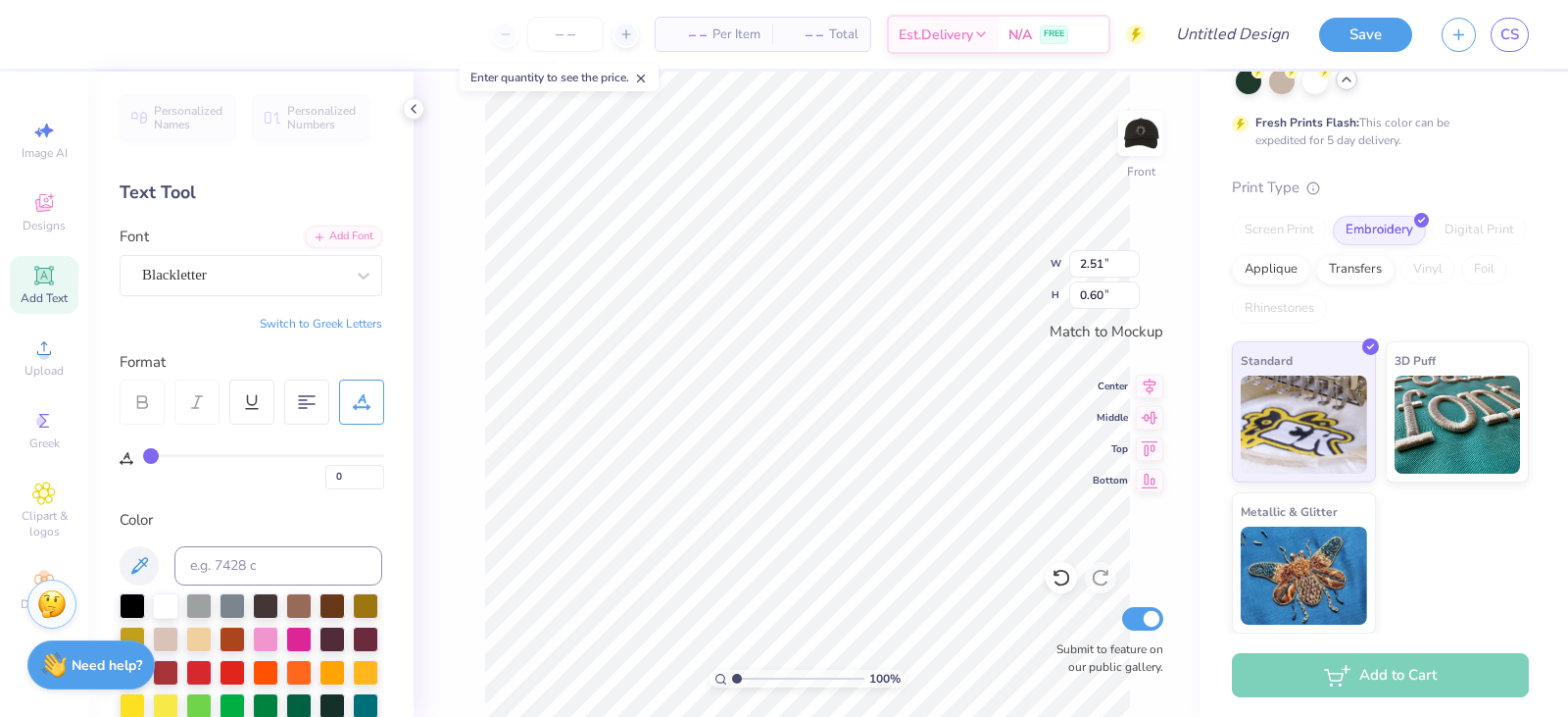
type input "2.88"
type input "0.71"
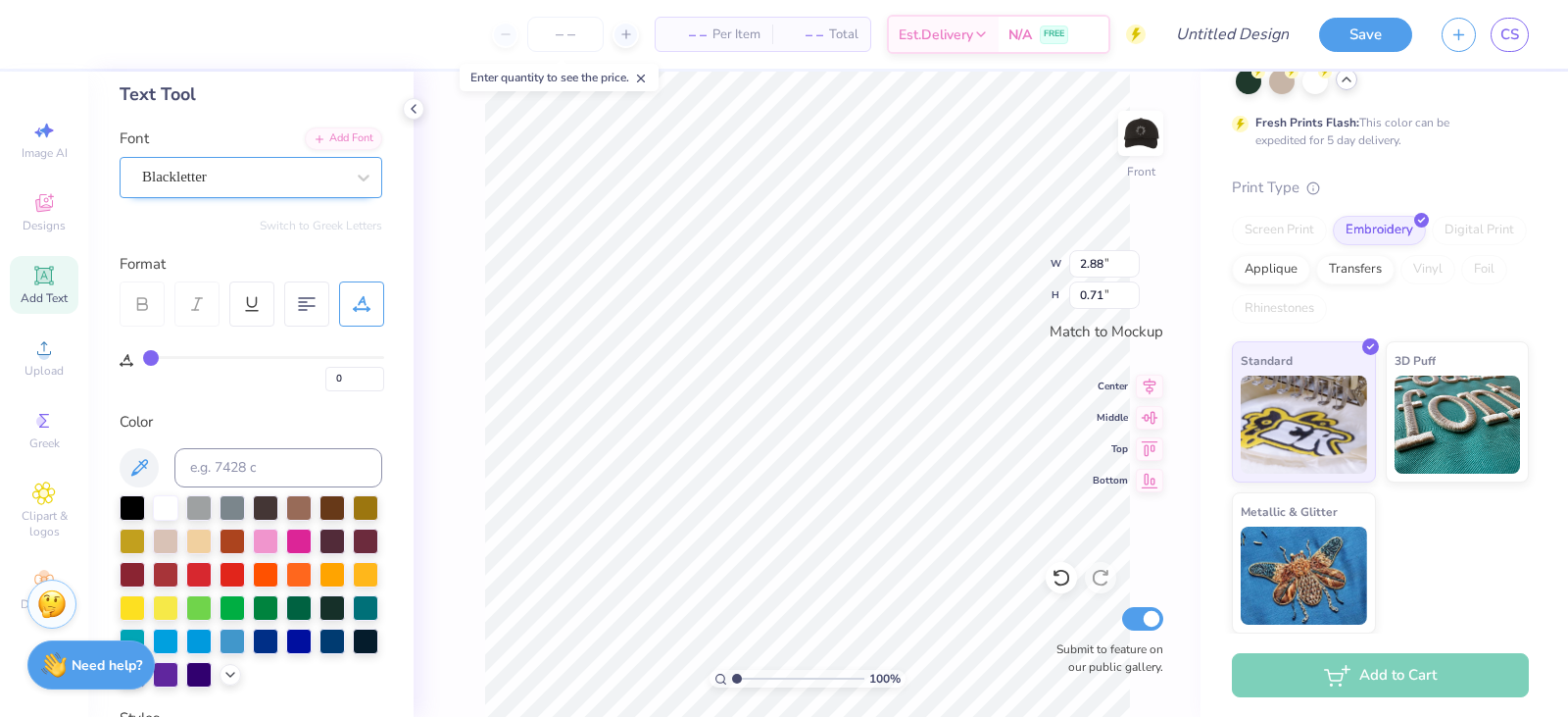
click at [265, 188] on div "Blackletter" at bounding box center [243, 177] width 206 height 30
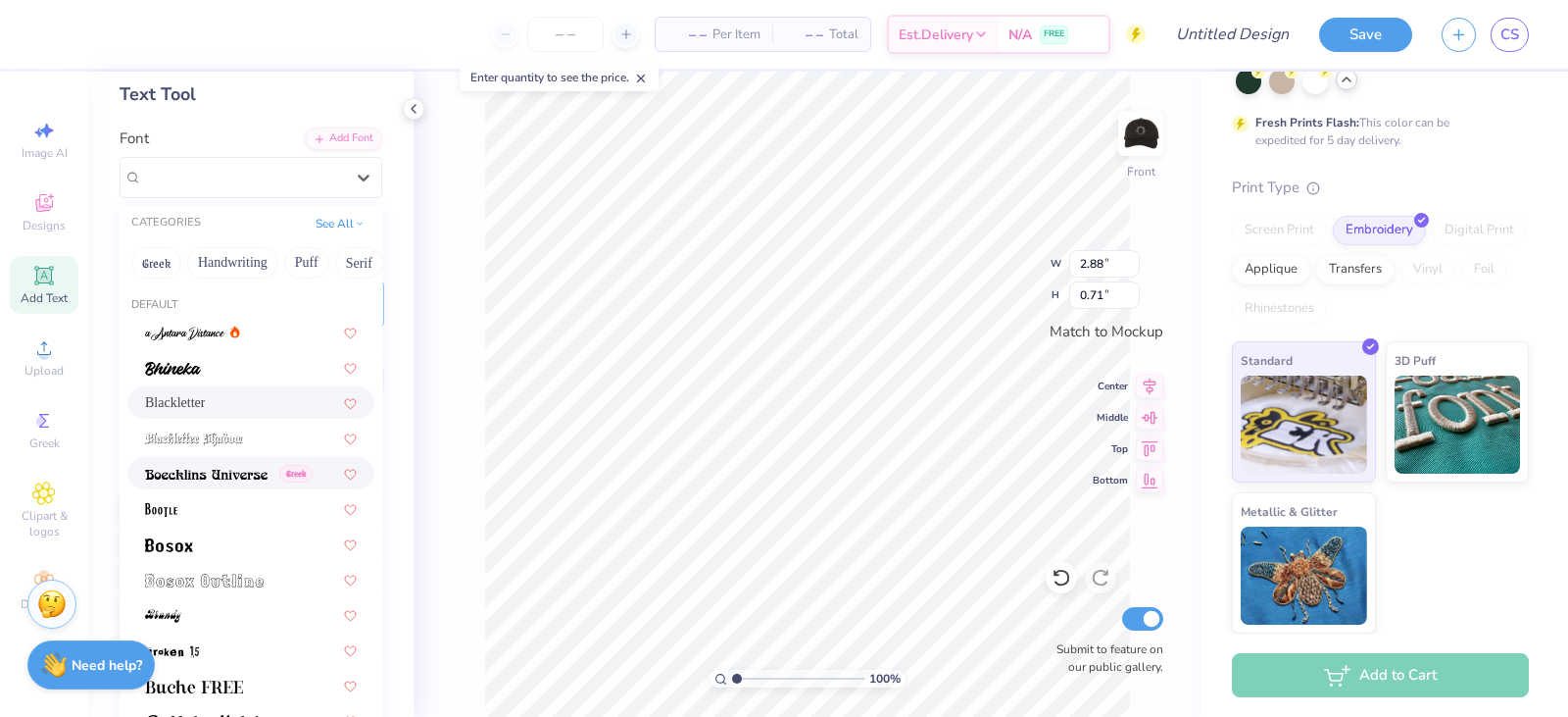
click at [232, 489] on div "Greek" at bounding box center [251, 473] width 247 height 32
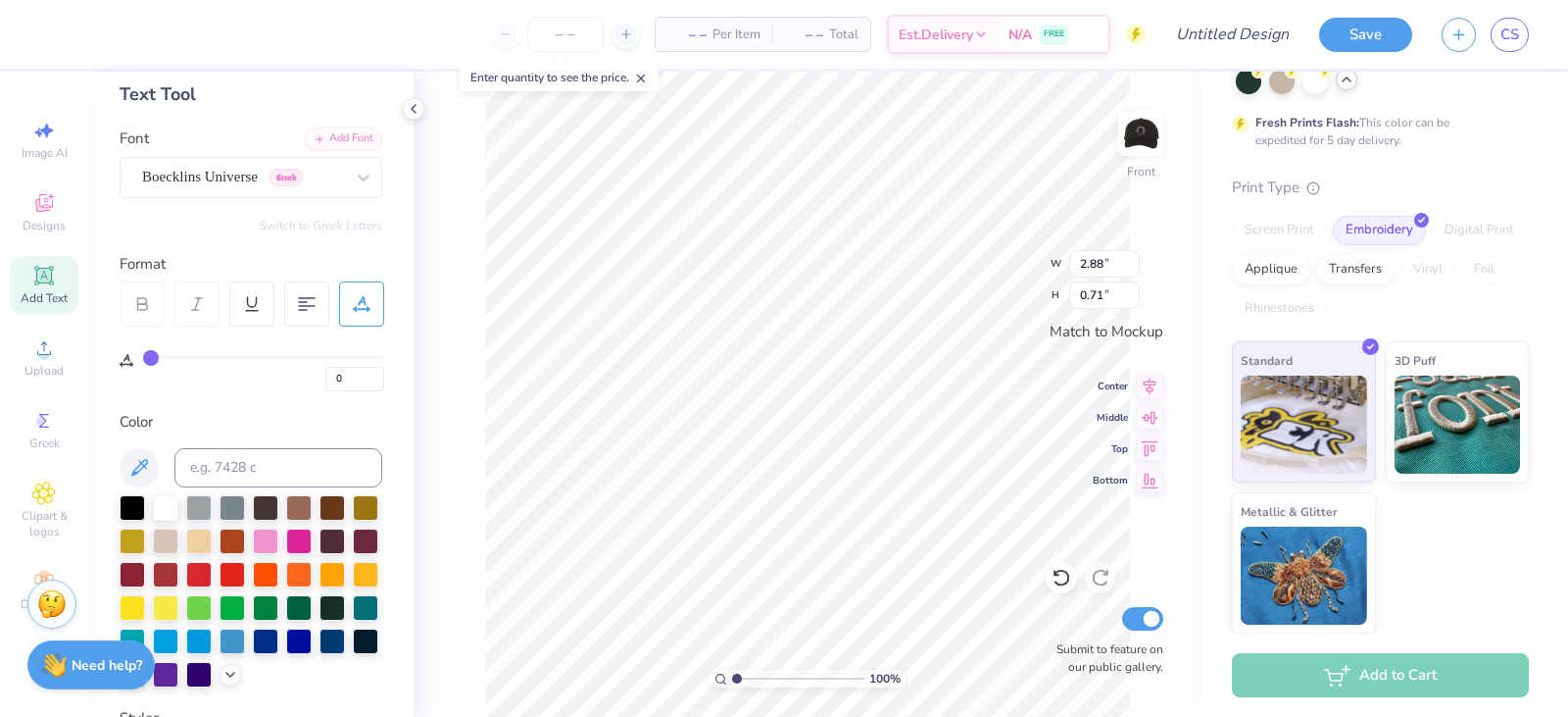
type input "3.06"
type input "0.67"
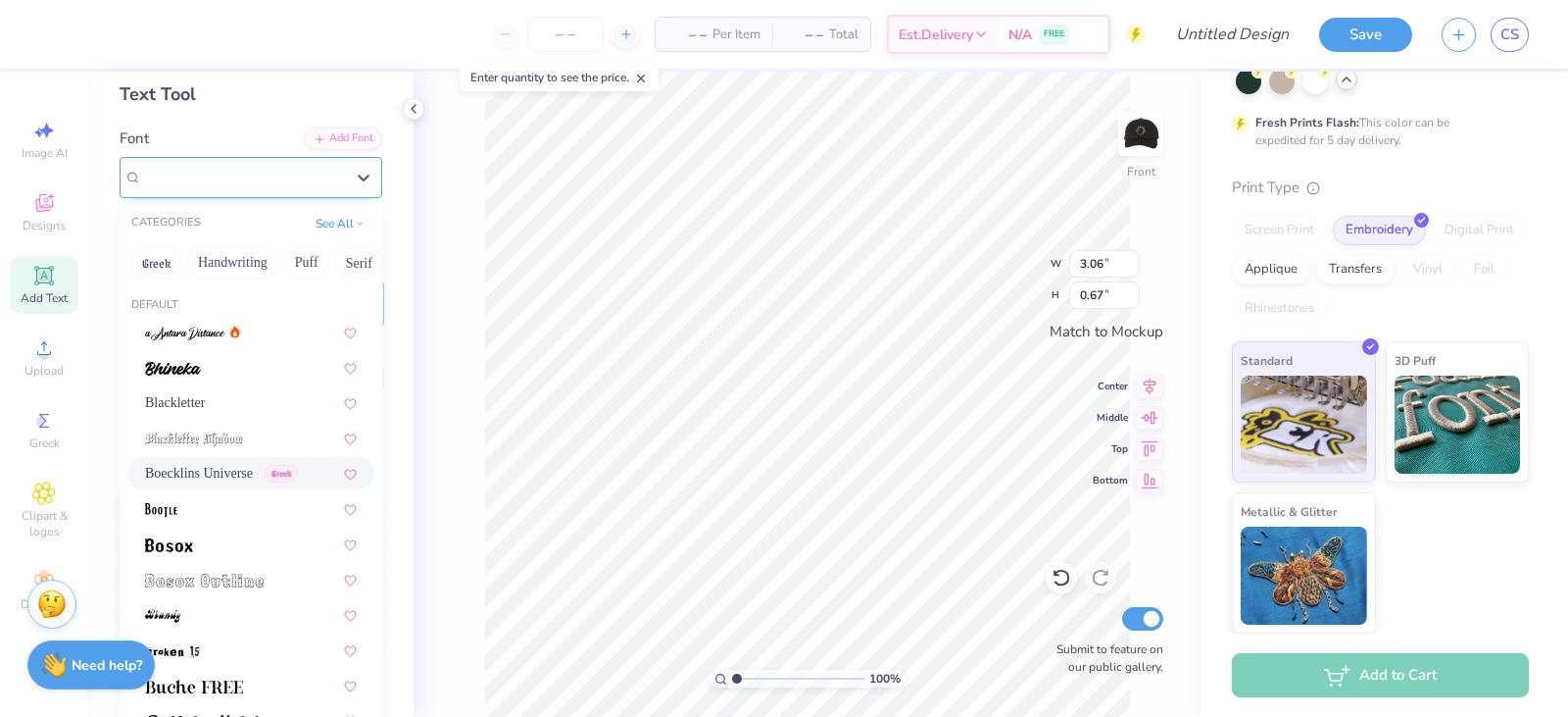
click at [232, 187] on div "Boecklins Universe Greek" at bounding box center [243, 177] width 206 height 30
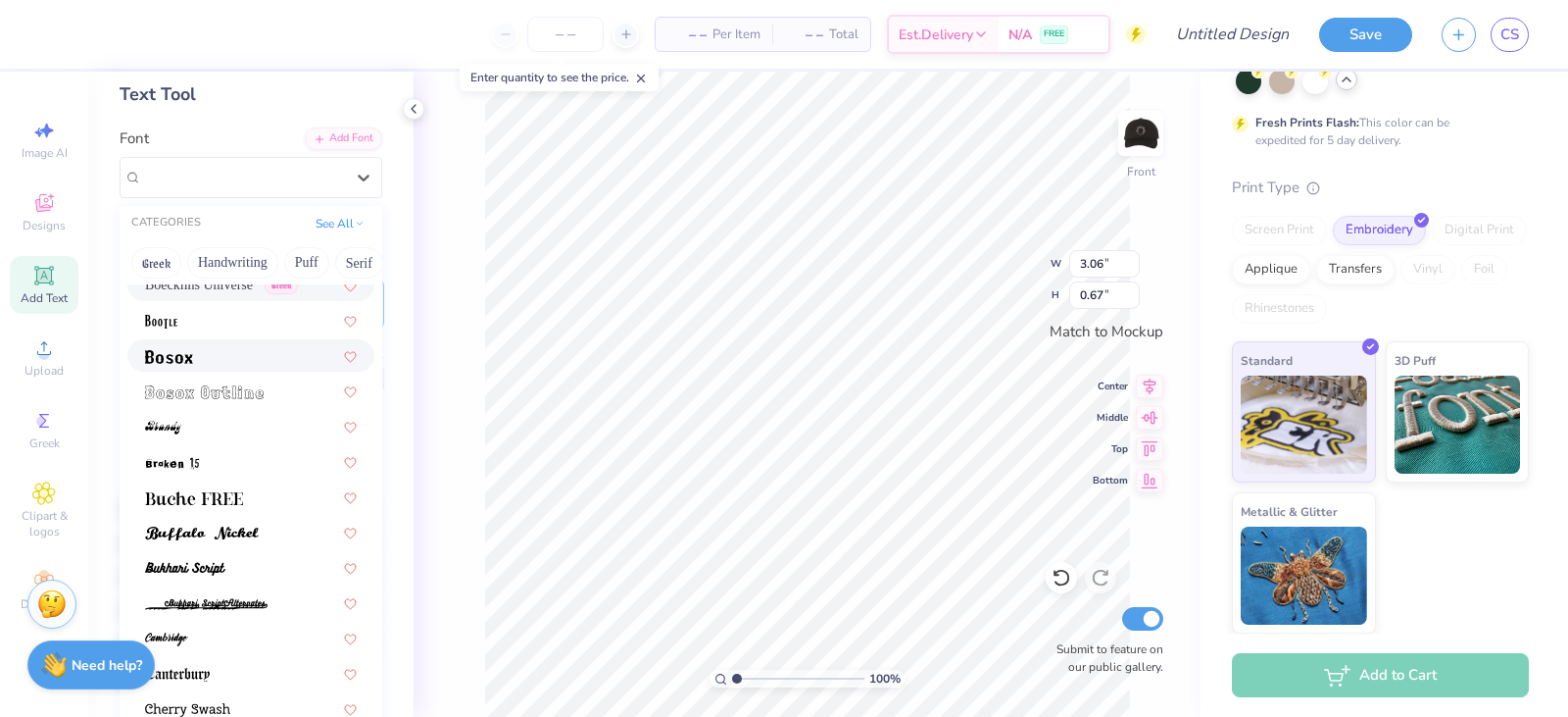
scroll to position [196, 0]
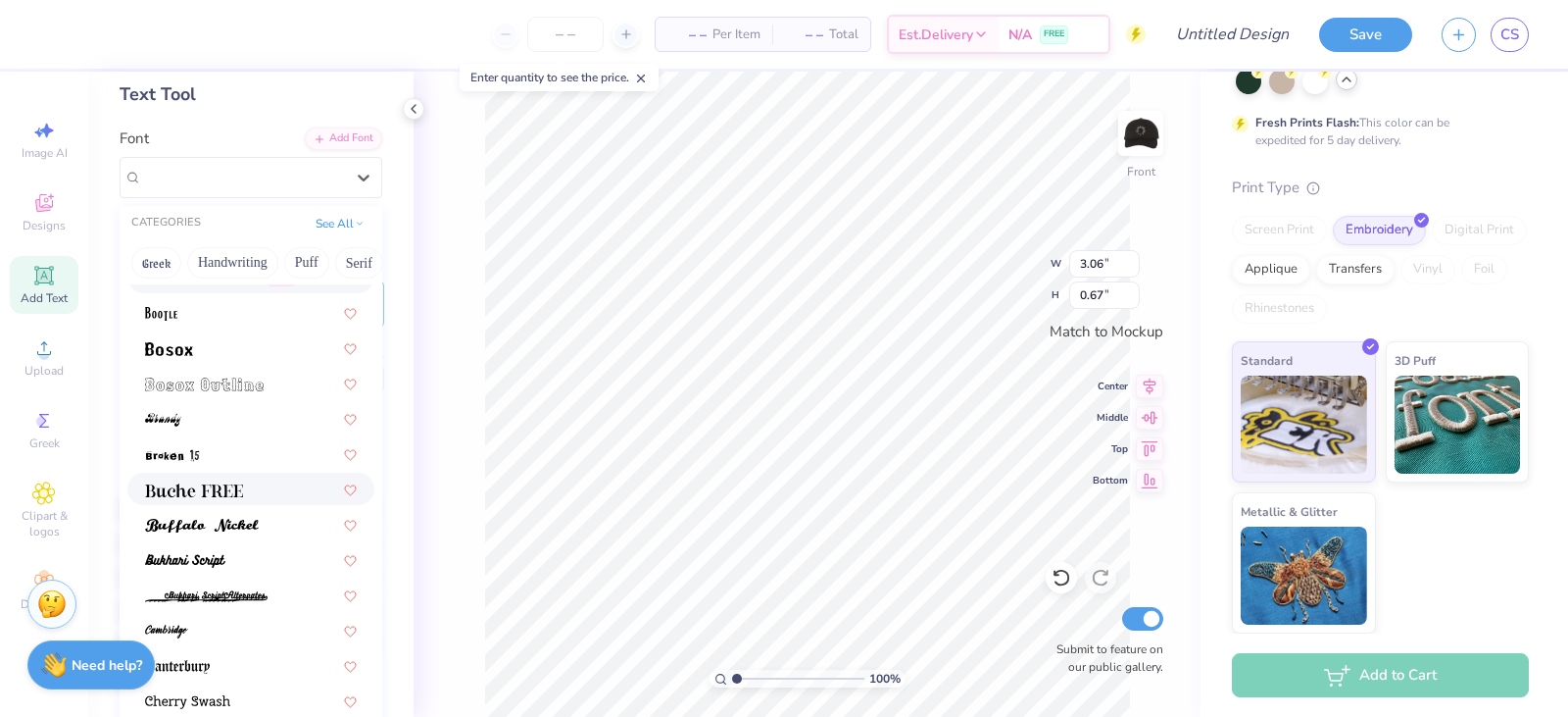
click at [254, 488] on div at bounding box center [251, 488] width 212 height 21
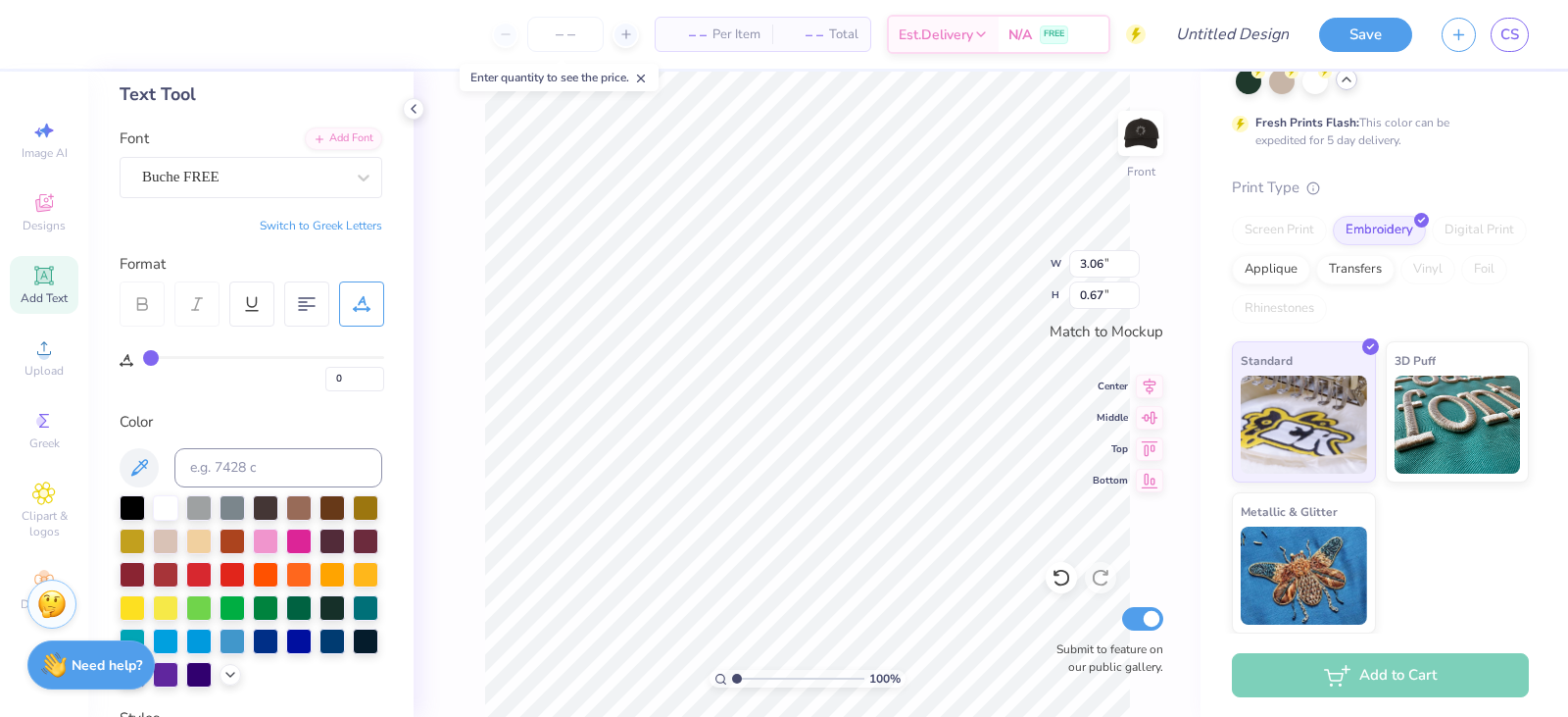
type input "2.76"
type input "0.63"
click at [204, 182] on div "Buche FREE" at bounding box center [243, 177] width 206 height 30
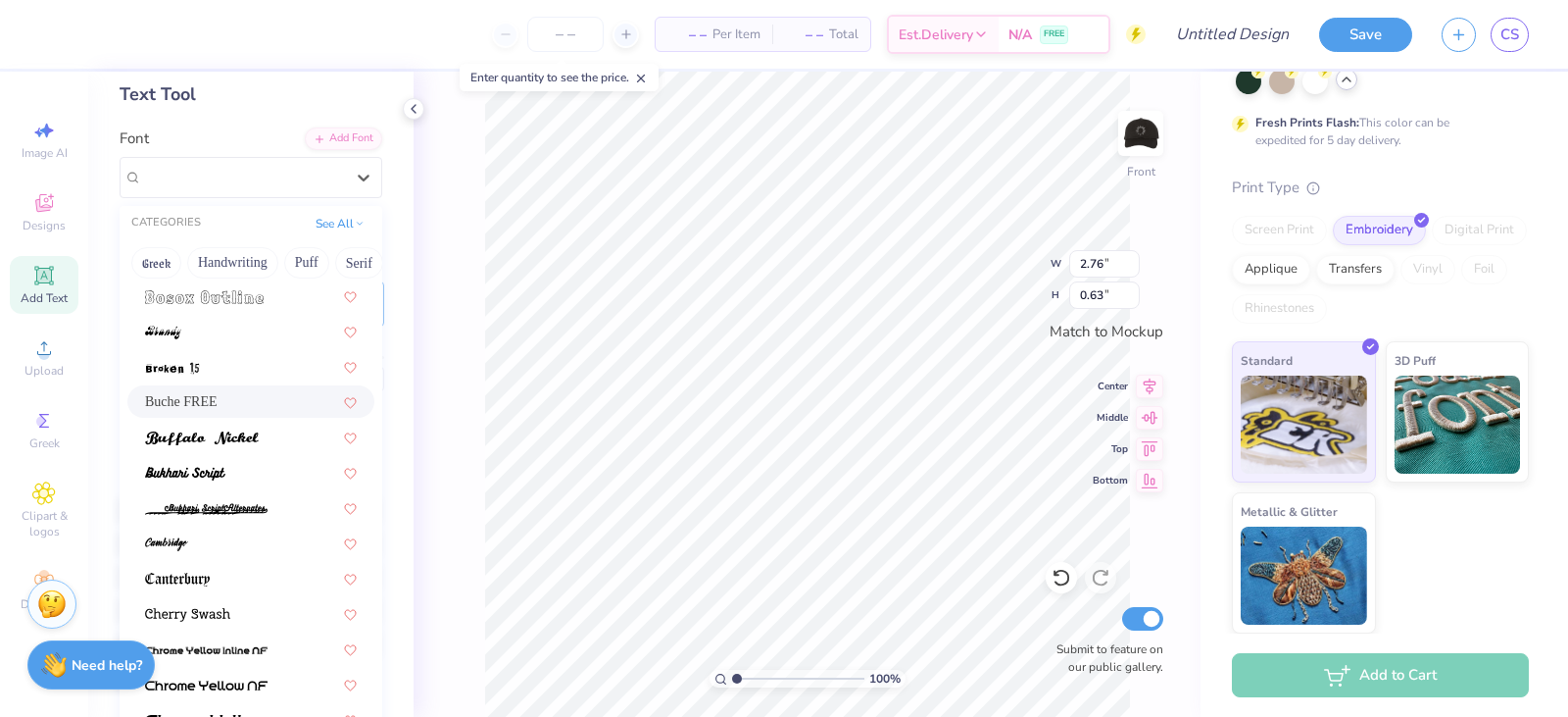
scroll to position [295, 0]
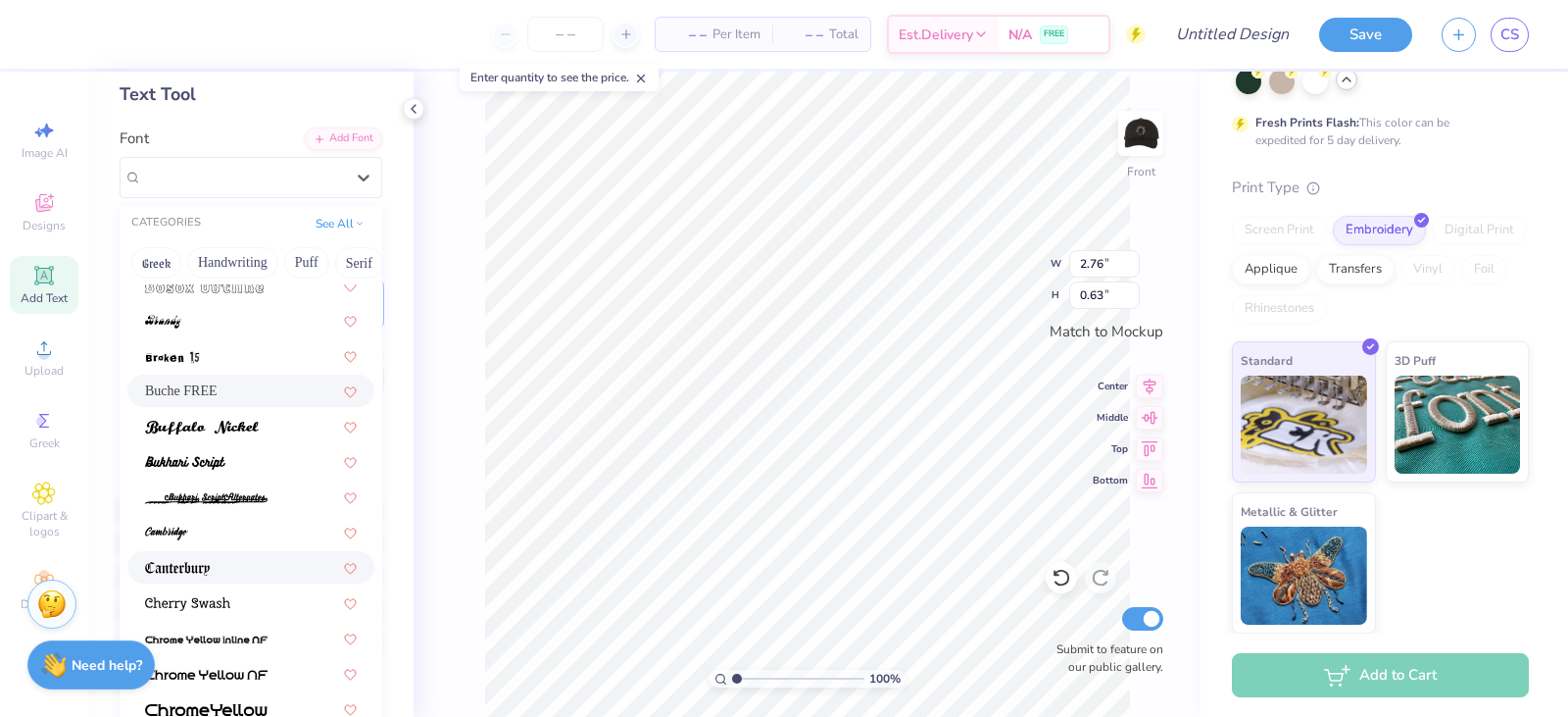
click at [242, 564] on div at bounding box center [251, 567] width 212 height 21
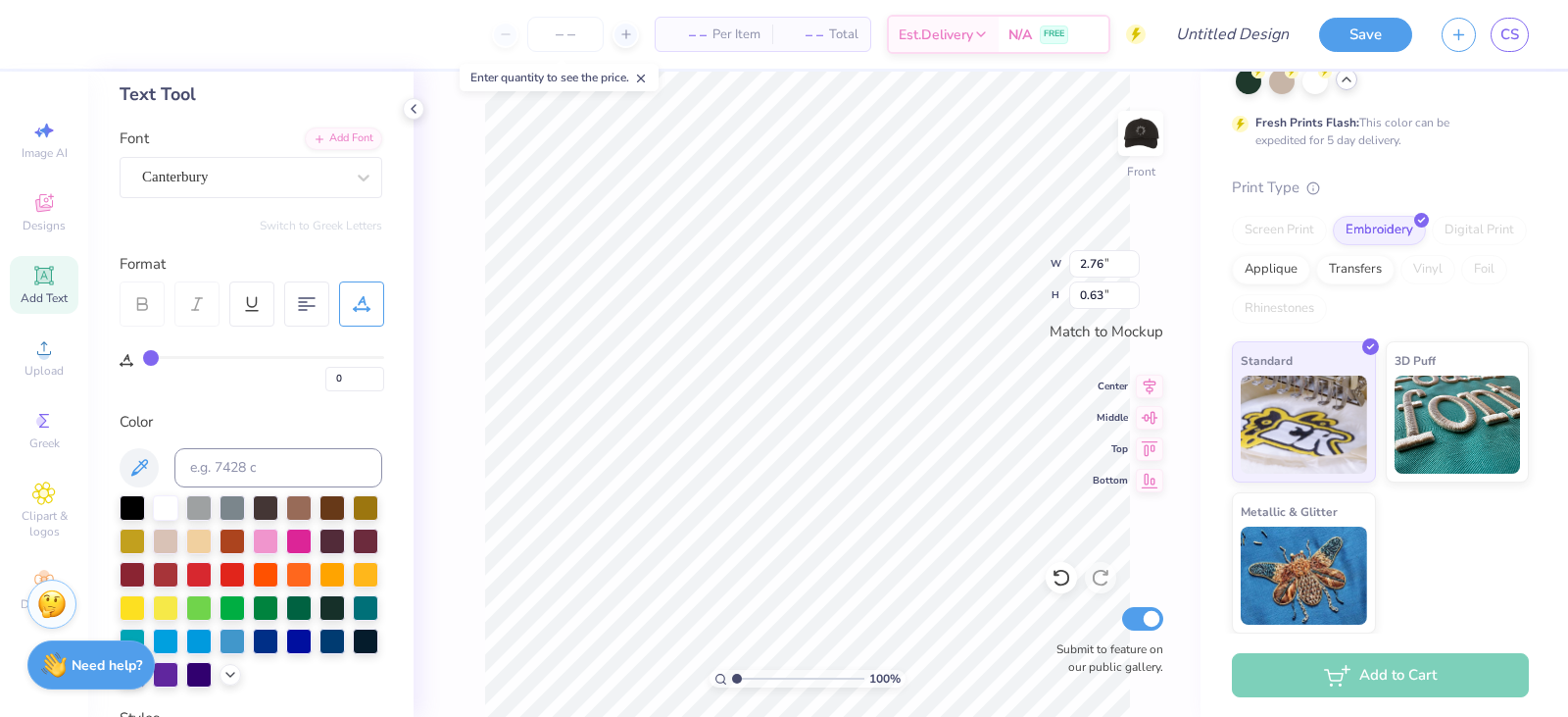
type input "3.16"
type input "0.67"
click at [240, 189] on div at bounding box center [243, 177] width 202 height 27
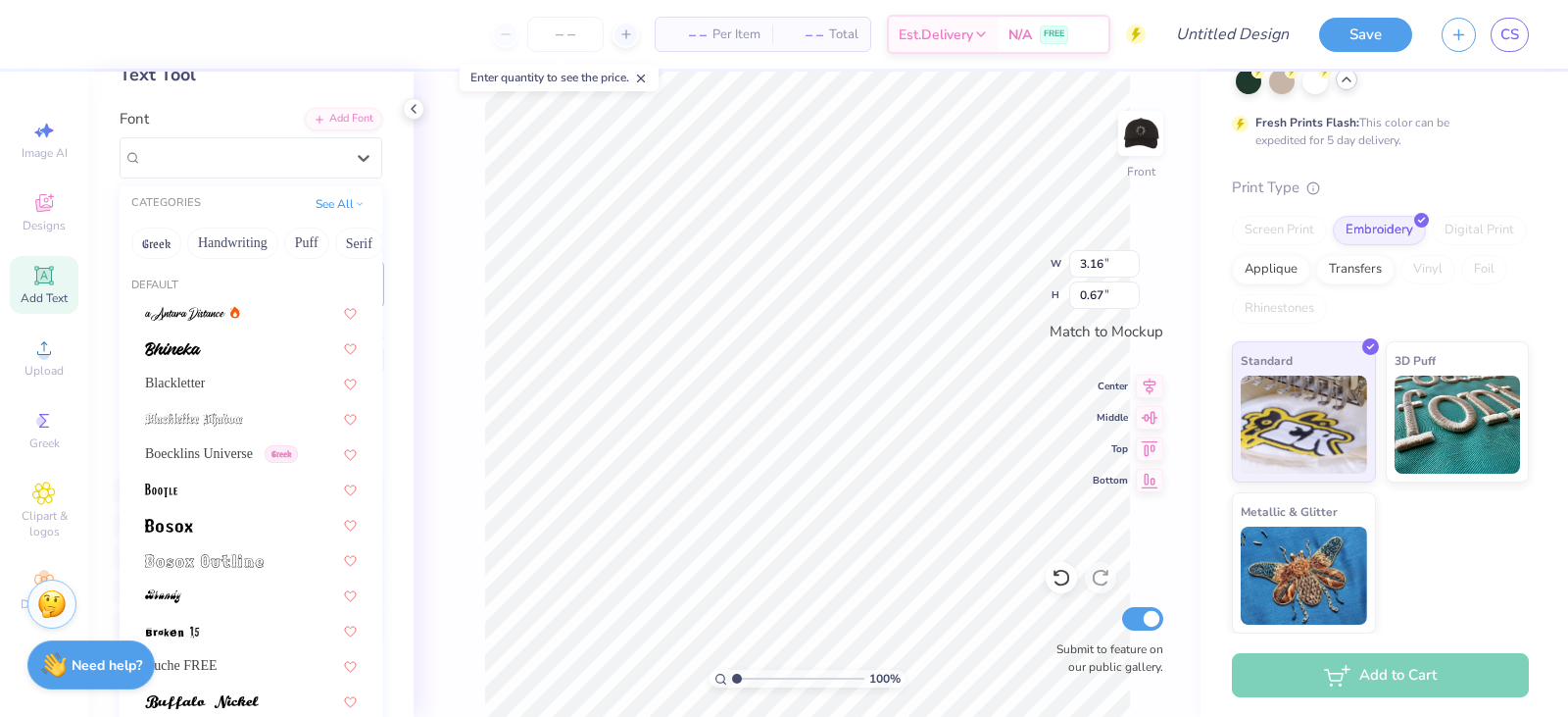
scroll to position [98, 0]
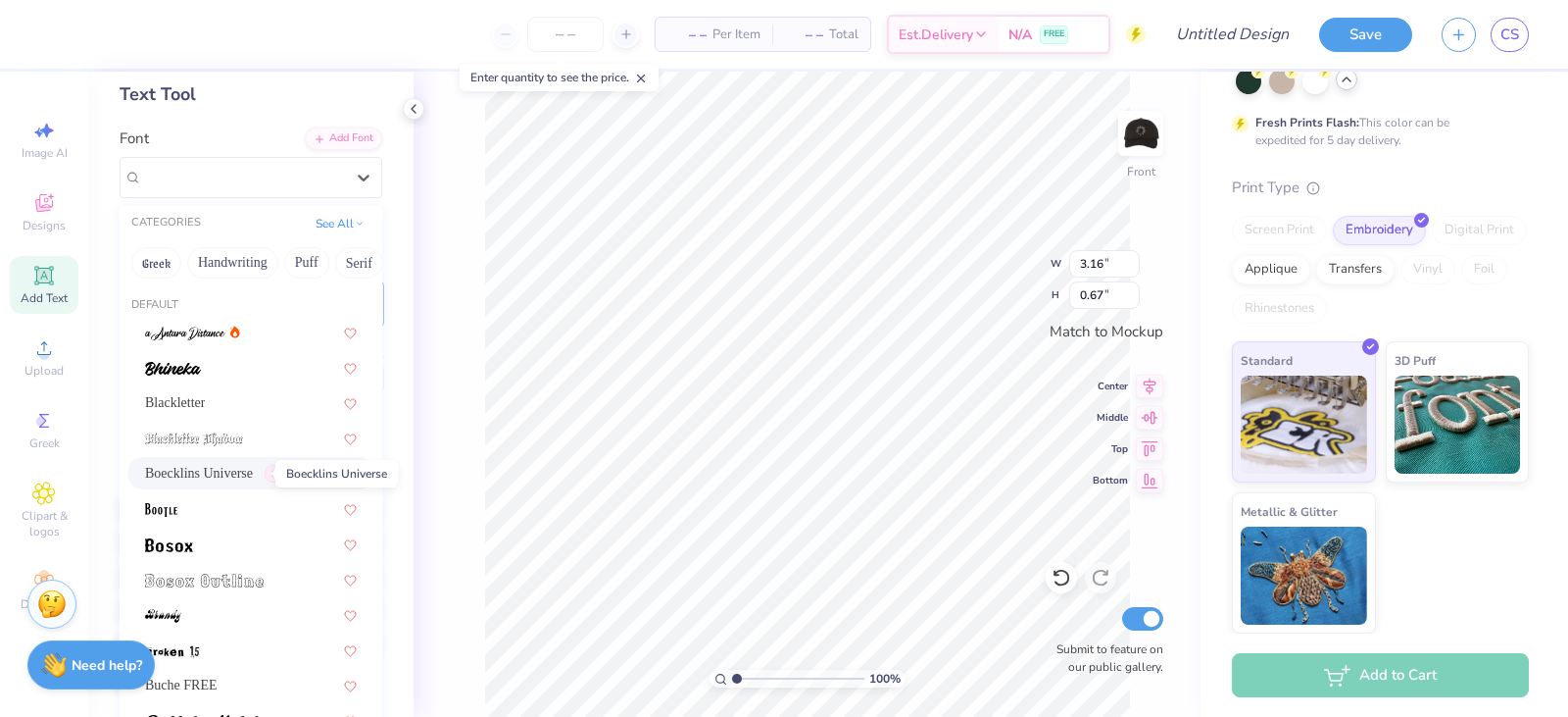
click at [242, 477] on span "Boecklins Universe" at bounding box center [199, 473] width 108 height 21
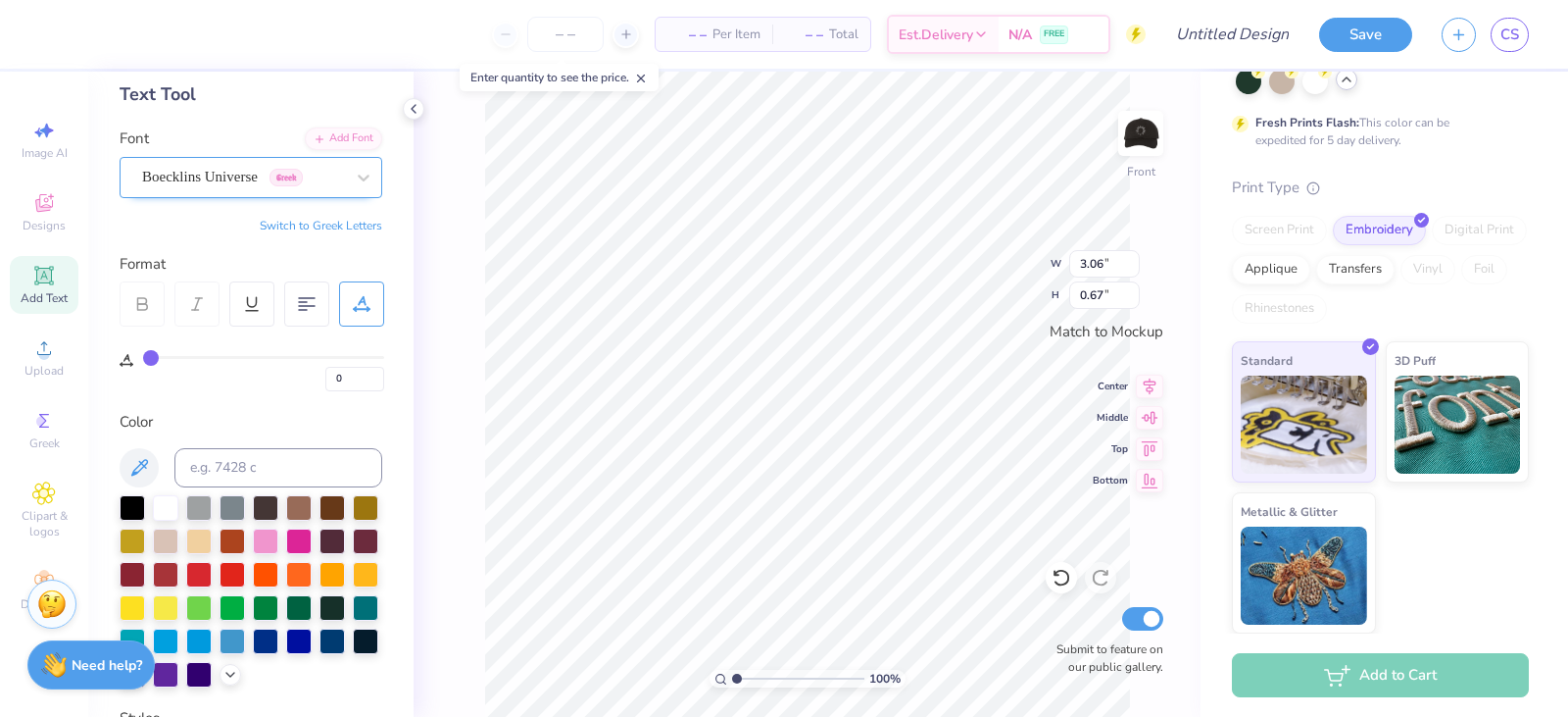
click at [181, 172] on div "Boecklins Universe Greek" at bounding box center [243, 177] width 206 height 30
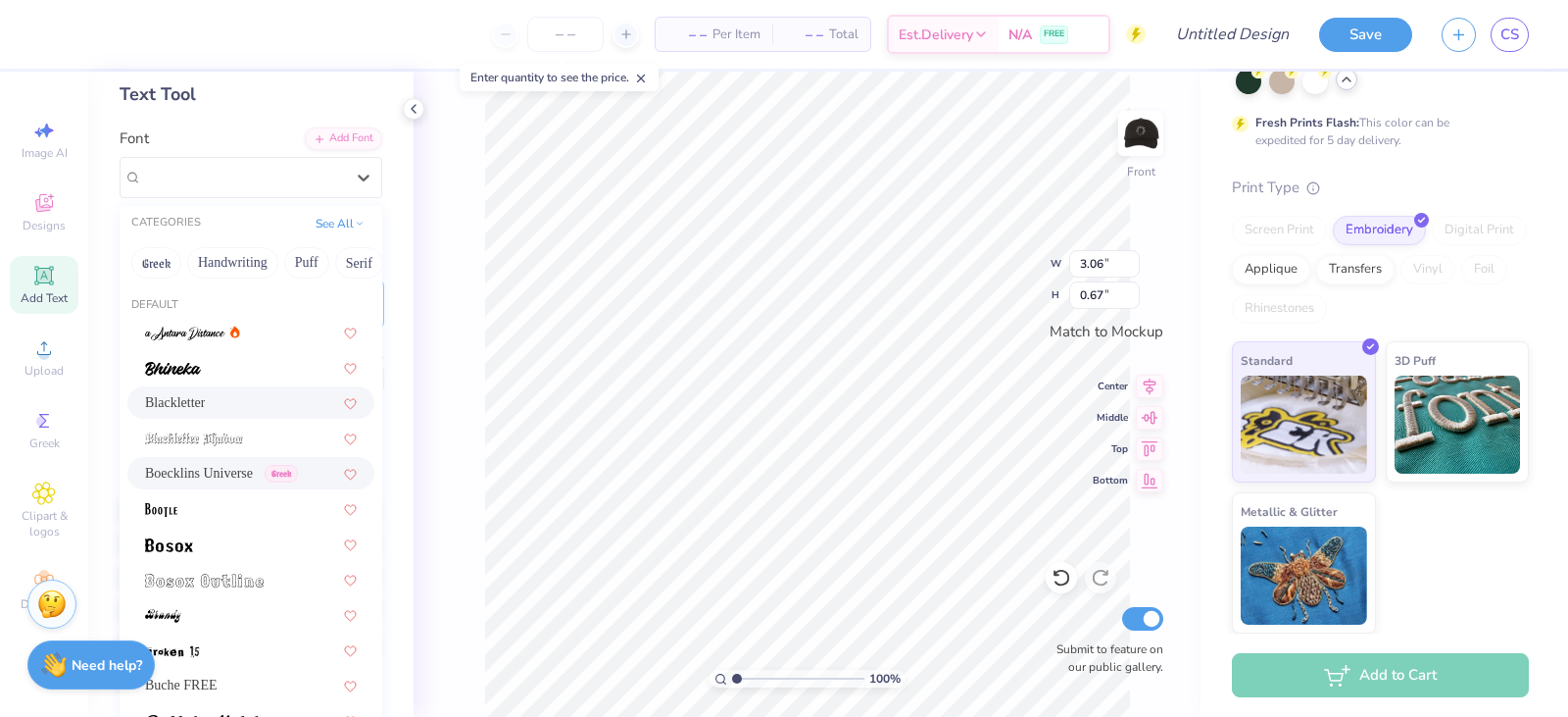
click at [231, 398] on div "Blackletter" at bounding box center [251, 402] width 212 height 21
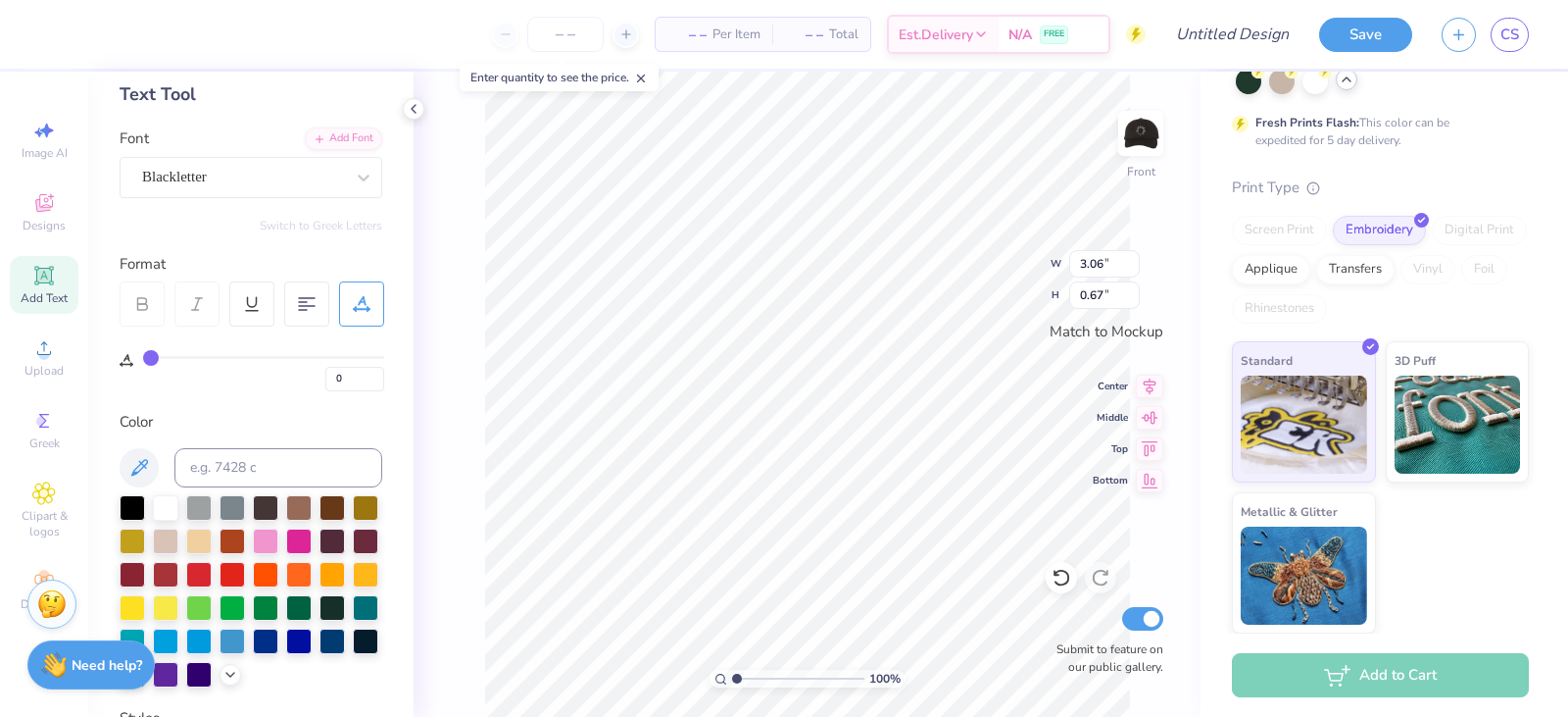
type input "2.88"
type input "0.71"
click at [1160, 122] on img at bounding box center [1141, 133] width 79 height 79
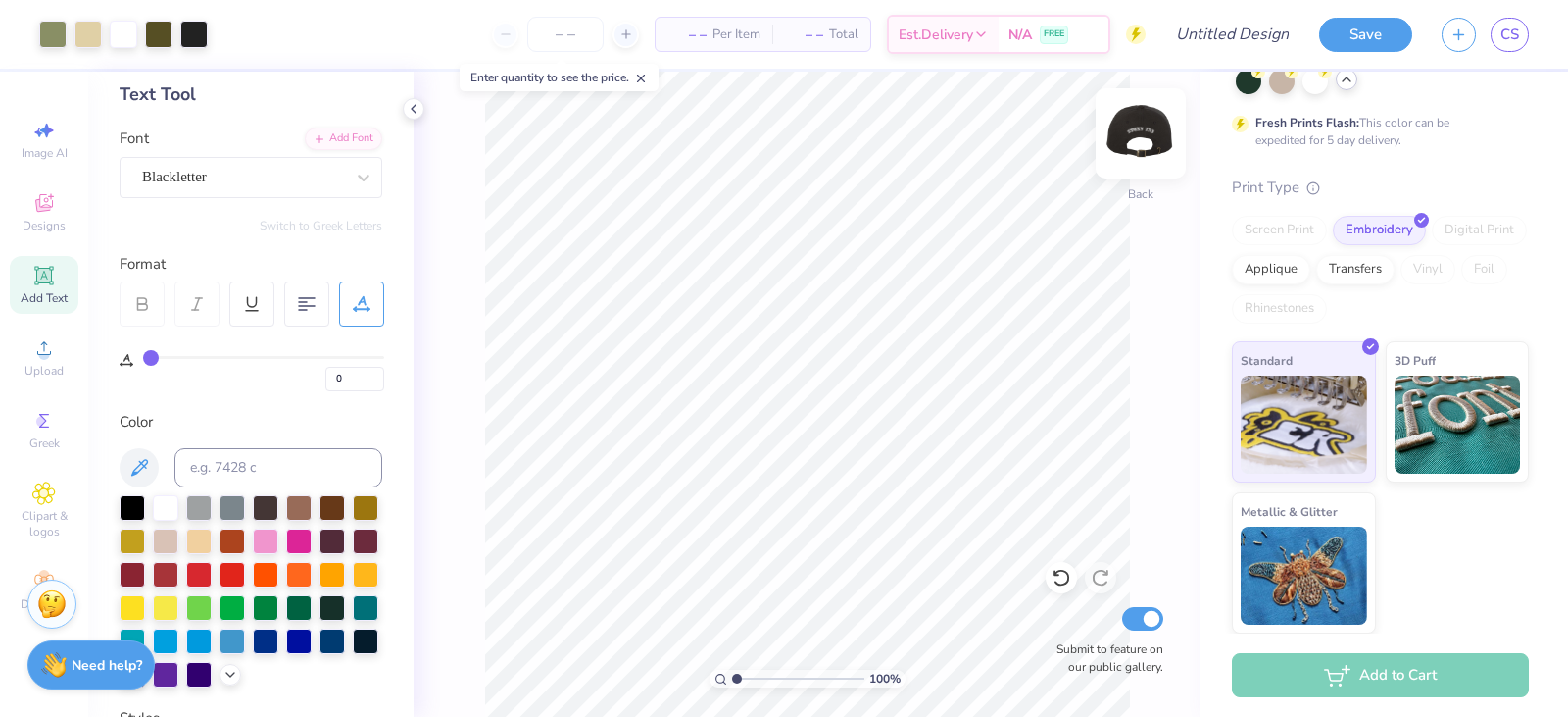
click at [1159, 128] on img at bounding box center [1141, 133] width 79 height 79
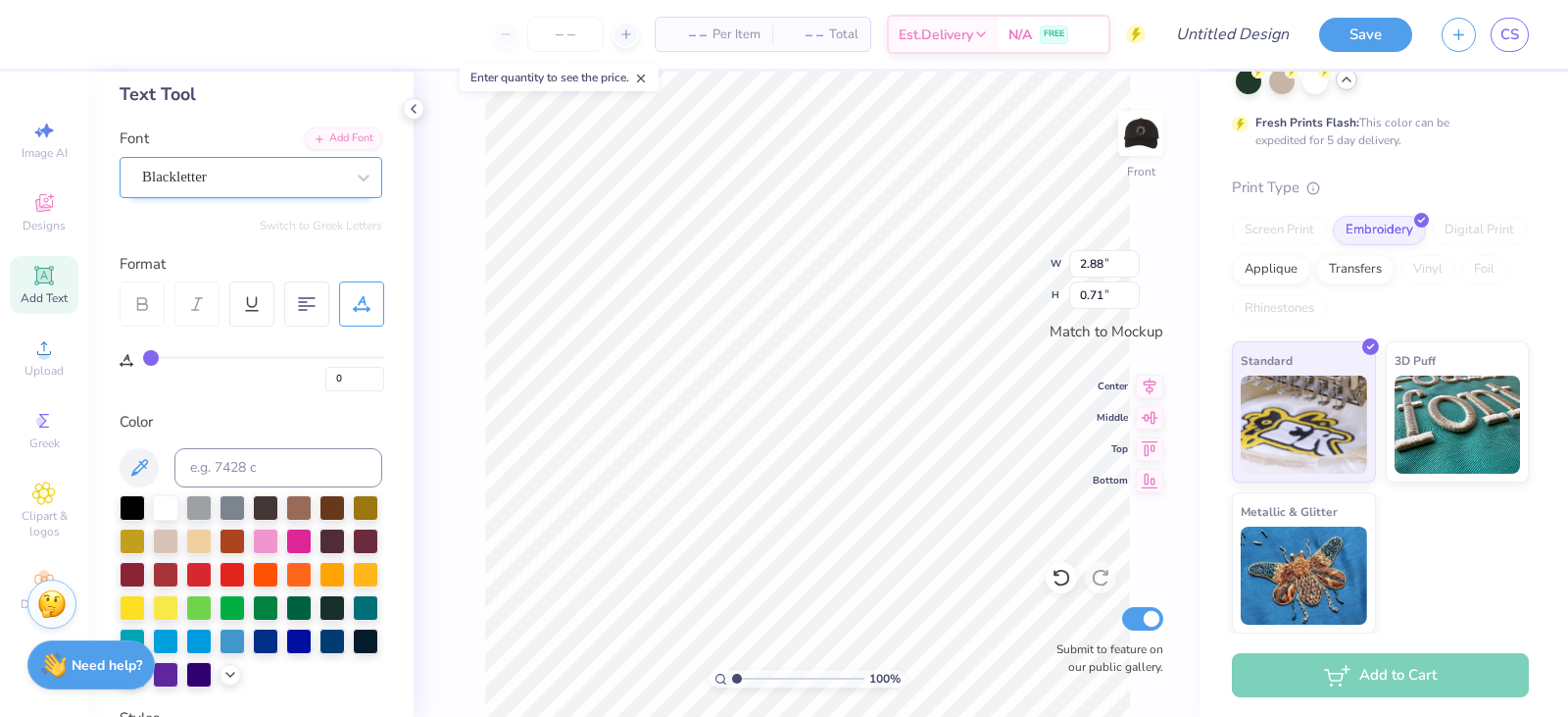
click at [224, 176] on div "Blackletter" at bounding box center [243, 177] width 206 height 30
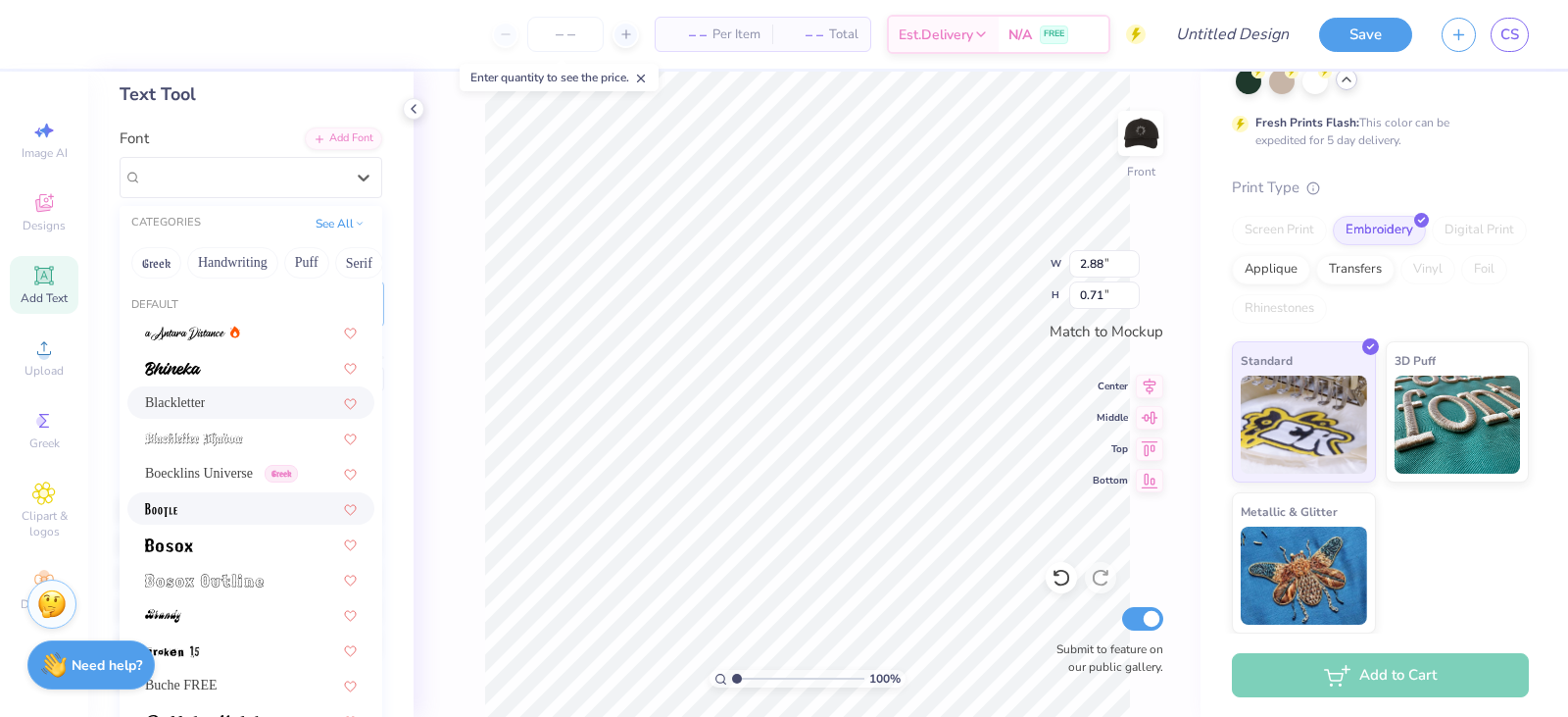
click at [248, 509] on div at bounding box center [251, 508] width 212 height 21
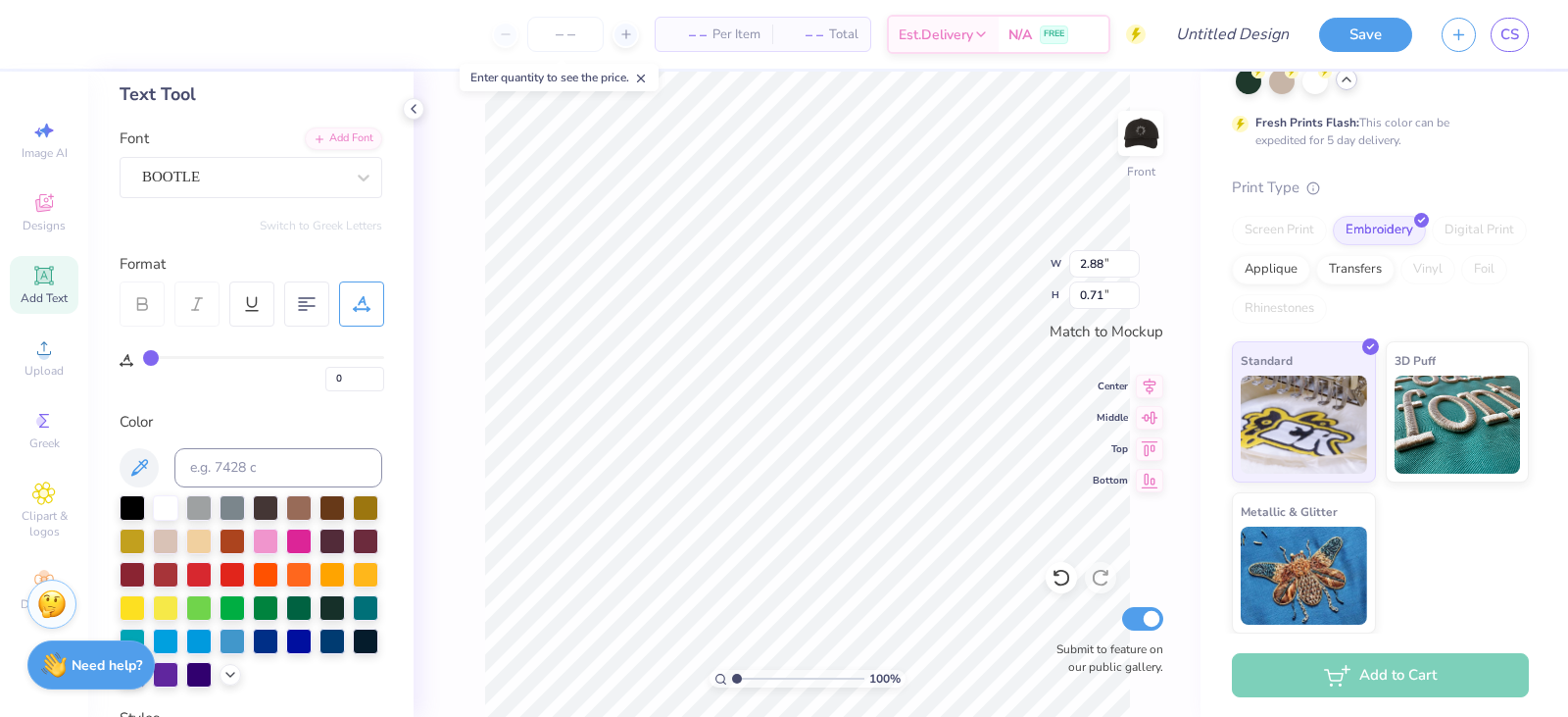
type input "2.48"
type input "0.61"
click at [194, 180] on div "BOOTLE" at bounding box center [243, 177] width 206 height 30
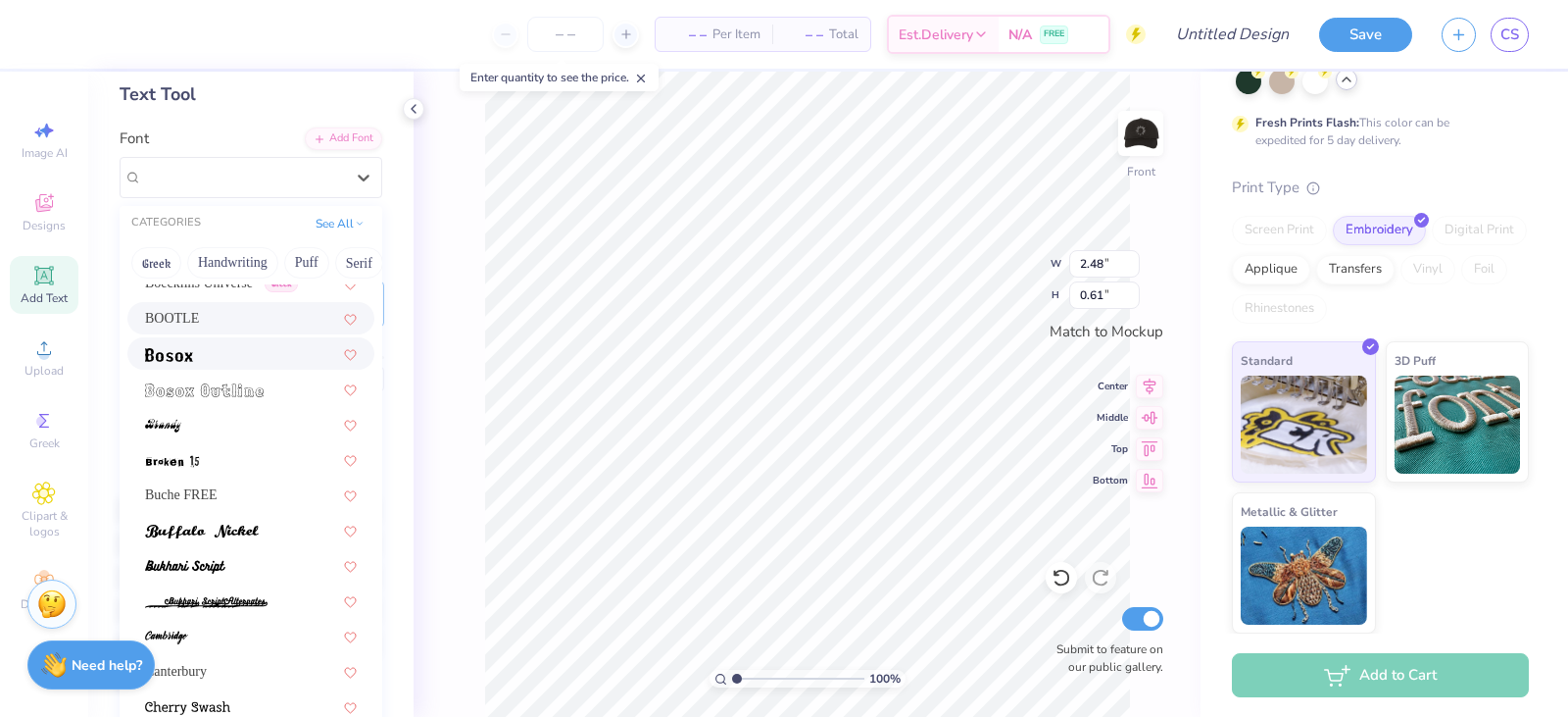
scroll to position [196, 0]
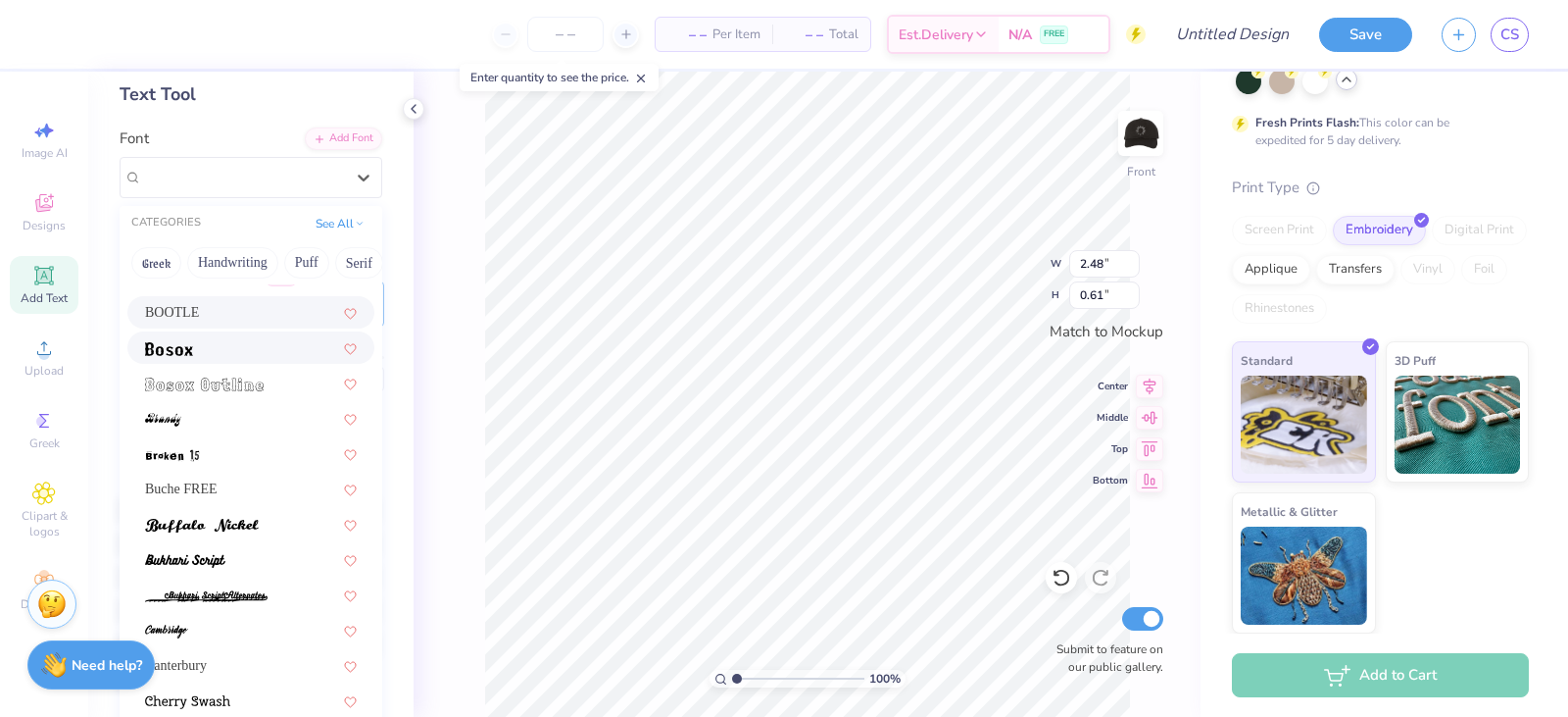
click at [230, 340] on div at bounding box center [251, 348] width 212 height 21
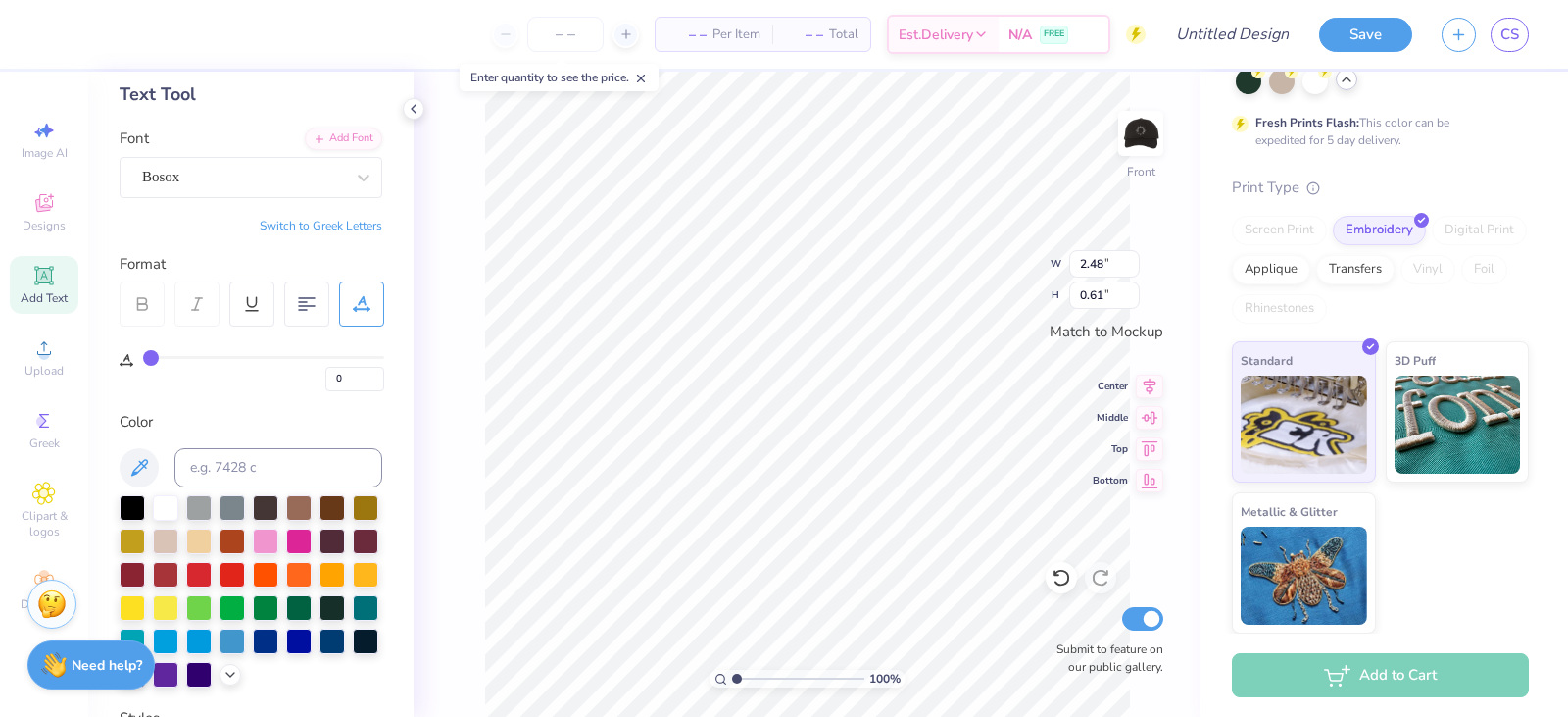
type input "2.00"
type input "0.48"
click at [221, 192] on div "Bosox" at bounding box center [251, 177] width 262 height 41
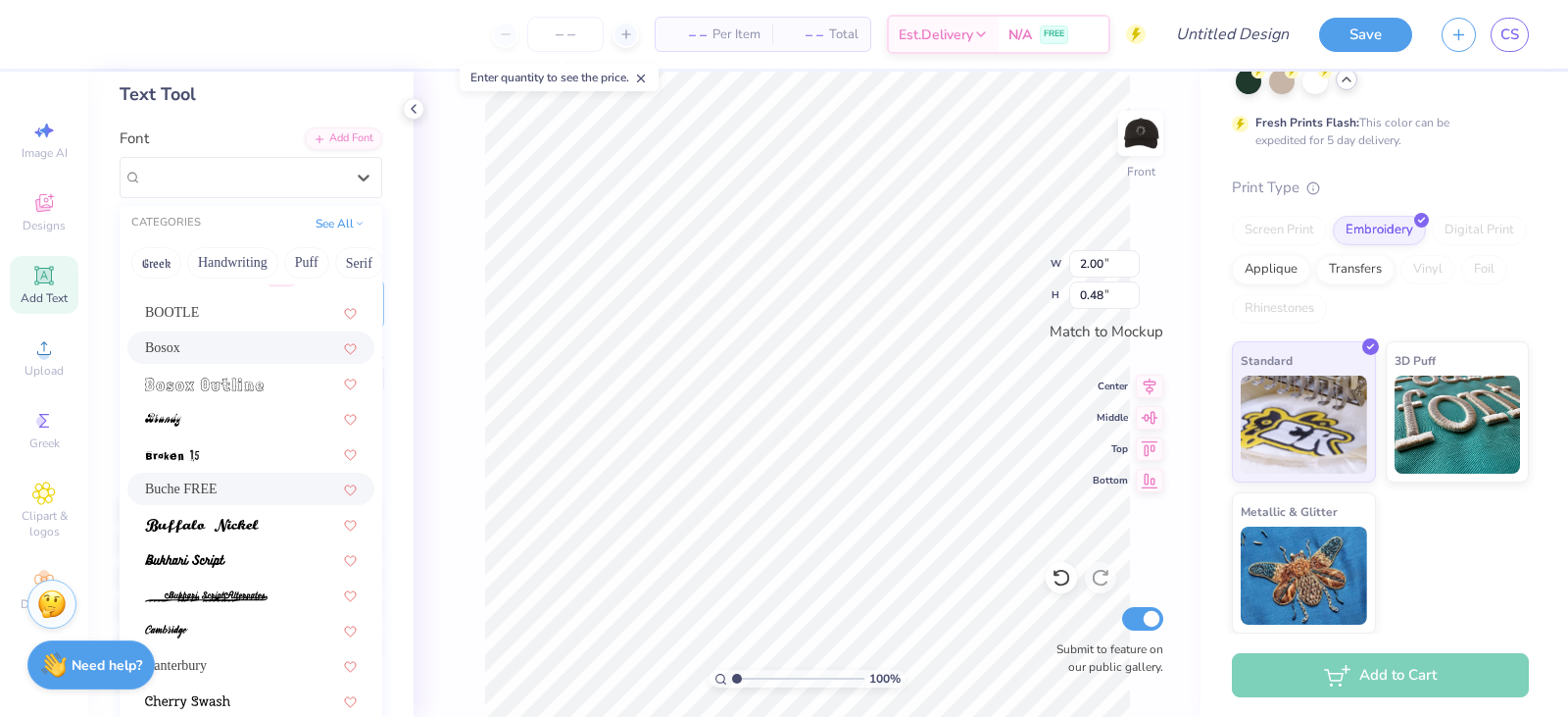
click at [251, 499] on div "Buche FREE" at bounding box center [251, 488] width 212 height 21
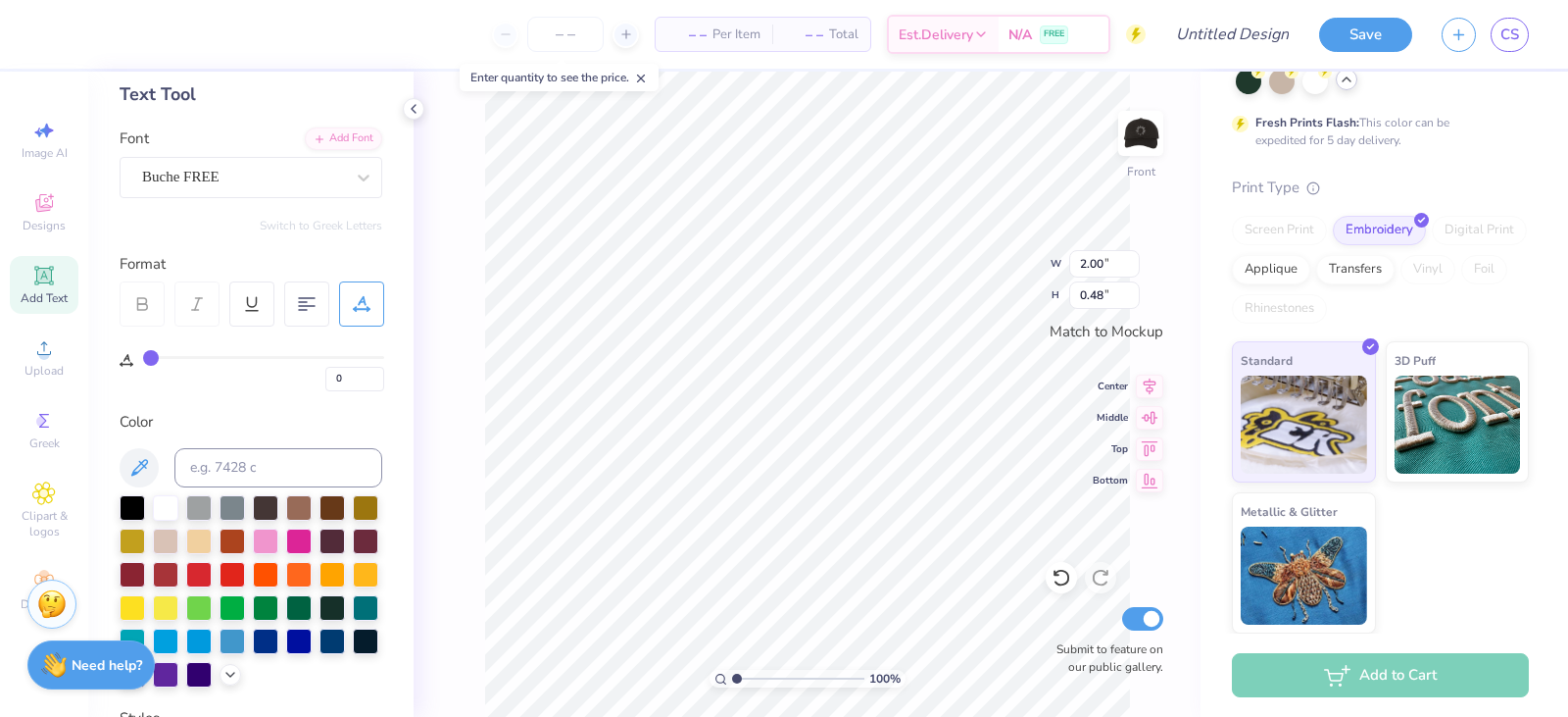
type input "2.76"
type input "0.63"
click at [211, 190] on div at bounding box center [243, 177] width 202 height 27
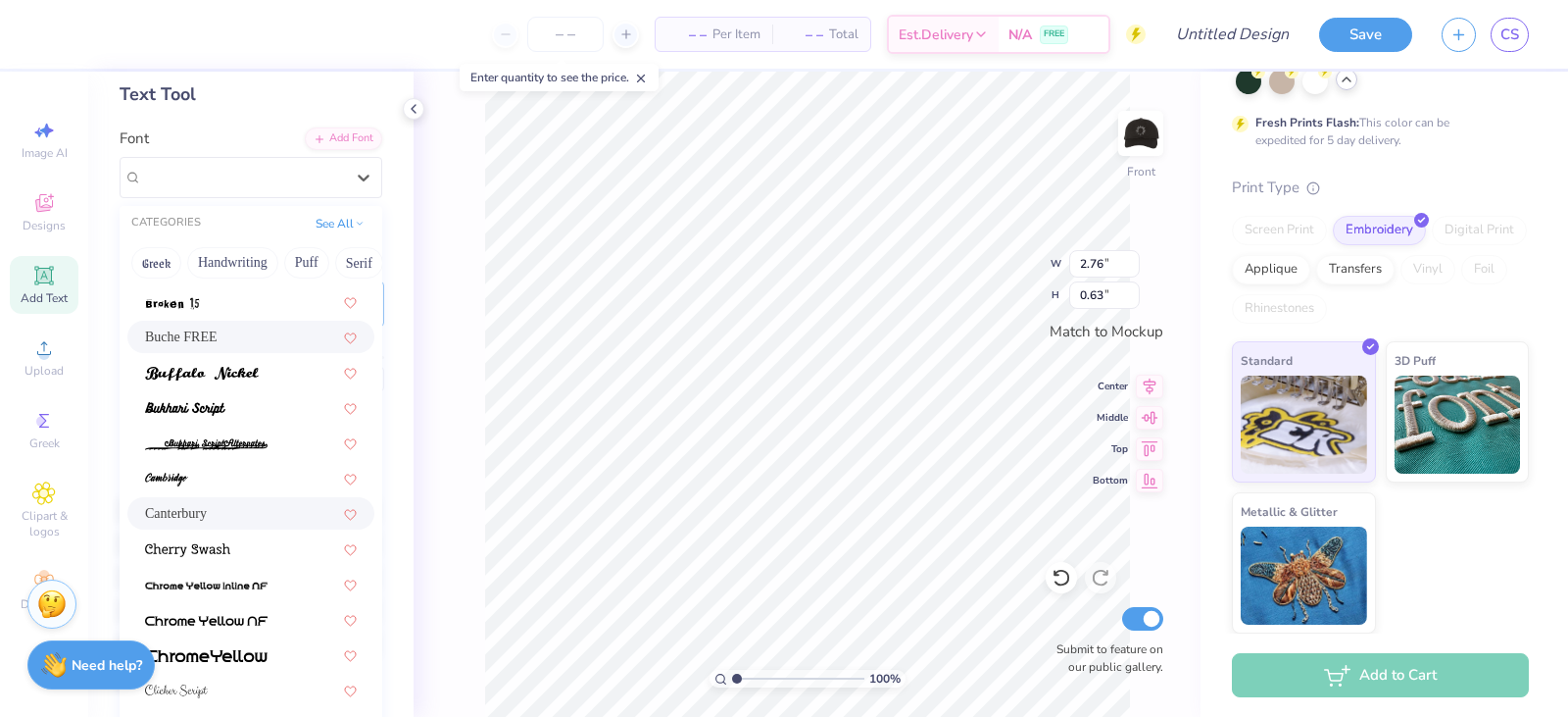
scroll to position [392, 0]
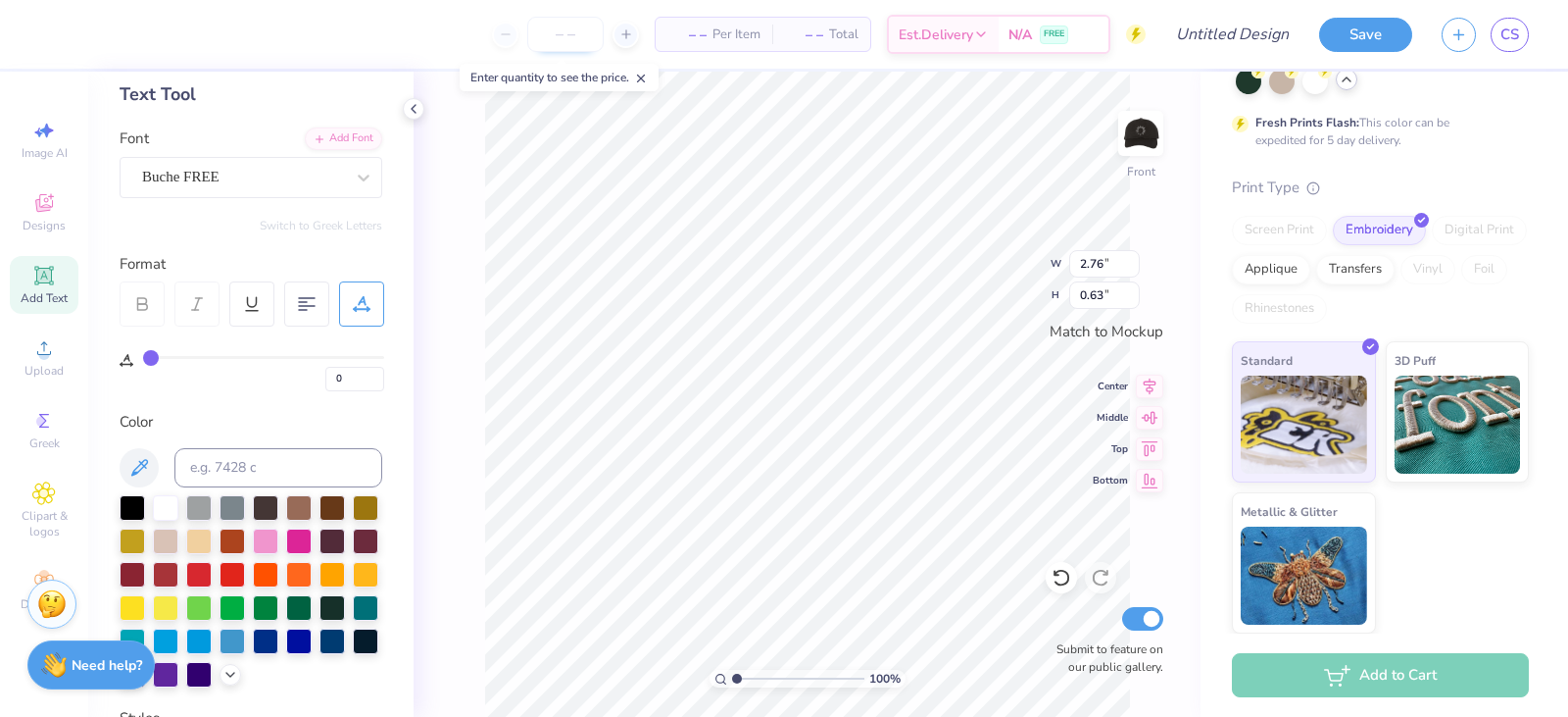
click at [556, 25] on input "number" at bounding box center [565, 34] width 77 height 35
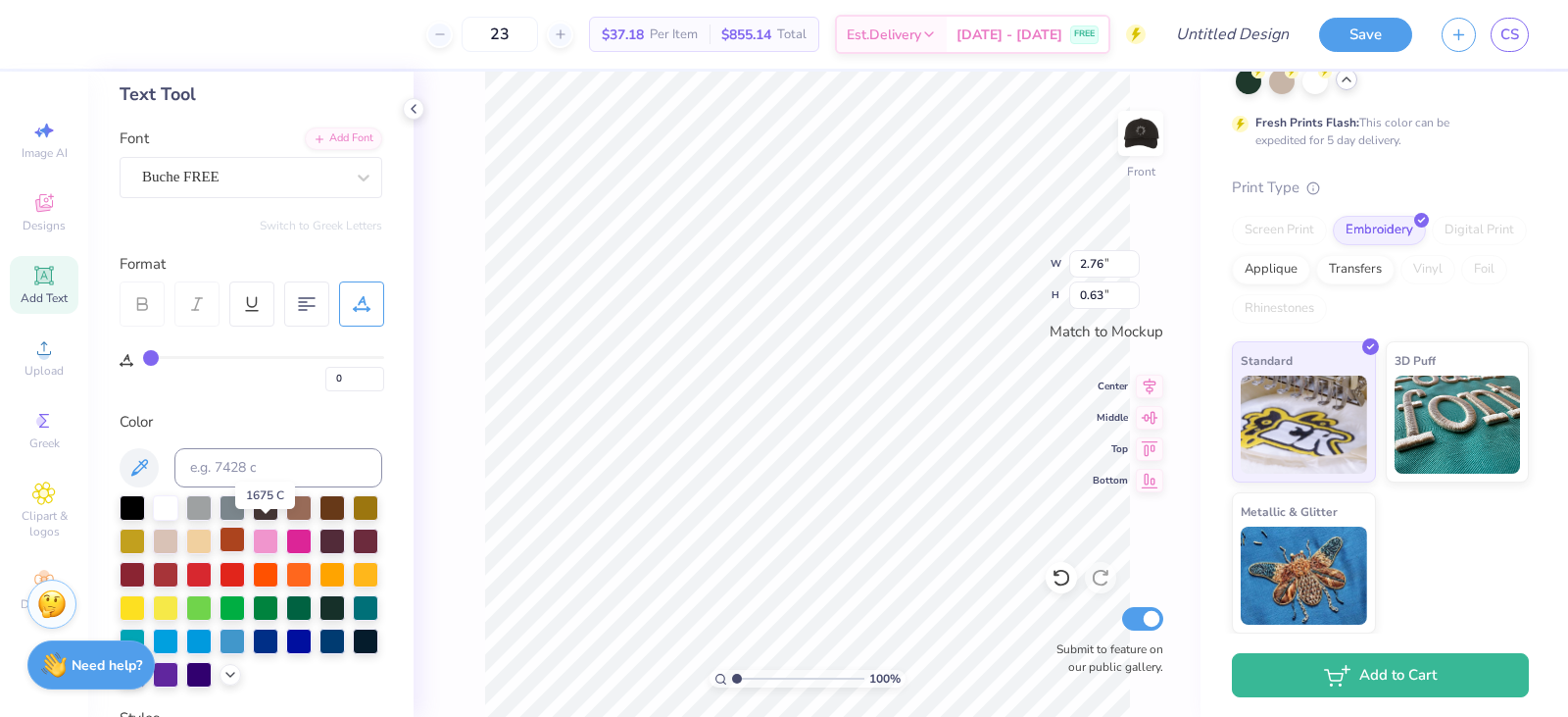
scroll to position [196, 0]
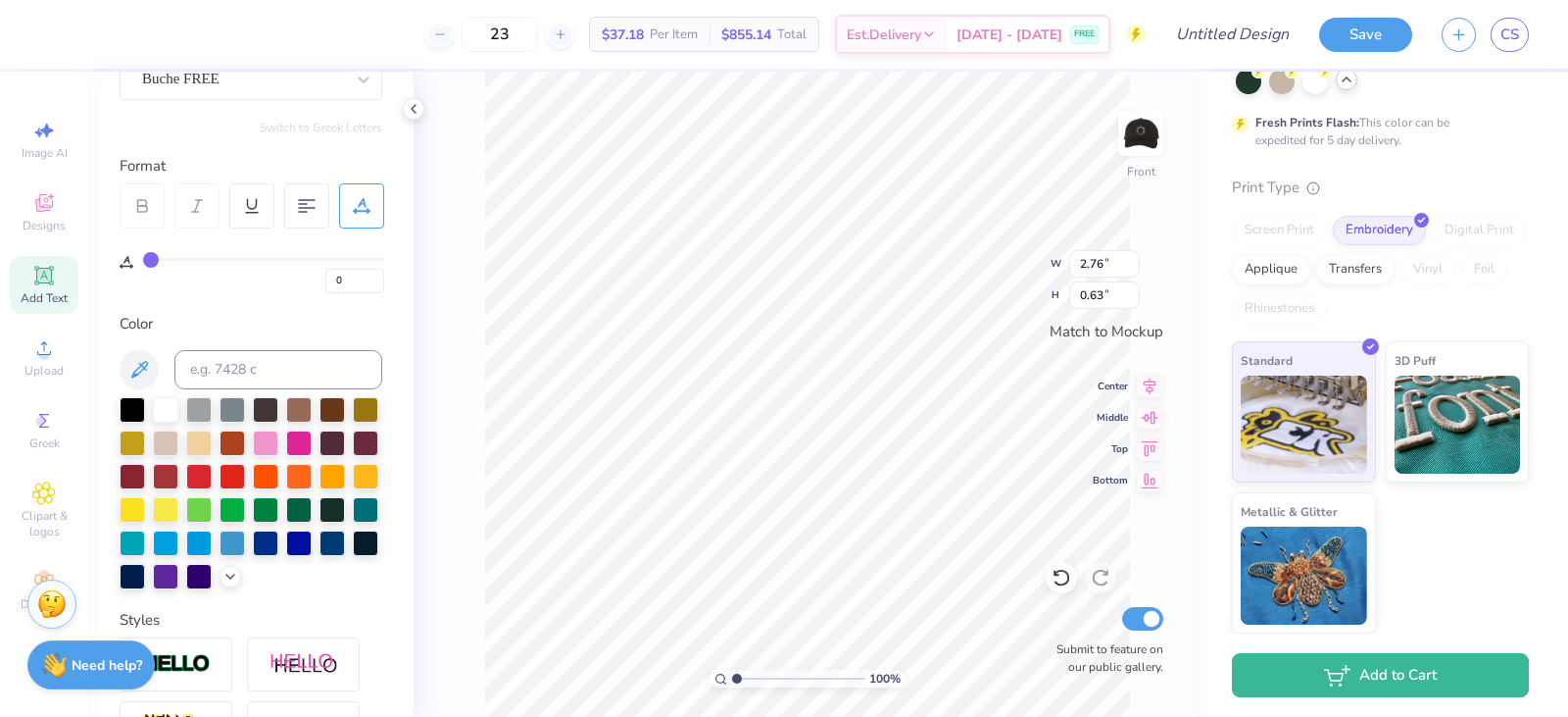
type input "23"
click at [420, 404] on div "100 % Front W 2.76 2.76 " H 0.63 0.63 " Match to Mockup Center Middle Top Botto…" at bounding box center [806, 394] width 787 height 645
click at [1151, 130] on img at bounding box center [1141, 133] width 79 height 79
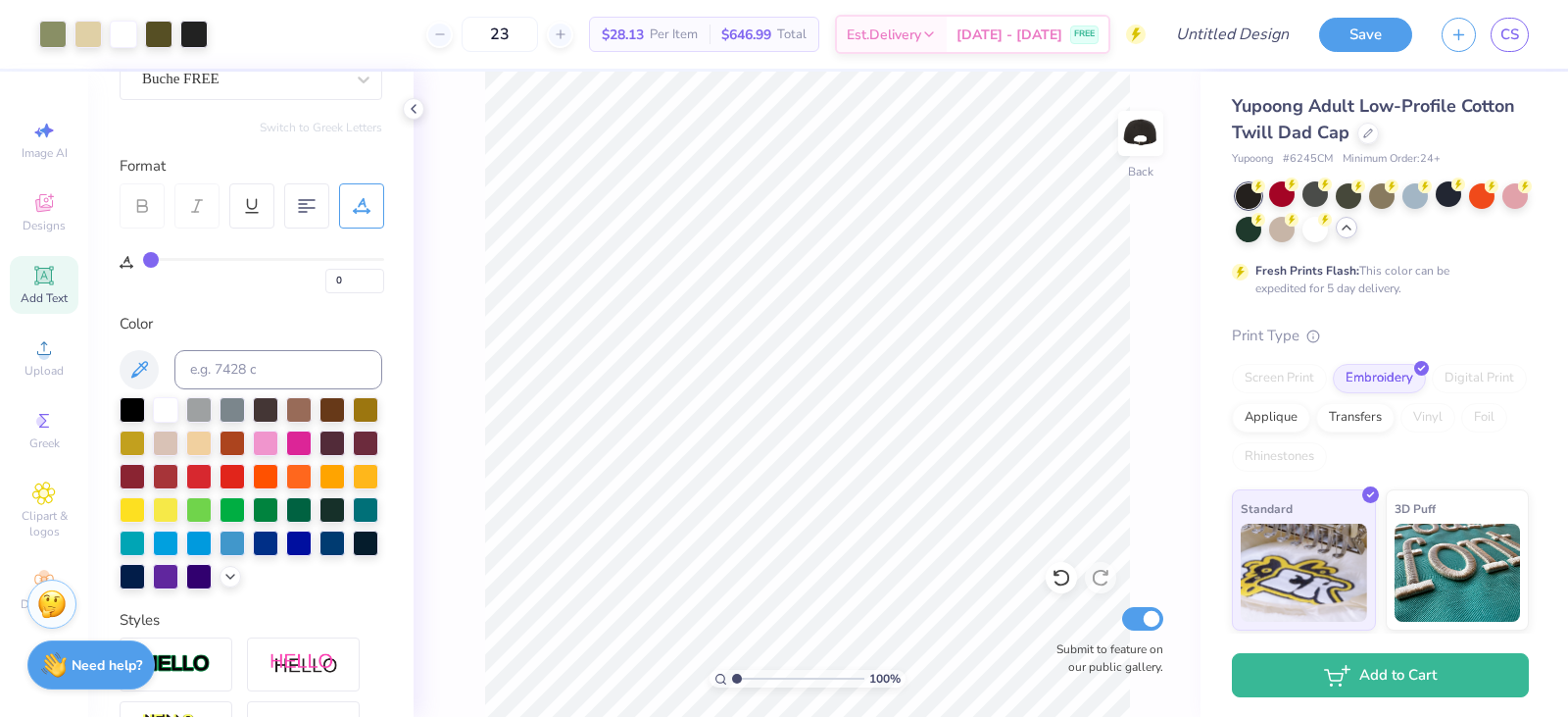
scroll to position [0, 0]
click at [1461, 196] on div at bounding box center [1449, 197] width 26 height 26
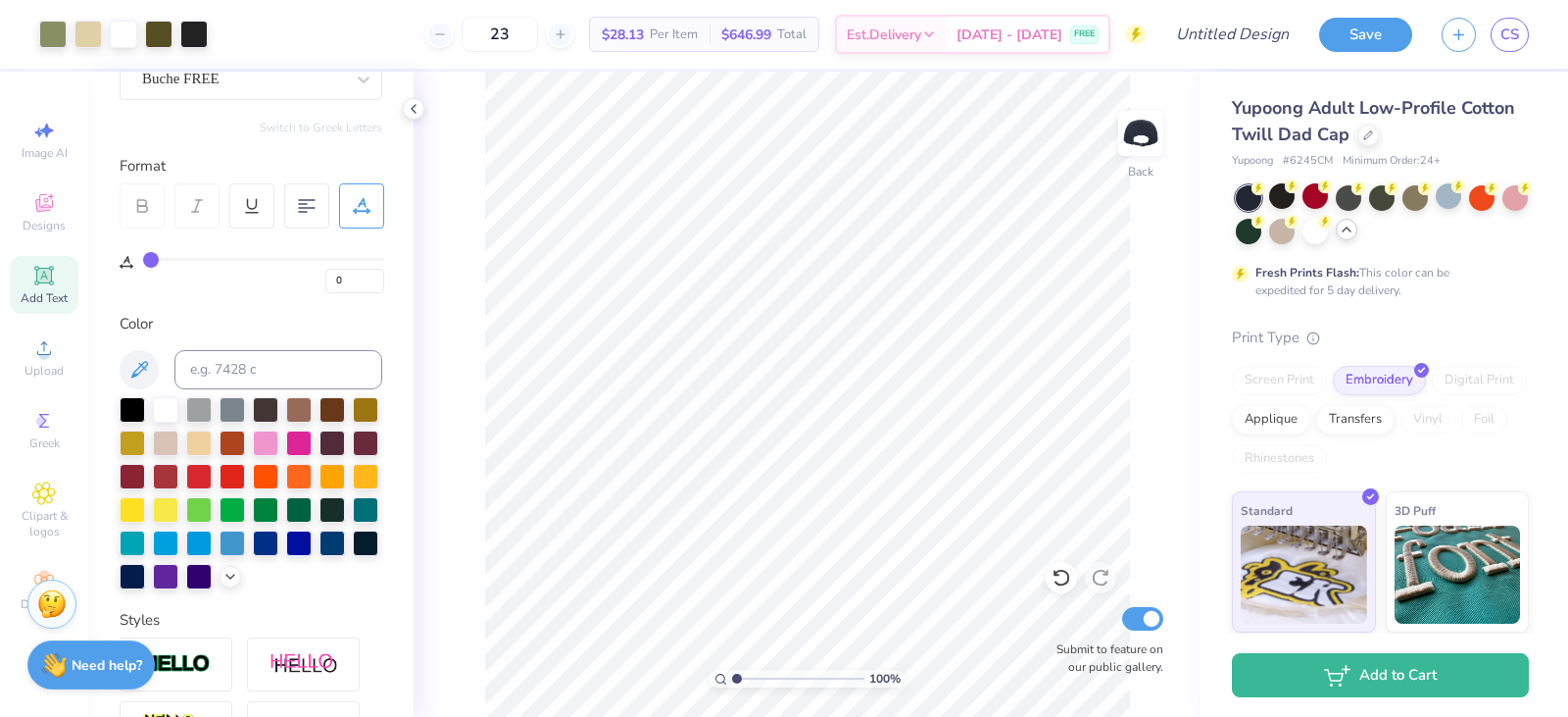
click at [1354, 236] on icon at bounding box center [1347, 230] width 16 height 16
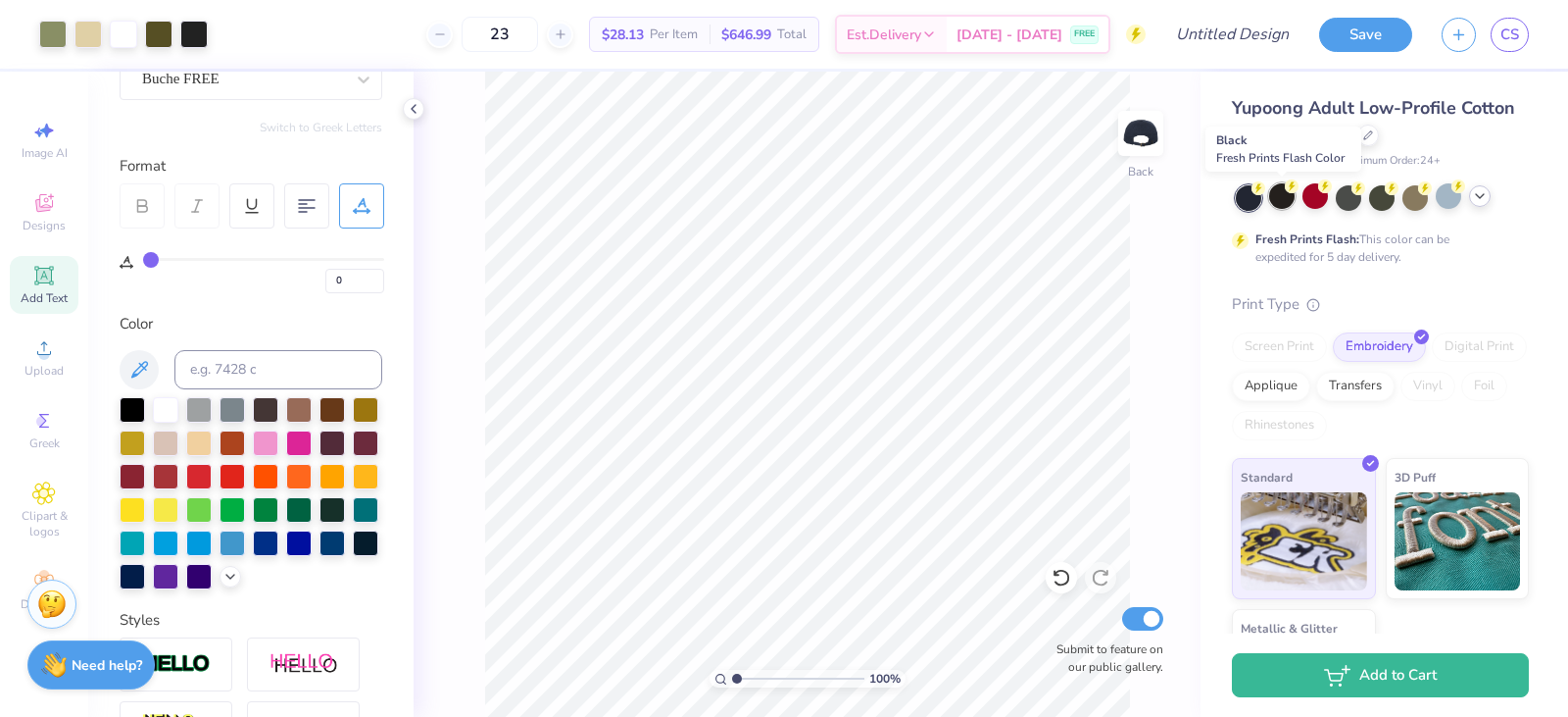
click at [1274, 201] on div at bounding box center [1283, 197] width 26 height 26
